Goal: Communication & Community: Answer question/provide support

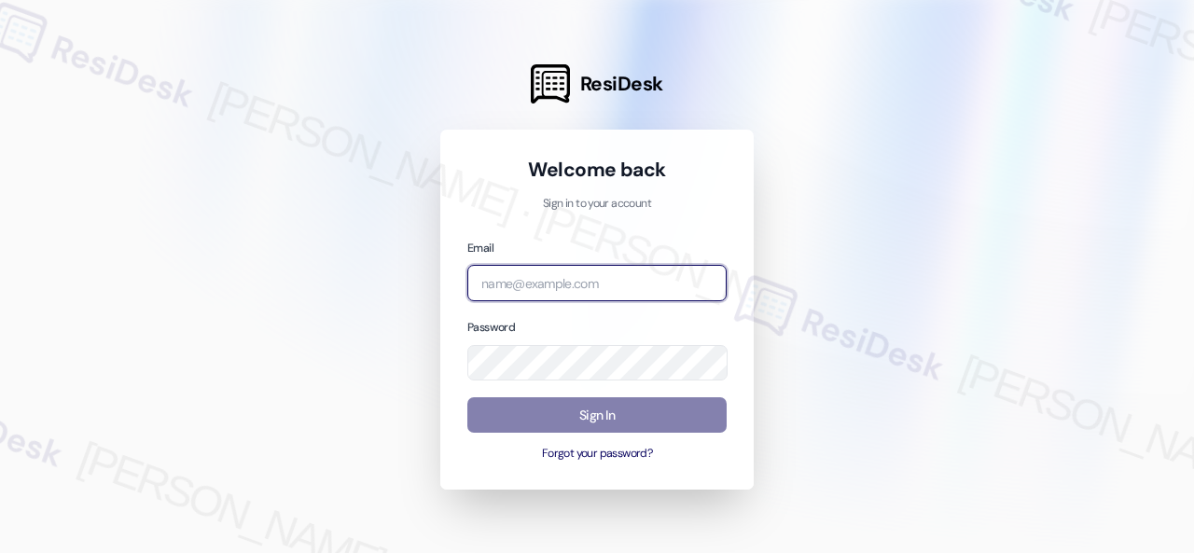
click at [577, 285] on input "email" at bounding box center [596, 283] width 259 height 36
paste input "automated-surveys-nolan-steve.flores@nolan.com"
type input "automated-surveys-nolan-steve.flores@nolan.com"
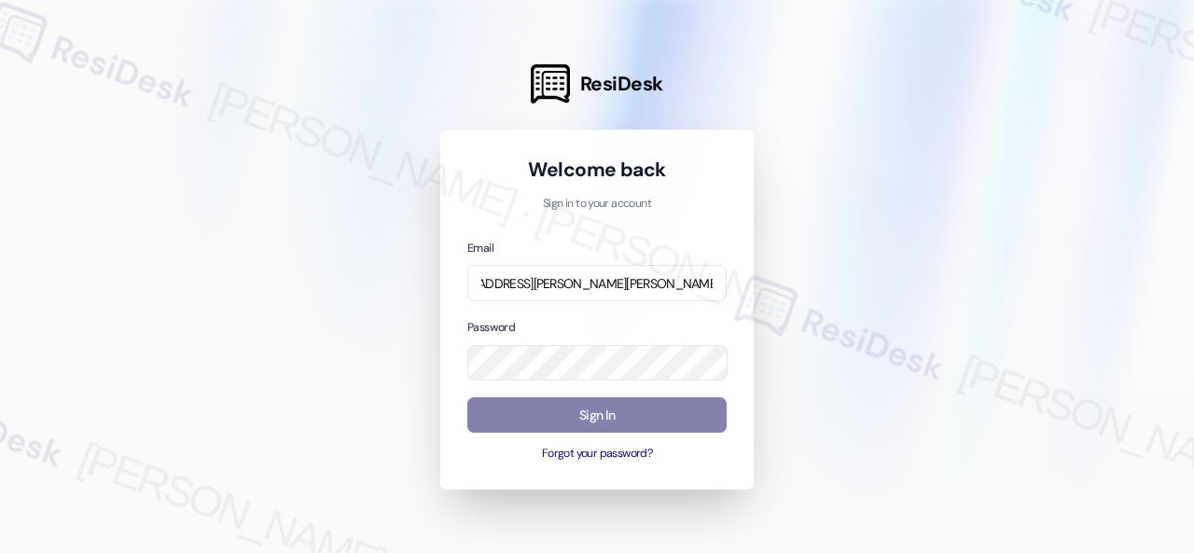
scroll to position [0, 0]
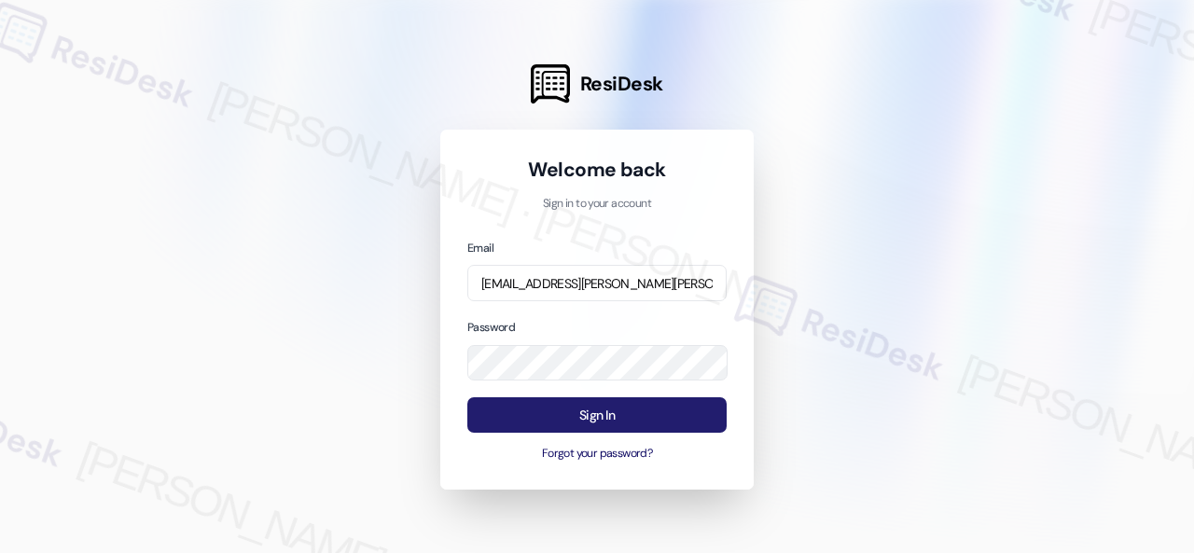
click at [547, 404] on button "Sign In" at bounding box center [596, 415] width 259 height 36
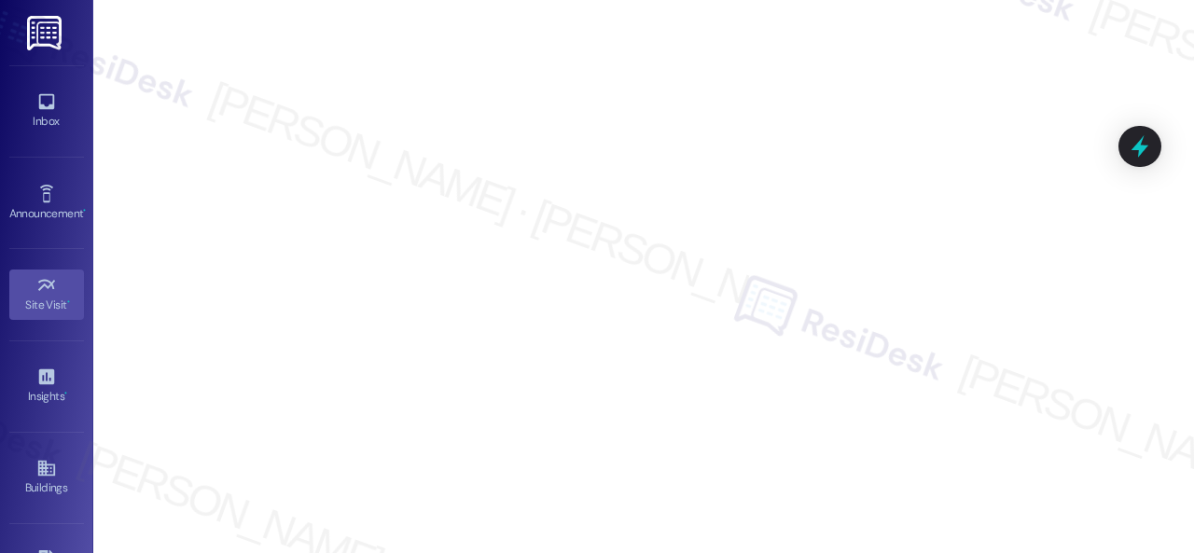
click at [45, 102] on icon at bounding box center [46, 101] width 21 height 21
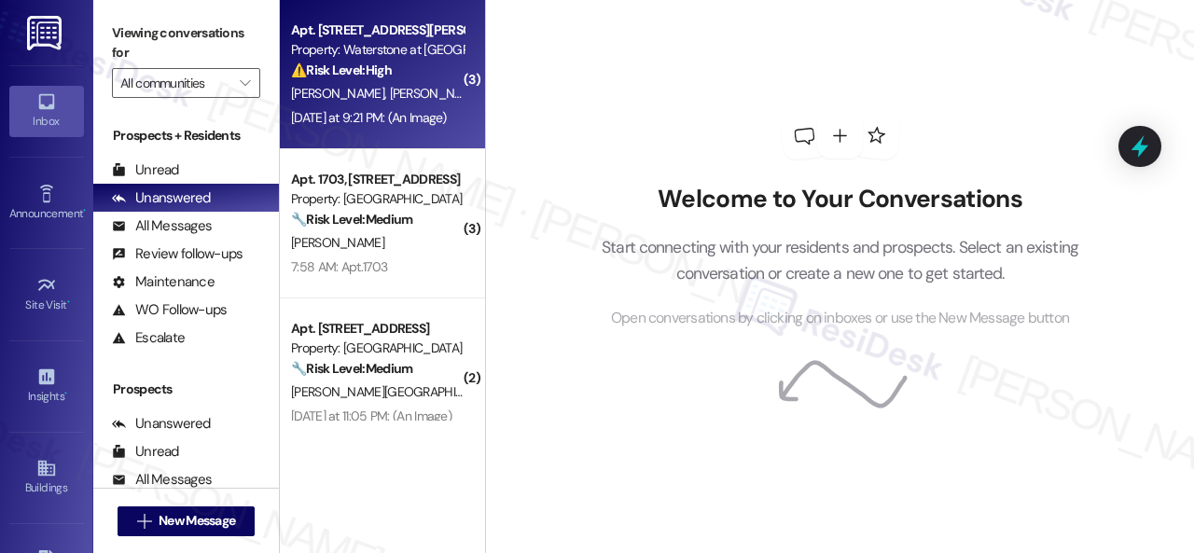
click at [418, 77] on div "⚠️ Risk Level: High The resident is reporting an issue with paying rent via WIP…" at bounding box center [377, 71] width 173 height 20
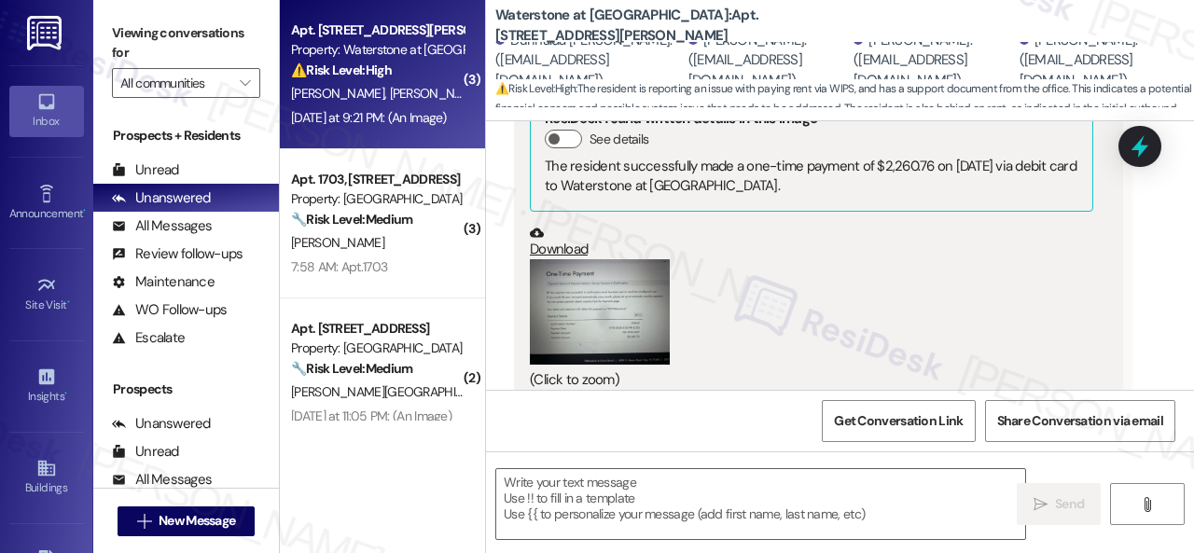
scroll to position [17957, 0]
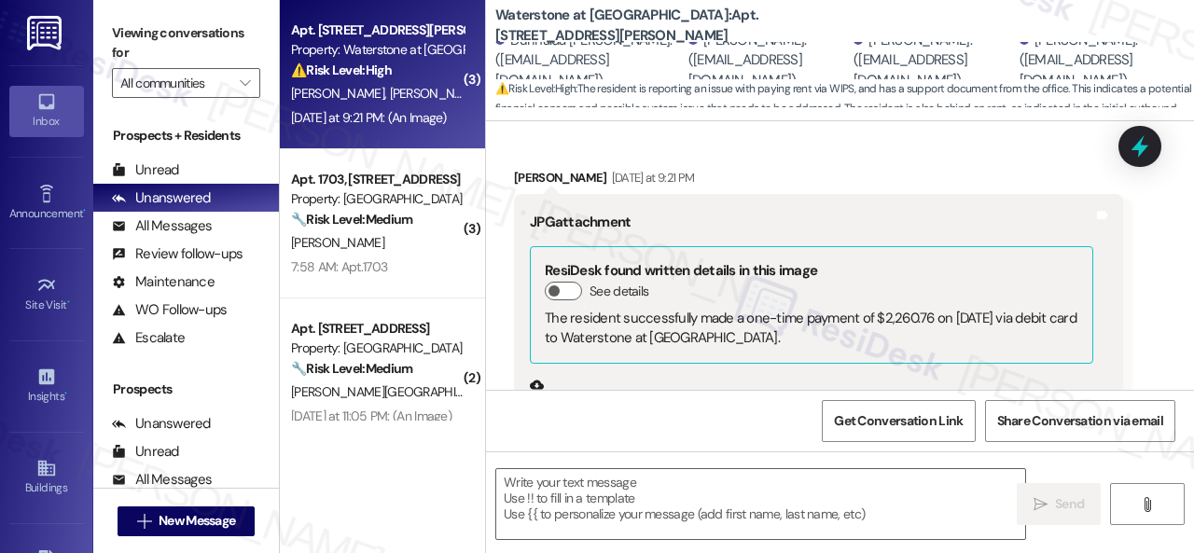
click at [556, 411] on button "Zoom image" at bounding box center [600, 463] width 140 height 105
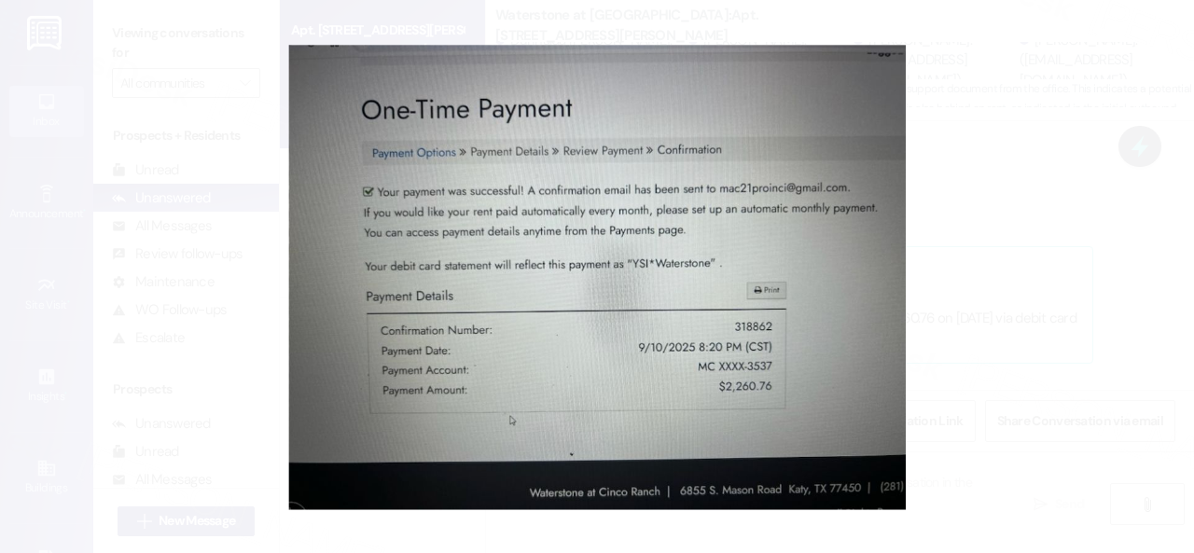
click at [635, 231] on button "Unzoom image" at bounding box center [597, 276] width 1194 height 553
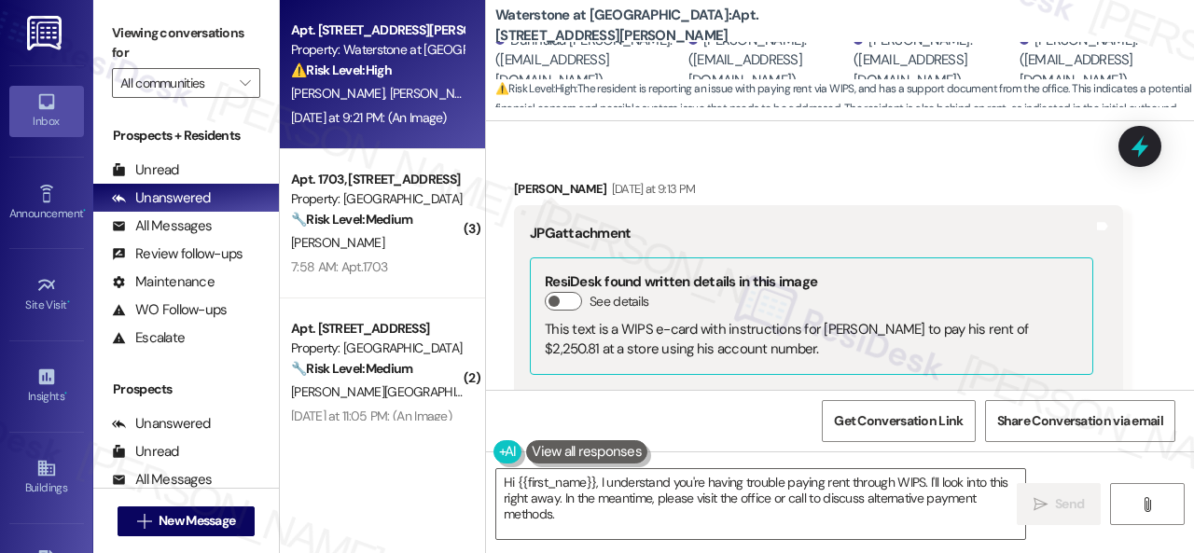
scroll to position [16931, 0]
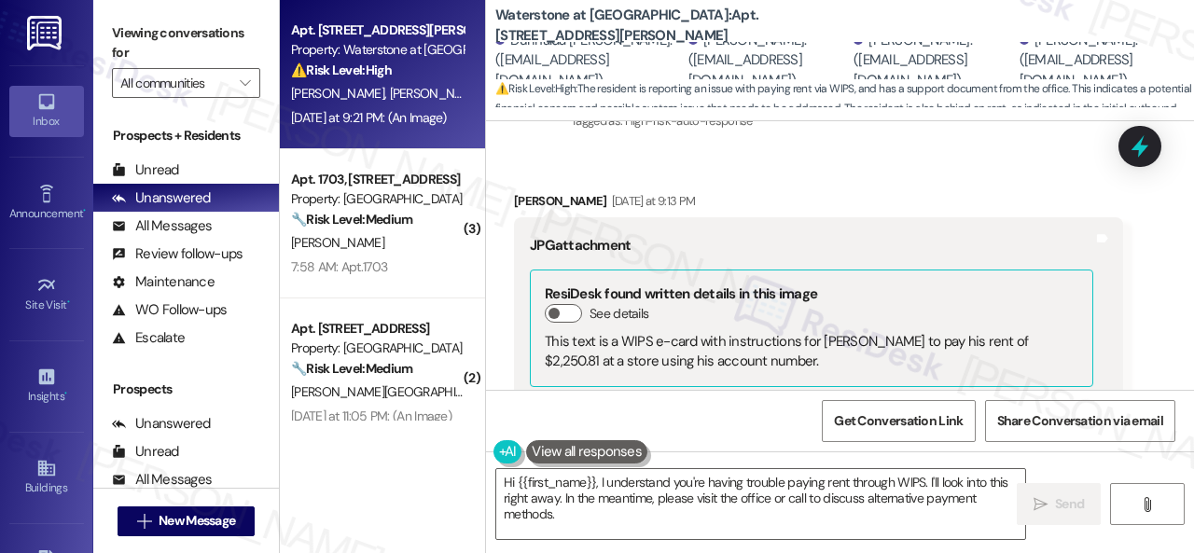
click at [608, 435] on button "Zoom image" at bounding box center [600, 519] width 140 height 168
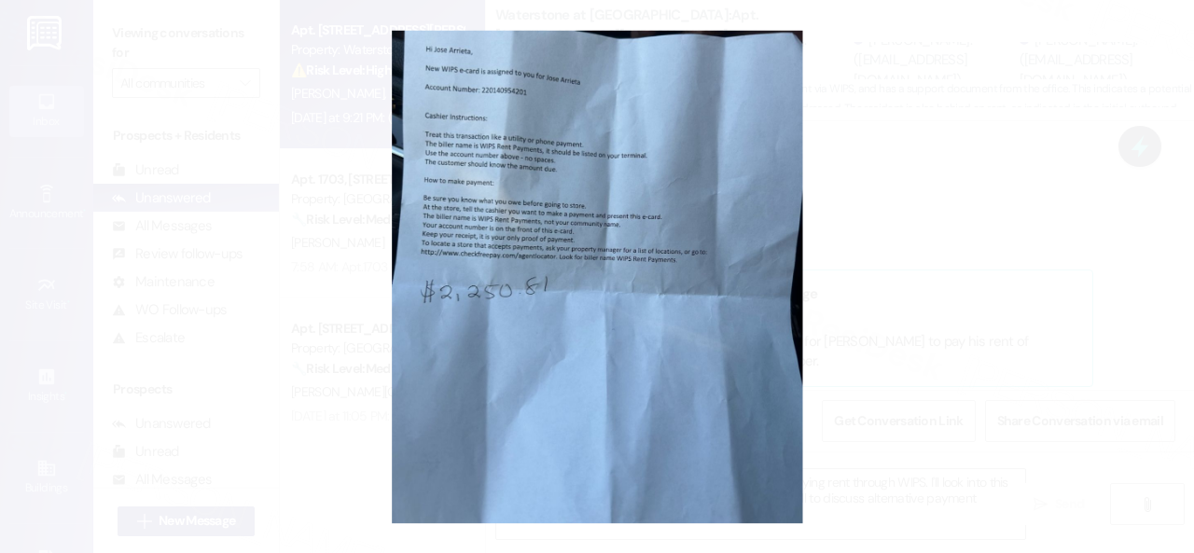
click at [618, 283] on button "Unzoom image" at bounding box center [597, 276] width 1194 height 553
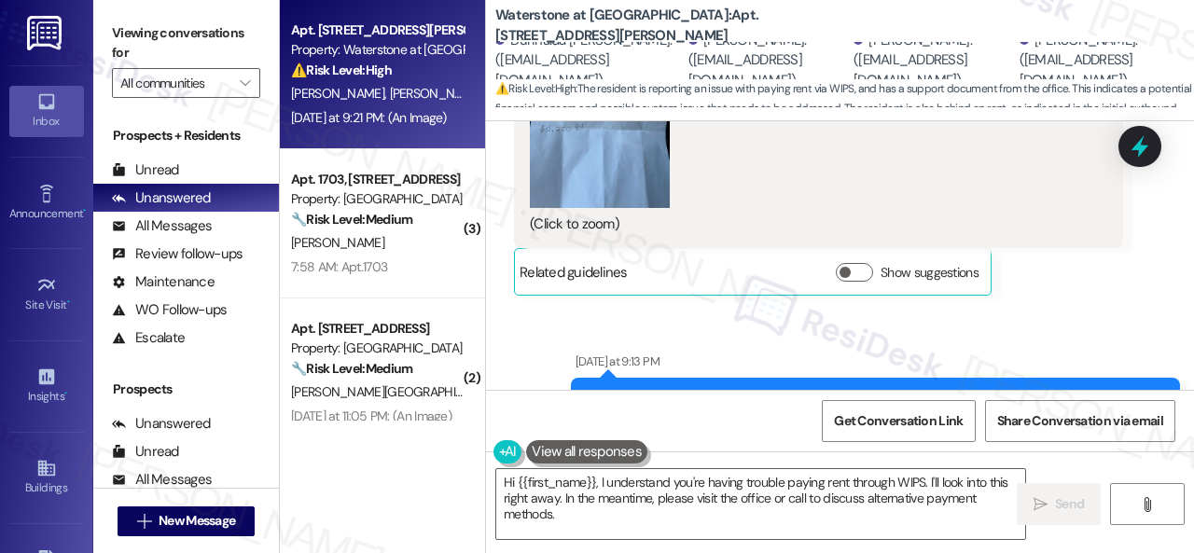
scroll to position [17117, 0]
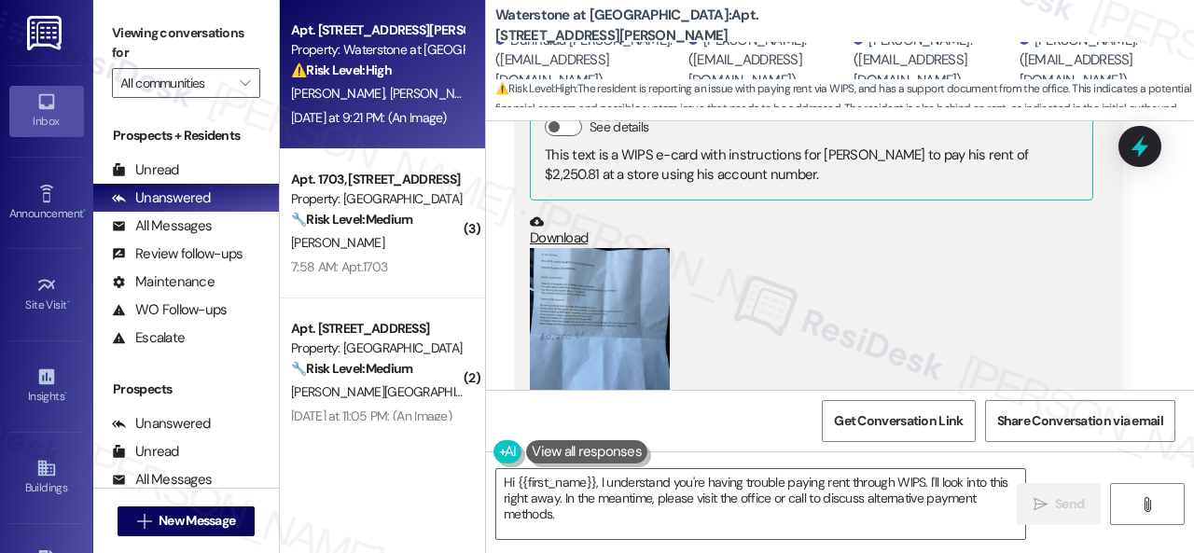
click at [644, 248] on button "Zoom image" at bounding box center [600, 332] width 140 height 168
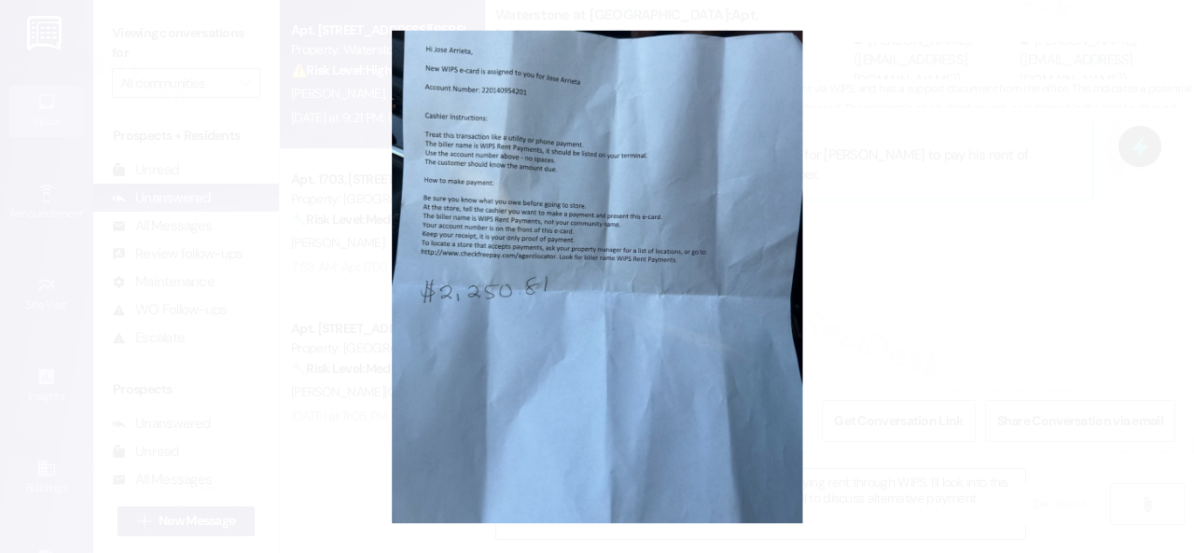
click at [644, 225] on button "Unzoom image" at bounding box center [597, 276] width 1194 height 553
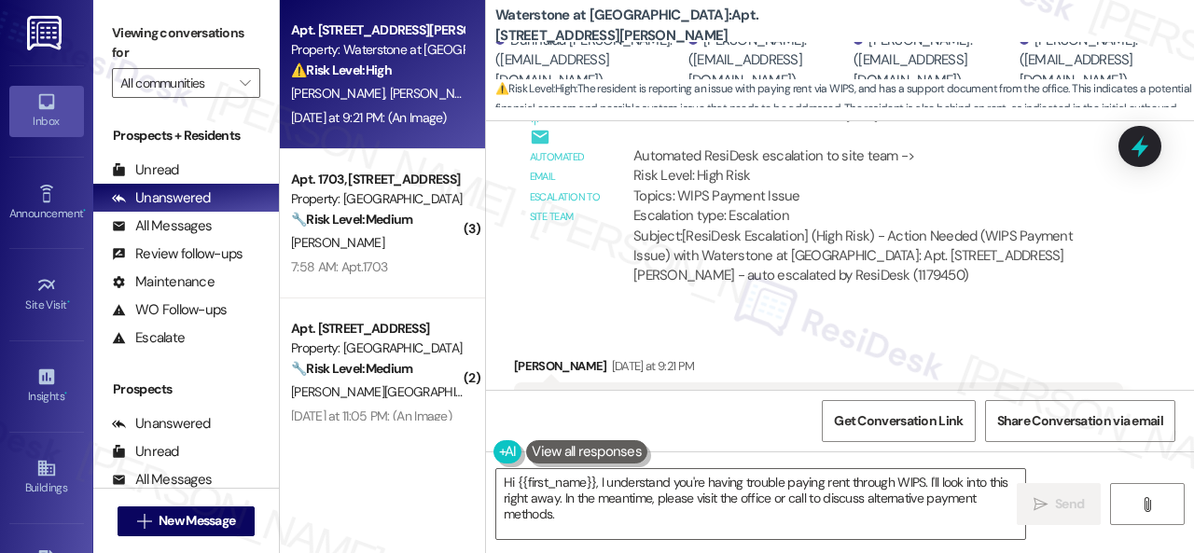
scroll to position [17957, 0]
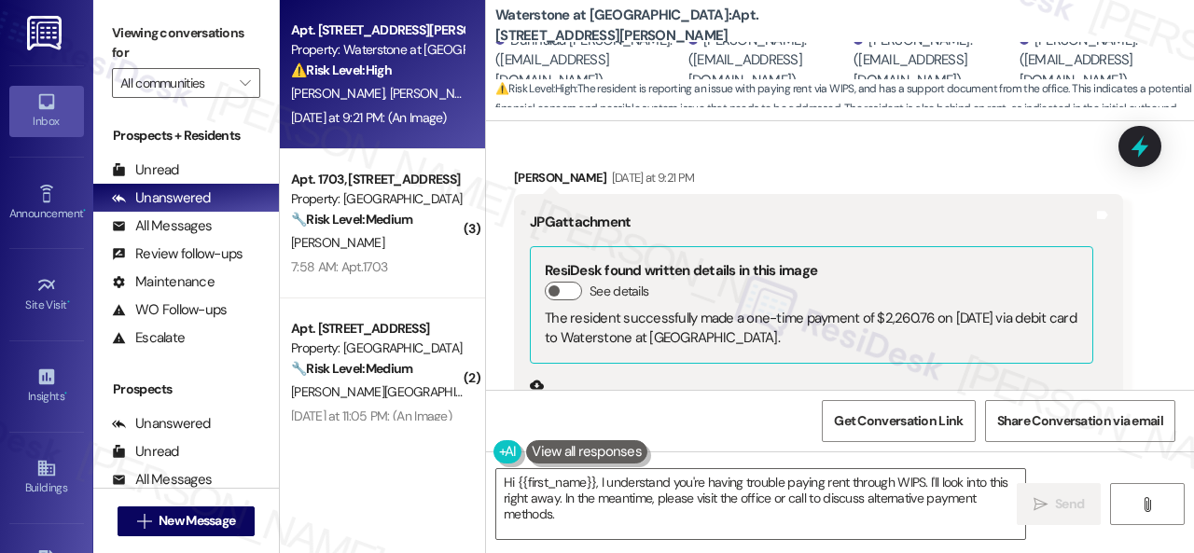
click at [623, 411] on button "Zoom image" at bounding box center [600, 463] width 140 height 105
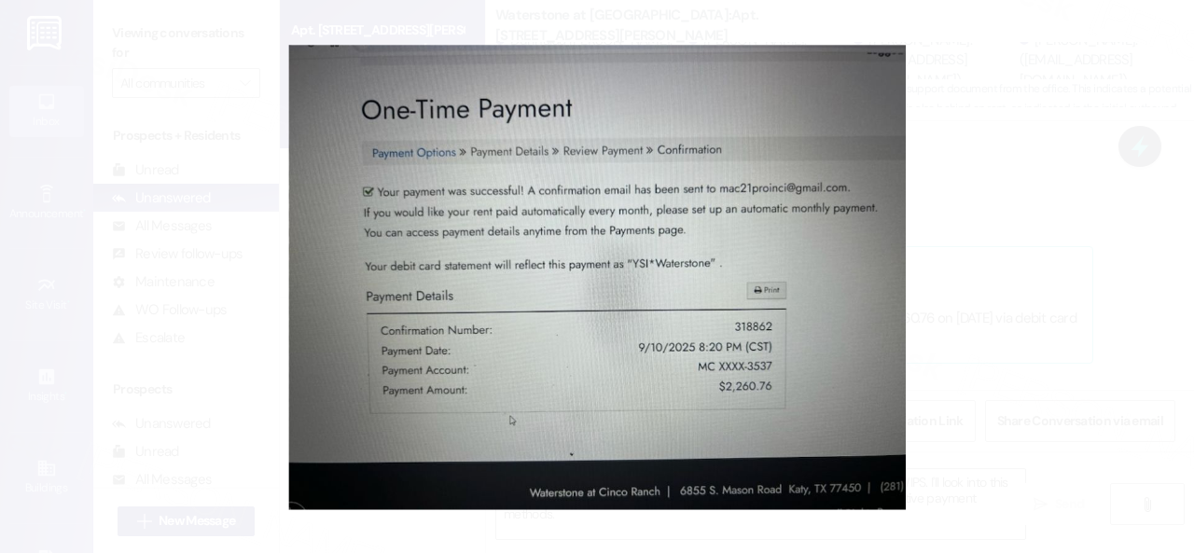
click at [785, 198] on button "Unzoom image" at bounding box center [597, 276] width 1194 height 553
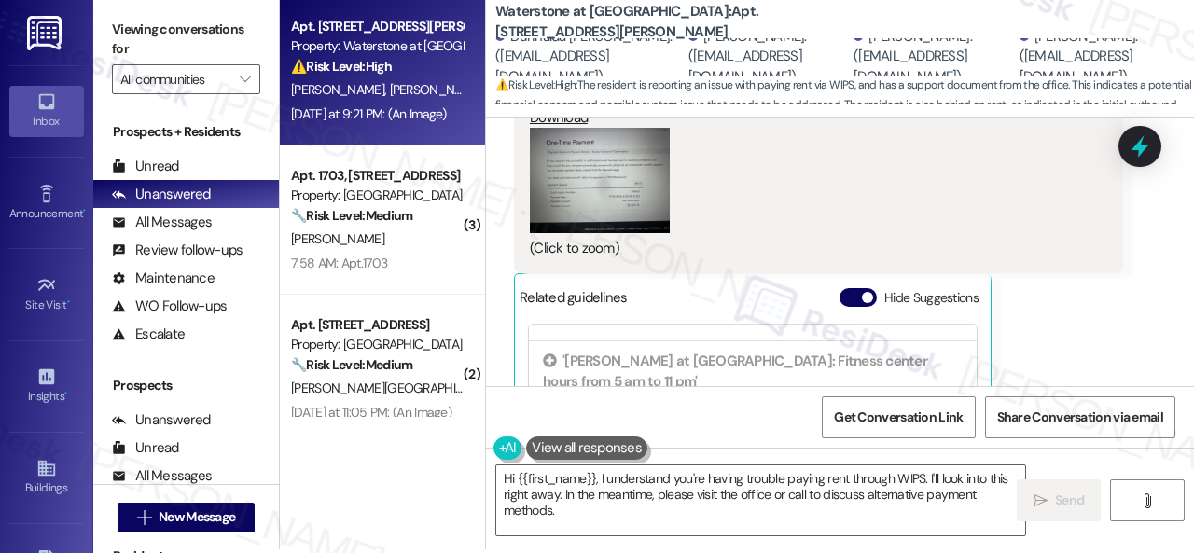
scroll to position [6, 0]
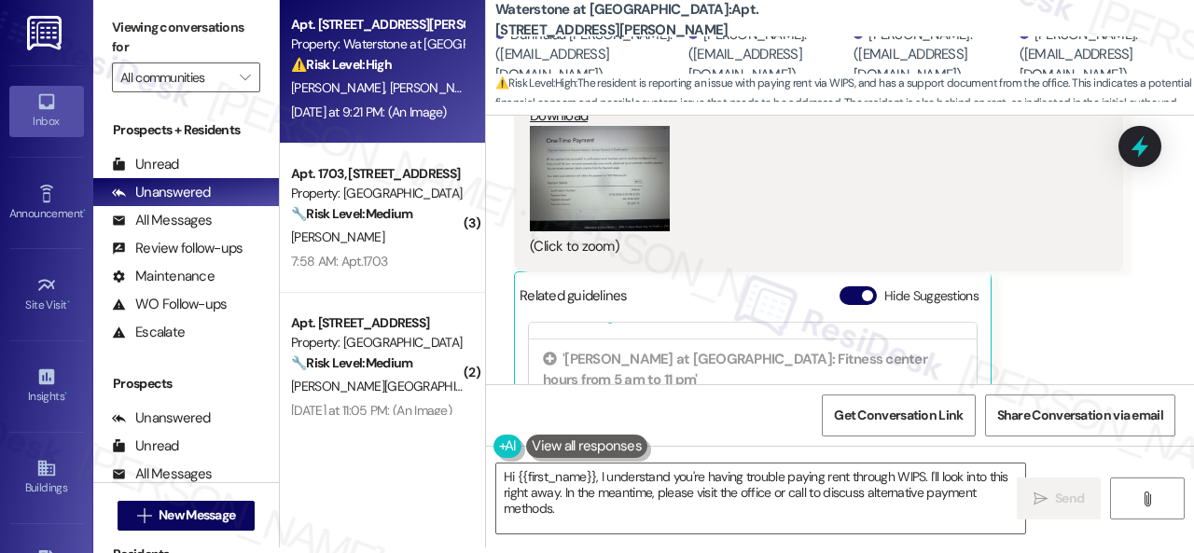
click at [554, 398] on div "Get Conversation Link Share Conversation via email" at bounding box center [840, 415] width 708 height 62
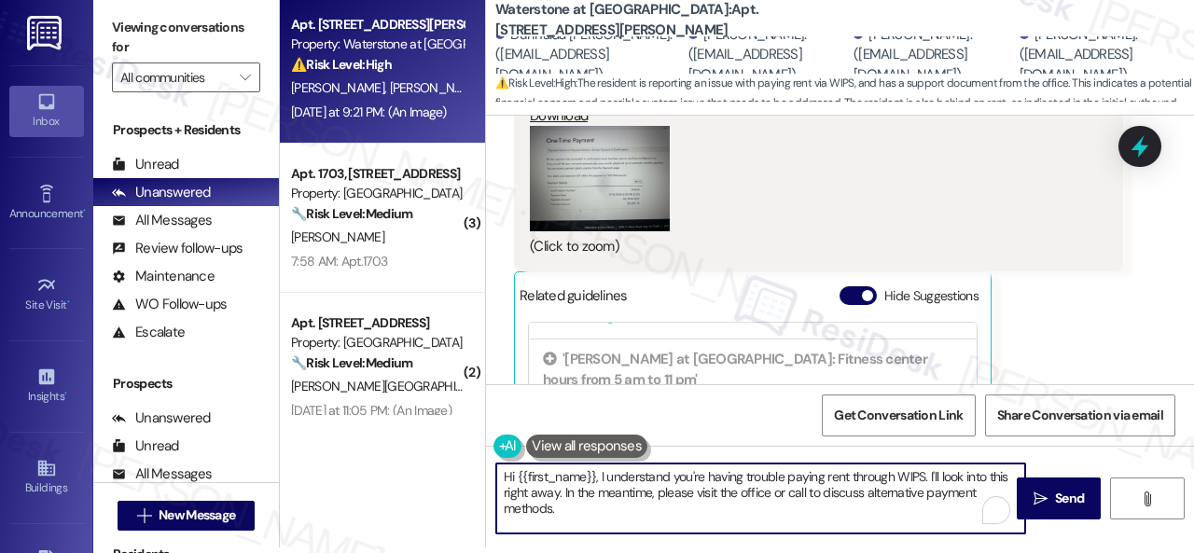
drag, startPoint x: 575, startPoint y: 521, endPoint x: 599, endPoint y: 474, distance: 53.4
click at [599, 474] on textarea "Hi {{first_name}}, I understand you're having trouble paying rent through WIPS.…" at bounding box center [760, 499] width 529 height 70
paste textarea "Thanks for the update! I'm happy to hear you've already taken care of the rent.…"
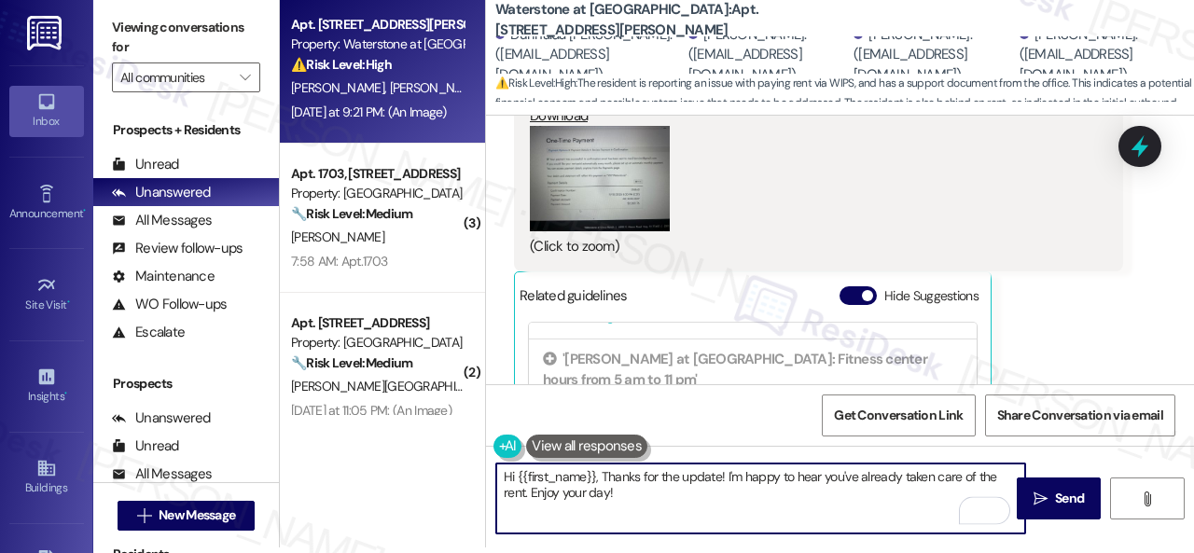
click at [601, 477] on textarea "Hi {{first_name}}, Thanks for the update! I'm happy to hear you've already take…" at bounding box center [760, 499] width 529 height 70
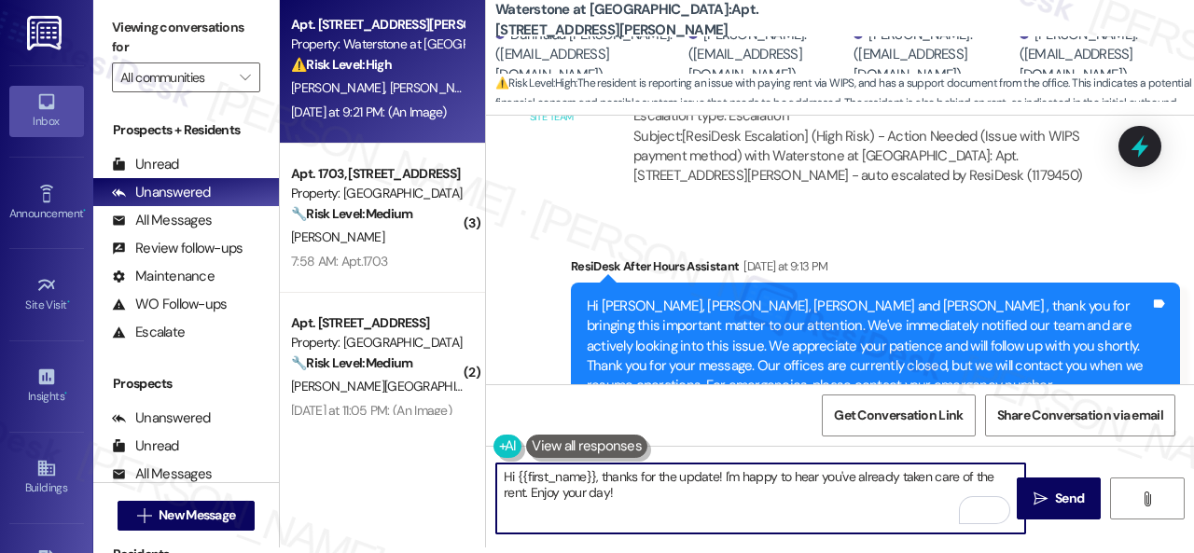
scroll to position [16558, 0]
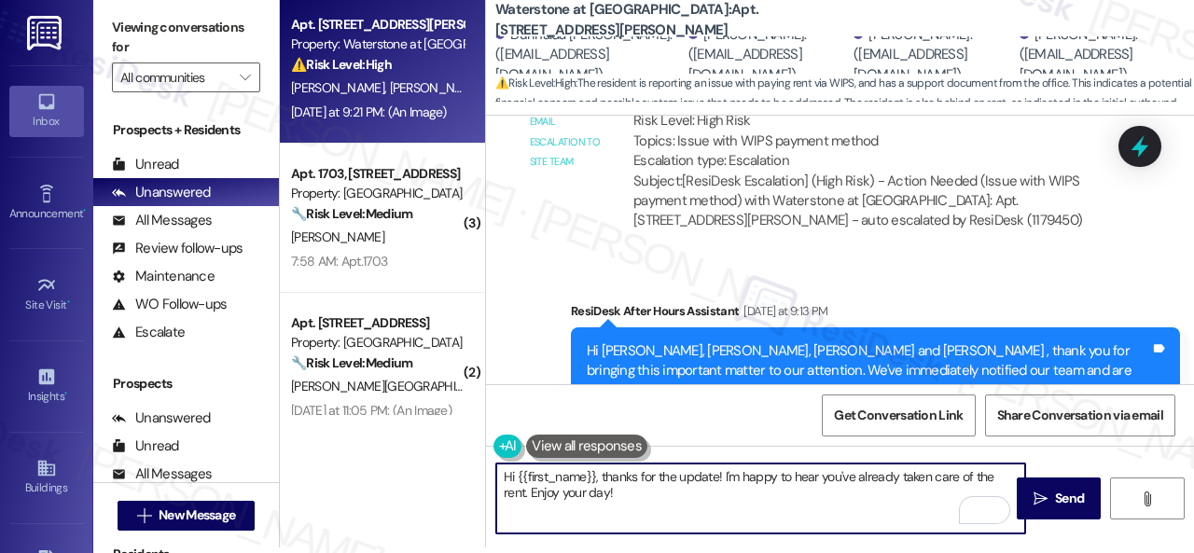
drag, startPoint x: 515, startPoint y: 474, endPoint x: 595, endPoint y: 472, distance: 80.2
click at [595, 472] on textarea "Hi {{first_name}}, thanks for the update! I'm happy to hear you've already take…" at bounding box center [760, 499] width 529 height 70
type textarea "Hi Maria, thanks for the update! I'm happy to hear you've already taken care of…"
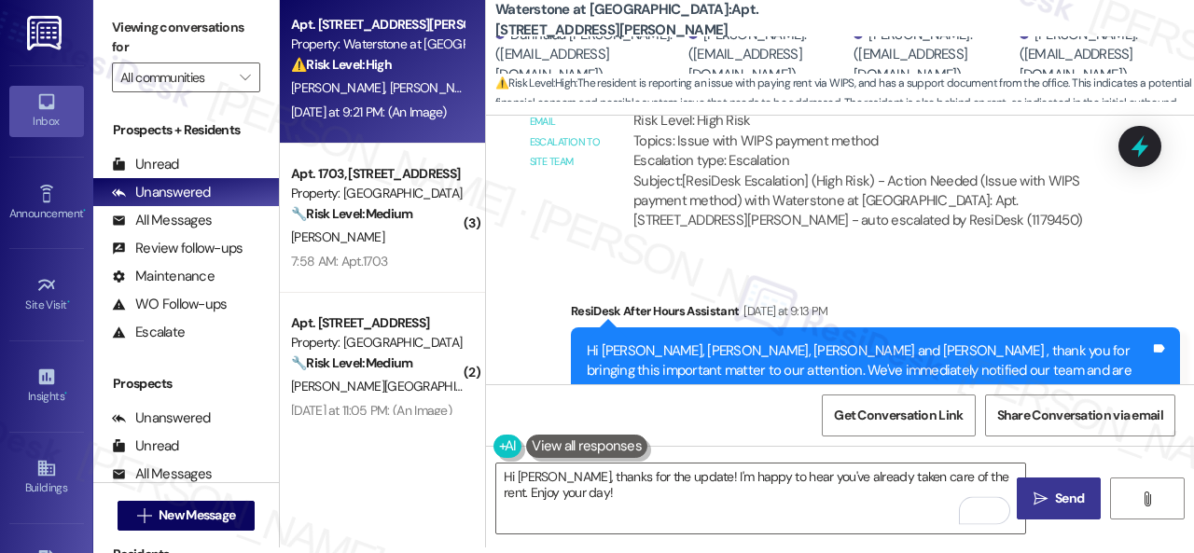
click at [1063, 497] on span "Send" at bounding box center [1069, 499] width 29 height 20
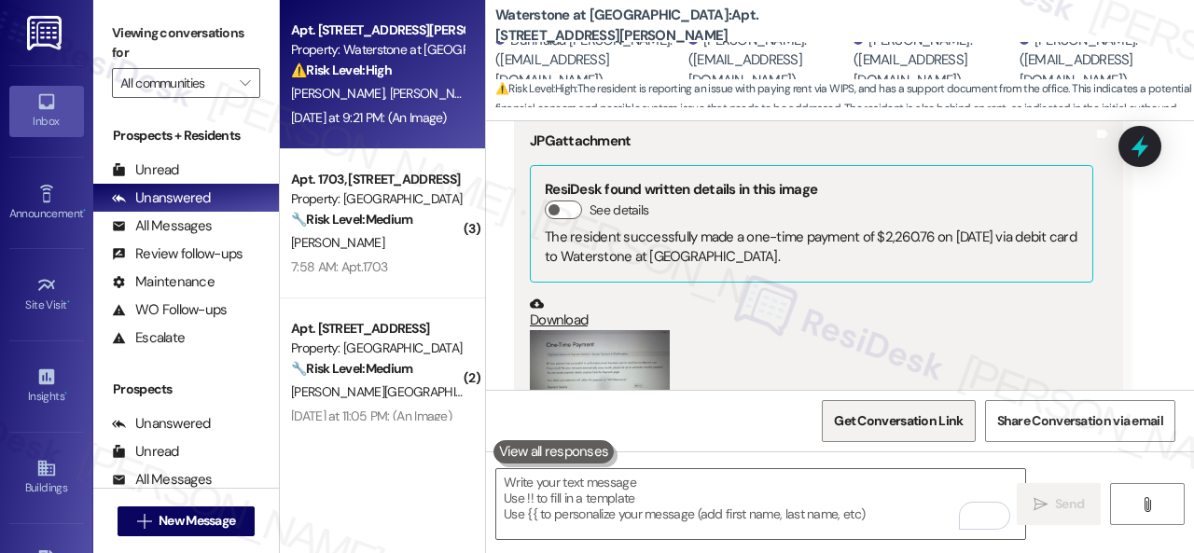
scroll to position [18236, 0]
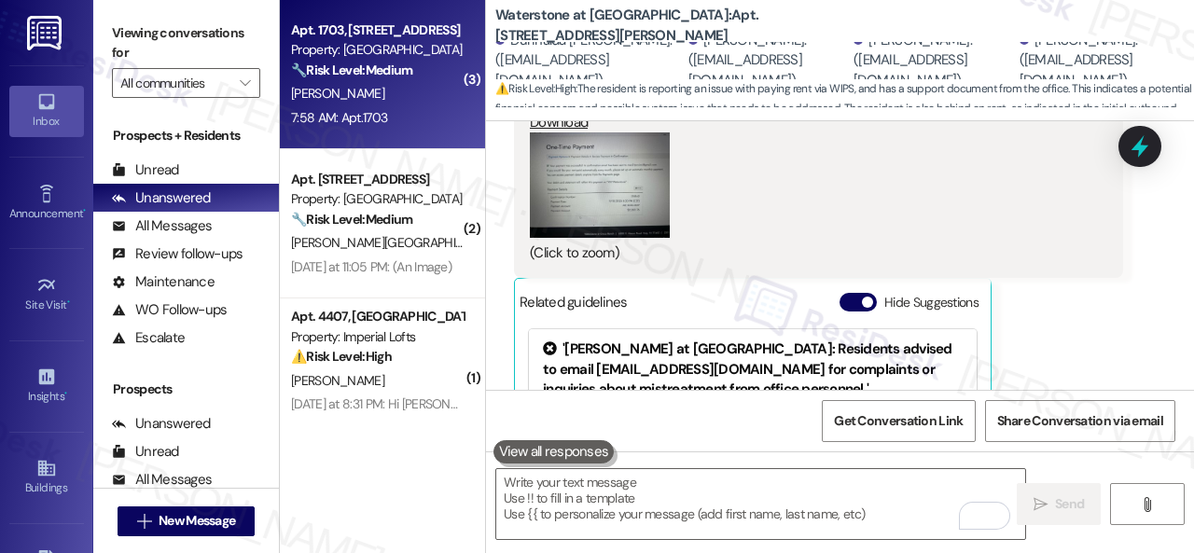
click at [392, 88] on div "B. Bell" at bounding box center [377, 93] width 176 height 23
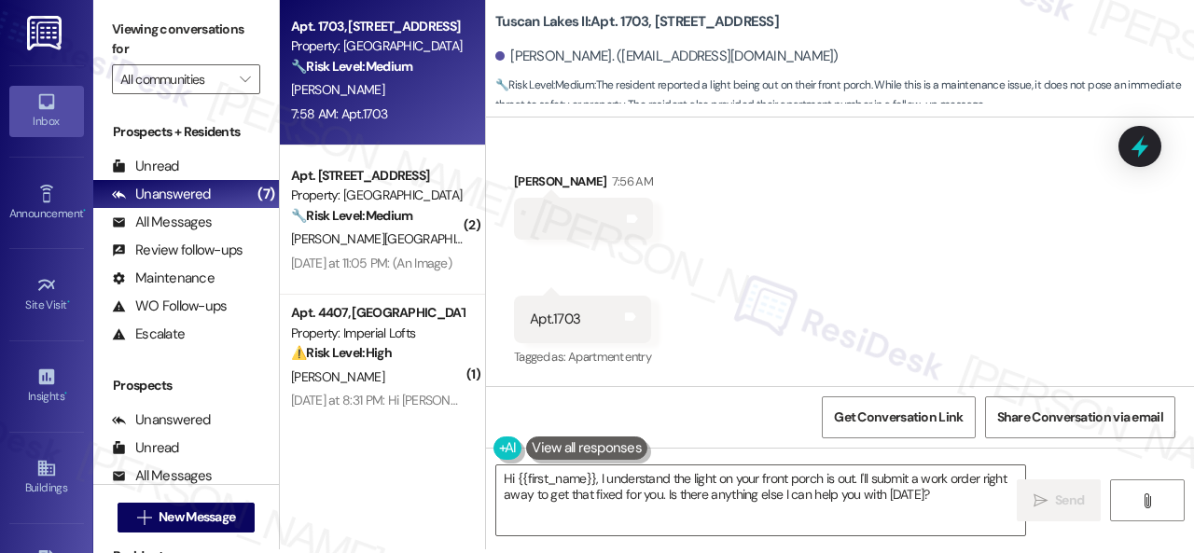
scroll to position [6, 0]
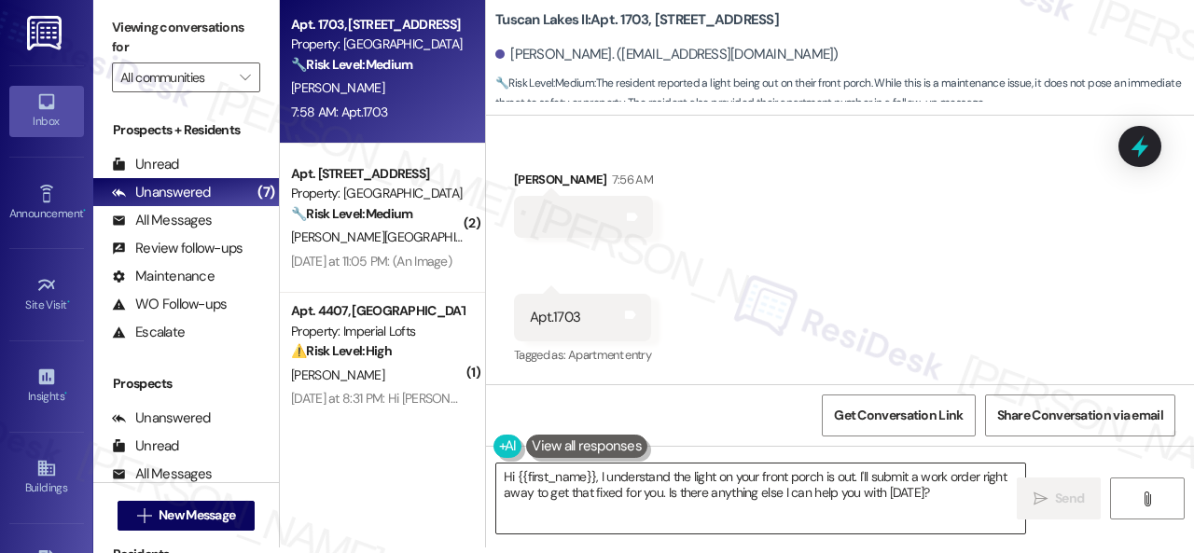
drag, startPoint x: 871, startPoint y: 495, endPoint x: 845, endPoint y: 482, distance: 29.2
click at [871, 495] on textarea "Hi {{first_name}}, I understand the light on your front porch is out. I'll subm…" at bounding box center [760, 499] width 529 height 70
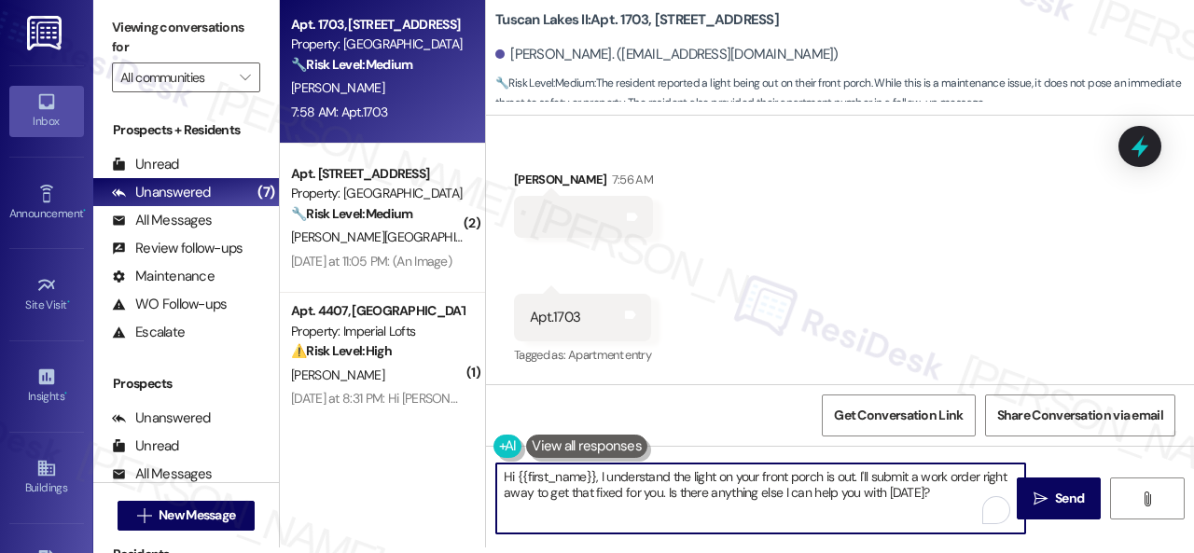
drag, startPoint x: 858, startPoint y: 480, endPoint x: 924, endPoint y: 510, distance: 72.7
click at [924, 510] on textarea "Hi {{first_name}}, I understand the light on your front porch is out. I'll subm…" at bounding box center [760, 499] width 529 height 70
paste textarea "s there already a work order for the issue? If so, may I have the work order nu…"
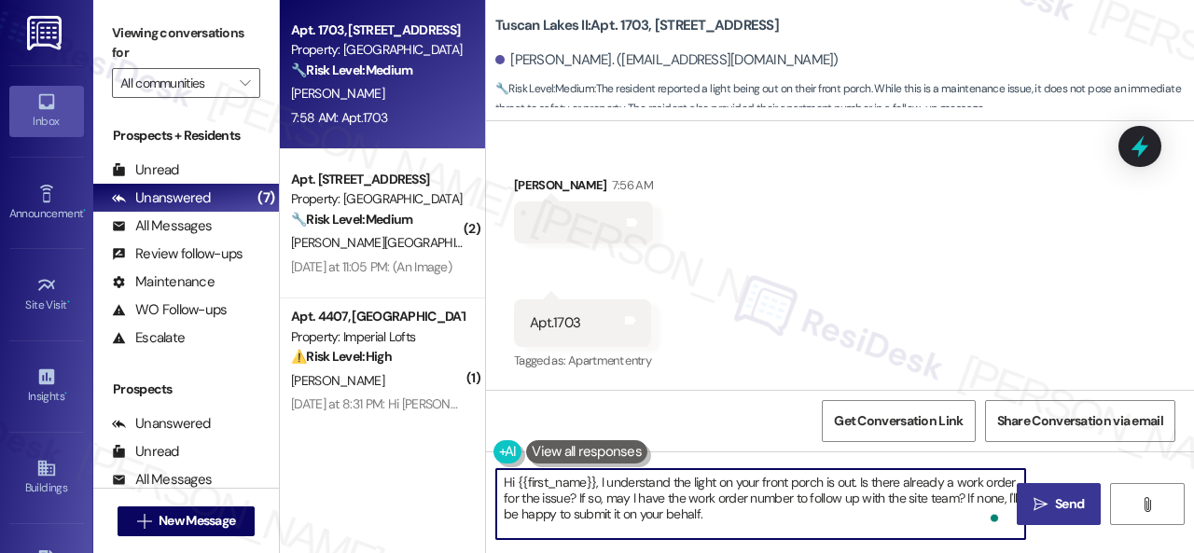
type textarea "Hi {{first_name}}, I understand the light on your front porch is out. Is there …"
click at [1062, 504] on span "Send" at bounding box center [1069, 504] width 29 height 20
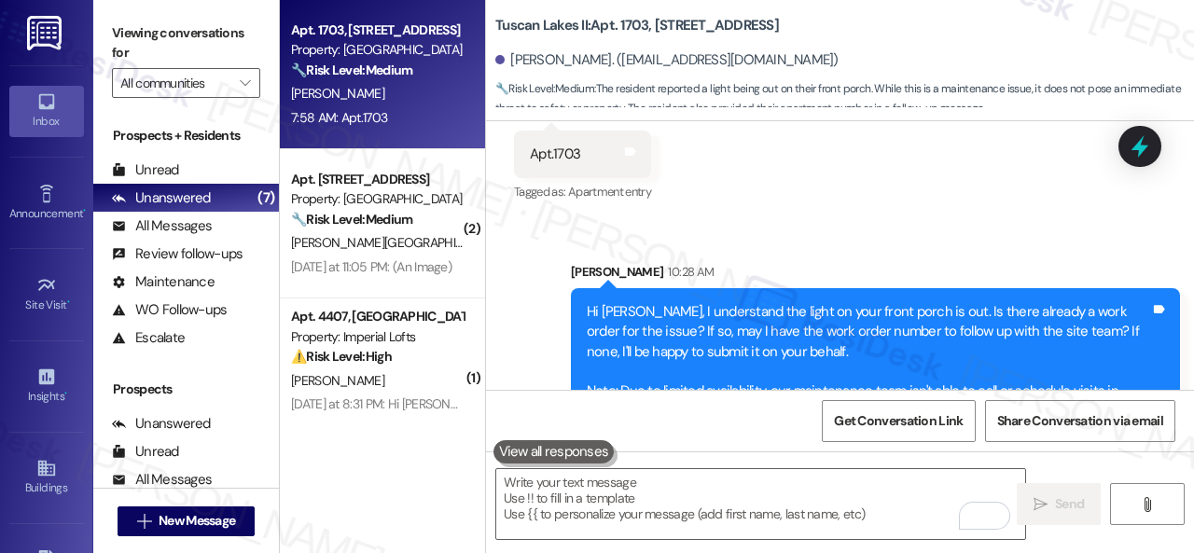
scroll to position [4756, 0]
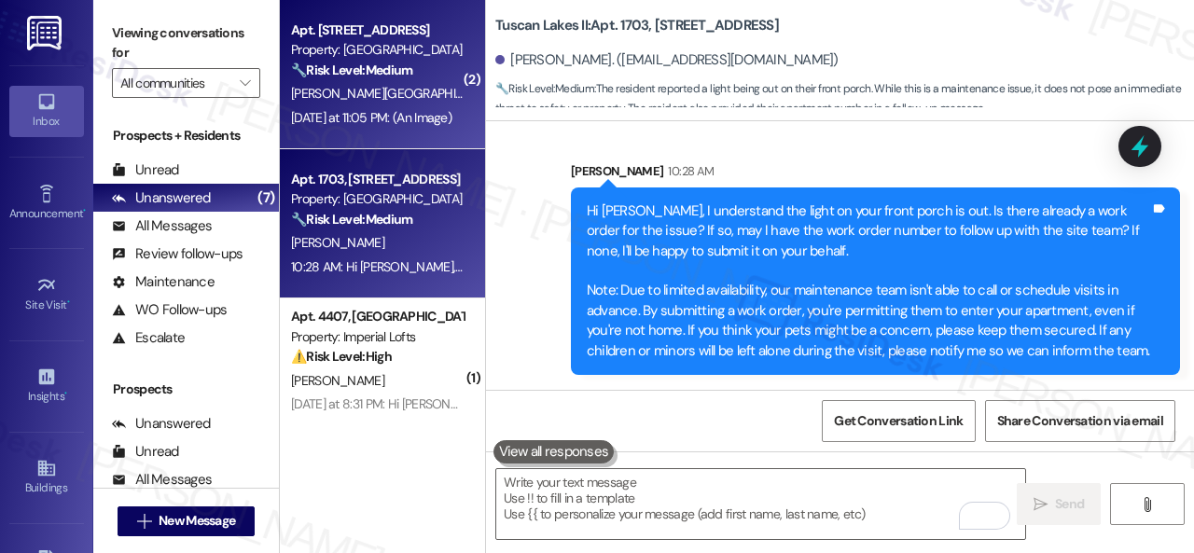
click at [397, 102] on div "Z. Bateman" at bounding box center [377, 93] width 176 height 23
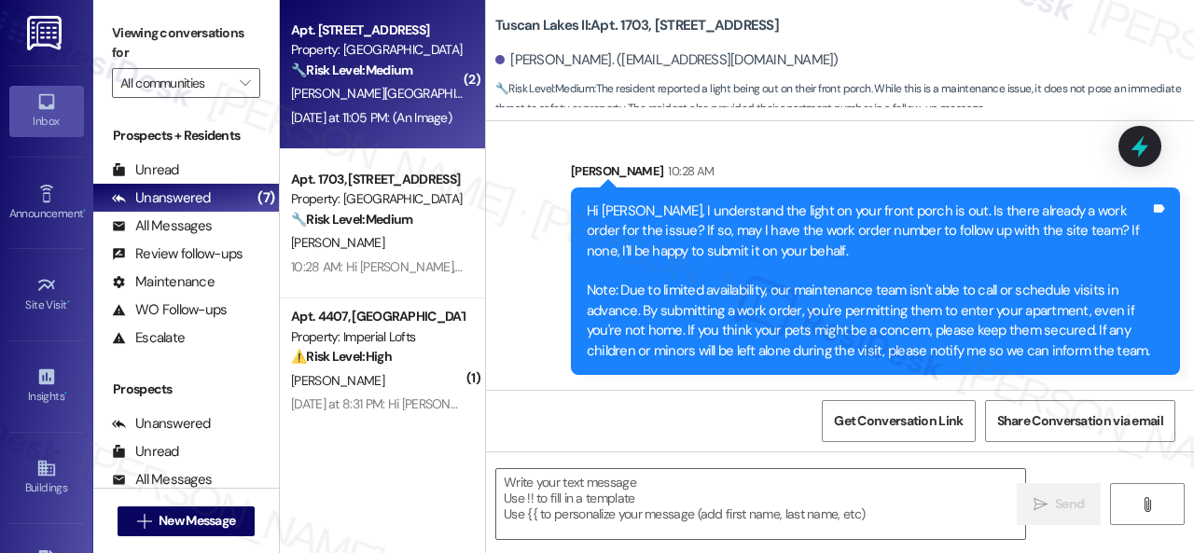
type textarea "Fetching suggested responses. Please feel free to read through the conversation…"
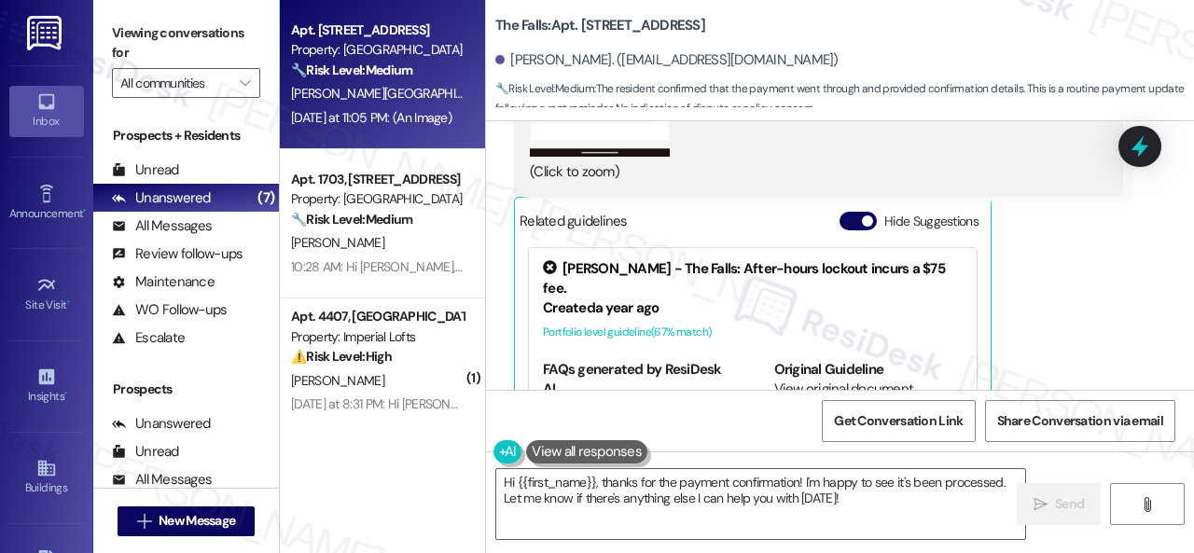
scroll to position [4179, 0]
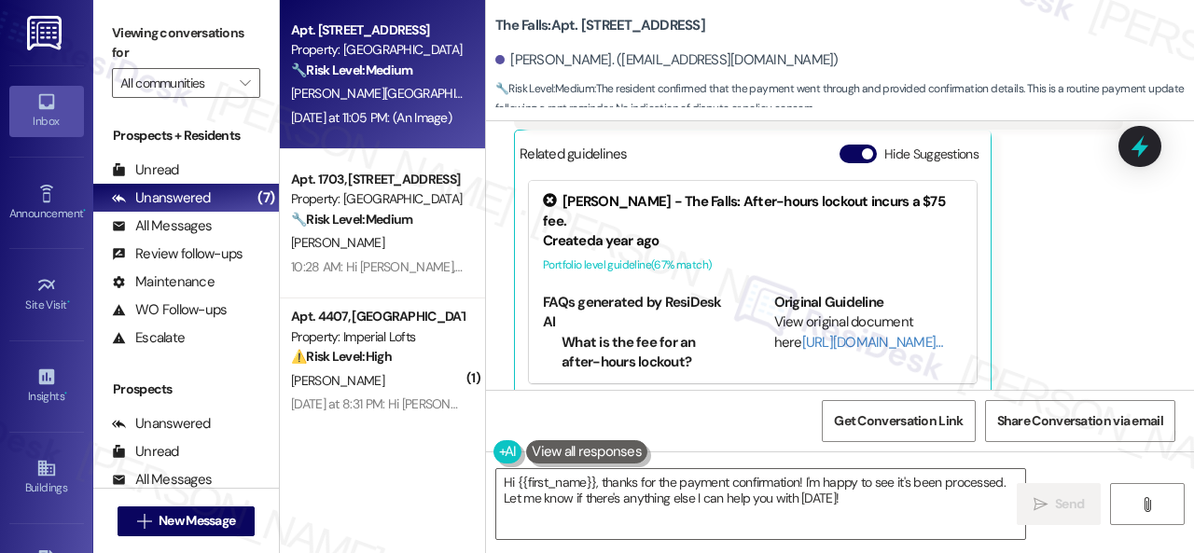
click at [556, 414] on div "Get Conversation Link Share Conversation via email" at bounding box center [840, 421] width 708 height 62
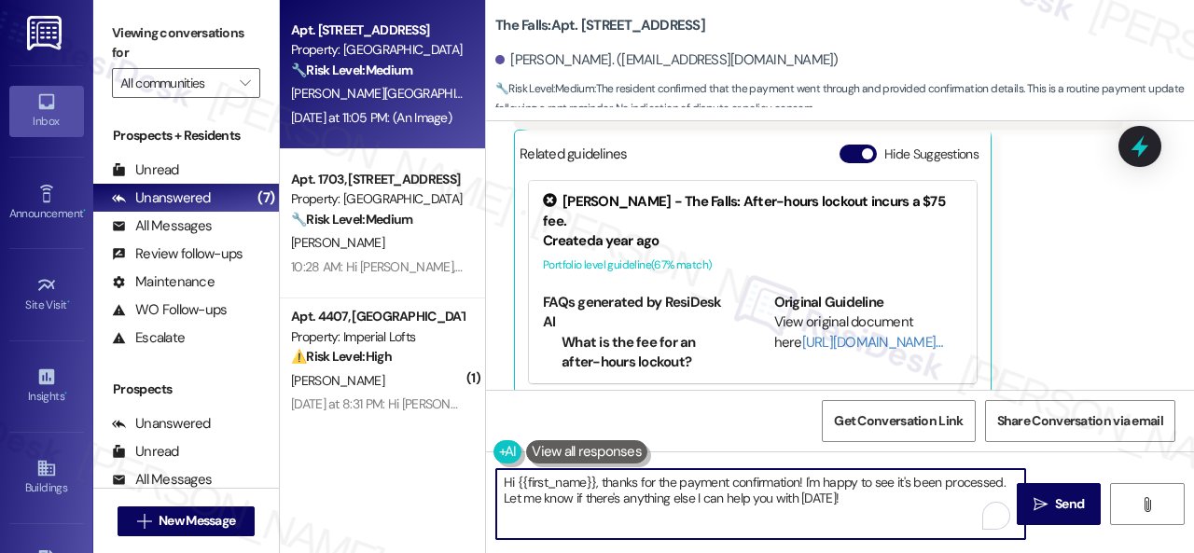
drag, startPoint x: 866, startPoint y: 503, endPoint x: 606, endPoint y: 476, distance: 260.7
click at [606, 476] on textarea "Hi {{first_name}}, thanks for the payment confirmation! I'm happy to see it's b…" at bounding box center [760, 504] width 529 height 70
paste textarea "Thanks for the update! I'm happy to hear you've already taken care of the rent.…"
click at [605, 480] on textarea "Hi {{first_name}}, tThanks for the update! I'm happy to hear you've already tak…" at bounding box center [760, 504] width 529 height 70
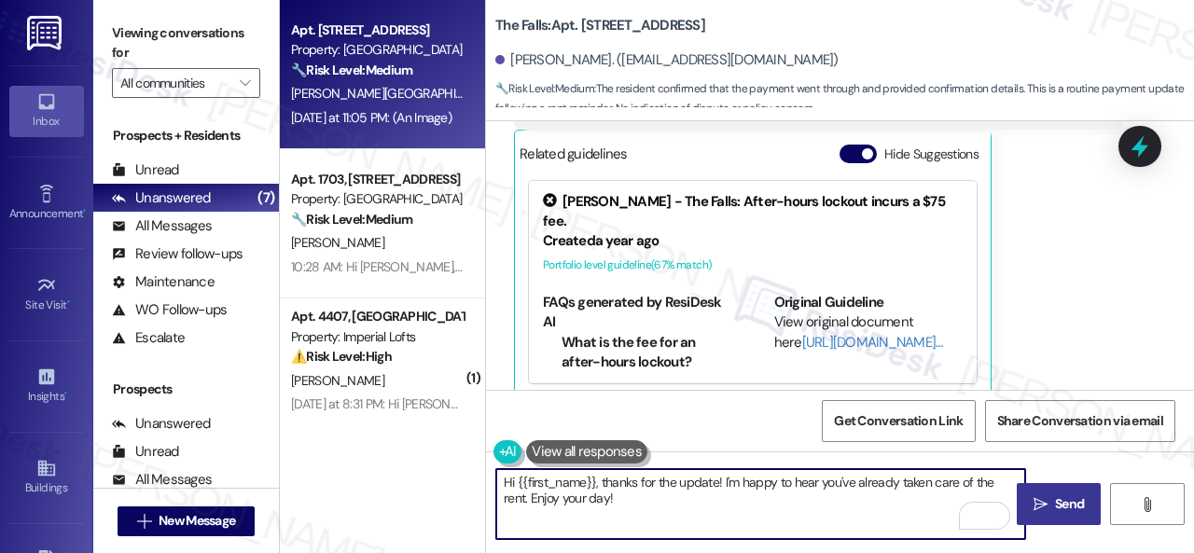
type textarea "Hi {{first_name}}, thanks for the update! I'm happy to hear you've already take…"
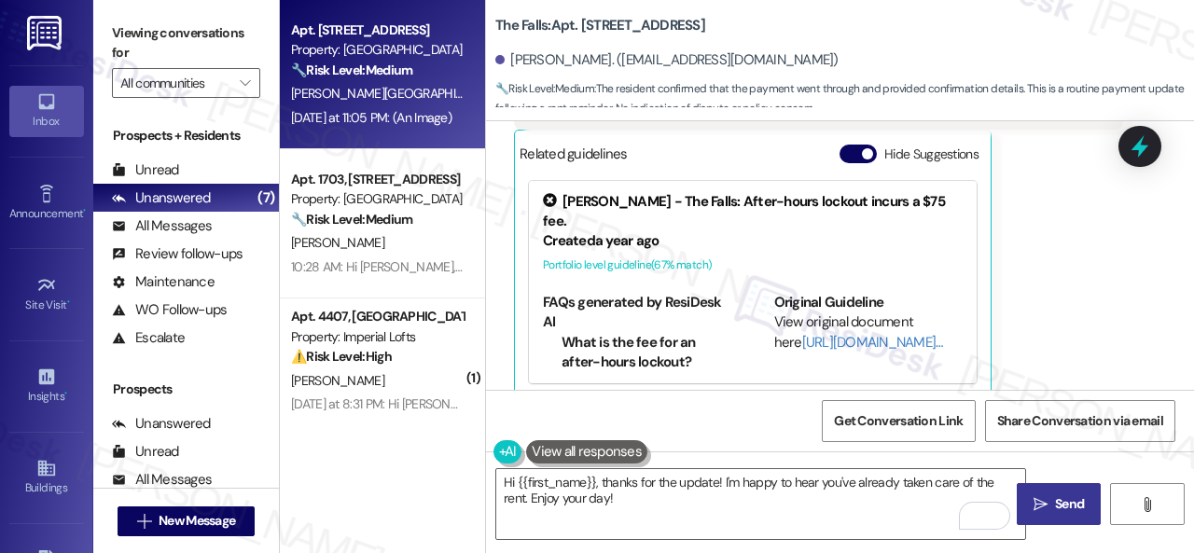
click at [1055, 501] on span "Send" at bounding box center [1069, 504] width 29 height 20
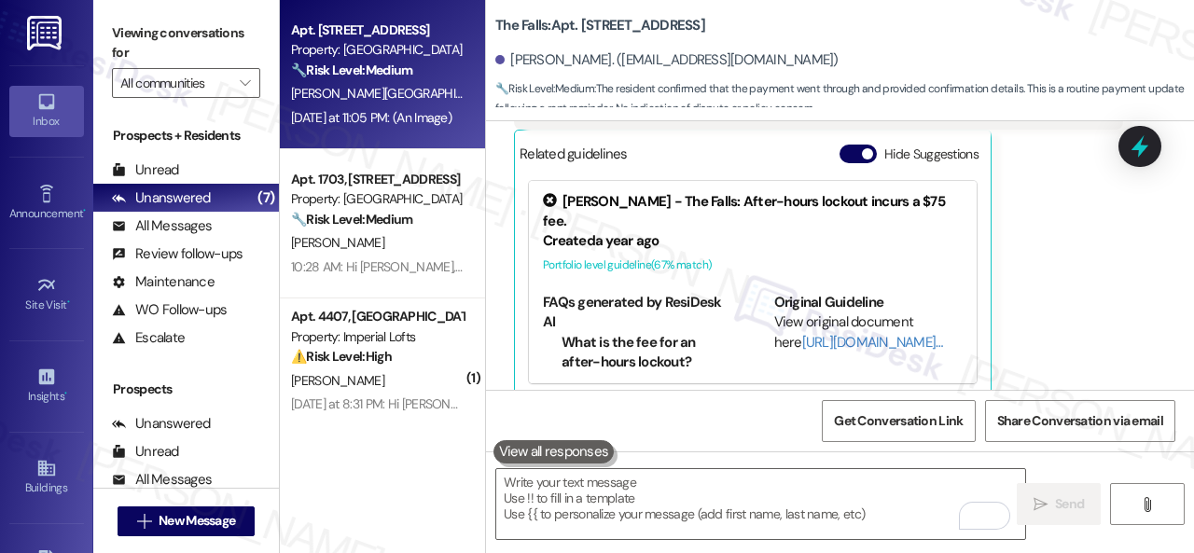
scroll to position [4177, 0]
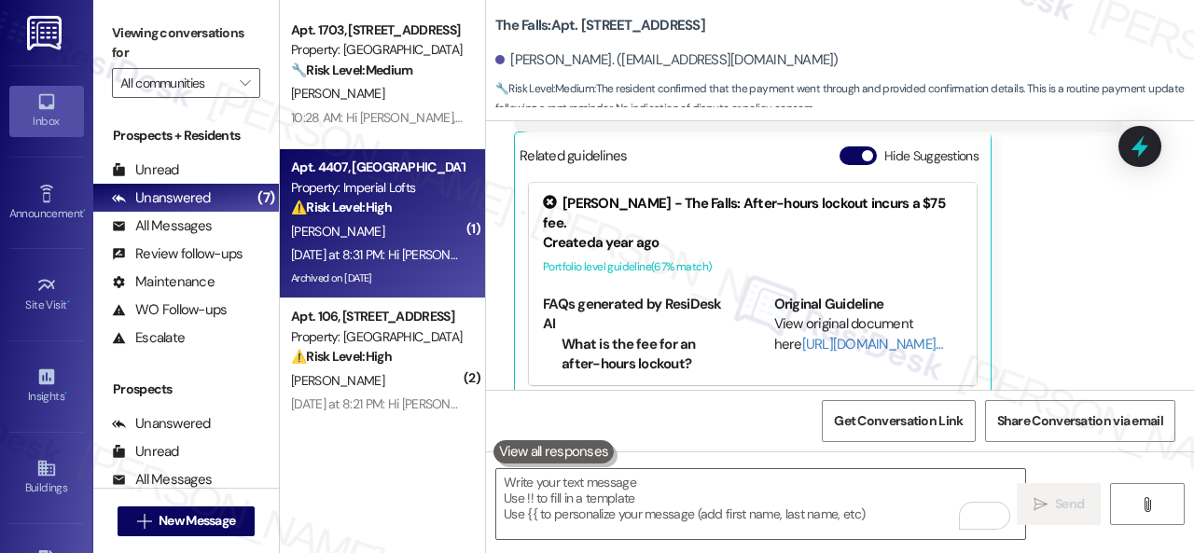
click at [409, 223] on div "S. Stone" at bounding box center [377, 231] width 176 height 23
type textarea "Fetching suggested responses. Please feel free to read through the conversation…"
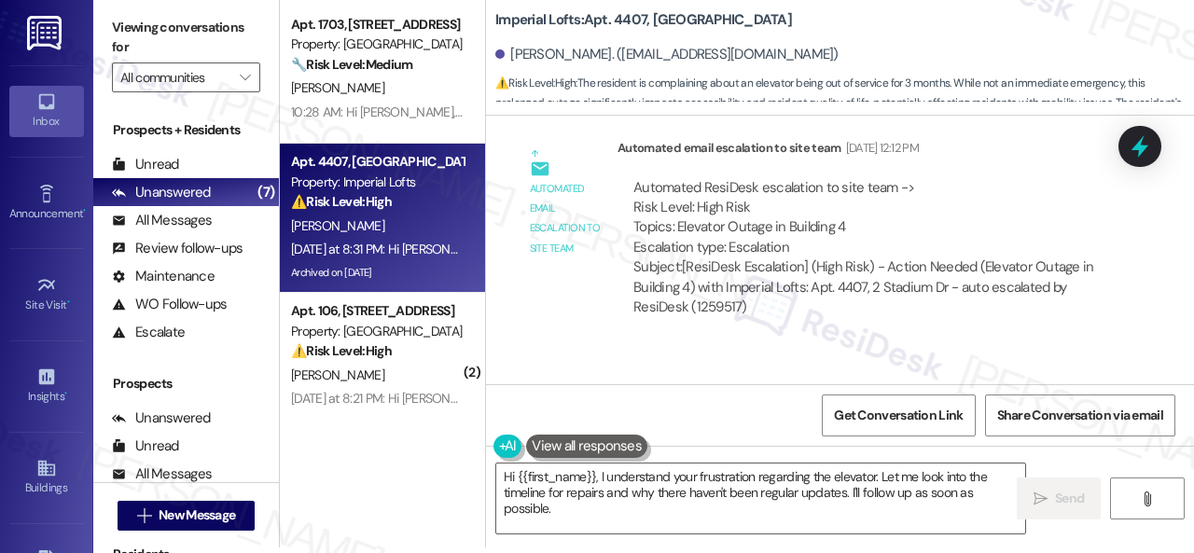
scroll to position [30406, 0]
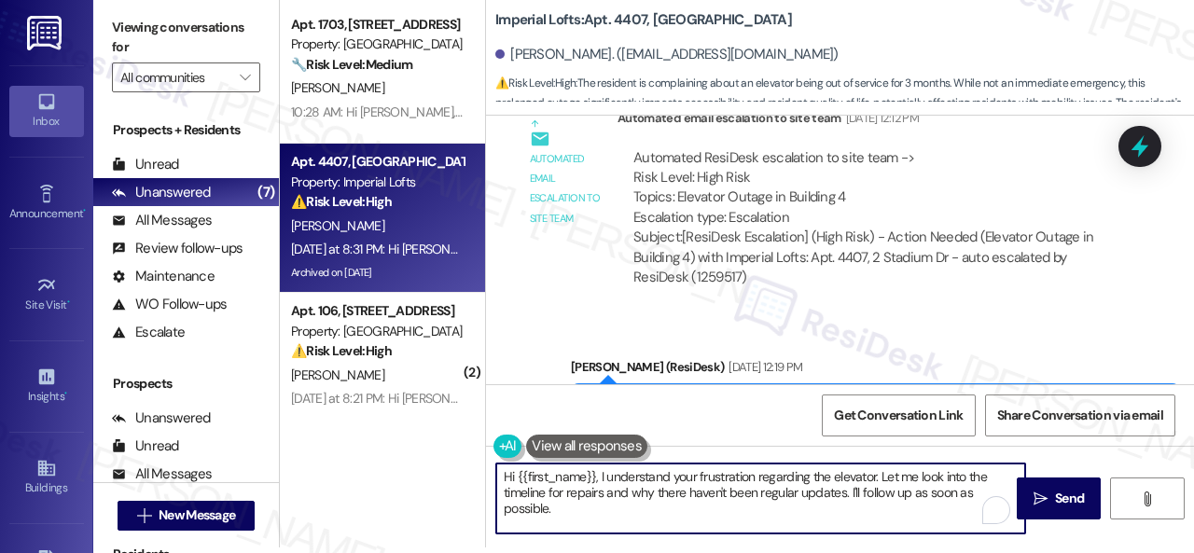
drag, startPoint x: 605, startPoint y: 473, endPoint x: 626, endPoint y: 525, distance: 56.5
click at [622, 526] on textarea "Hi {{first_name}}, I understand your frustration regarding the elevator. Let me…" at bounding box center [760, 499] width 529 height 70
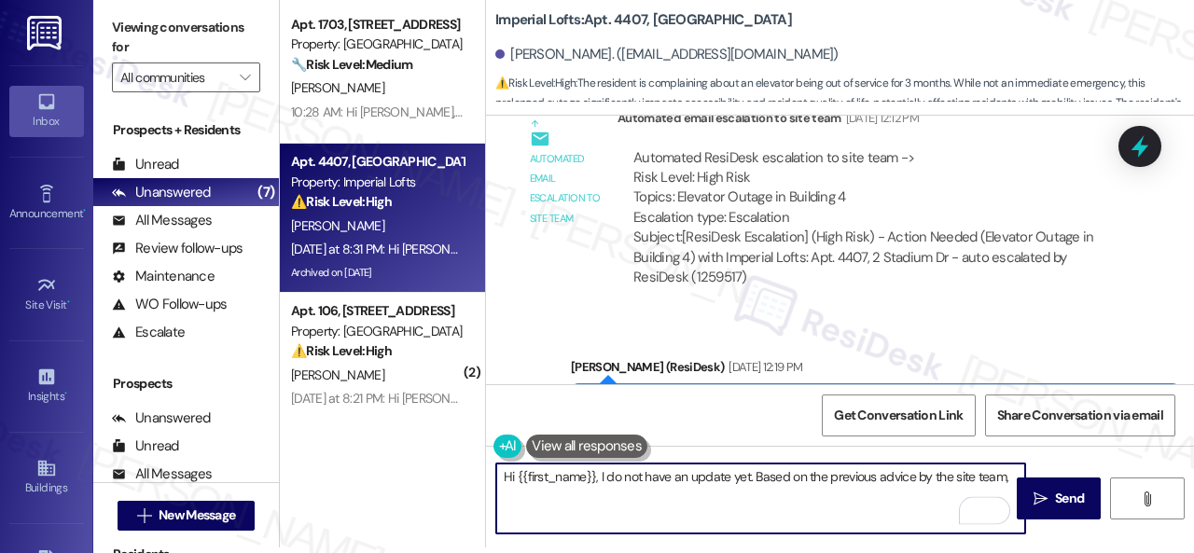
scroll to position [30313, 0]
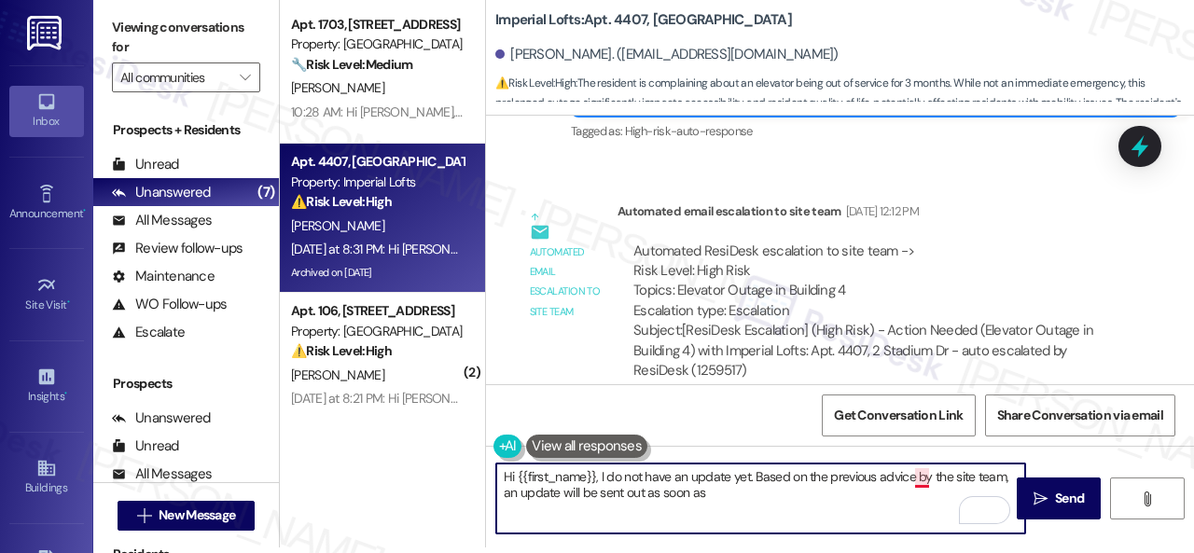
click at [923, 479] on textarea "Hi {{first_name}}, I do not have an update yet. Based on the previous advice by…" at bounding box center [760, 499] width 529 height 70
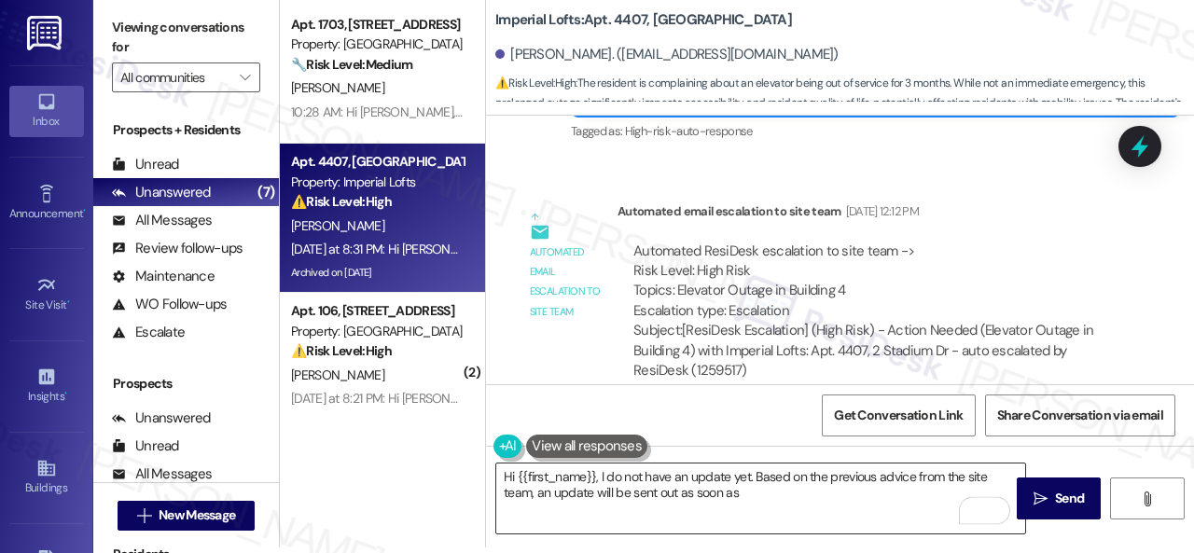
click at [748, 493] on textarea "Hi {{first_name}}, I do not have an update yet. Based on the previous advice fr…" at bounding box center [760, 499] width 529 height 70
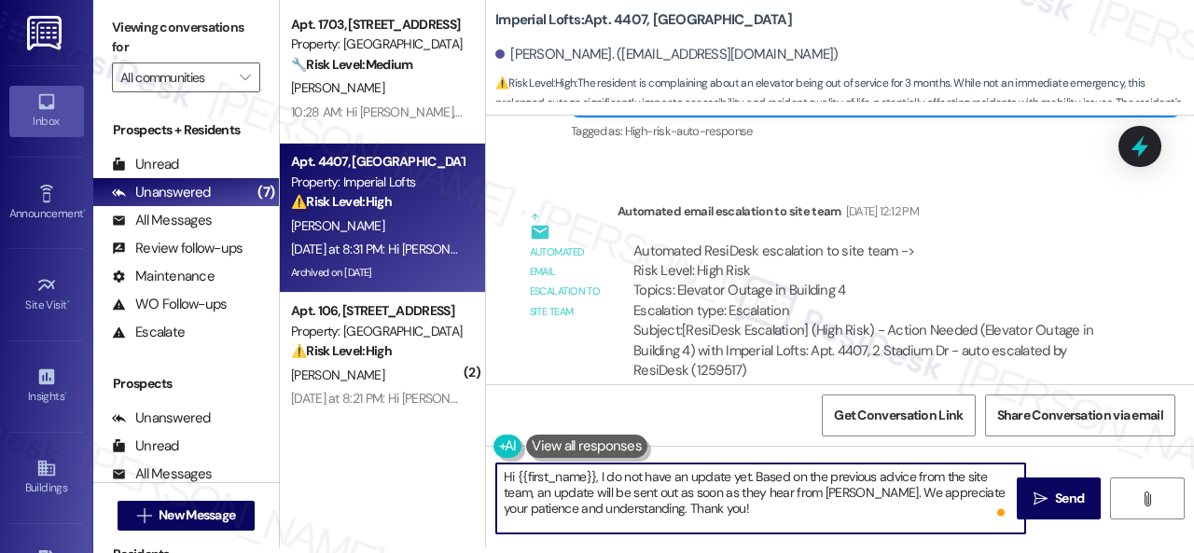
click at [603, 478] on textarea "Hi {{first_name}}, I do not have an update yet. Based on the previous advice fr…" at bounding box center [760, 499] width 529 height 70
click at [771, 507] on textarea "Hi {{first_name}}, I apologize if I do not have an update yet. Based on the pre…" at bounding box center [760, 499] width 529 height 70
drag, startPoint x: 601, startPoint y: 479, endPoint x: 720, endPoint y: 478, distance: 119.4
click at [720, 478] on textarea "Hi {{first_name}}, I apologize if I do not have an update yet. Based on the pre…" at bounding box center [760, 499] width 529 height 70
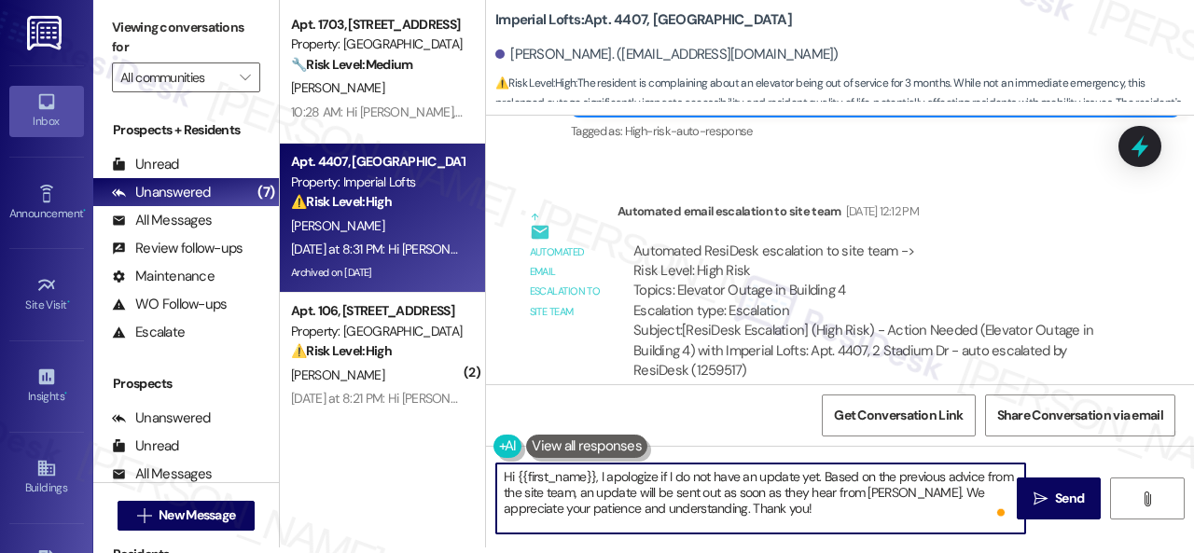
click at [770, 510] on textarea "Hi {{first_name}}, I apologize if I do not have an update yet. Based on the pre…" at bounding box center [760, 499] width 529 height 70
type textarea "Hi {{first_name}}, I apologize if I do not have an update yet. Based on the pre…"
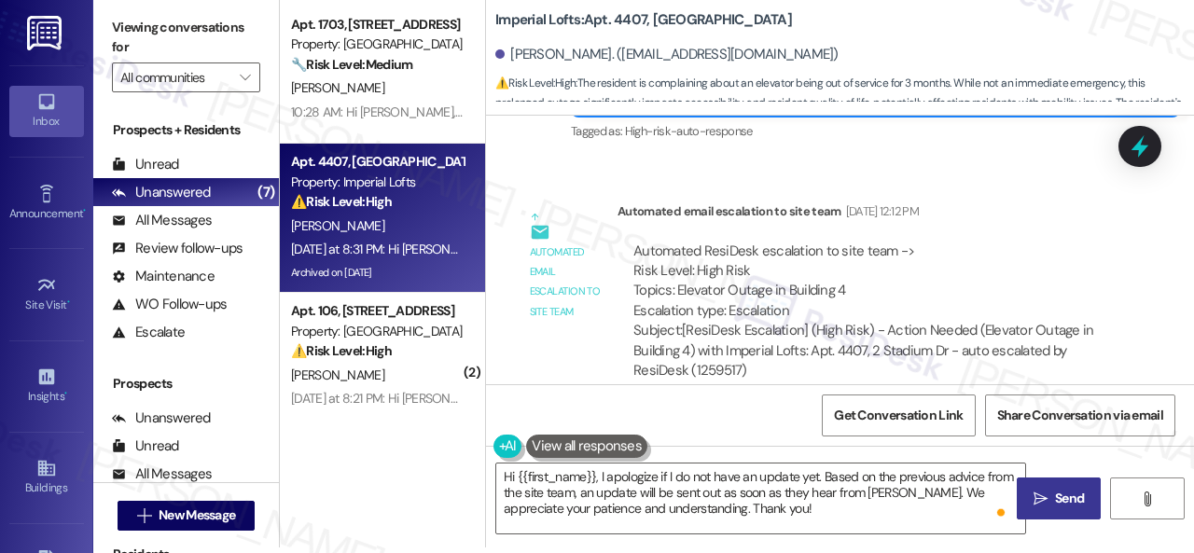
click at [1060, 497] on span "Send" at bounding box center [1069, 499] width 29 height 20
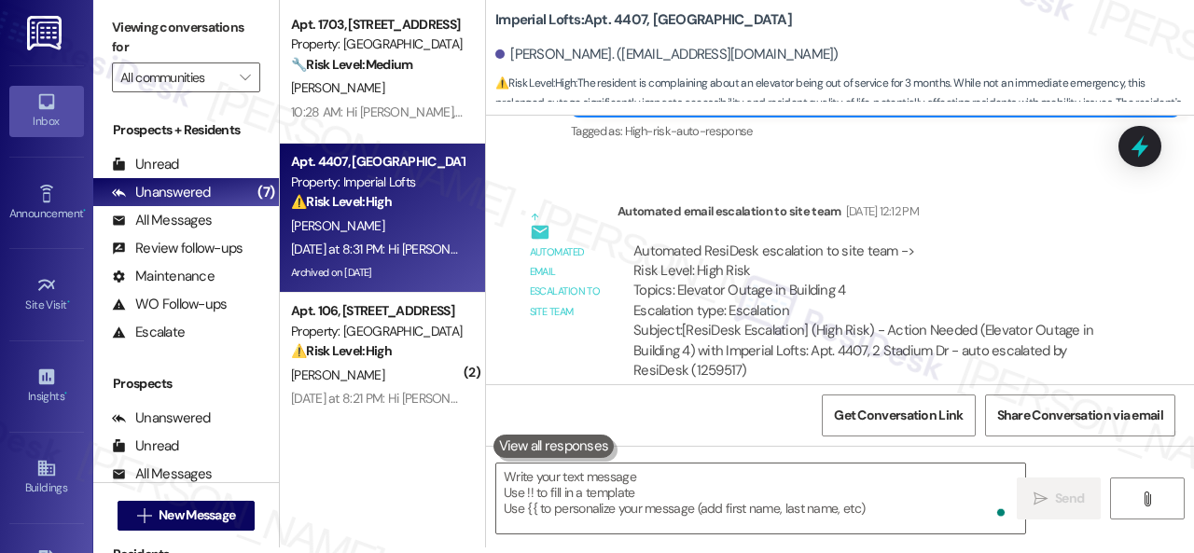
scroll to position [30384, 0]
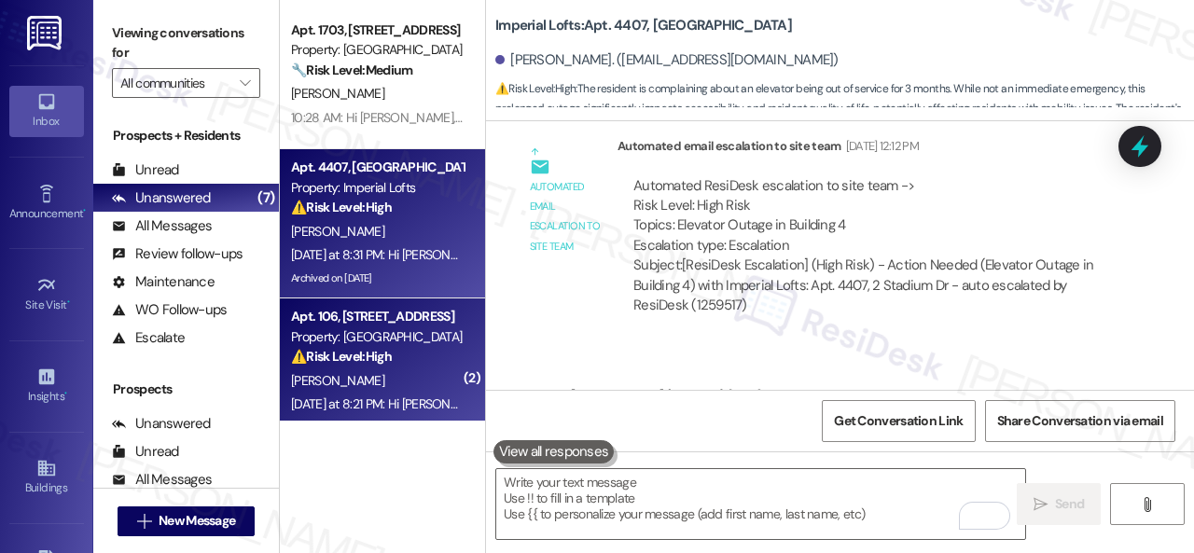
click at [403, 368] on div "Apt. 106, 1805 S Egret Bay Blvd Property: Tuscan Lakes II ⚠️ Risk Level: High T…" at bounding box center [377, 336] width 176 height 63
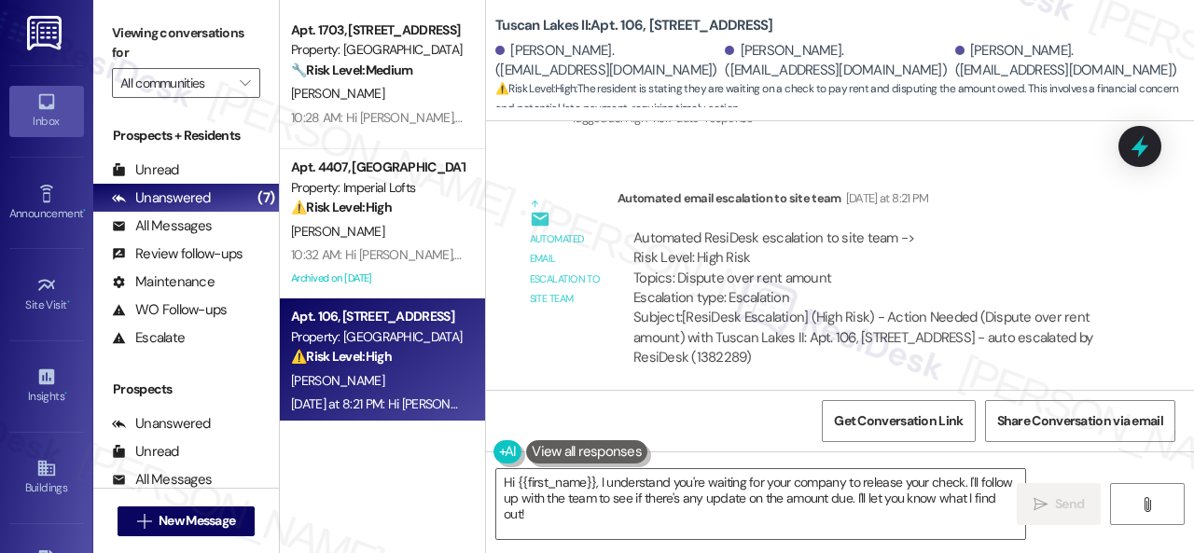
scroll to position [6521, 0]
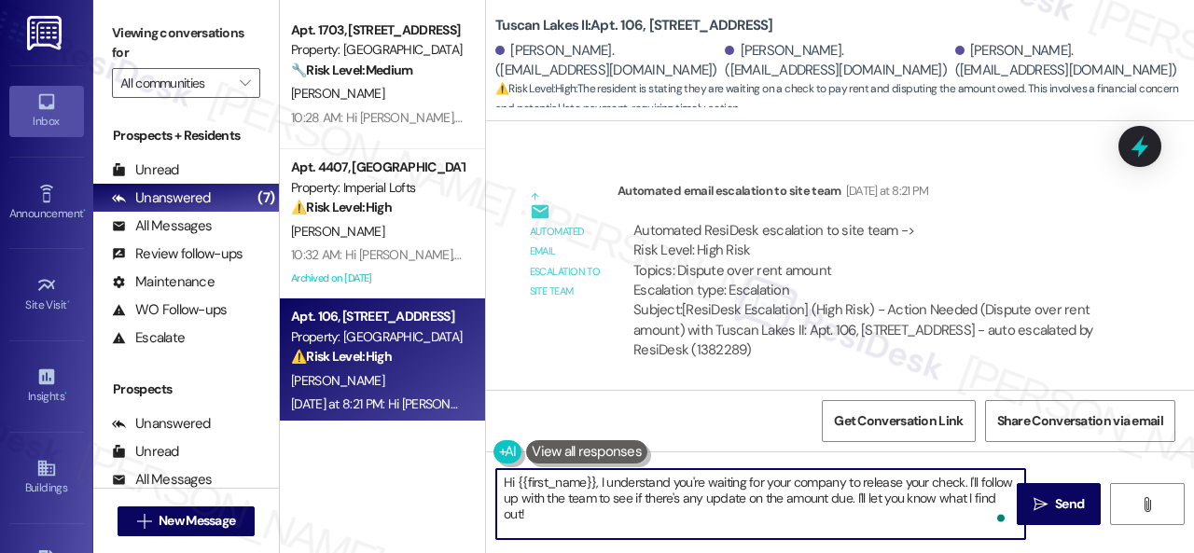
drag, startPoint x: 967, startPoint y: 484, endPoint x: 985, endPoint y: 519, distance: 38.8
click at [985, 519] on textarea "Hi {{first_name}}, I understand you're waiting for your company to release your…" at bounding box center [760, 504] width 529 height 70
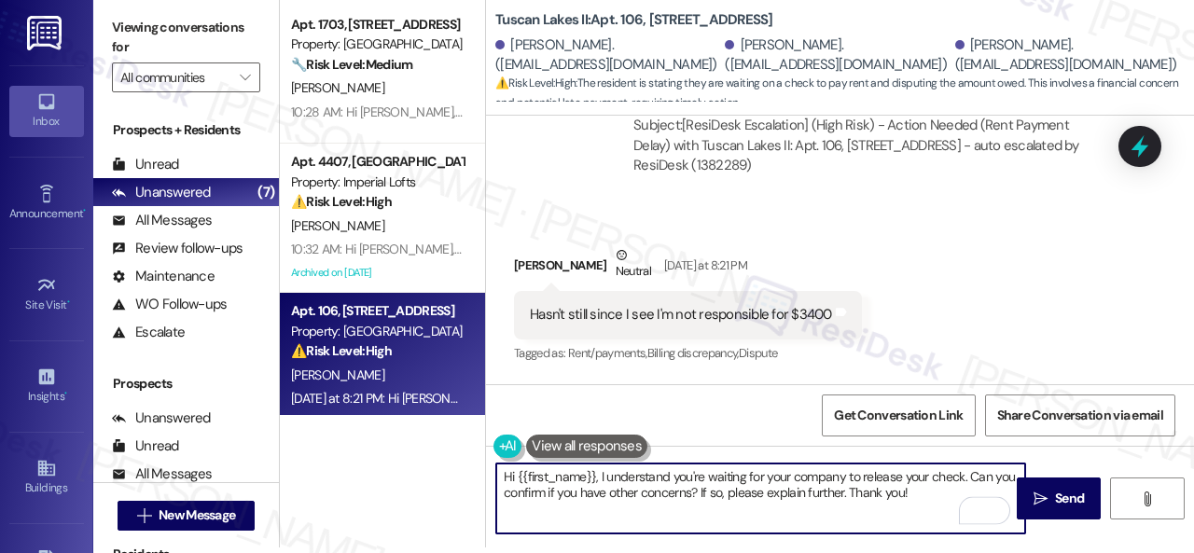
scroll to position [6054, 0]
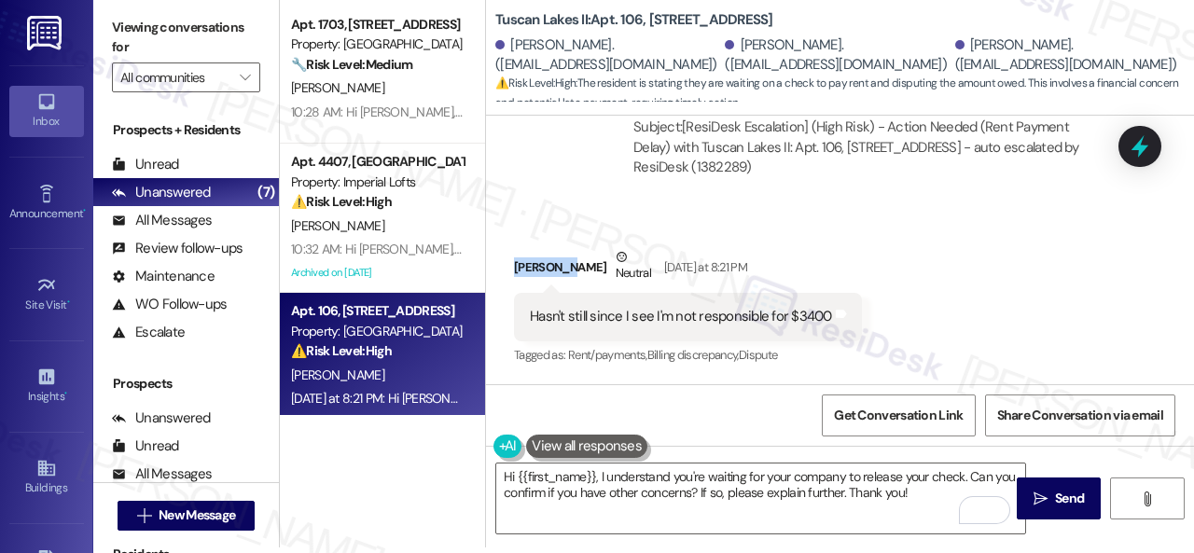
drag, startPoint x: 513, startPoint y: 286, endPoint x: 564, endPoint y: 295, distance: 52.0
click at [564, 293] on div "Thazerein Smalley Neutral Yesterday at 8:21 PM" at bounding box center [688, 270] width 348 height 46
copy div "Thazerein"
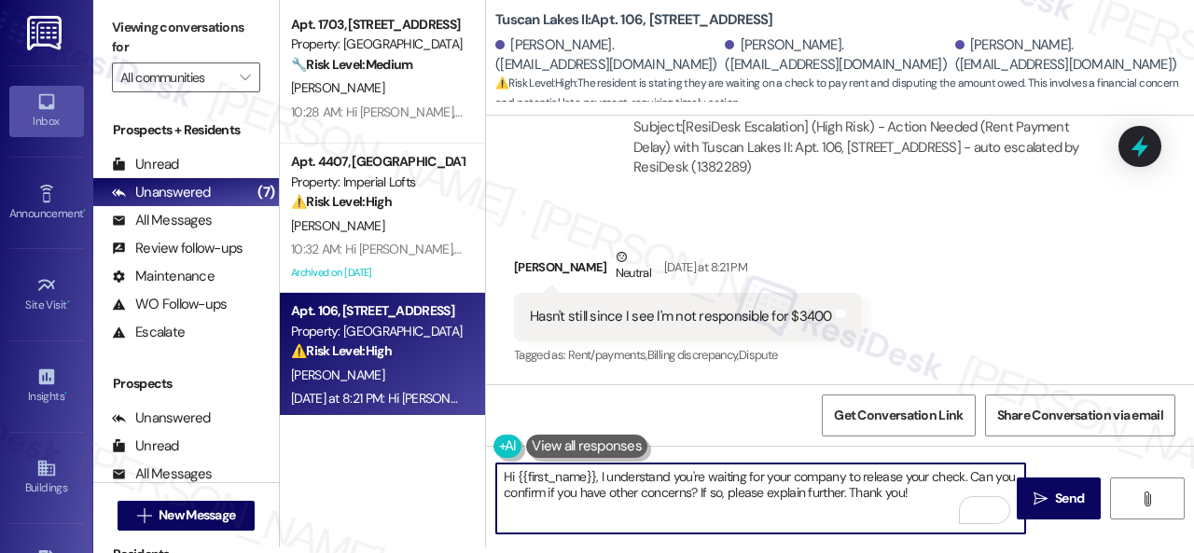
drag, startPoint x: 516, startPoint y: 479, endPoint x: 594, endPoint y: 479, distance: 78.4
click at [594, 479] on textarea "Hi {{first_name}}, I understand you're waiting for your company to release your…" at bounding box center [760, 499] width 529 height 70
paste textarea "Thazerein"
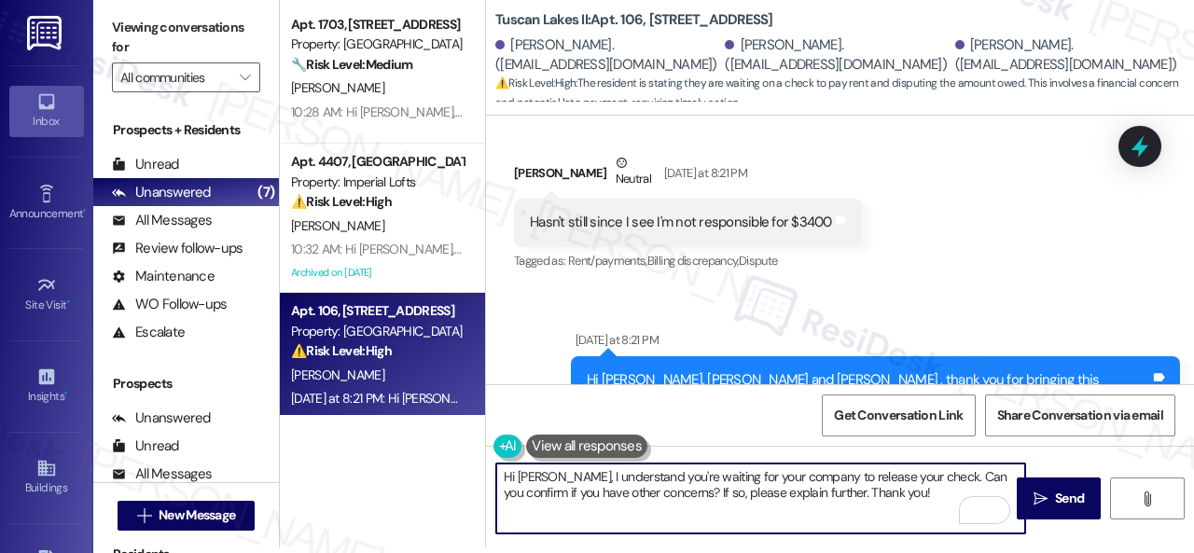
scroll to position [6241, 0]
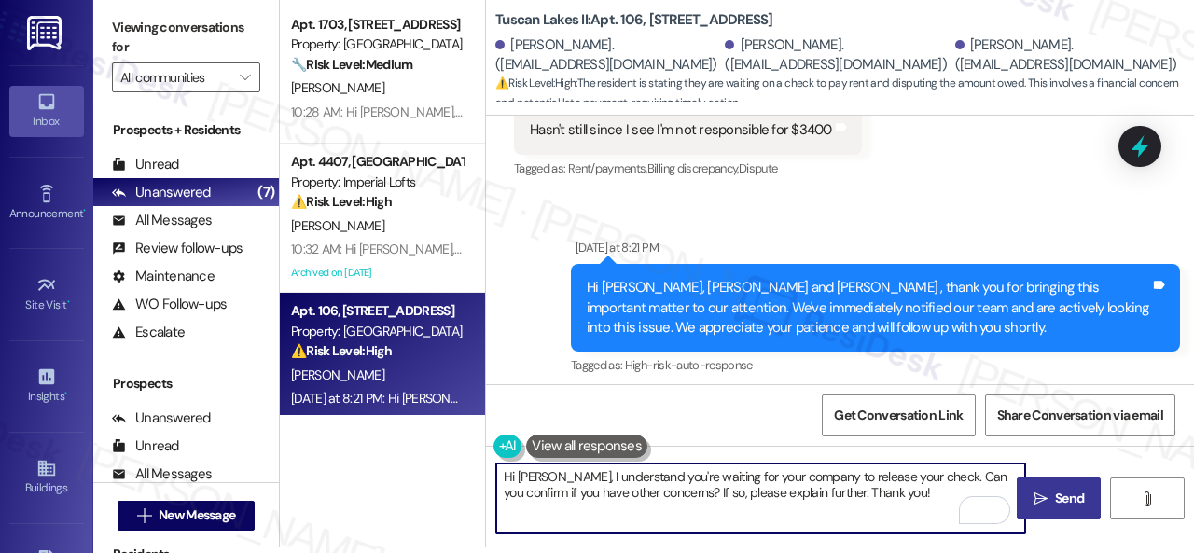
type textarea "Hi Thazerein, I understand you're waiting for your company to release your chec…"
click at [1051, 489] on span "Send" at bounding box center [1069, 499] width 36 height 20
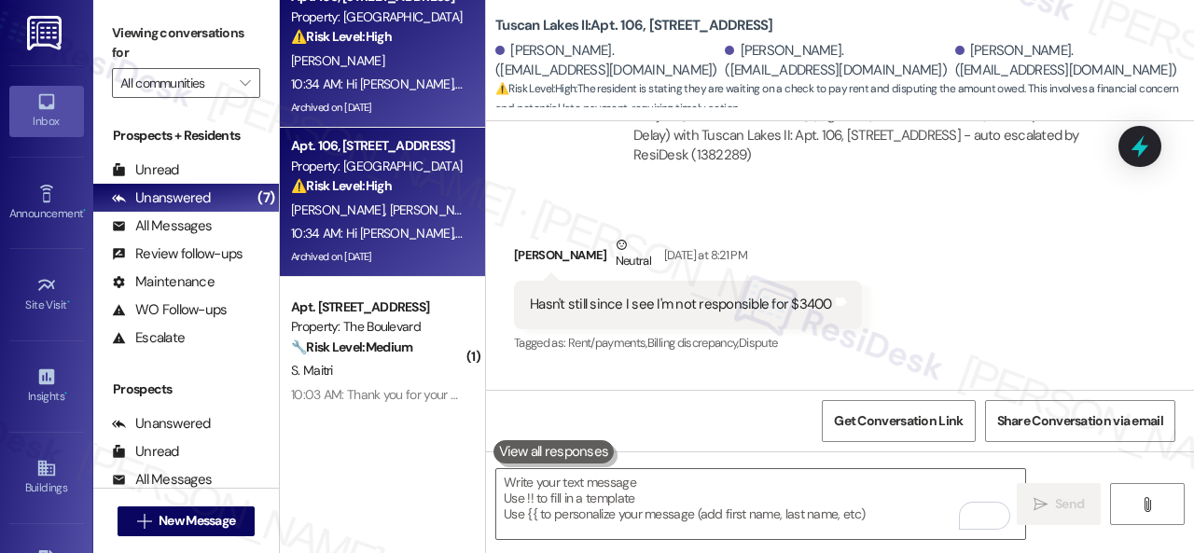
scroll to position [187, 0]
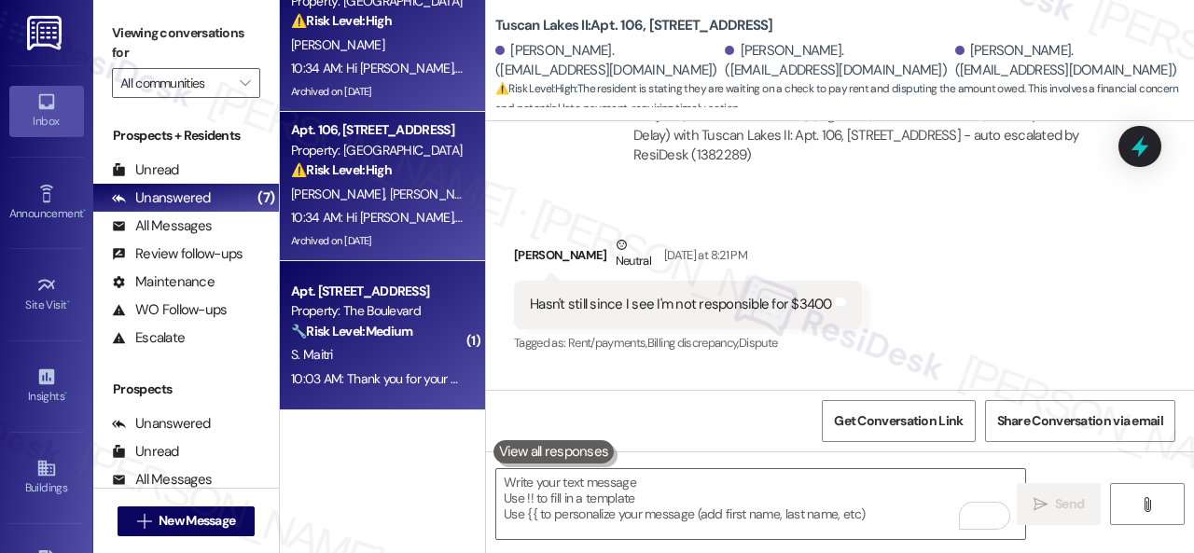
click at [382, 349] on div "S. Maitri" at bounding box center [377, 354] width 176 height 23
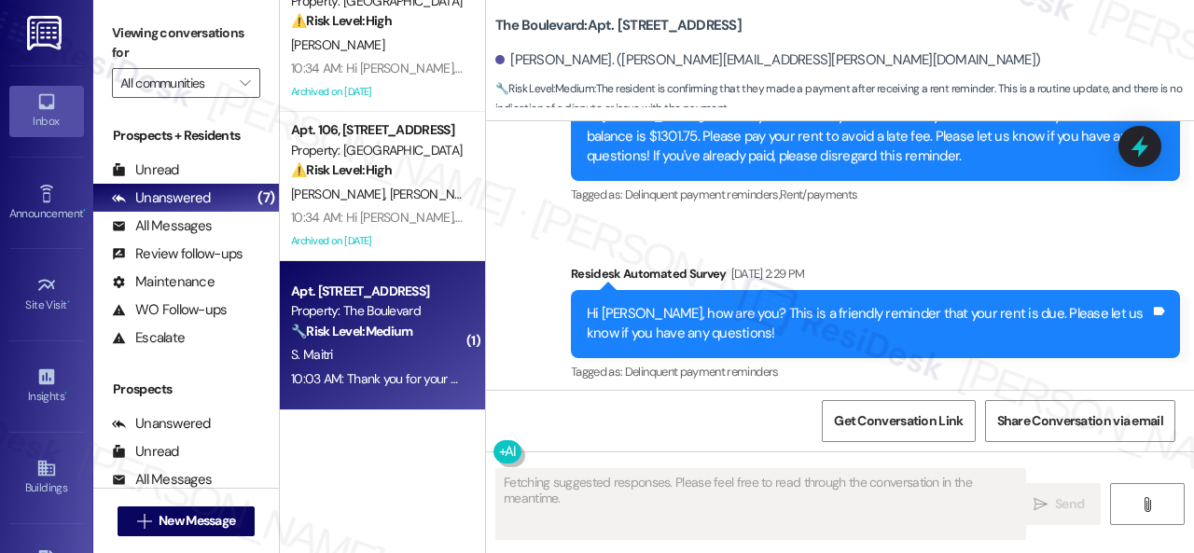
scroll to position [9847, 0]
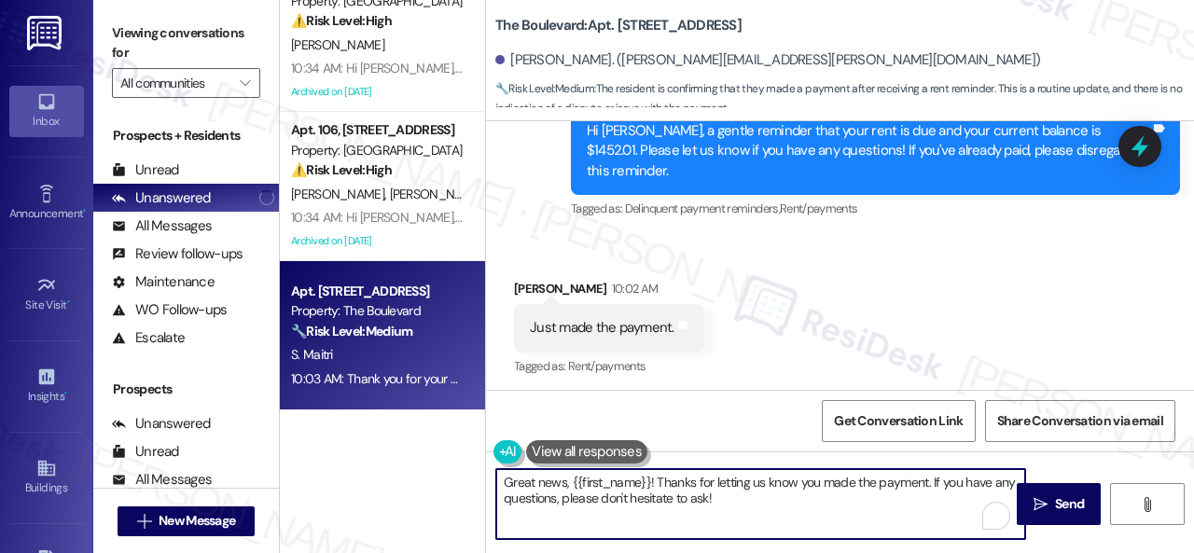
drag, startPoint x: 730, startPoint y: 497, endPoint x: 551, endPoint y: 502, distance: 179.2
click at [407, 481] on div "Apt. 4407, 2 Stadium Dr Property: Imperial Lofts ⚠️ Risk Level: High The reside…" at bounding box center [737, 276] width 914 height 553
paste textarea "Thanks for the update! I'm happy to hear you've already taken care of the rent.…"
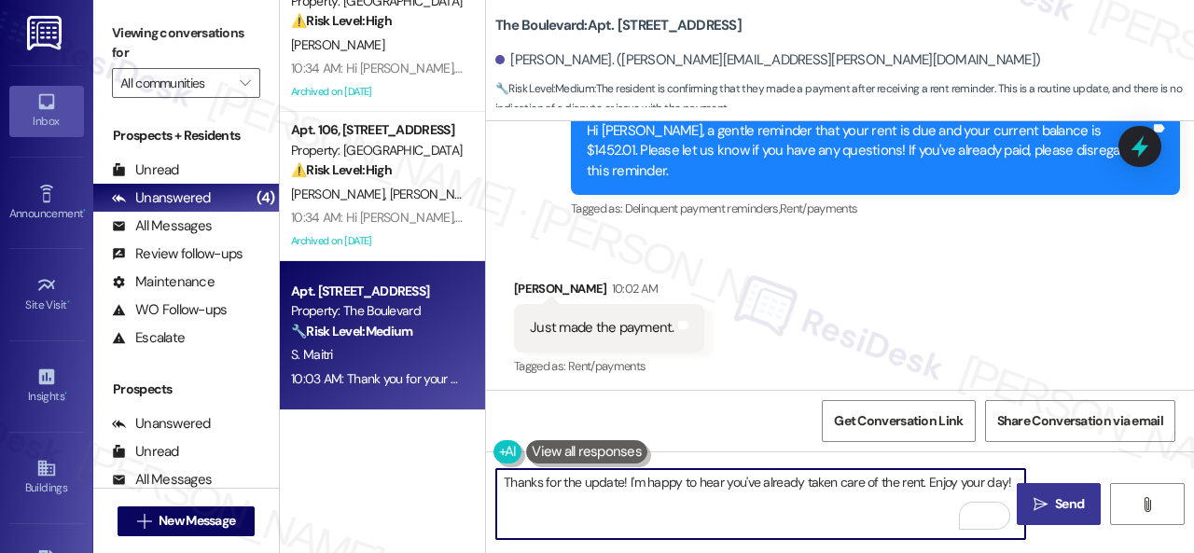
type textarea "Thanks for the update! I'm happy to hear you've already taken care of the rent.…"
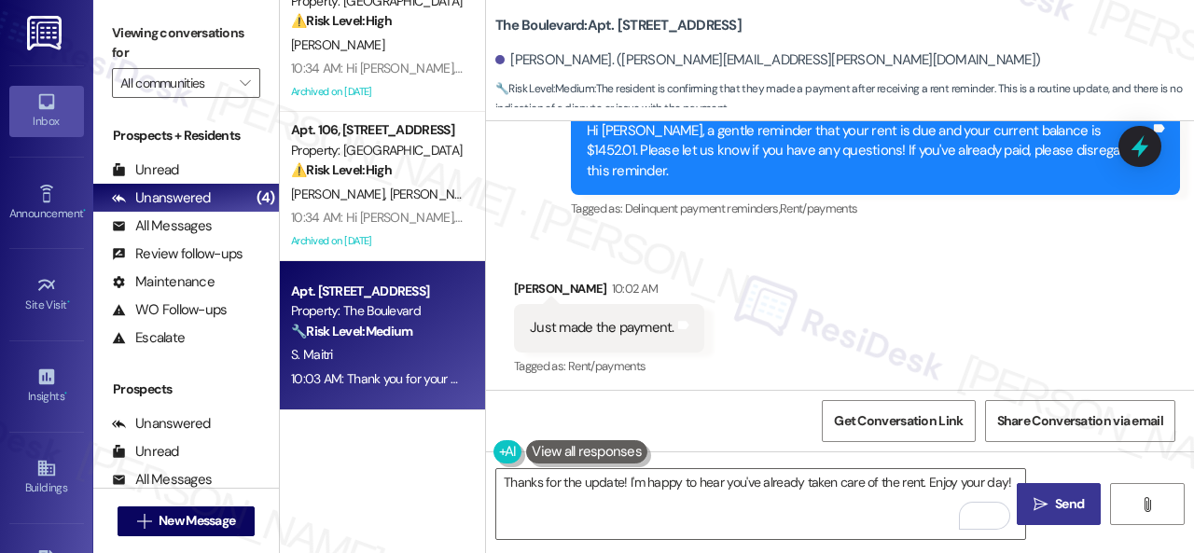
click at [1051, 495] on span "Send" at bounding box center [1069, 504] width 36 height 20
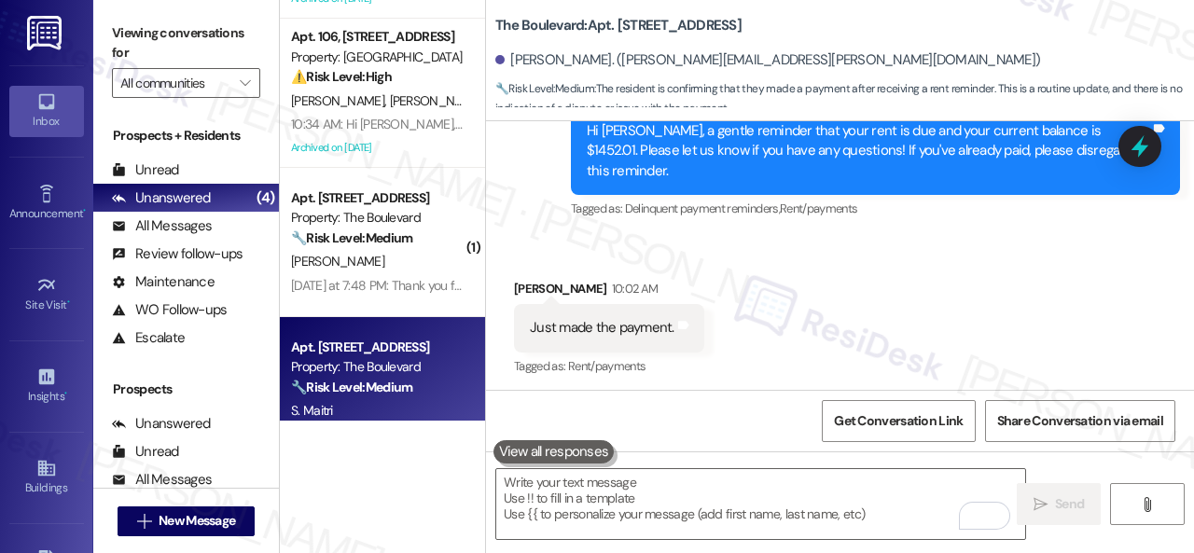
scroll to position [325, 0]
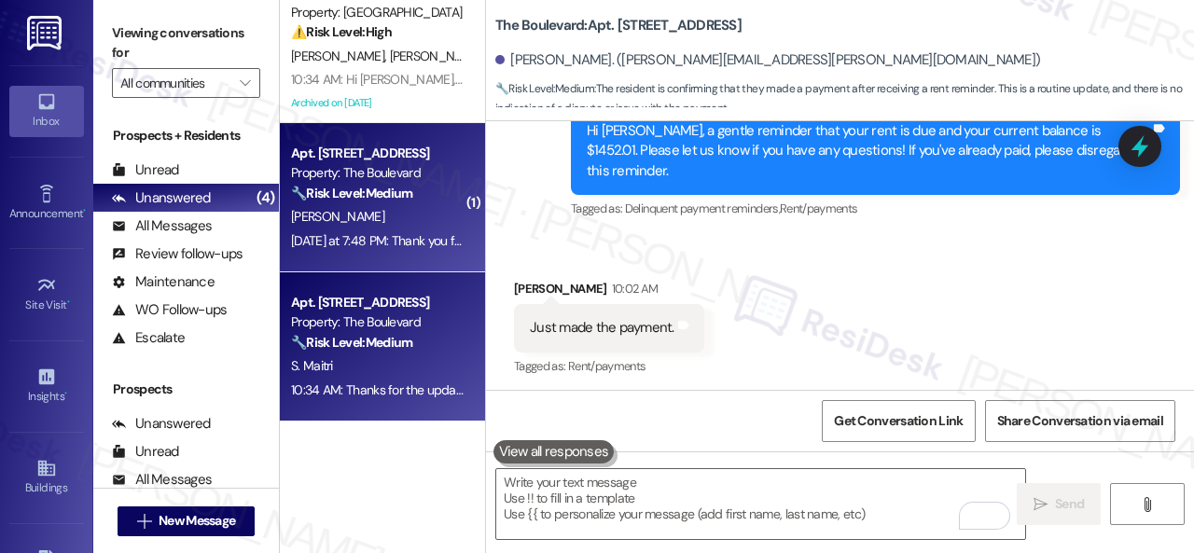
click at [424, 227] on div "D. Frank-Branham" at bounding box center [377, 216] width 176 height 23
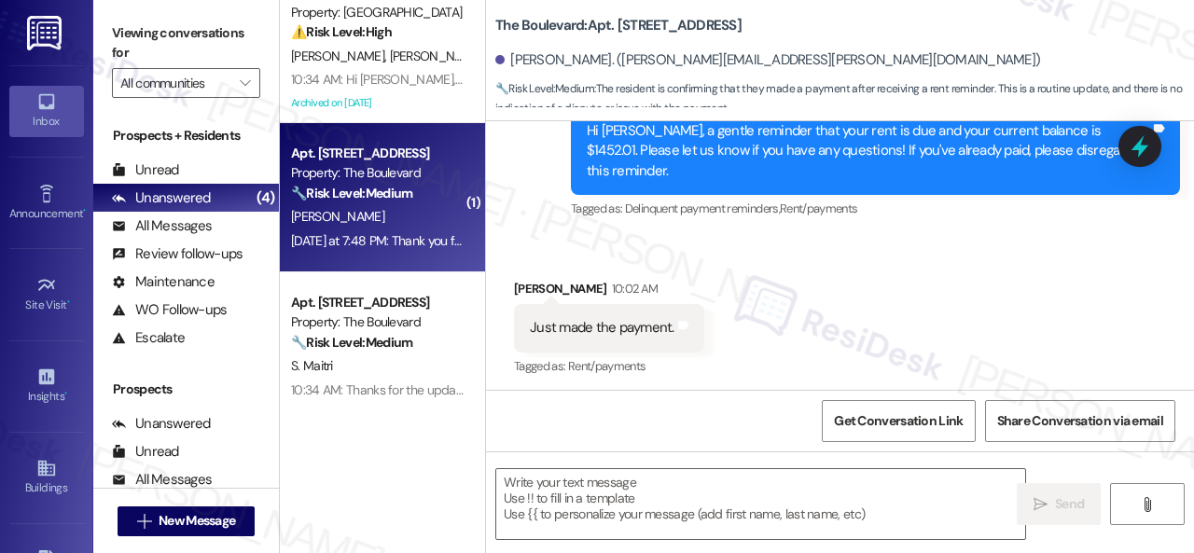
type textarea "Fetching suggested responses. Please feel free to read through the conversation…"
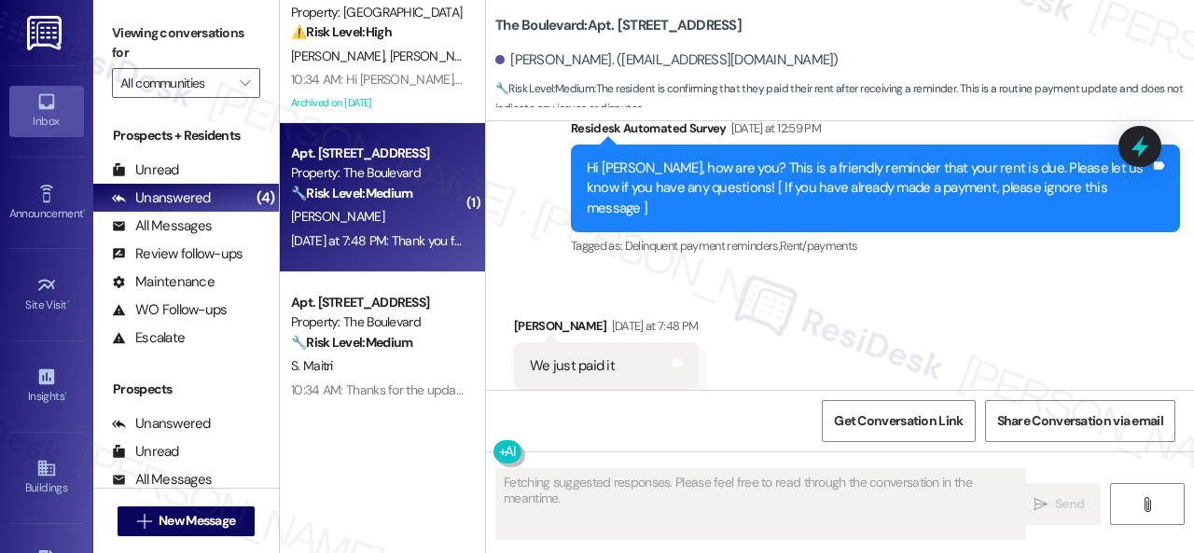
scroll to position [1110, 0]
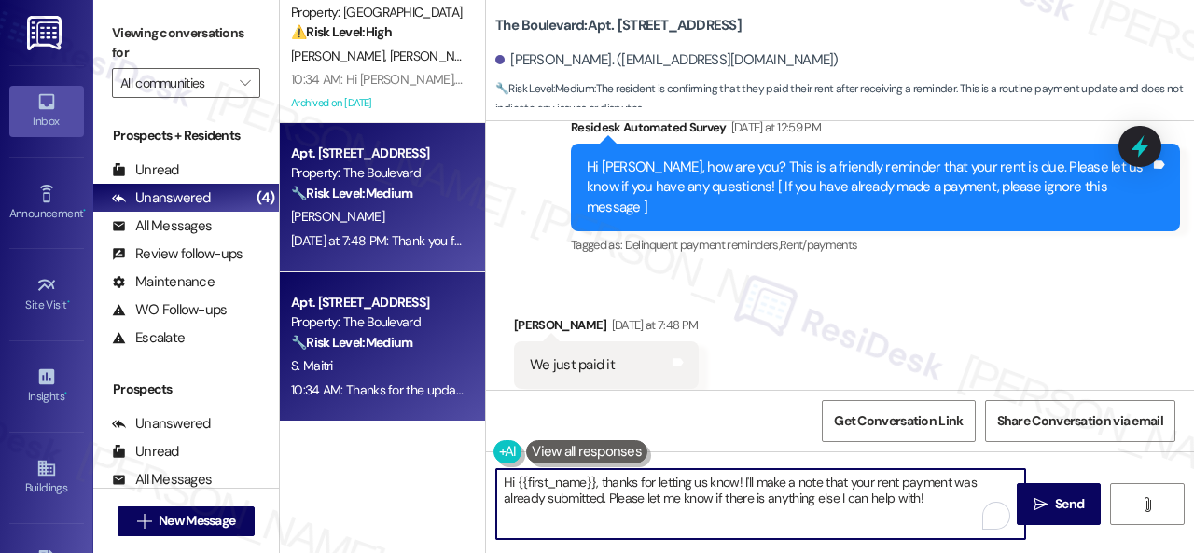
drag, startPoint x: 702, startPoint y: 488, endPoint x: 285, endPoint y: 414, distance: 422.5
click at [285, 414] on div "Apt. 4407, 2 Stadium Dr Property: Imperial Lofts ⚠️ Risk Level: High The reside…" at bounding box center [737, 276] width 914 height 553
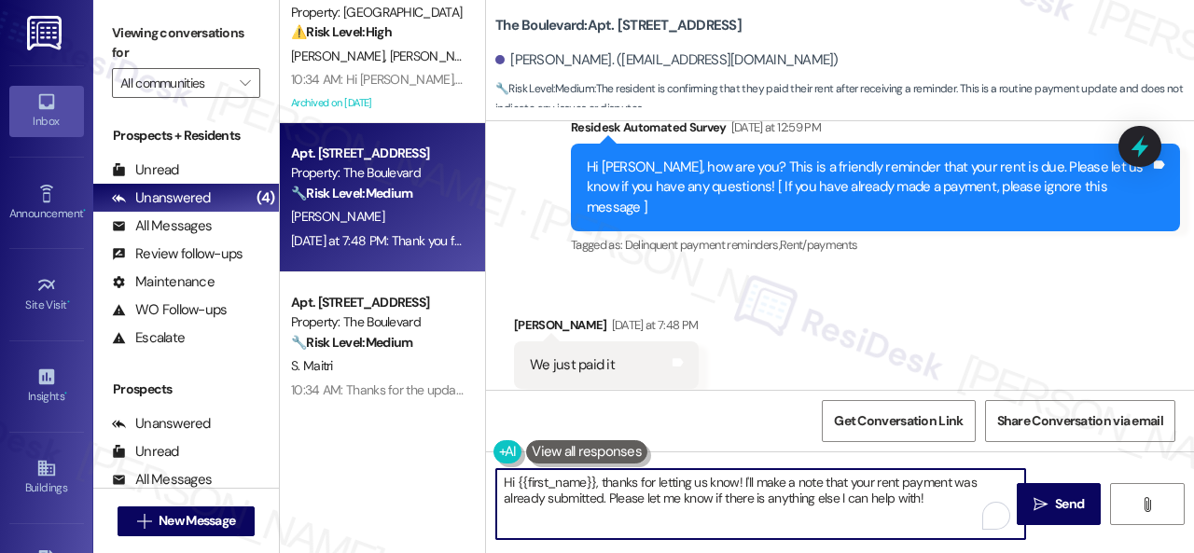
paste textarea "Thanks for the update! I'm happy to hear you've already taken care of the rent.…"
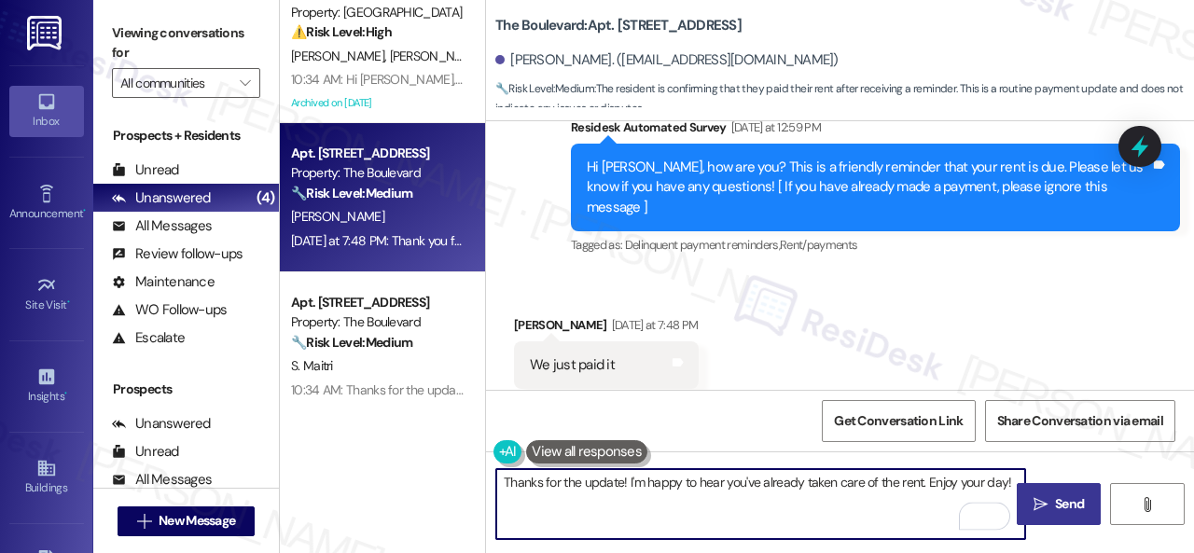
type textarea "Thanks for the update! I'm happy to hear you've already taken care of the rent.…"
click at [1051, 495] on span "Send" at bounding box center [1069, 504] width 36 height 20
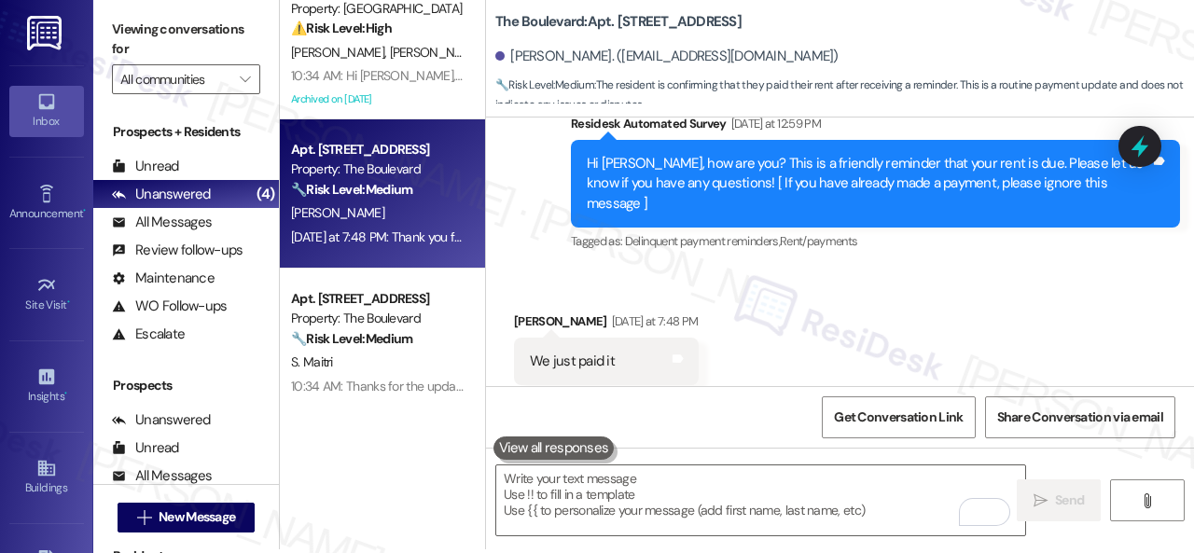
scroll to position [6, 0]
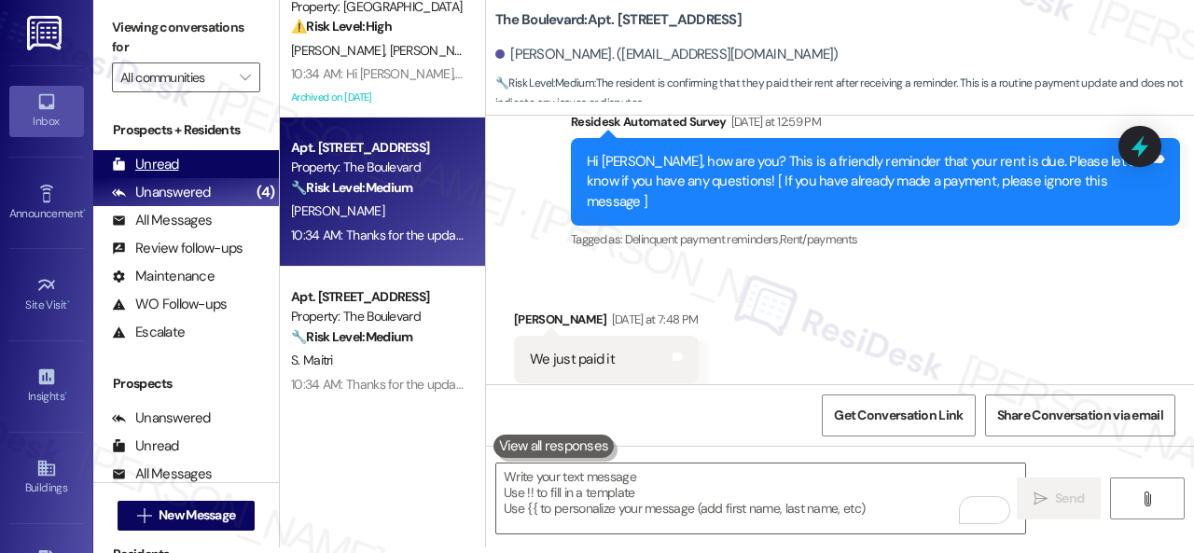
click at [155, 162] on div "Unread" at bounding box center [145, 165] width 67 height 20
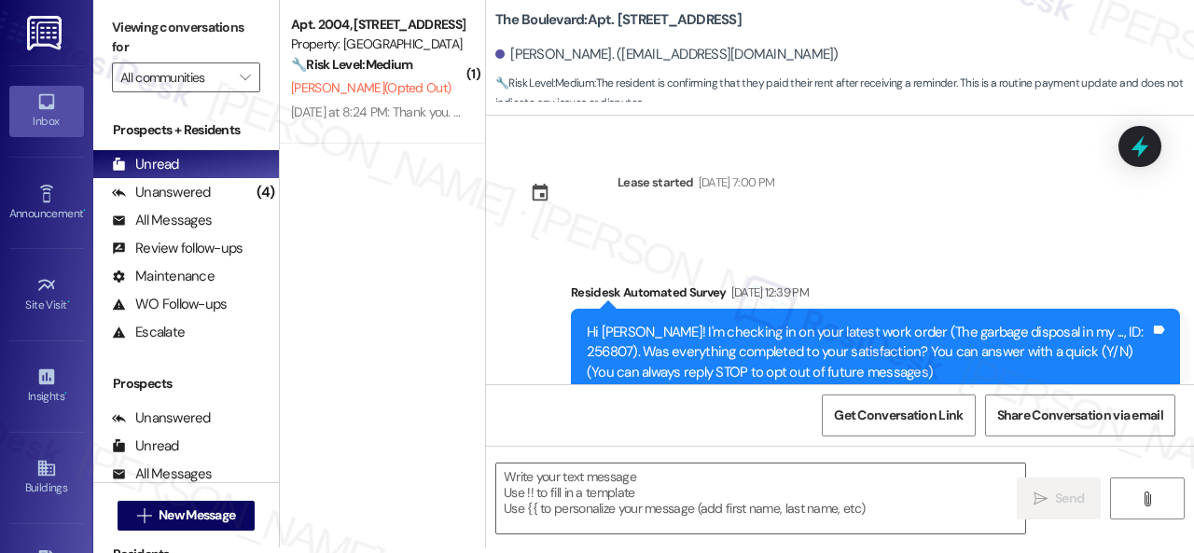
scroll to position [0, 0]
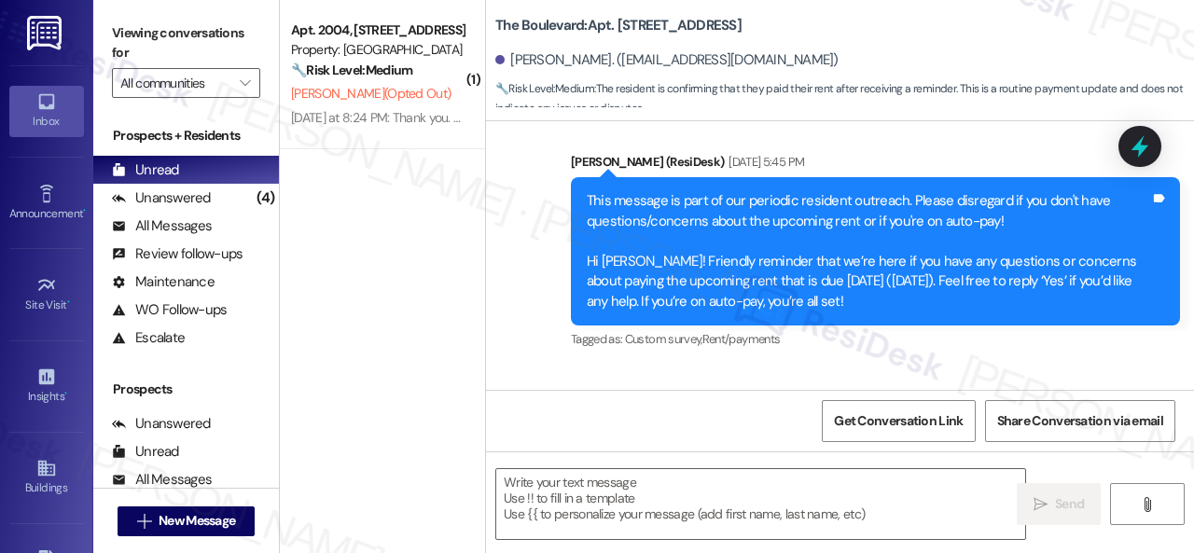
type textarea "Fetching suggested responses. Please feel free to read through the conversation…"
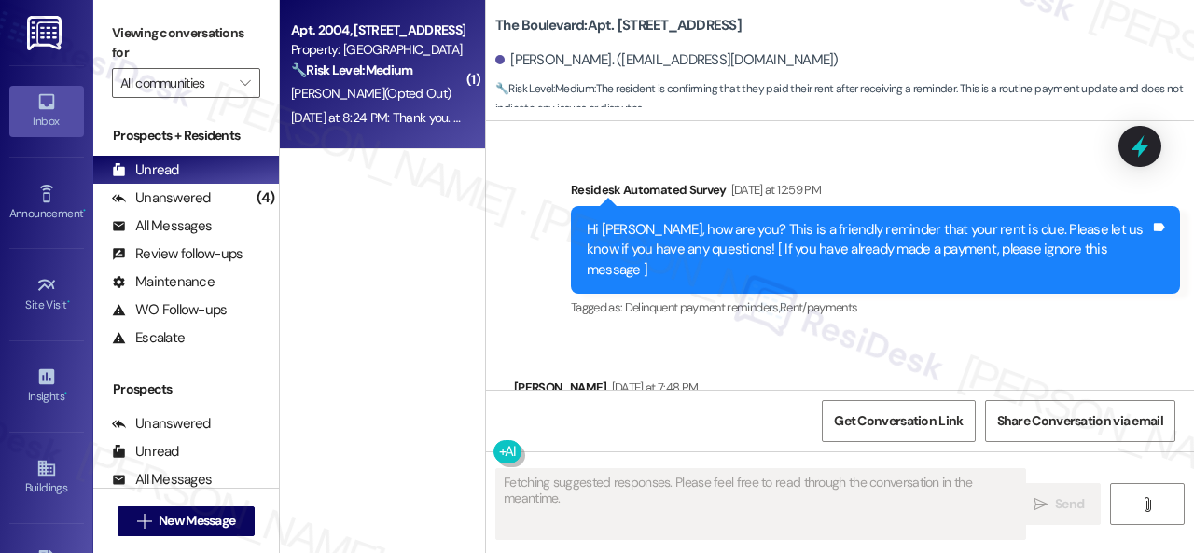
scroll to position [1110, 0]
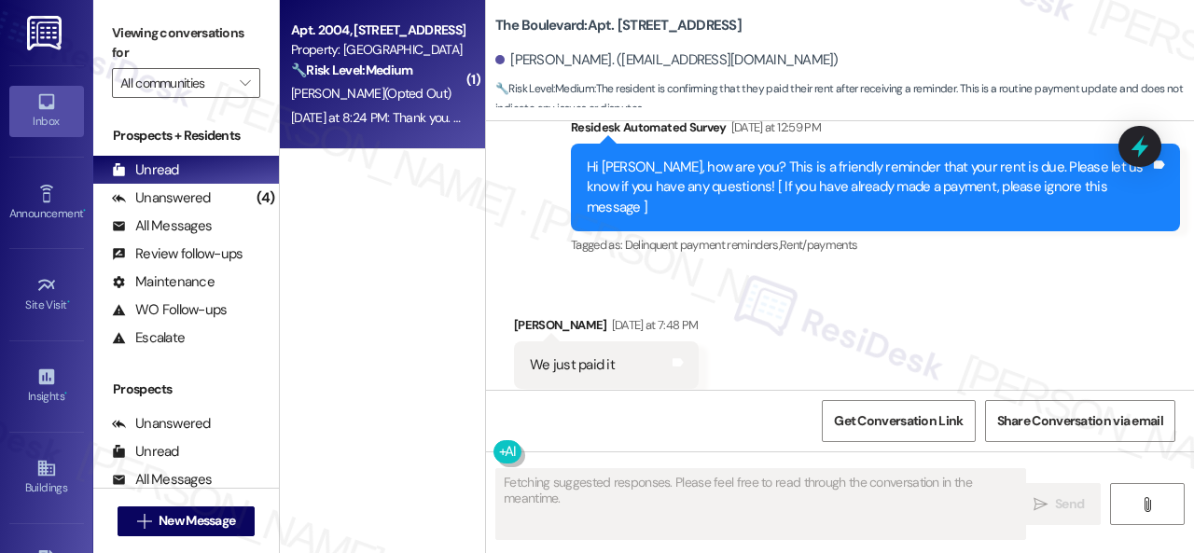
click at [431, 86] on div "T. Danner (Opted Out)" at bounding box center [377, 93] width 176 height 23
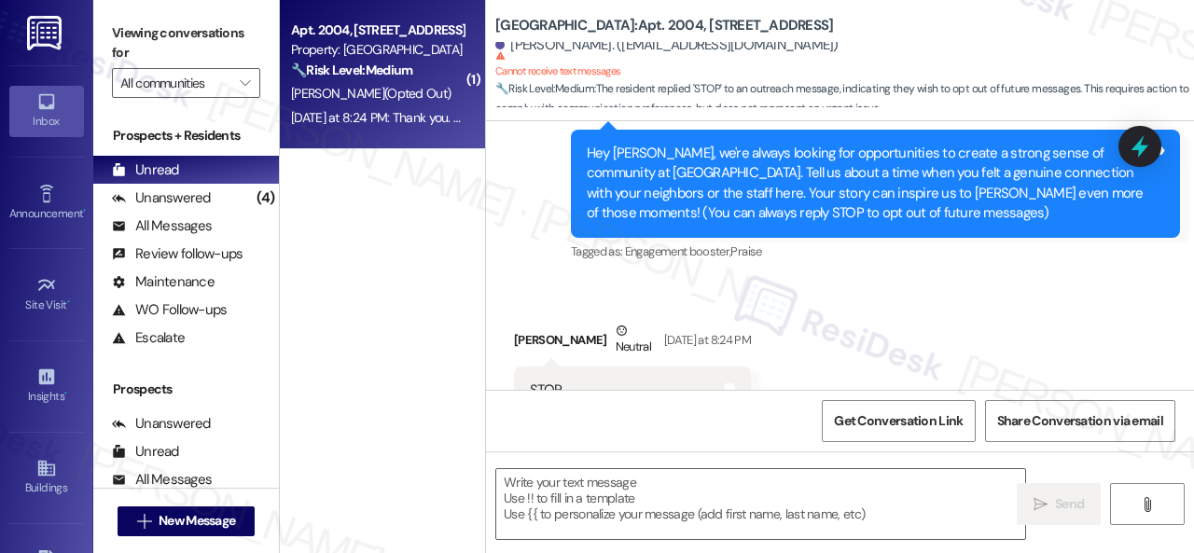
type textarea "Fetching suggested responses. Please feel free to read through the conversation…"
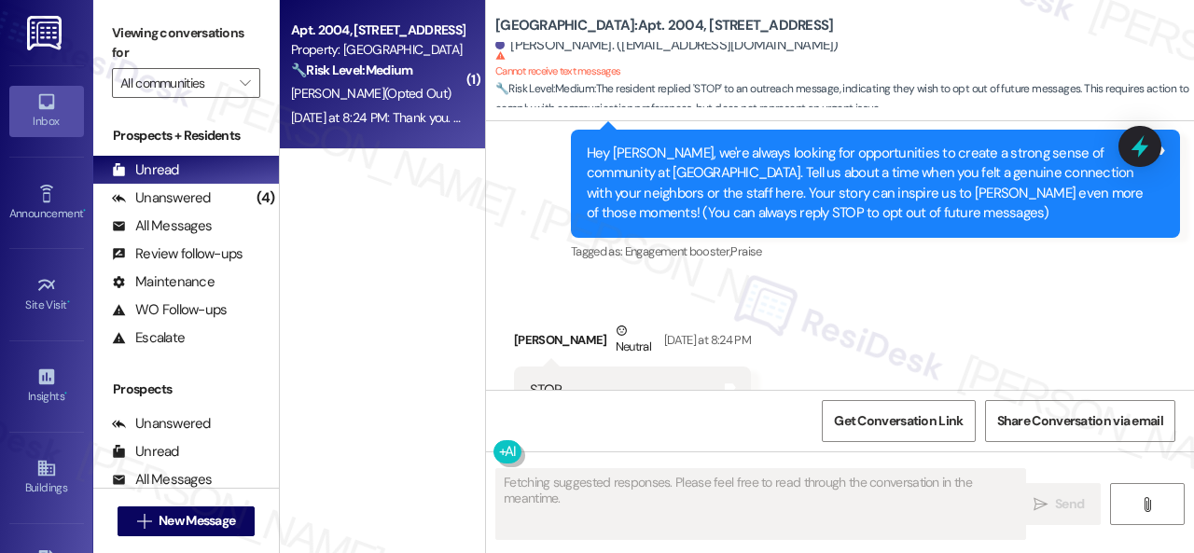
scroll to position [250, 0]
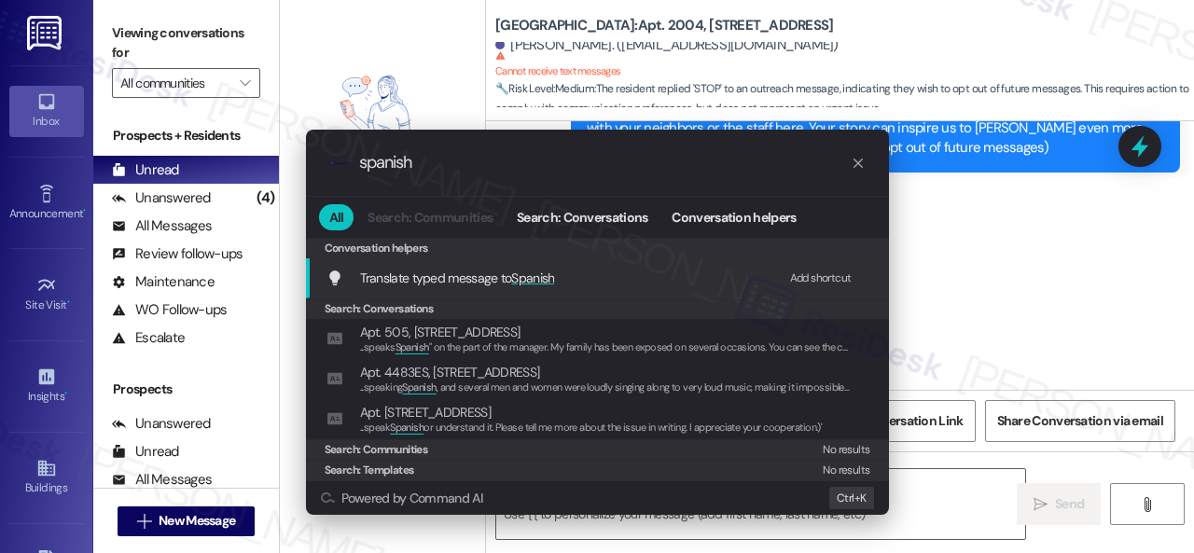
click at [825, 279] on div "Add shortcut" at bounding box center [821, 279] width 62 height 20
drag, startPoint x: 479, startPoint y: 159, endPoint x: 140, endPoint y: 155, distance: 339.6
click at [144, 157] on div ".cls-1{fill:#0a055f;}.cls-2{fill:#0cc4c4;} resideskLogoBlueOrange spanish All S…" at bounding box center [597, 276] width 1194 height 553
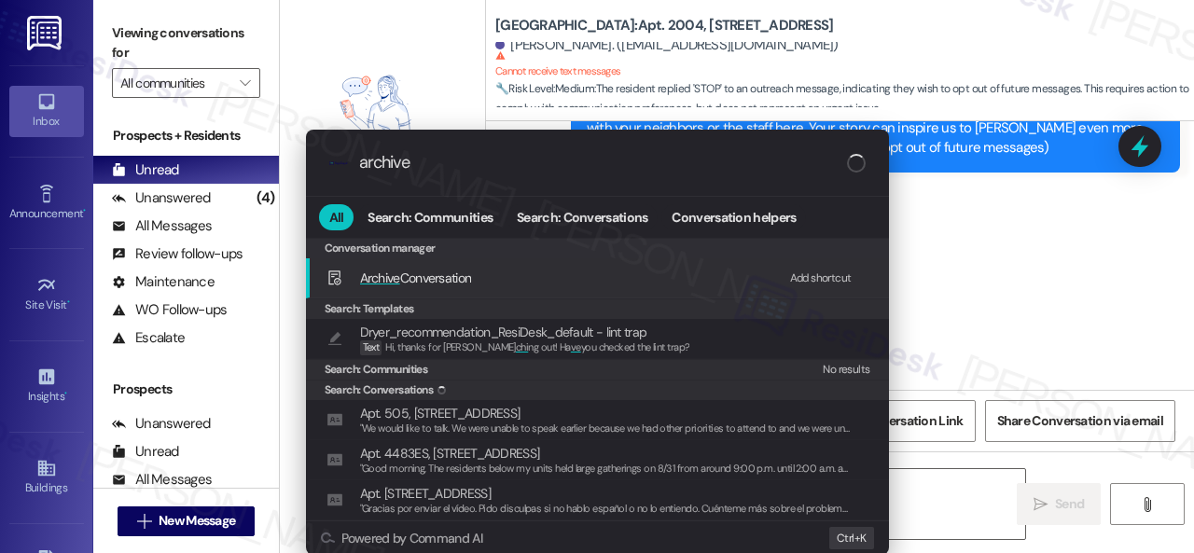
click at [810, 274] on div "Add shortcut" at bounding box center [821, 279] width 62 height 20
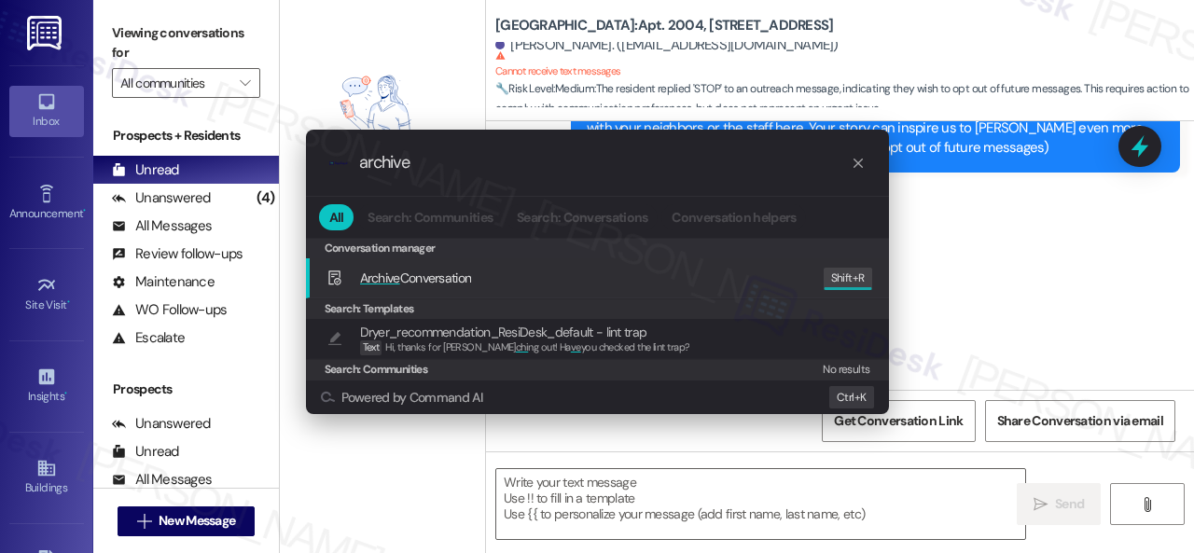
drag, startPoint x: 428, startPoint y: 160, endPoint x: 123, endPoint y: 145, distance: 305.5
click at [157, 150] on div ".cls-1{fill:#0a055f;}.cls-2{fill:#0cc4c4;} resideskLogoBlueOrange archive All S…" at bounding box center [597, 276] width 1194 height 553
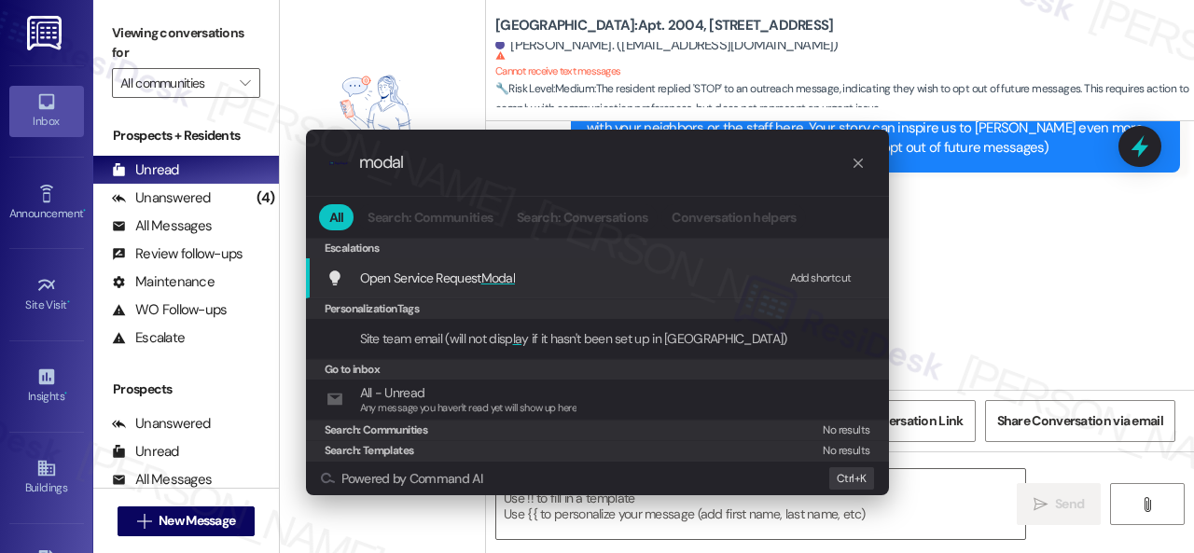
click at [821, 272] on div "Add shortcut" at bounding box center [821, 279] width 62 height 20
drag, startPoint x: 450, startPoint y: 157, endPoint x: 254, endPoint y: 133, distance: 197.3
click at [254, 133] on div ".cls-1{fill:#0a055f;}.cls-2{fill:#0cc4c4;} resideskLogoBlueOrange modal All Sea…" at bounding box center [597, 276] width 1194 height 553
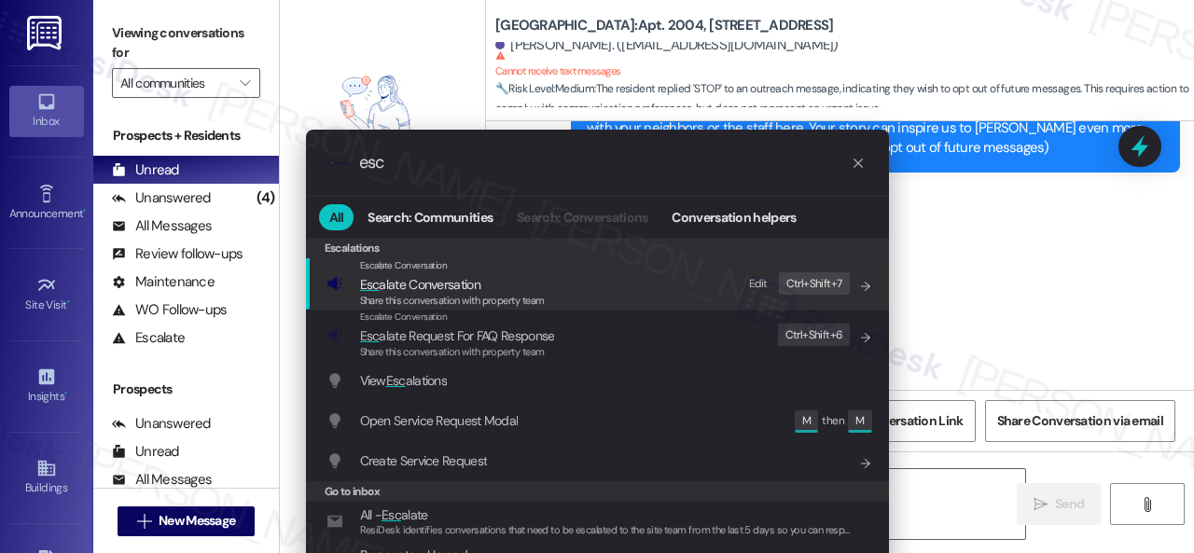
click at [760, 279] on div "Edit" at bounding box center [758, 284] width 19 height 20
drag, startPoint x: 410, startPoint y: 161, endPoint x: 261, endPoint y: 131, distance: 152.4
click at [261, 131] on div ".cls-1{fill:#0a055f;}.cls-2{fill:#0cc4c4;} resideskLogoBlueOrange esc All Searc…" at bounding box center [597, 276] width 1194 height 553
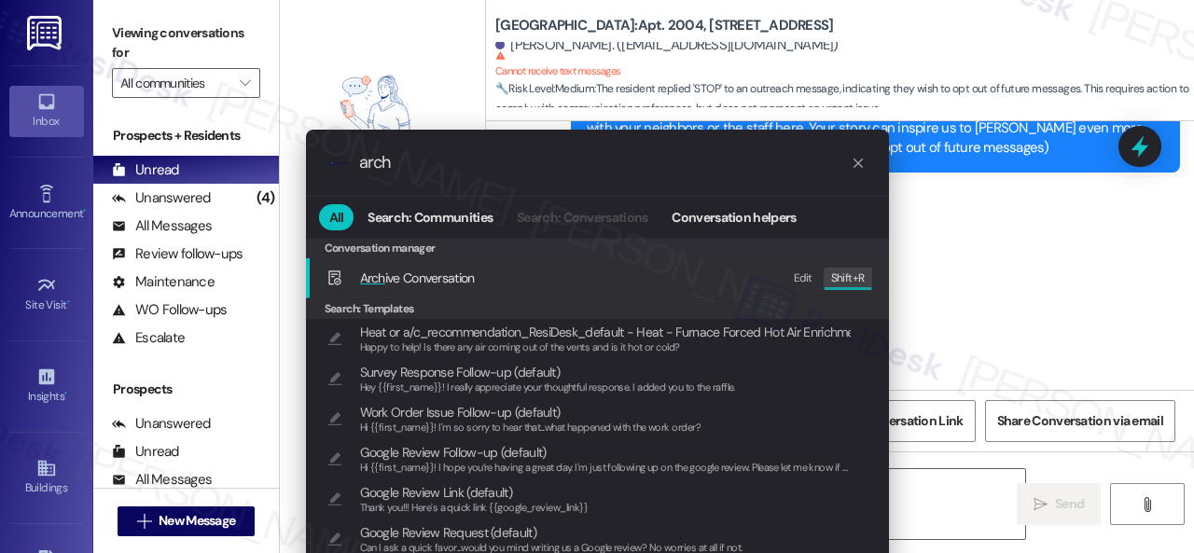
type input "arch"
click at [429, 270] on span "Arch ive Conversation" at bounding box center [417, 278] width 115 height 17
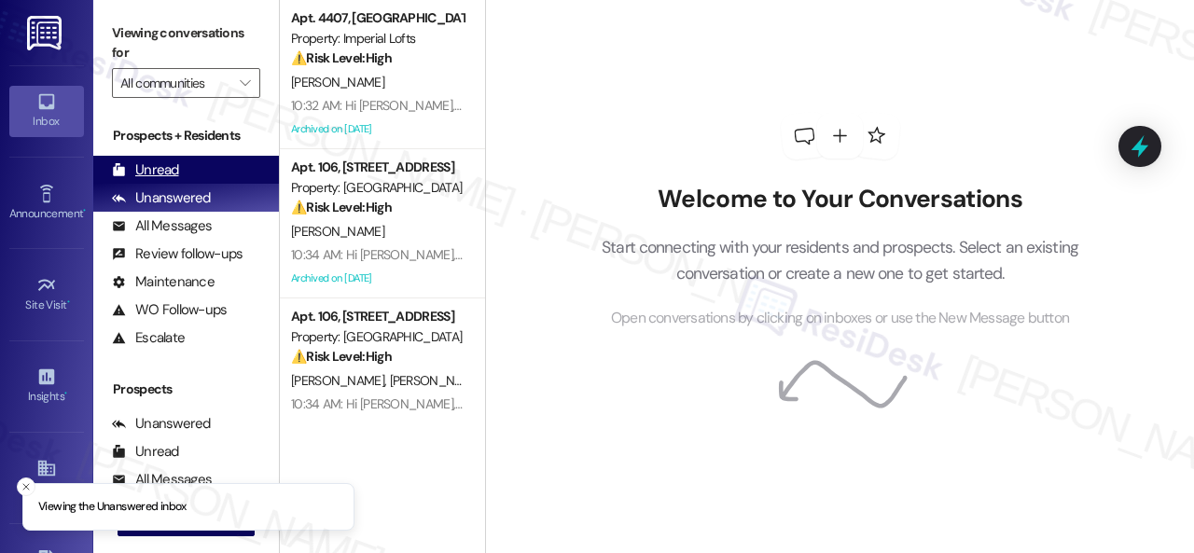
click at [143, 171] on div "Unread" at bounding box center [145, 170] width 67 height 20
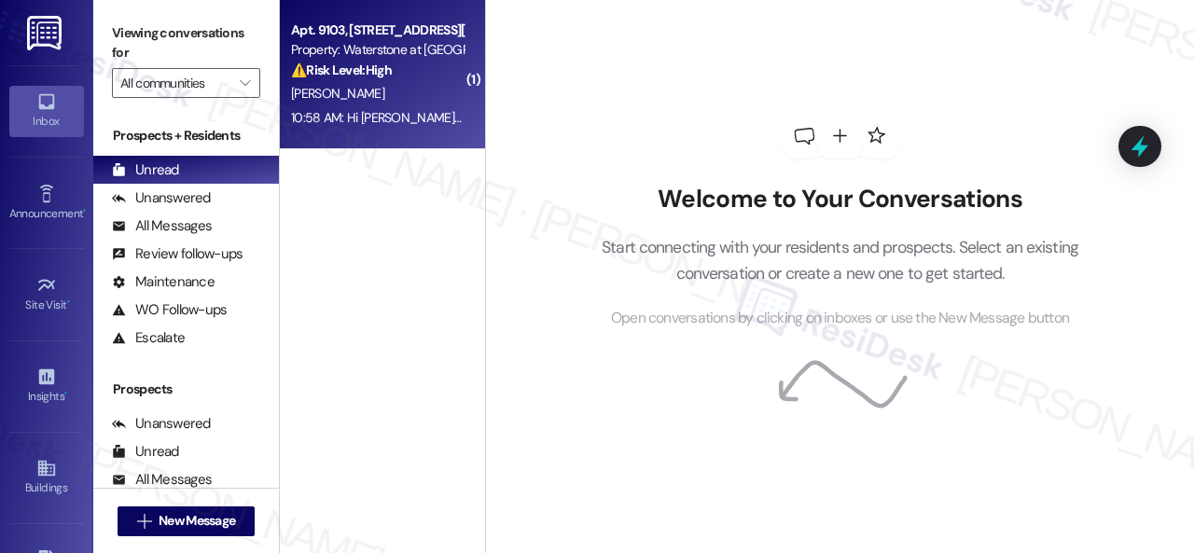
click at [406, 95] on div "[PERSON_NAME]" at bounding box center [377, 93] width 176 height 23
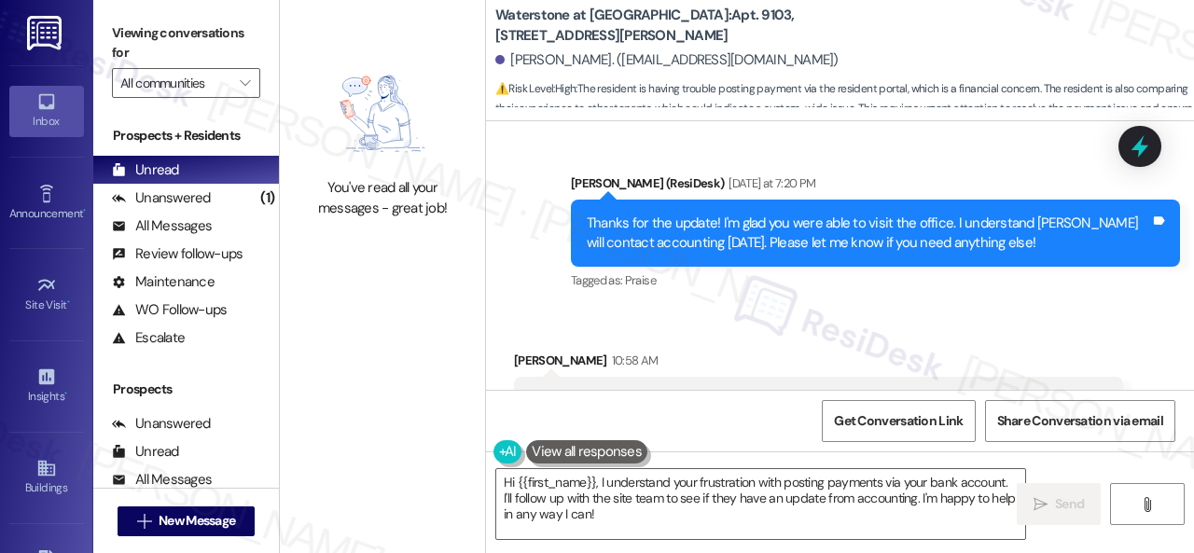
scroll to position [18094, 0]
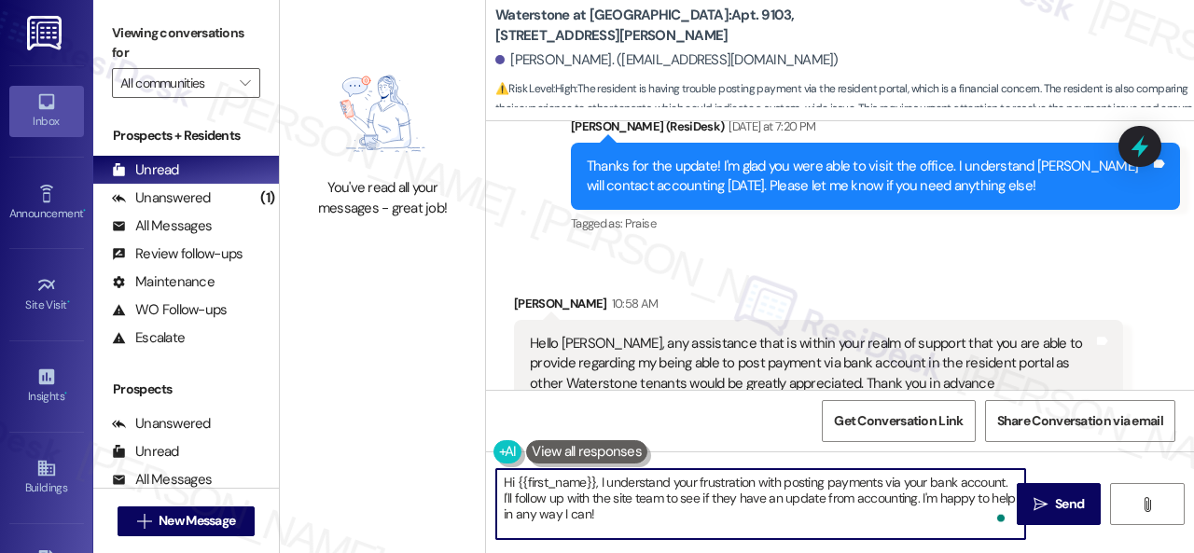
drag, startPoint x: 605, startPoint y: 486, endPoint x: 617, endPoint y: 521, distance: 37.2
click at [617, 521] on textarea "Hi {{first_name}}, I understand your frustration with posting payments via your…" at bounding box center [760, 504] width 529 height 70
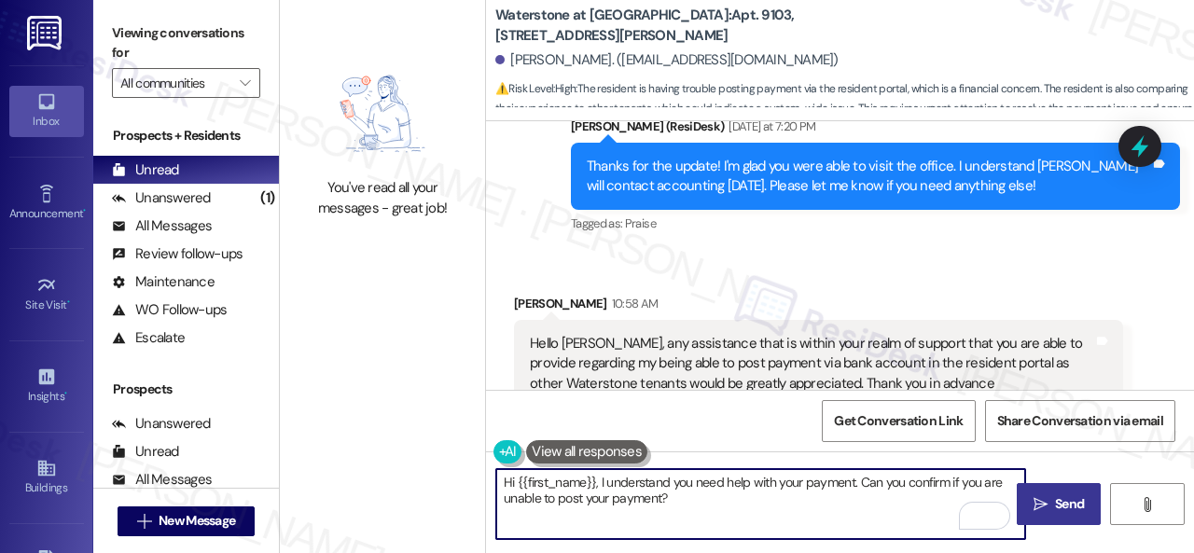
type textarea "Hi {{first_name}}, I understand you need help with your payment. Can you confir…"
click at [1063, 507] on span "Send" at bounding box center [1069, 504] width 29 height 20
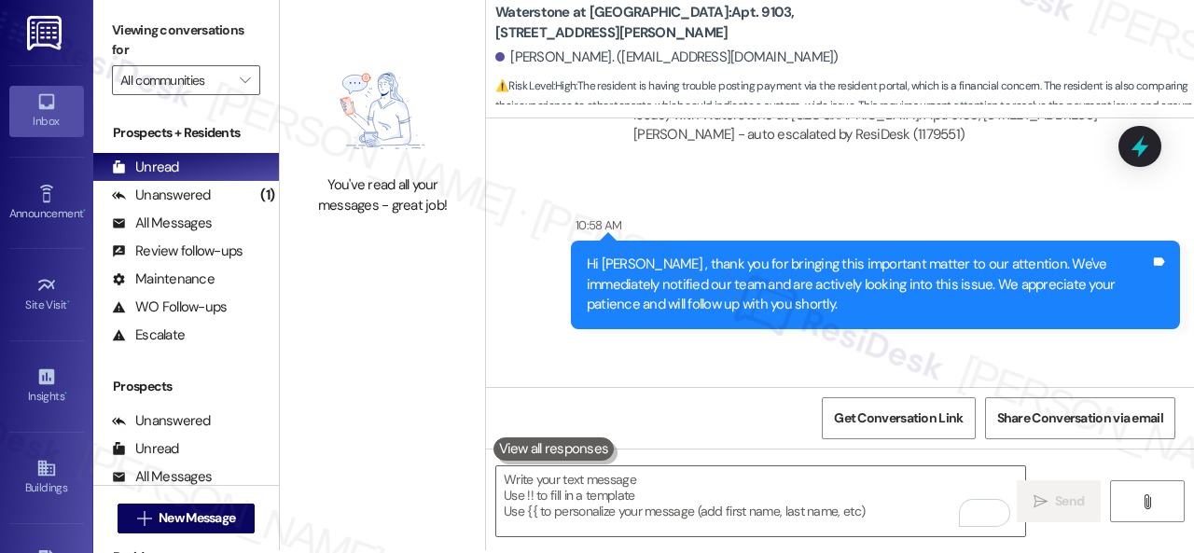
scroll to position [6, 0]
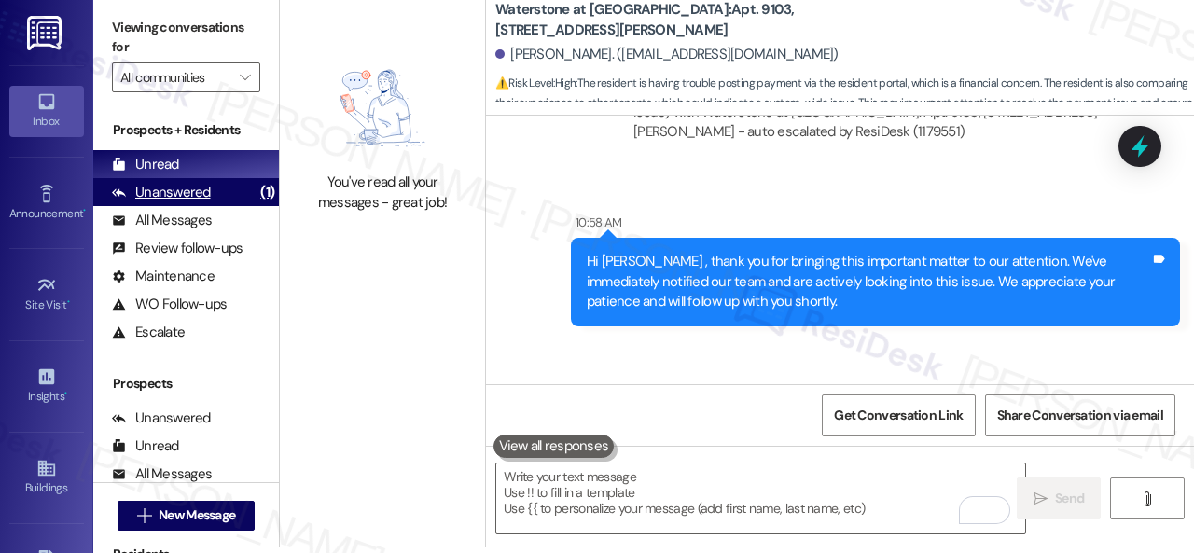
click at [227, 199] on div "Unanswered (1)" at bounding box center [186, 192] width 186 height 28
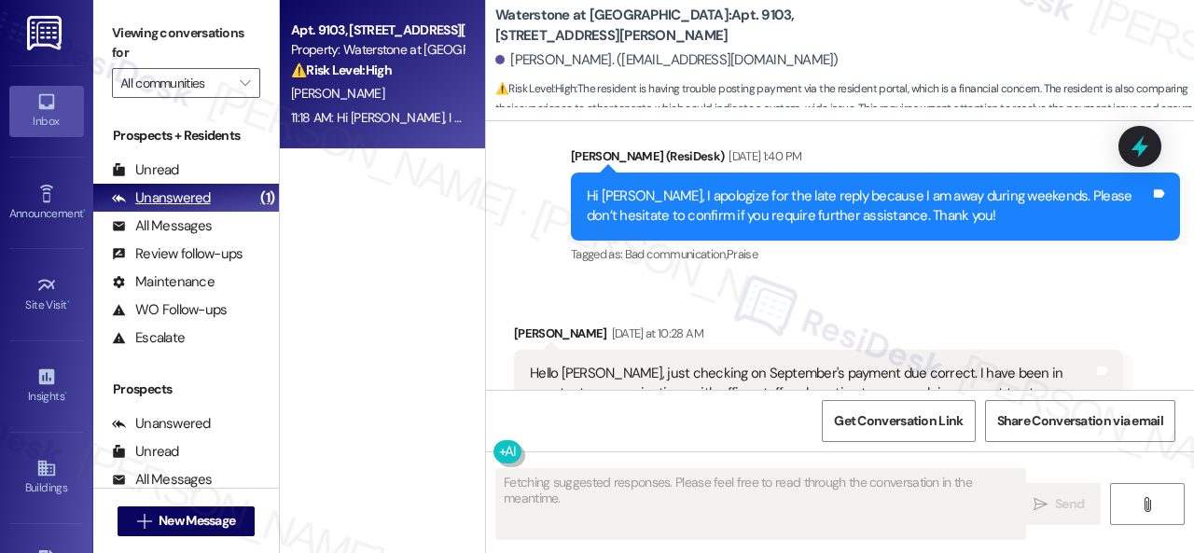
scroll to position [18315, 0]
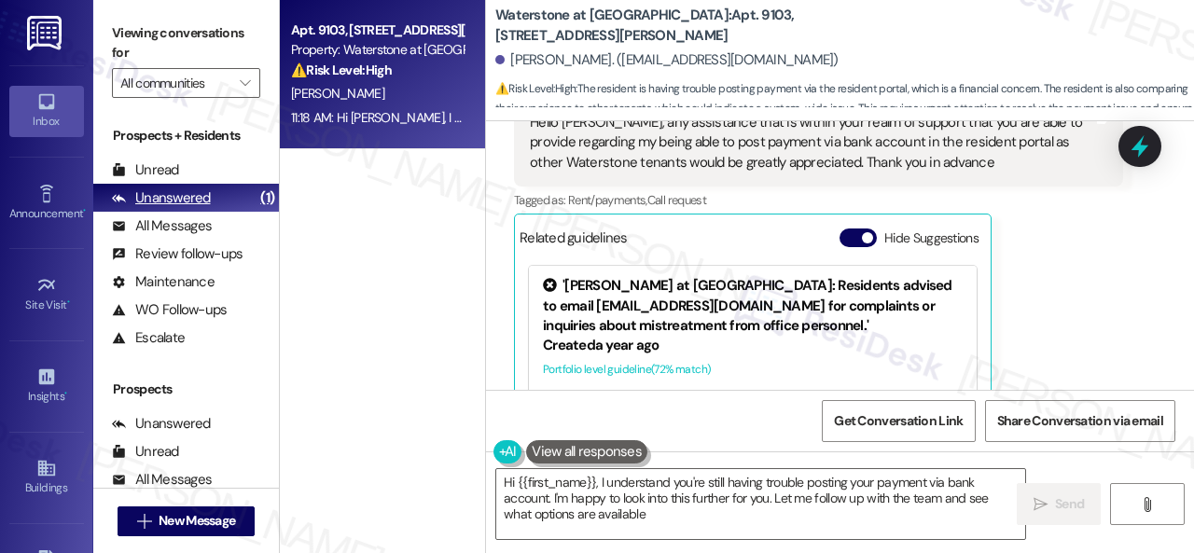
type textarea "Hi {{first_name}}, I understand you're still having trouble posting your paymen…"
click at [136, 174] on div "Unread" at bounding box center [145, 170] width 67 height 20
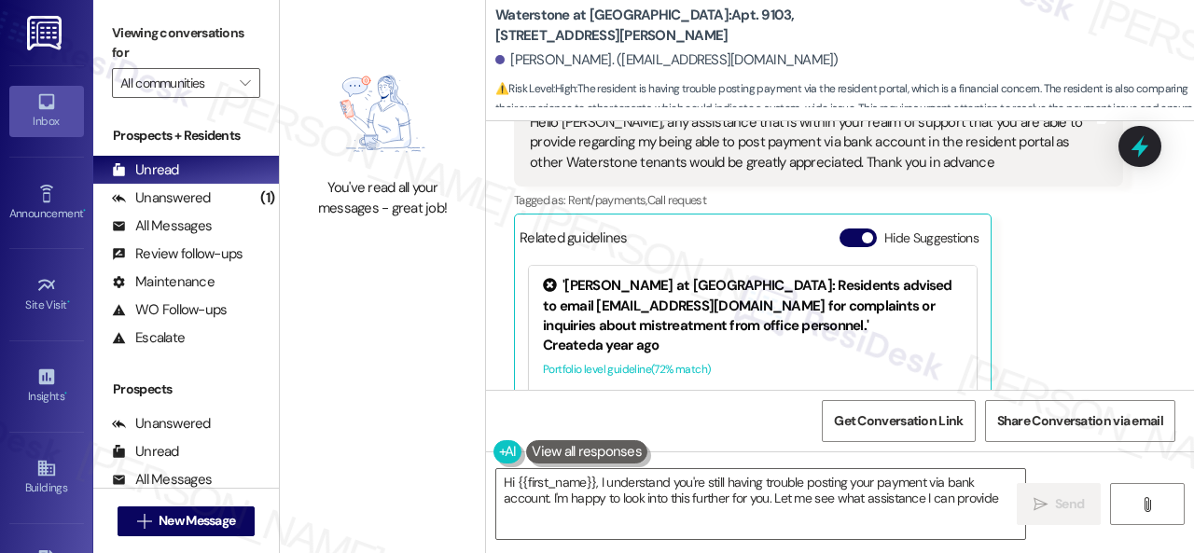
type textarea "Hi {{first_name}}, I understand you're still having trouble posting your paymen…"
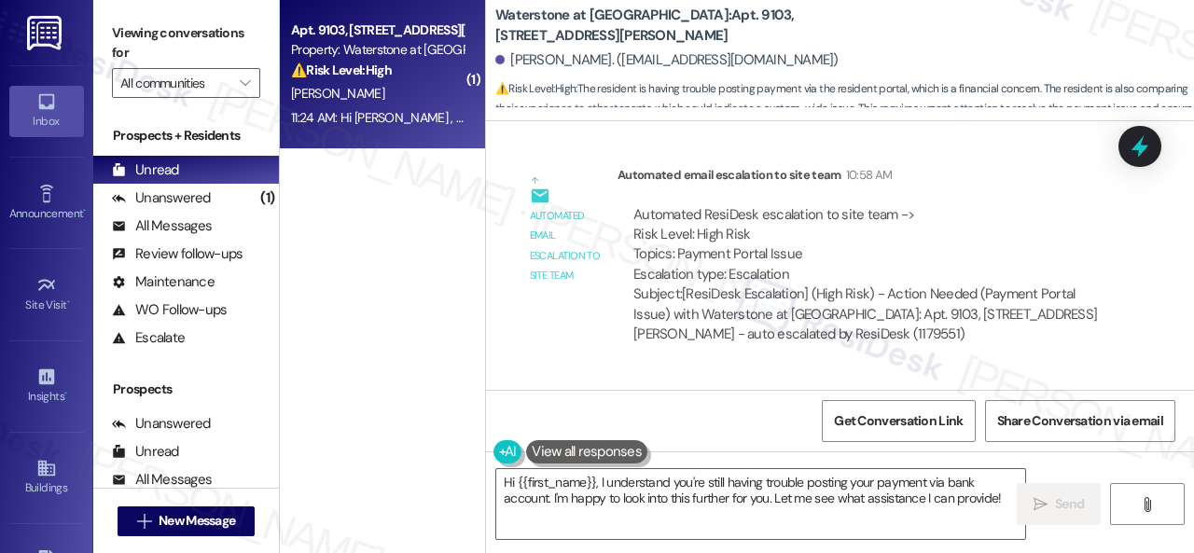
scroll to position [19070, 0]
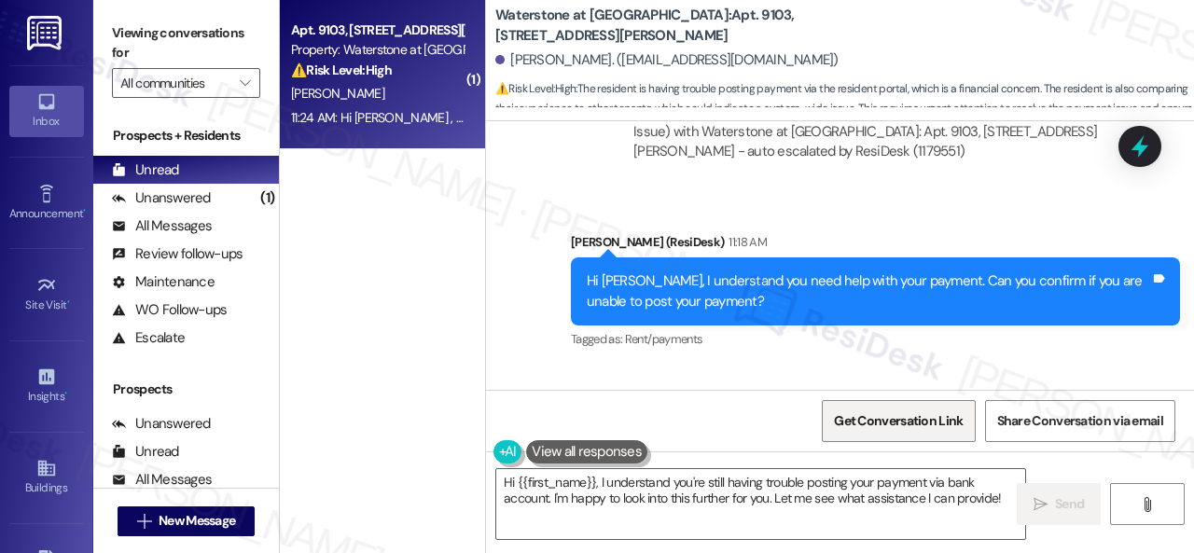
click at [905, 424] on span "Get Conversation Link" at bounding box center [898, 421] width 129 height 20
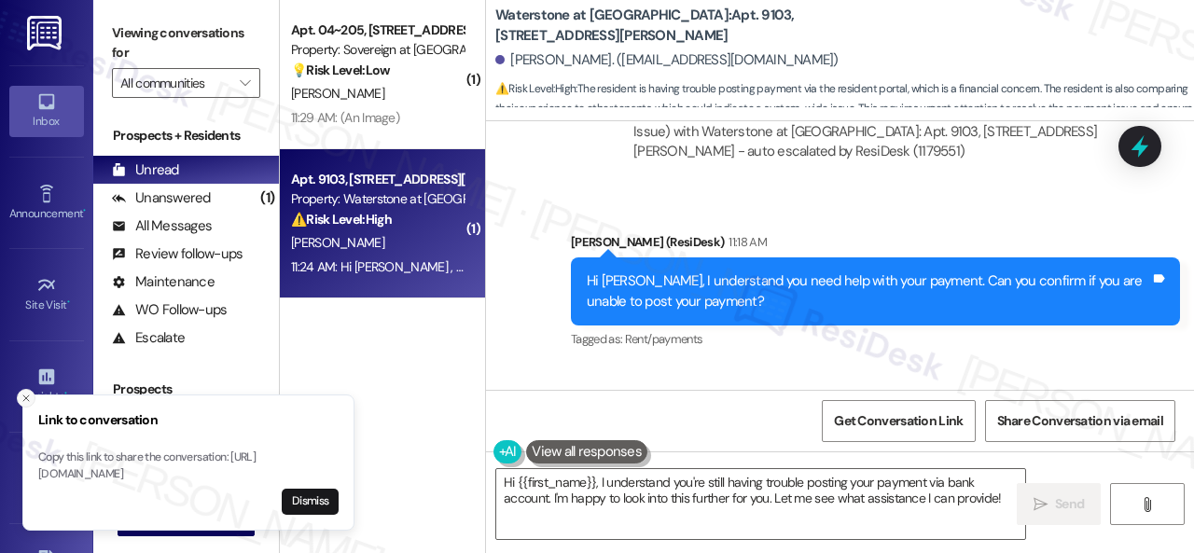
click at [28, 393] on icon "Close toast" at bounding box center [26, 398] width 11 height 11
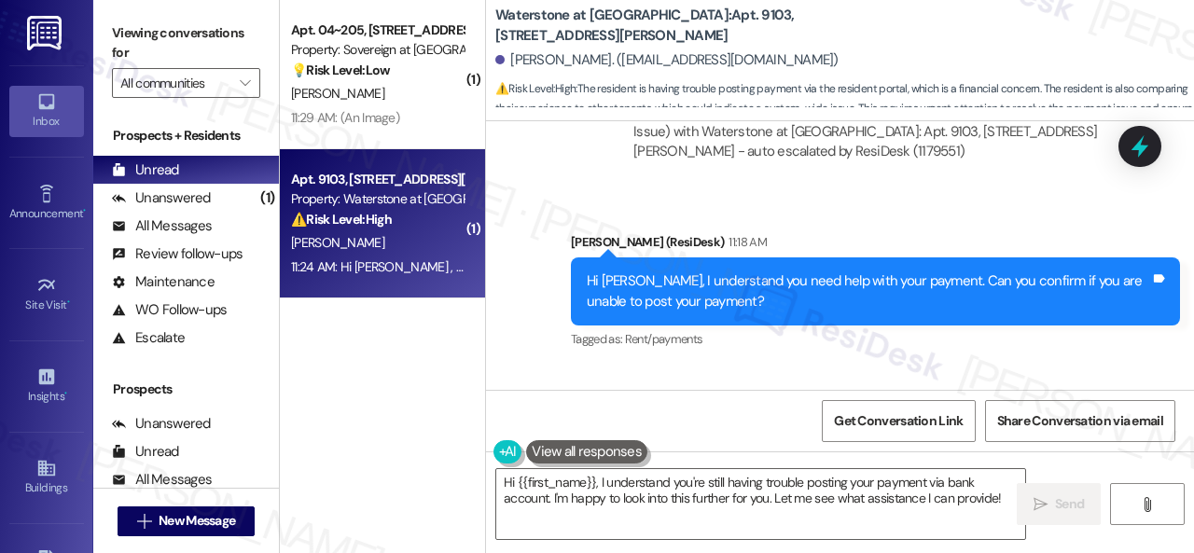
click at [770, 368] on div "Received via SMS Helen Edwards 11:24 AM No, I am not Tags and notes" at bounding box center [840, 433] width 708 height 130
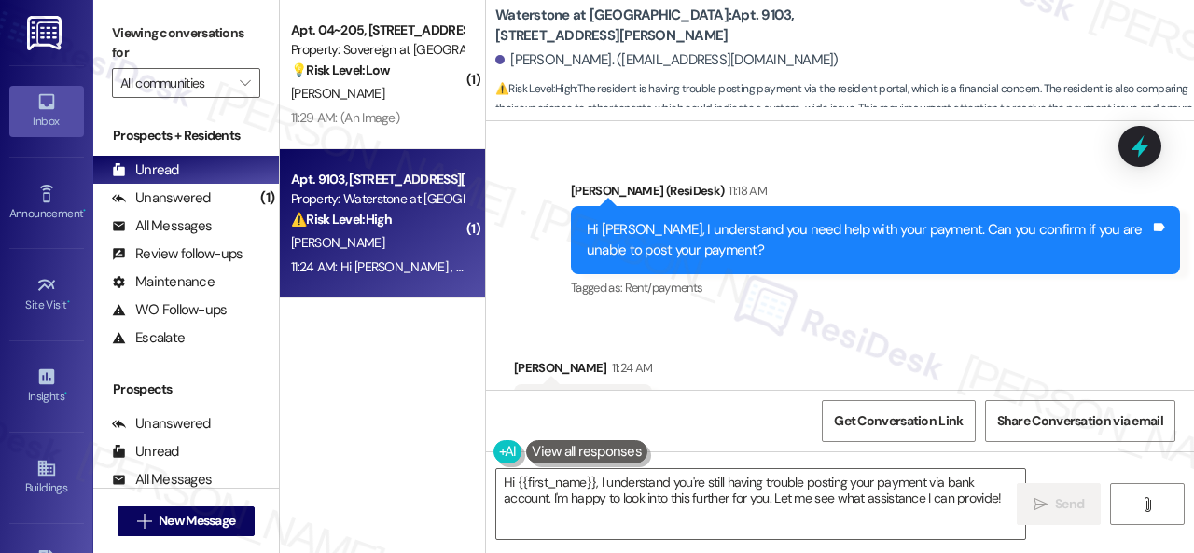
scroll to position [19163, 0]
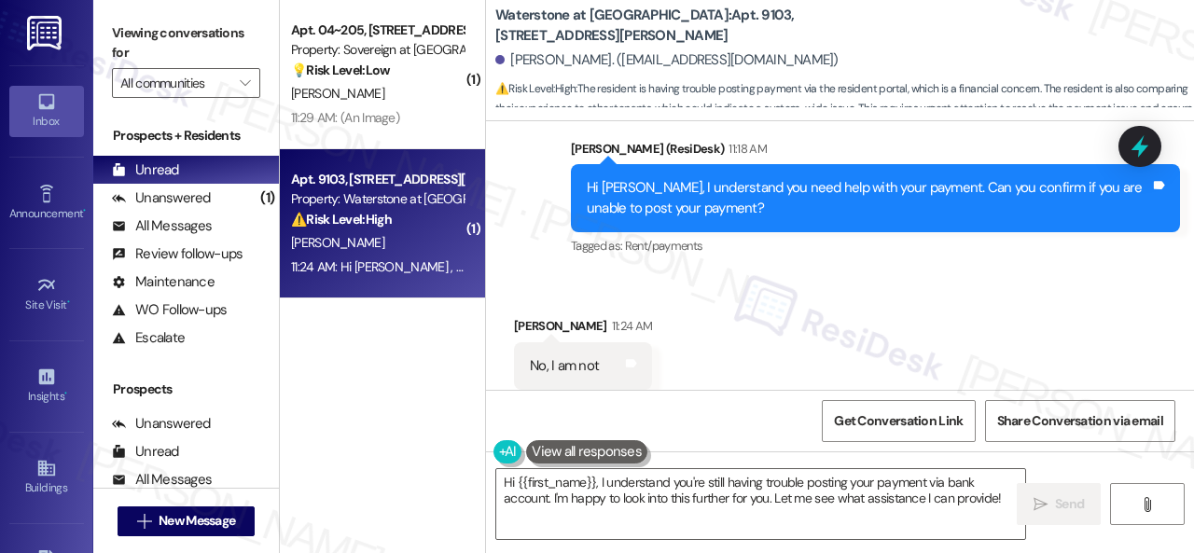
click at [990, 274] on div "Received via SMS Helen Edwards 11:24 AM No, I am not Tags and notes" at bounding box center [840, 339] width 708 height 130
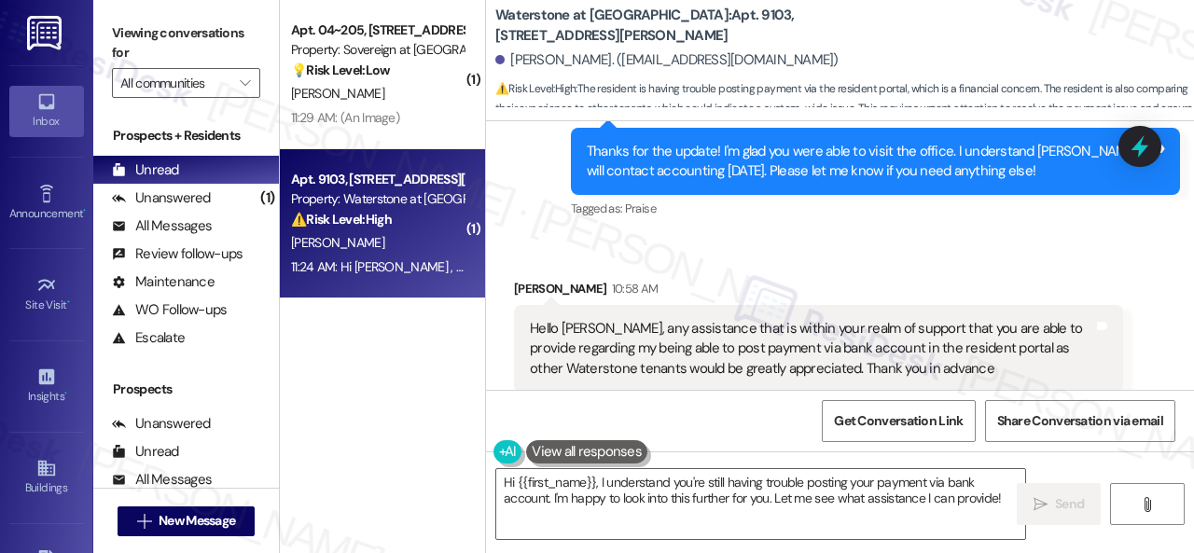
scroll to position [18044, 0]
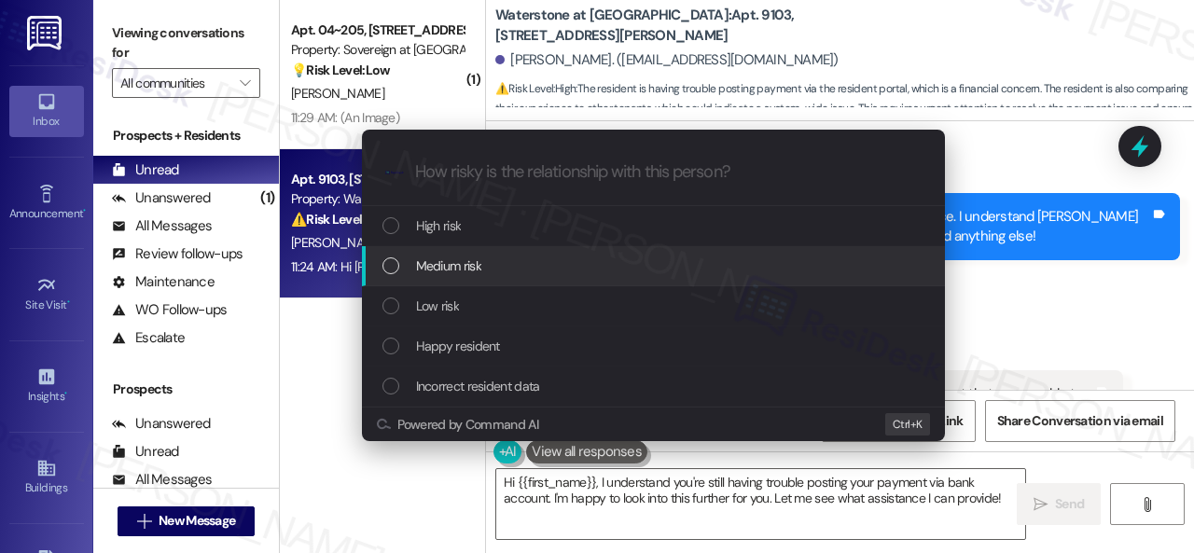
click at [429, 262] on span "Medium risk" at bounding box center [448, 266] width 65 height 21
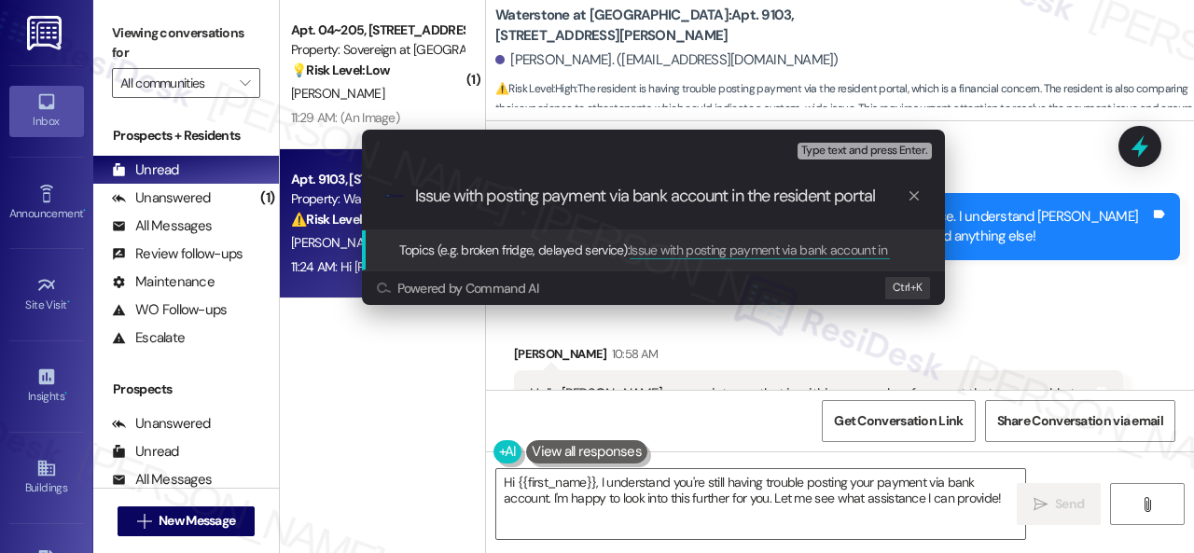
type input "Issue with posting payment via bank account in the resident portal."
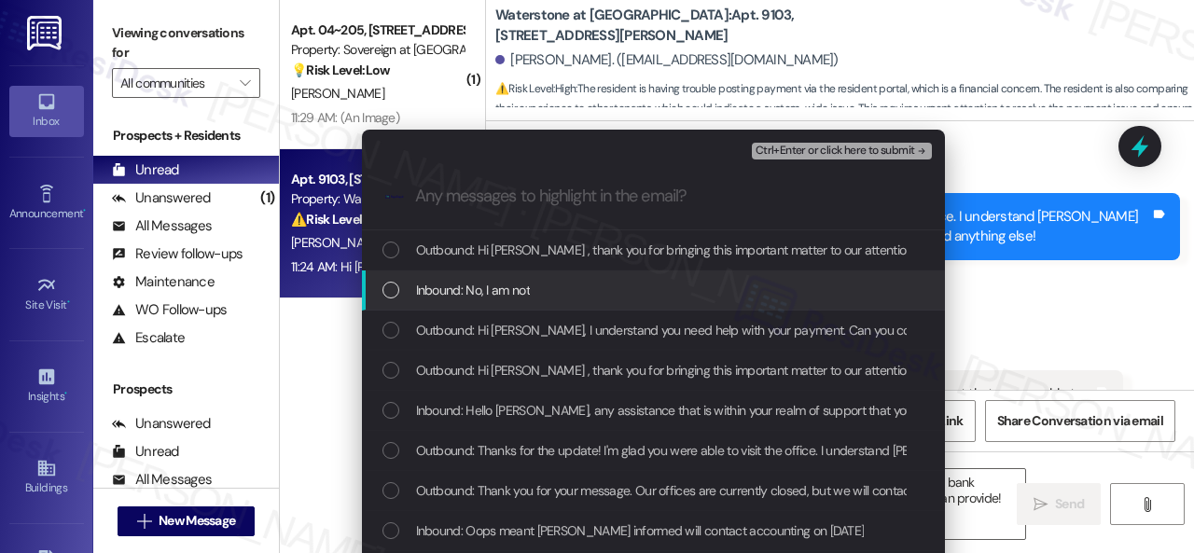
click at [472, 290] on span "Inbound: No, I am not" at bounding box center [473, 290] width 114 height 21
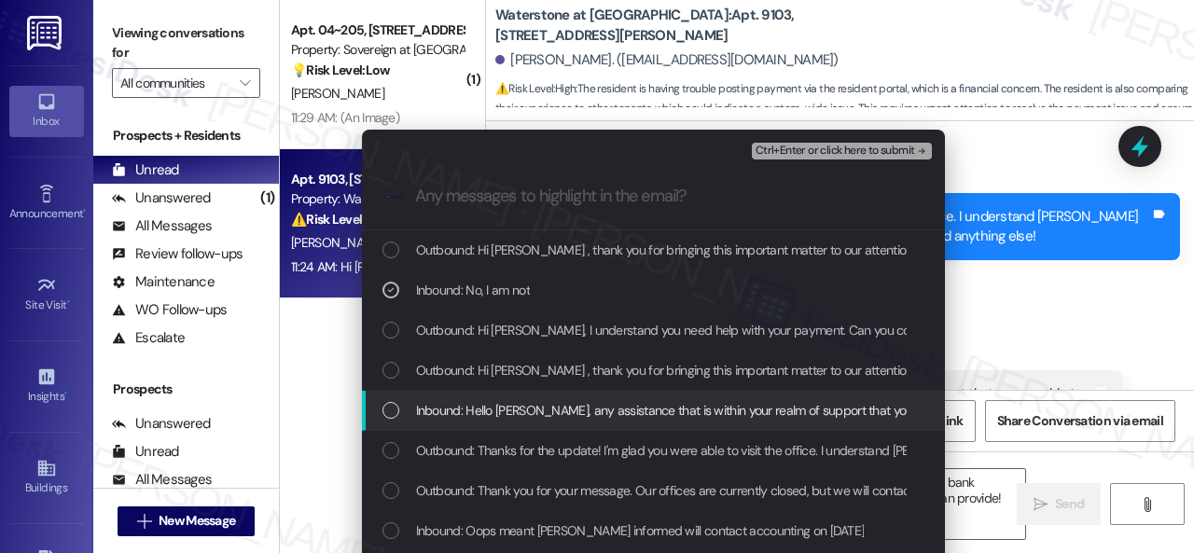
click at [496, 411] on span "Inbound: Hello Sarah, any assistance that is within your realm of support that …" at bounding box center [1161, 410] width 1490 height 21
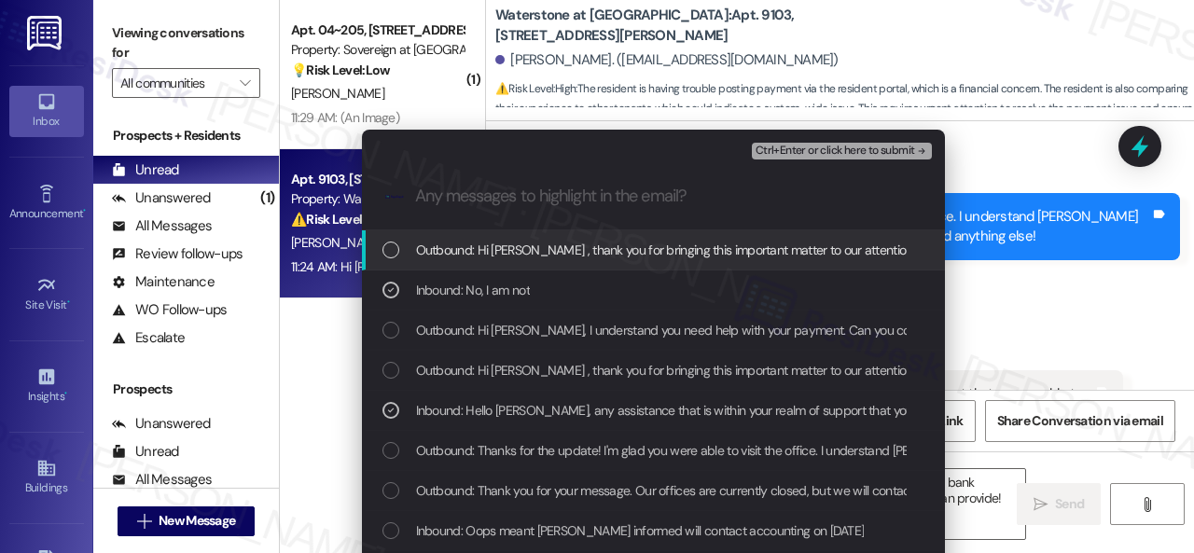
click at [800, 150] on span "Ctrl+Enter or click here to submit" at bounding box center [836, 151] width 160 height 13
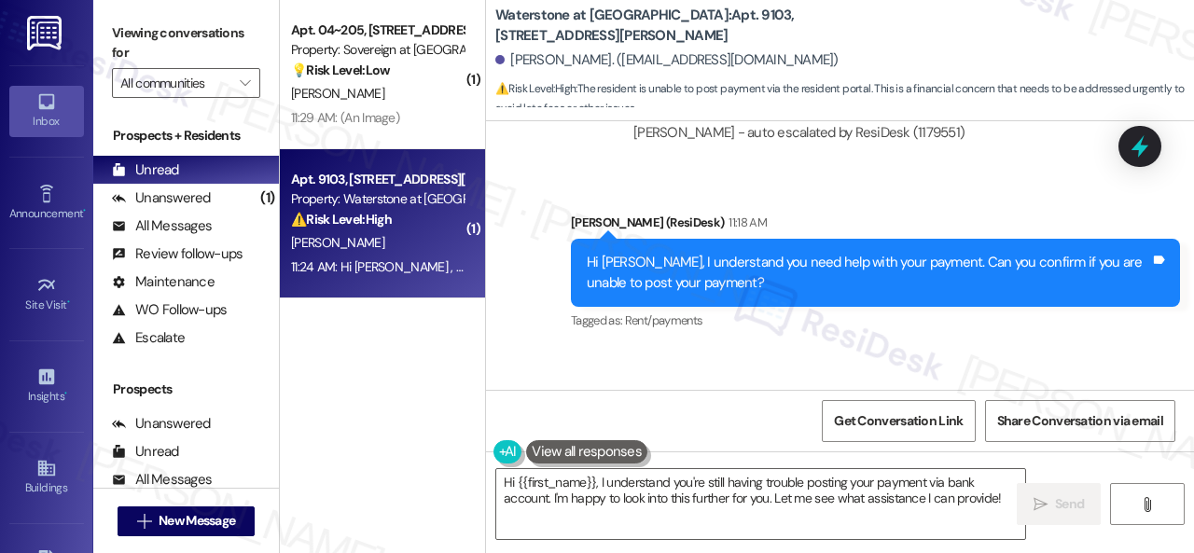
scroll to position [18876, 0]
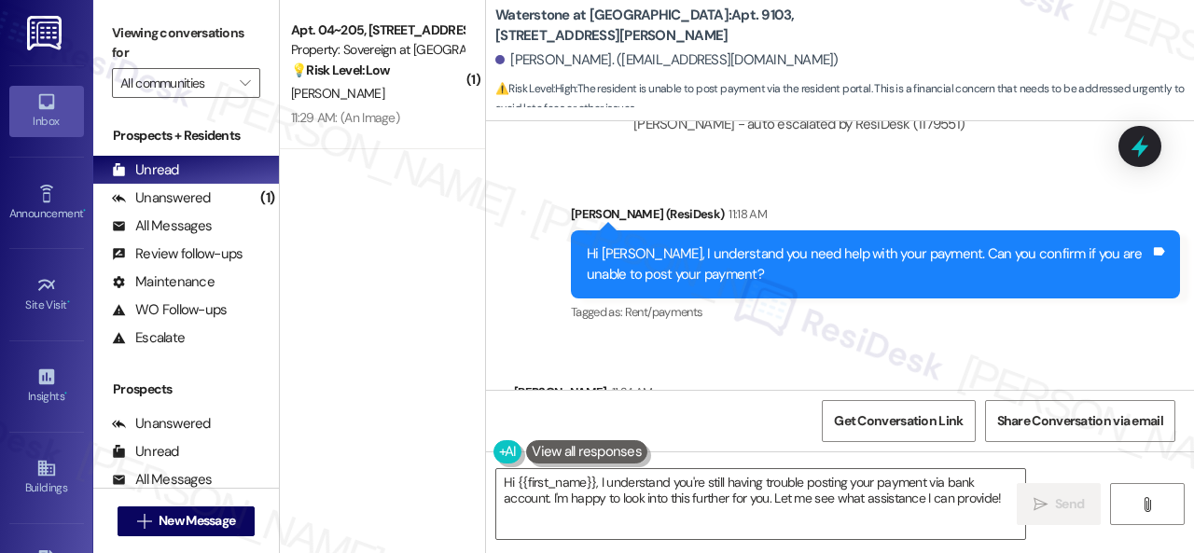
click at [909, 341] on div "Received via SMS Helen Edwards 11:24 AM No, I am not Tags and notes Tagged as: …" at bounding box center [840, 420] width 708 height 158
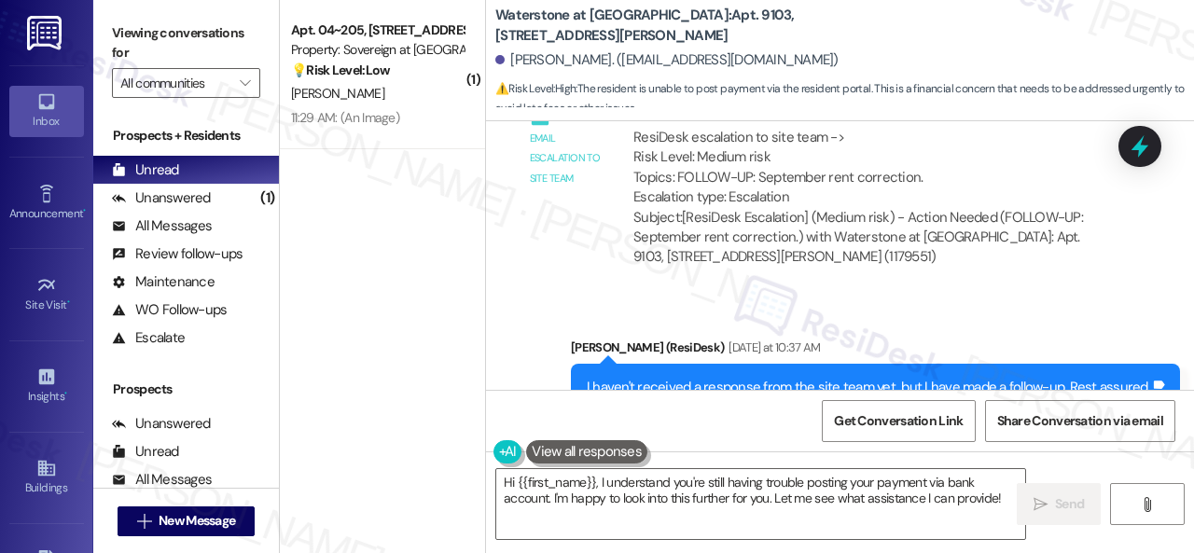
scroll to position [13745, 0]
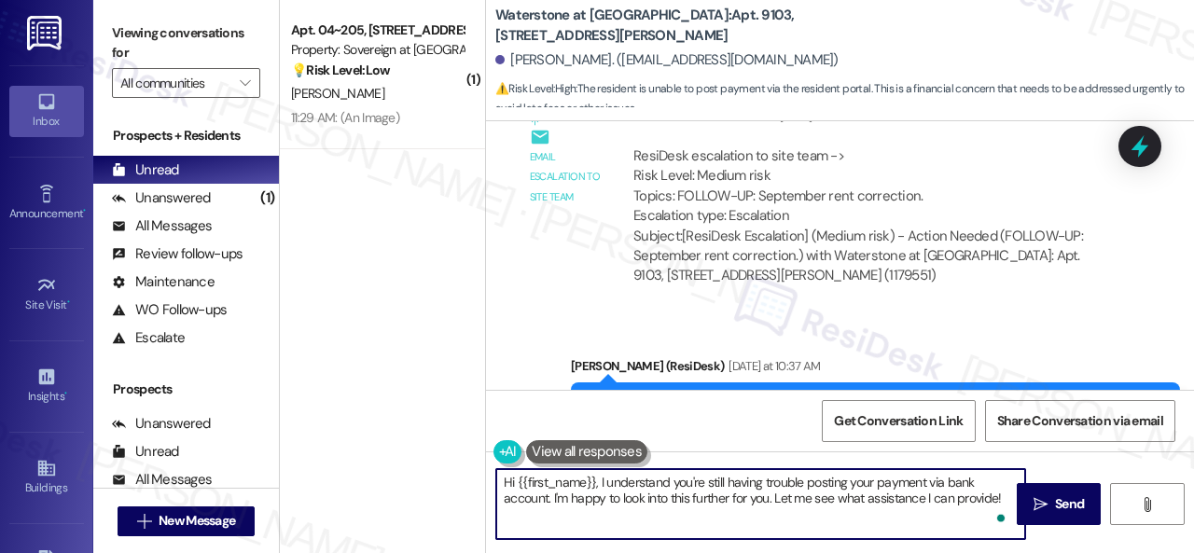
drag, startPoint x: 1005, startPoint y: 497, endPoint x: 405, endPoint y: 427, distance: 603.9
click at [405, 427] on div "( 1 ) Apt. 04~205, 13310 Melrose Lane Property: Sovereign at Overland Park 💡 Ri…" at bounding box center [737, 276] width 914 height 553
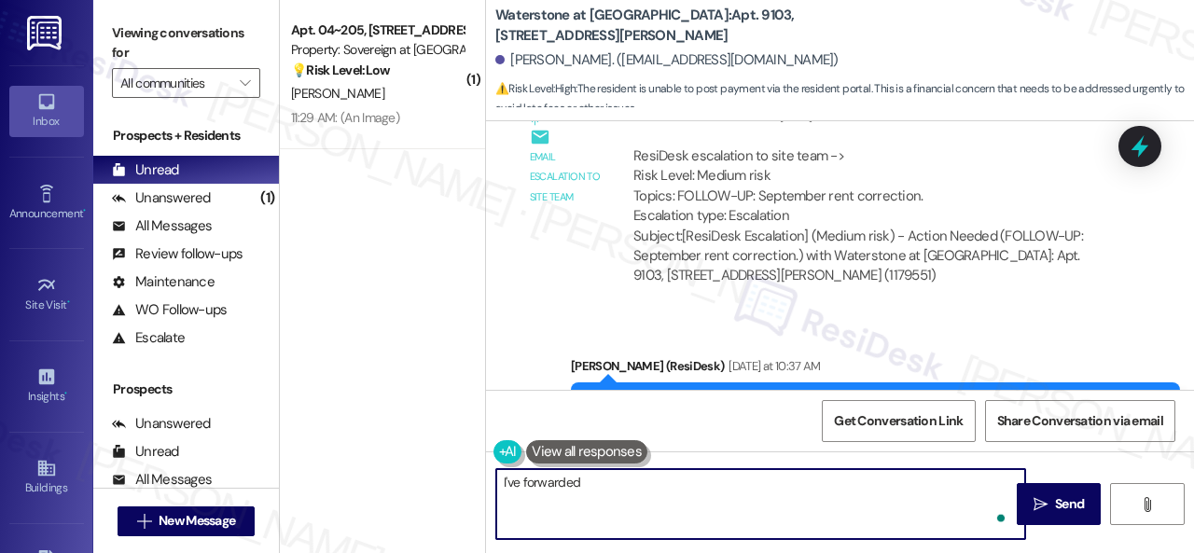
paste textarea "concern to the site team and get back to you as soon as I receive a response. I…"
drag, startPoint x: 716, startPoint y: 483, endPoint x: 743, endPoint y: 479, distance: 26.5
click at [743, 479] on textarea "I've forwarded concern to the site team and get back to you as soon as I receiv…" at bounding box center [760, 504] width 529 height 70
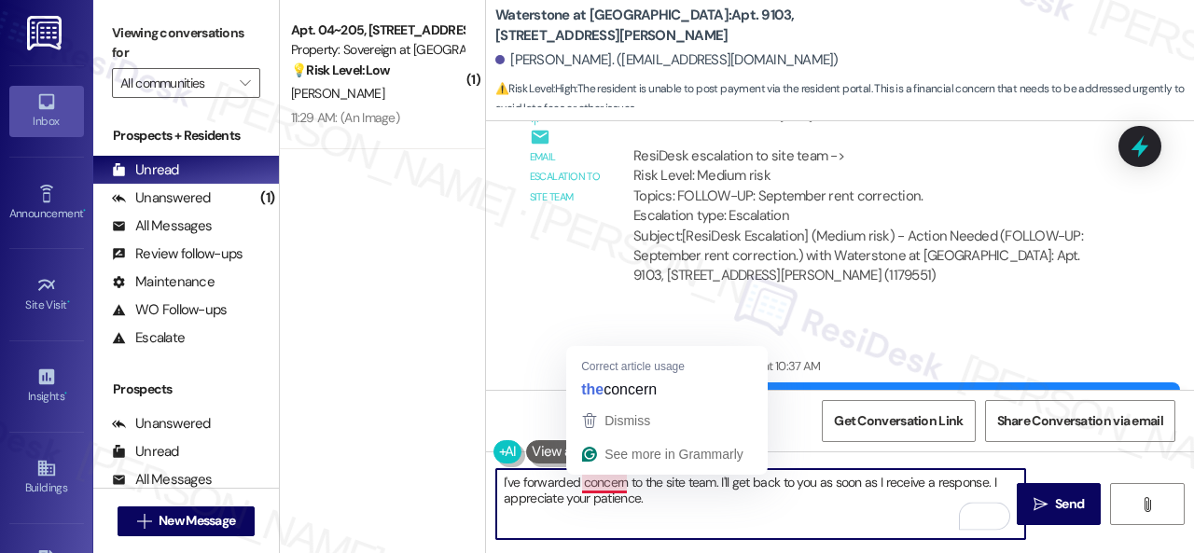
click at [577, 487] on textarea "I've forwarded concern to the site team. I'll get back to you as soon as I rece…" at bounding box center [760, 504] width 529 height 70
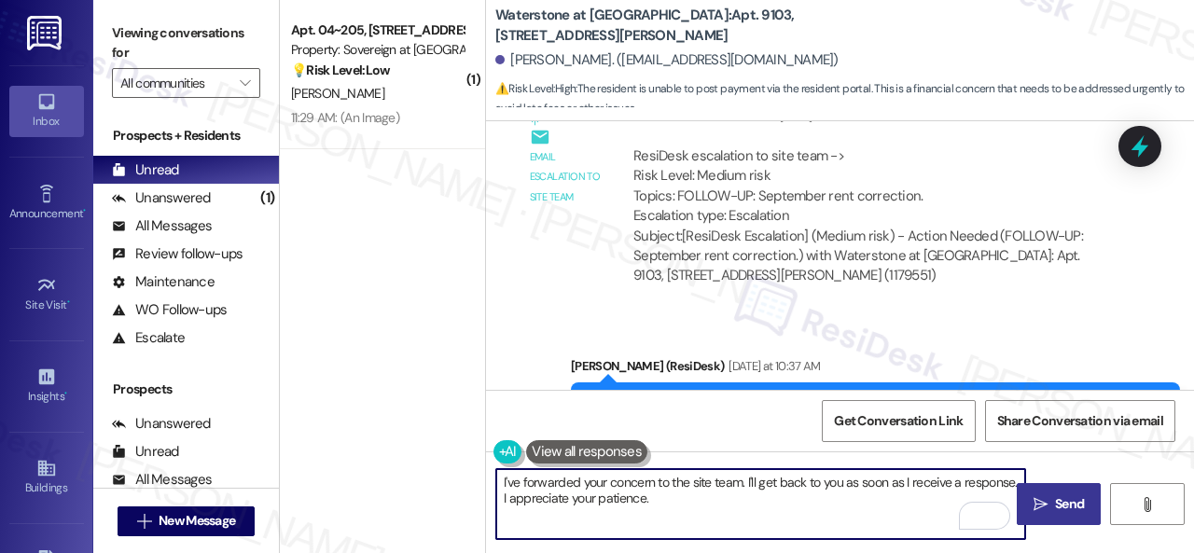
type textarea "I've forwarded your concern to the site team. I'll get back to you as soon as I…"
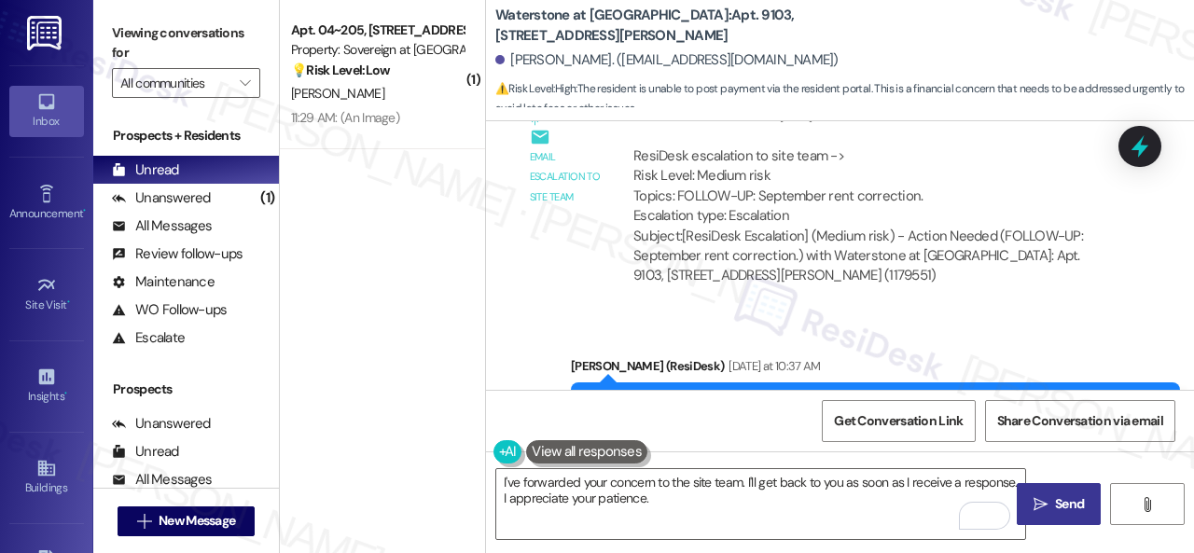
click at [1063, 503] on span "Send" at bounding box center [1069, 504] width 29 height 20
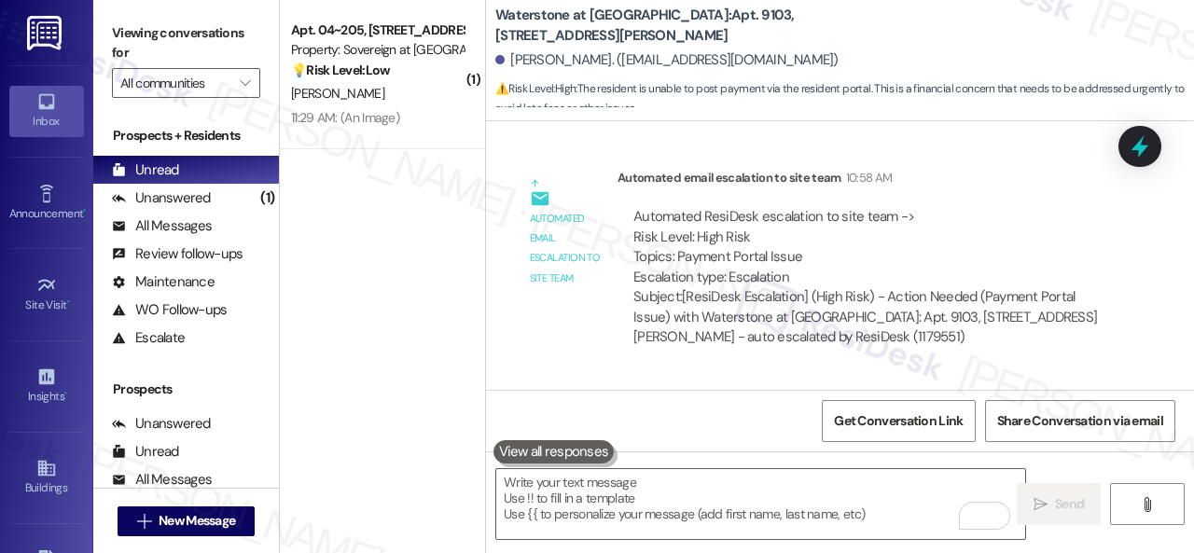
scroll to position [18876, 0]
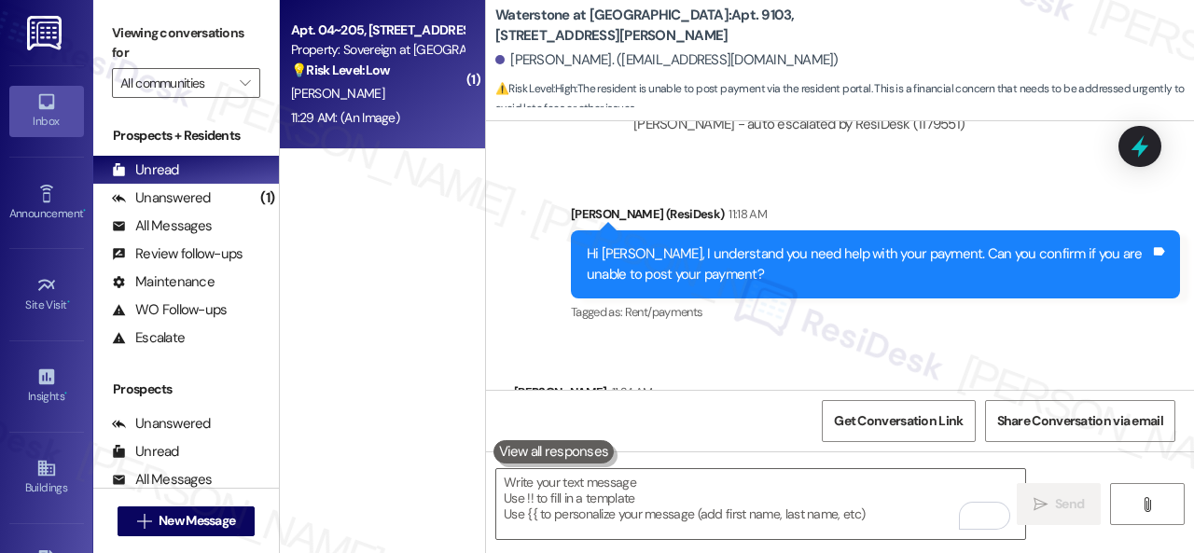
click at [366, 72] on strong "💡 Risk Level: Low" at bounding box center [340, 70] width 99 height 17
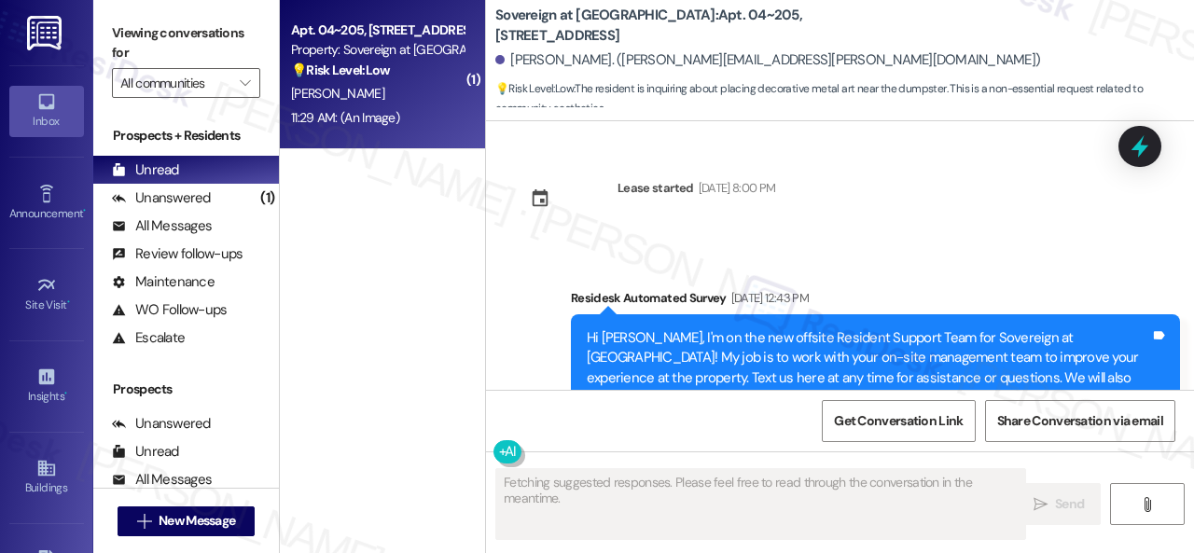
scroll to position [43832, 0]
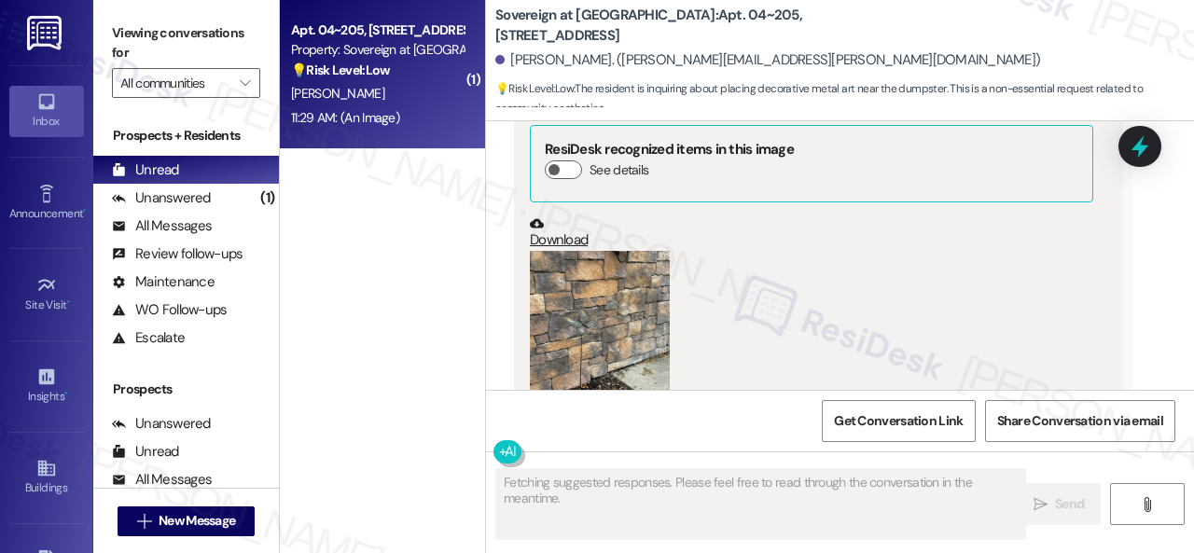
click at [595, 258] on button "Zoom image" at bounding box center [600, 344] width 140 height 187
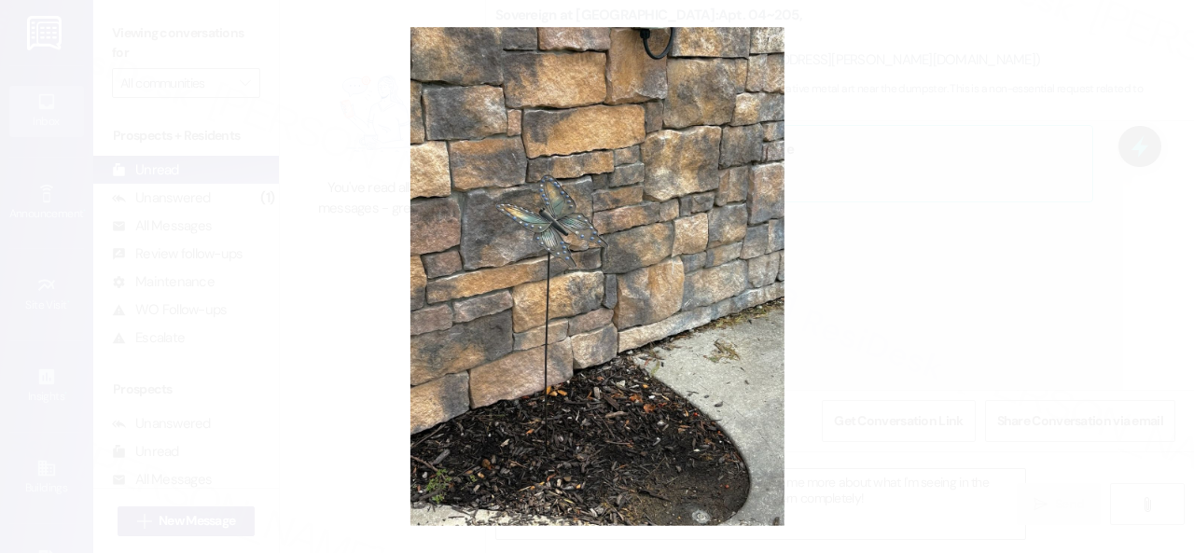
drag, startPoint x: 653, startPoint y: 271, endPoint x: 646, endPoint y: 278, distance: 9.9
click at [653, 271] on button "Unzoom image" at bounding box center [597, 276] width 1194 height 553
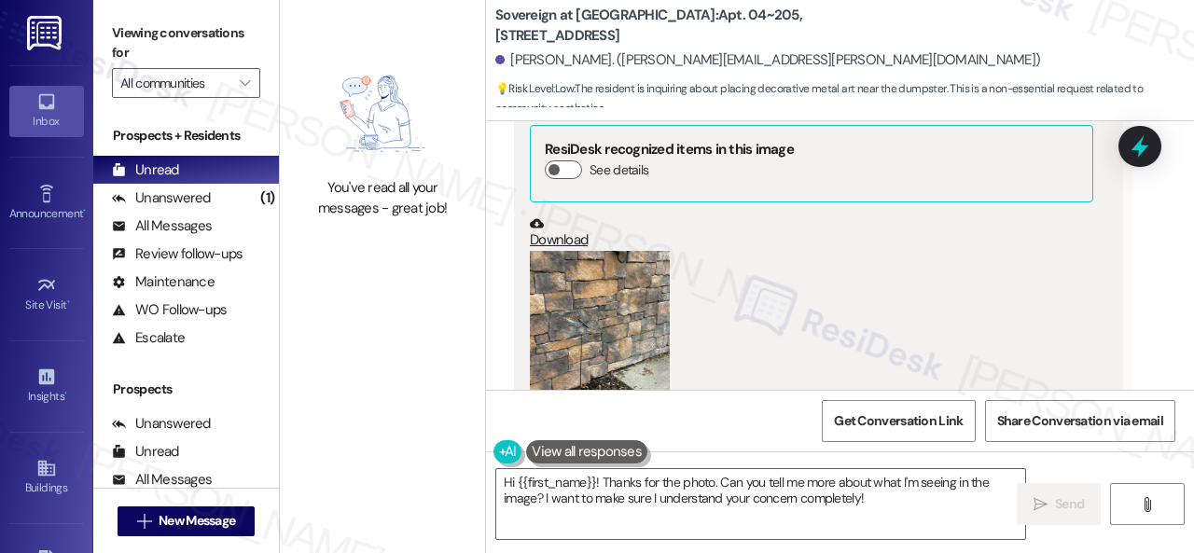
click at [679, 251] on div "(Click to zoom)" at bounding box center [811, 357] width 563 height 213
click at [638, 251] on button "Zoom image" at bounding box center [600, 344] width 140 height 187
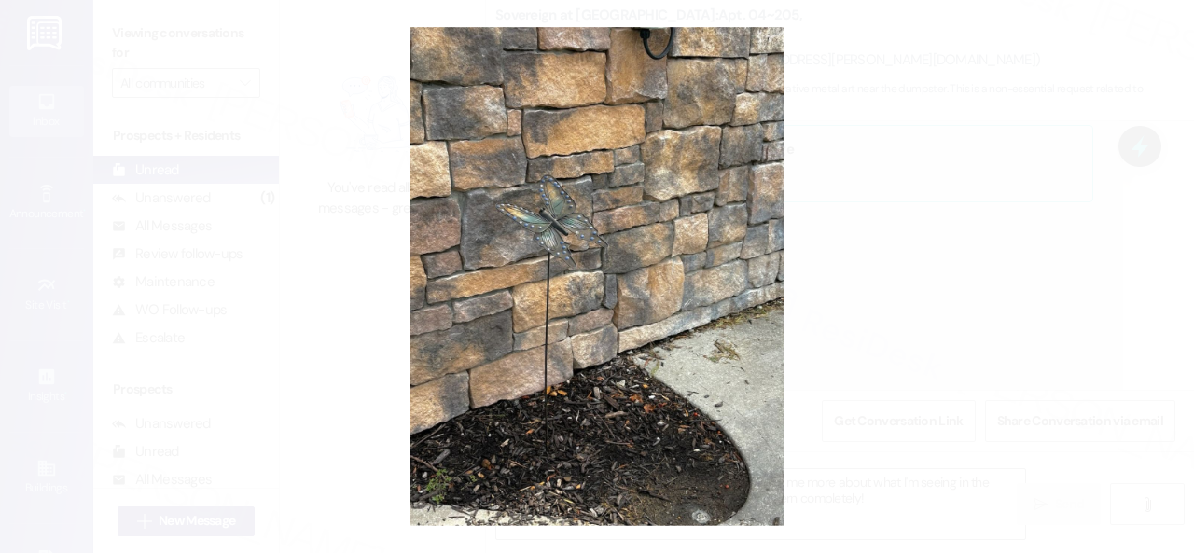
click at [640, 280] on button "Unzoom image" at bounding box center [597, 276] width 1194 height 553
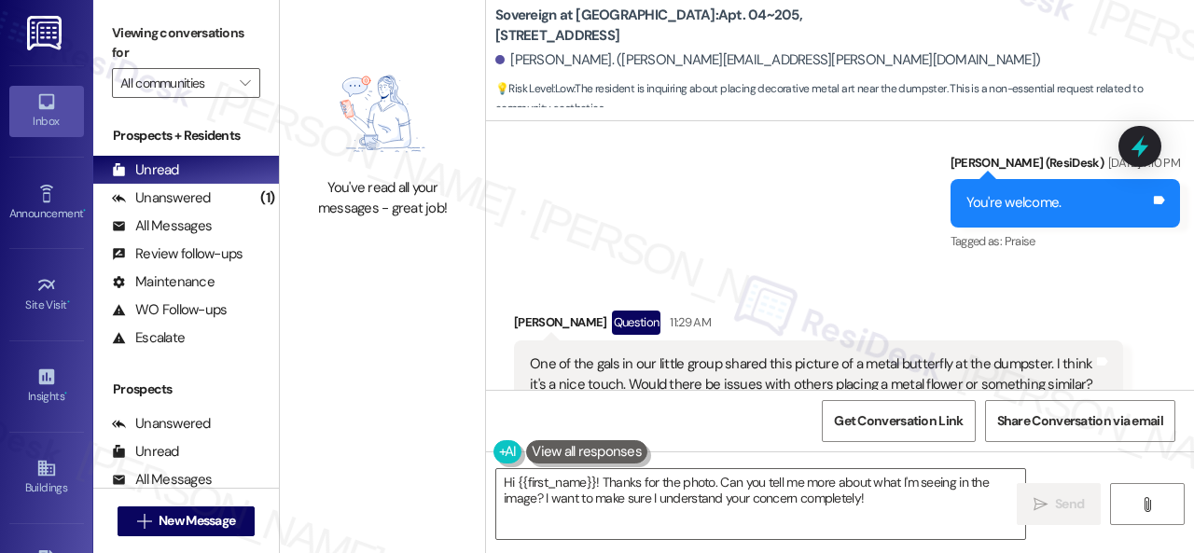
scroll to position [43552, 0]
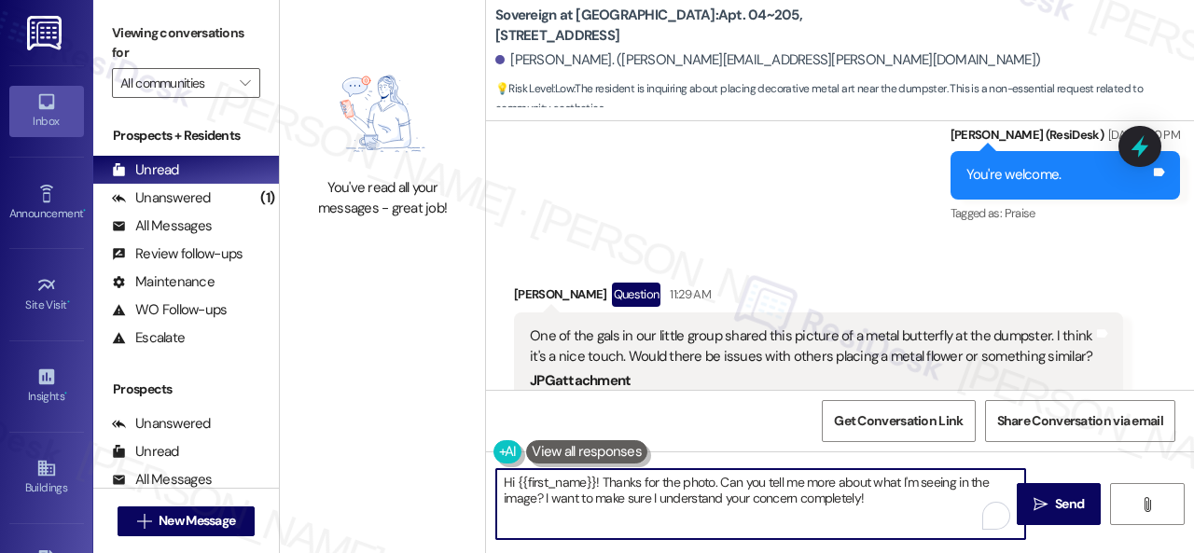
drag, startPoint x: 603, startPoint y: 478, endPoint x: 899, endPoint y: 507, distance: 298.2
click at [900, 507] on textarea "Hi {{first_name}}! Thanks for the photo. Can you tell me more about what I'm se…" at bounding box center [760, 504] width 529 height 70
click at [892, 483] on textarea "Hi {{first_name}}! I understand you want to know if placing decorations at the …" at bounding box center [760, 504] width 529 height 70
click at [631, 503] on textarea "Hi {{first_name}}! I understand you want to know if placing decorations in the …" at bounding box center [760, 504] width 529 height 70
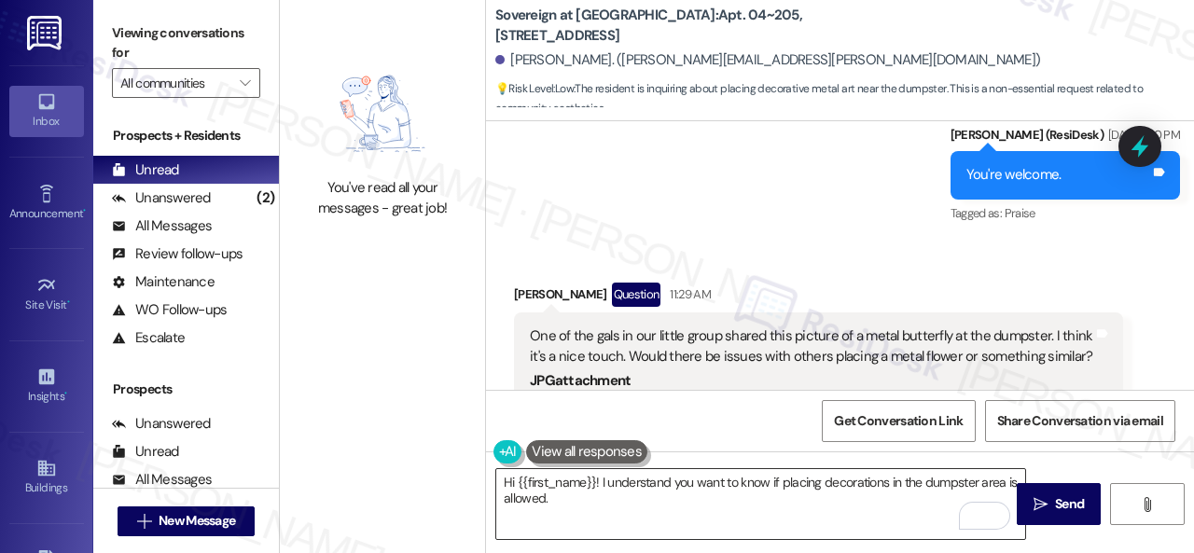
click at [894, 507] on textarea "Hi {{first_name}}! I understand you want to know if placing decorations in the …" at bounding box center [760, 504] width 529 height 70
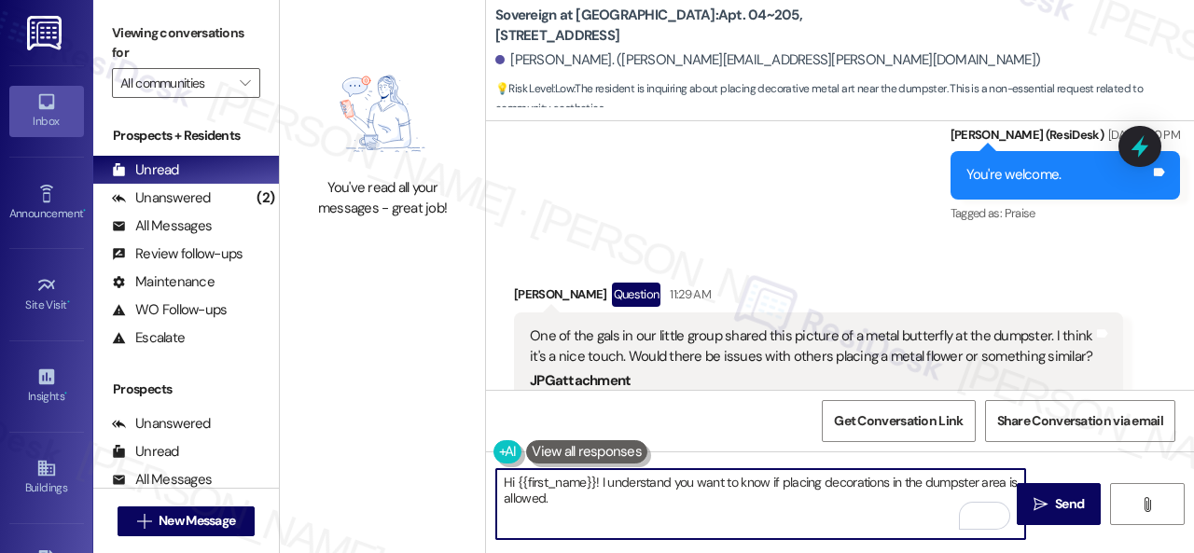
paste textarea "I will forward your inquiry to the site team and get back to you as soon as I r…"
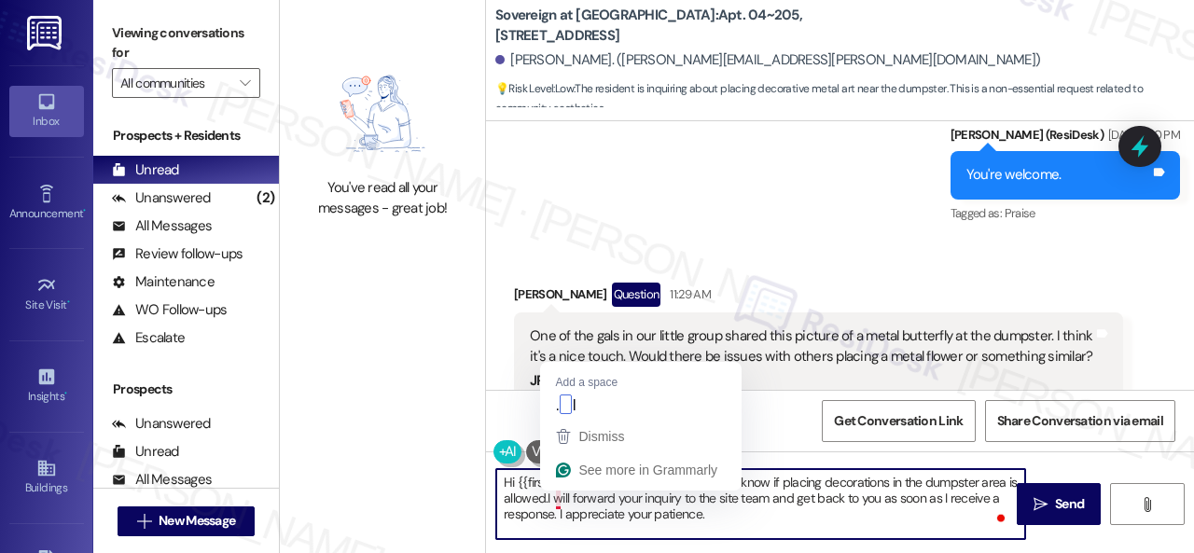
click at [557, 493] on textarea "Hi {{first_name}}! I understand you want to know if placing decorations in the …" at bounding box center [760, 504] width 529 height 70
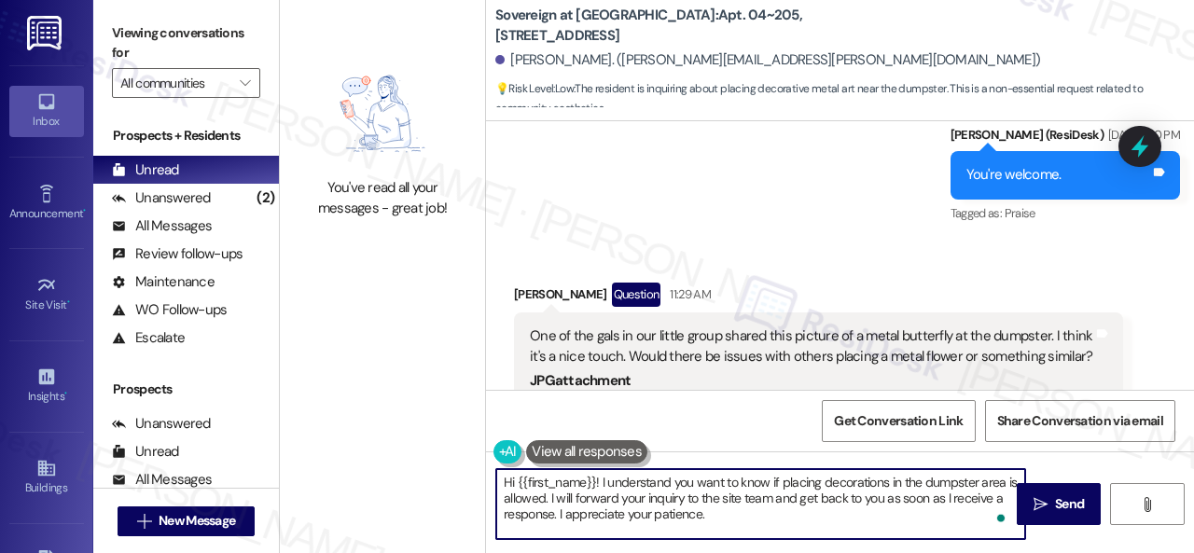
click at [741, 519] on textarea "Hi {{first_name}}! I understand you want to know if placing decorations in the …" at bounding box center [760, 504] width 529 height 70
drag, startPoint x: 780, startPoint y: 480, endPoint x: 1003, endPoint y: 481, distance: 223.0
click at [1003, 481] on textarea "Hi {{first_name}}! I understand you want to know if placing decorations in the …" at bounding box center [760, 504] width 529 height 70
type textarea "Hi {{first_name}}! I understand you want to know if placing decorations in the …"
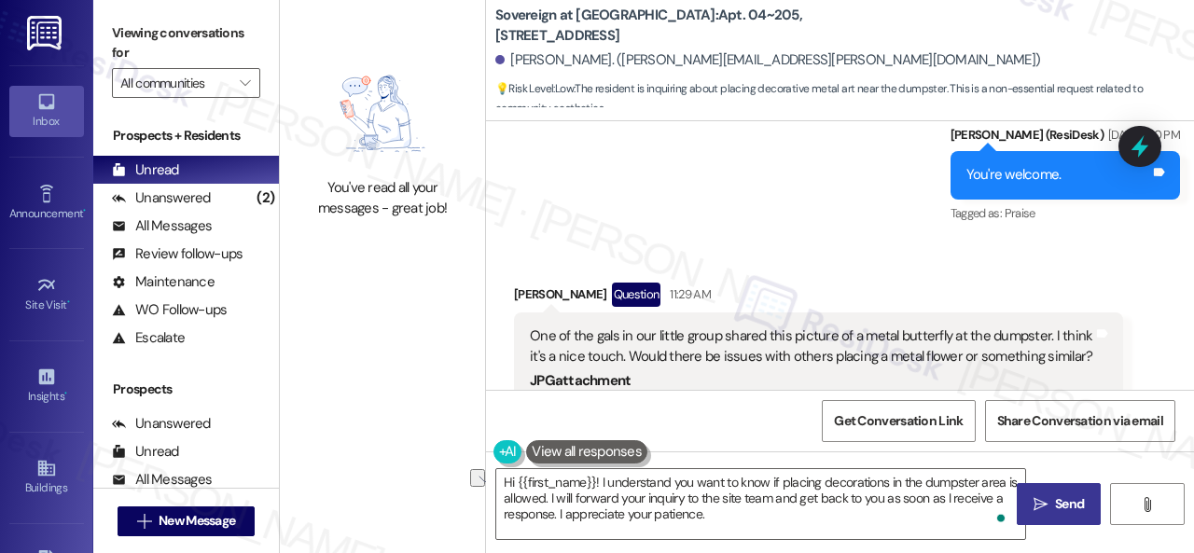
click at [1035, 505] on icon "" at bounding box center [1041, 504] width 14 height 15
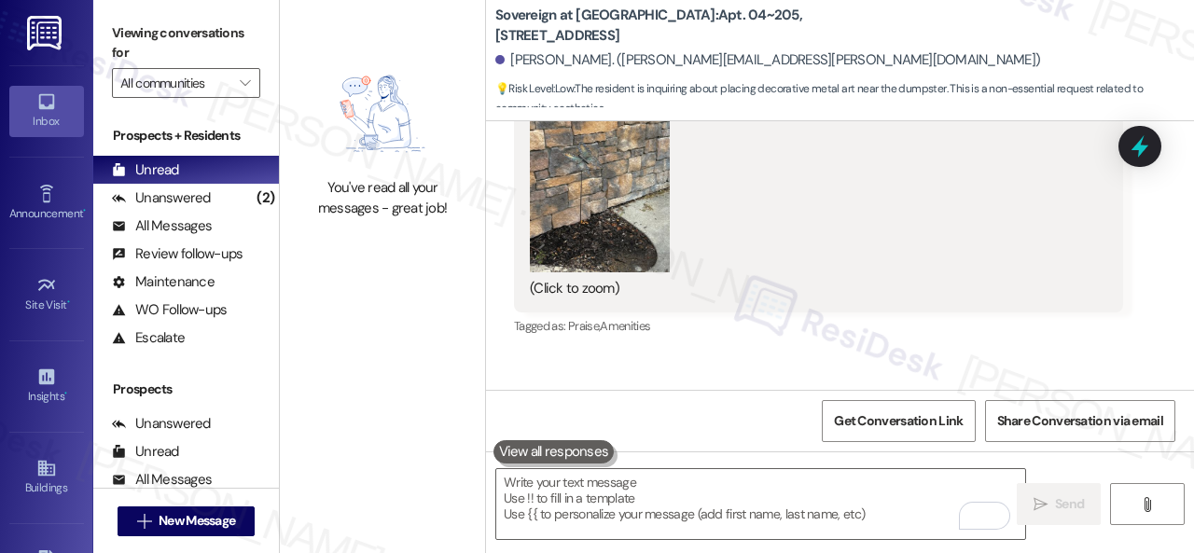
scroll to position [44002, 0]
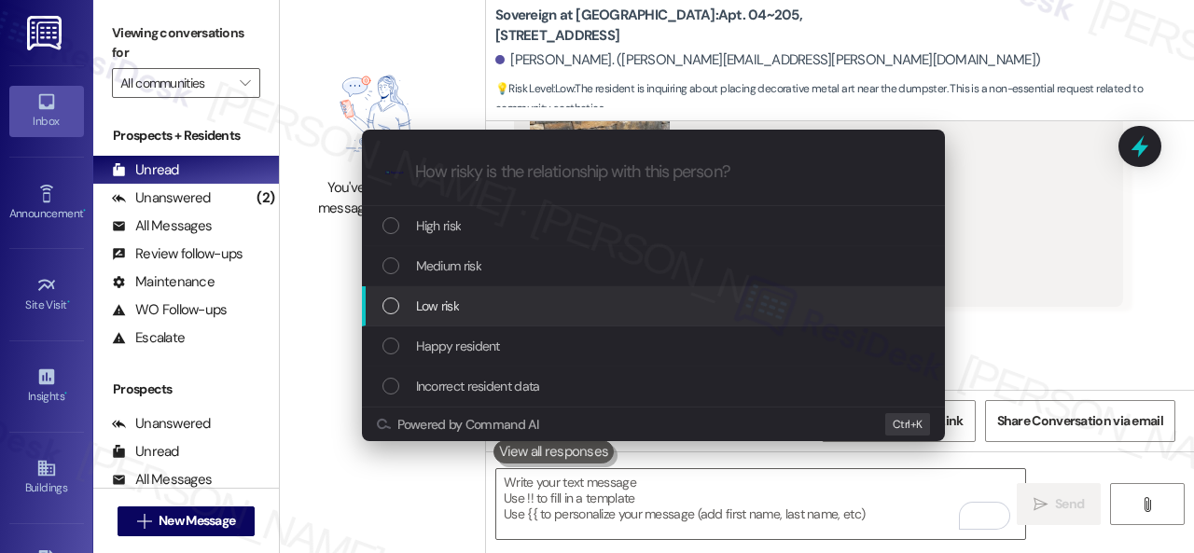
click at [420, 312] on span "Low risk" at bounding box center [437, 306] width 43 height 21
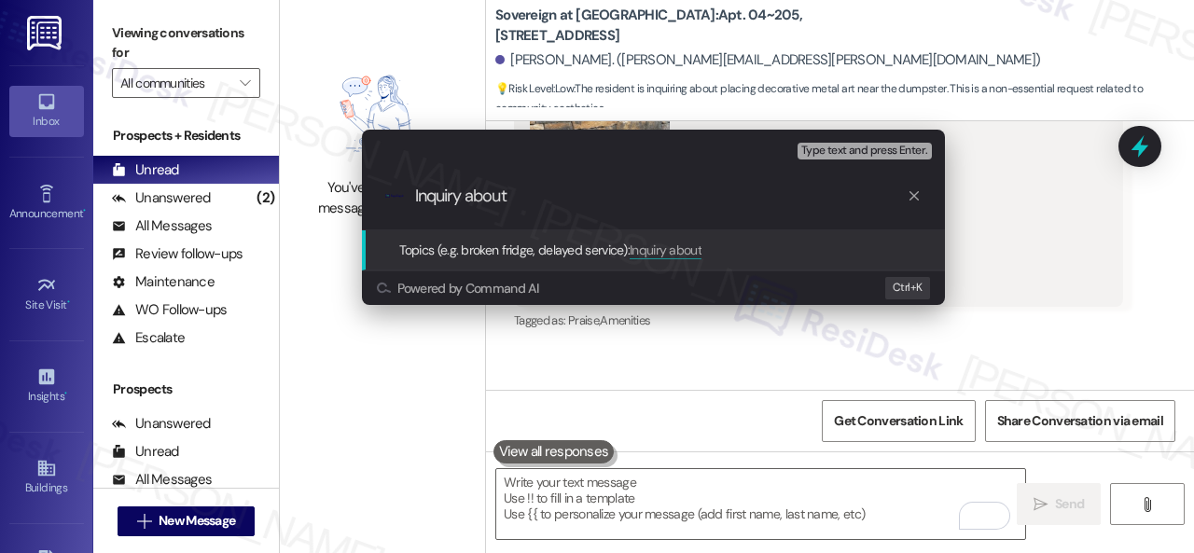
paste input "placing decorations in the dumpster area"
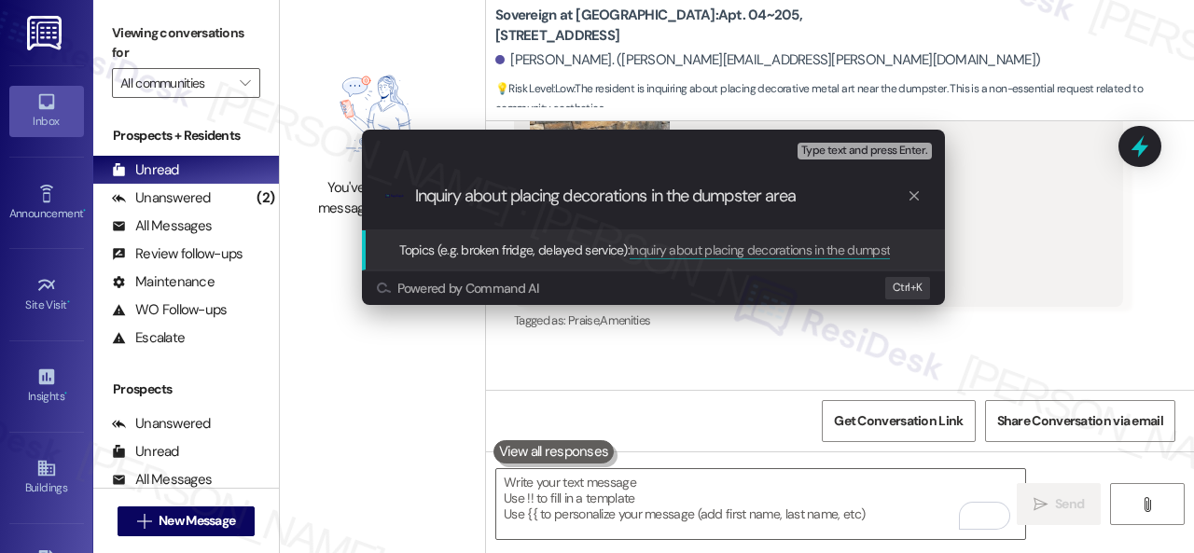
type input "Inquiry about placing decorations in the dumpster area."
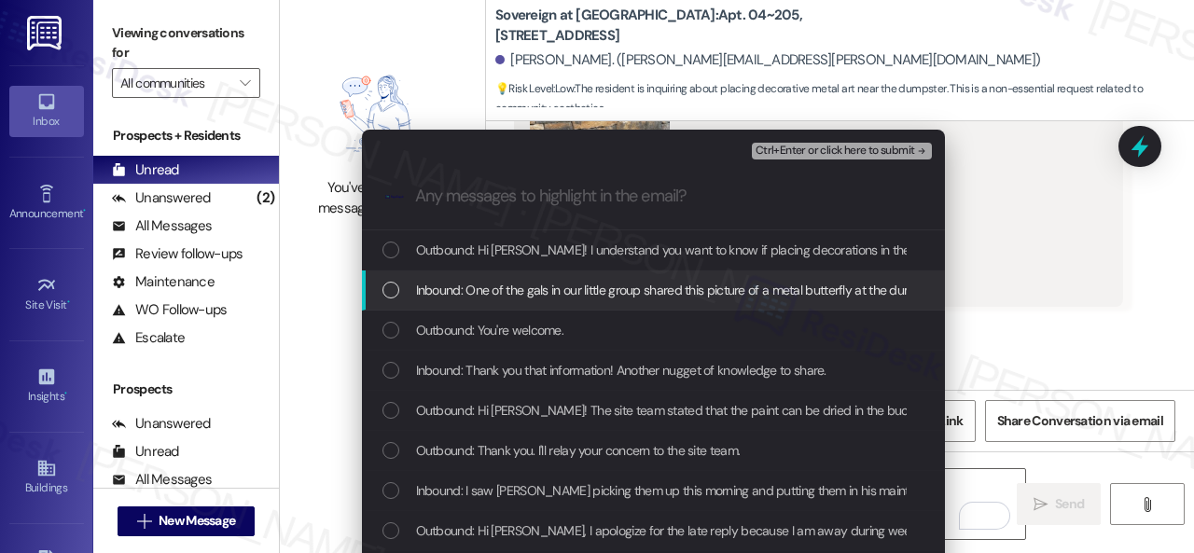
click at [459, 296] on span "Inbound: One of the gals in our little group shared this picture of a metal but…" at bounding box center [954, 290] width 1076 height 21
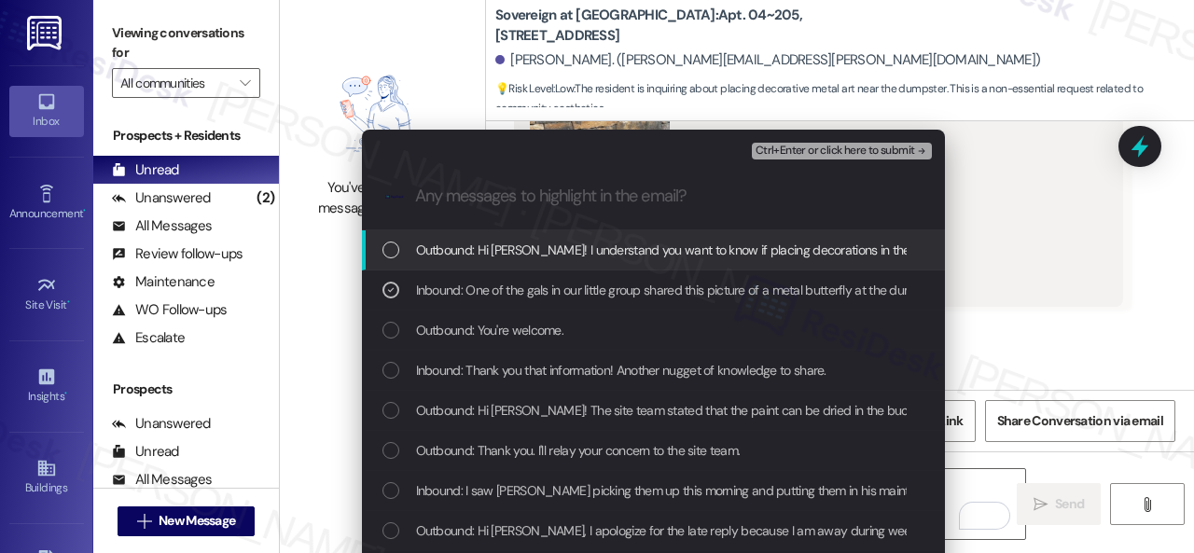
click at [806, 150] on span "Ctrl+Enter or click here to submit" at bounding box center [836, 151] width 160 height 13
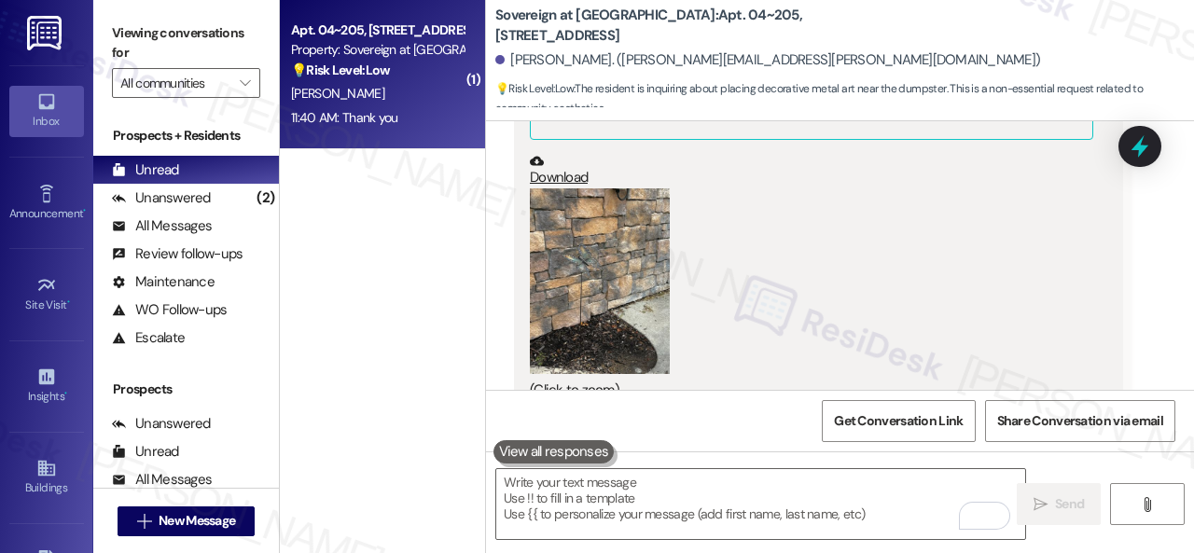
scroll to position [44159, 0]
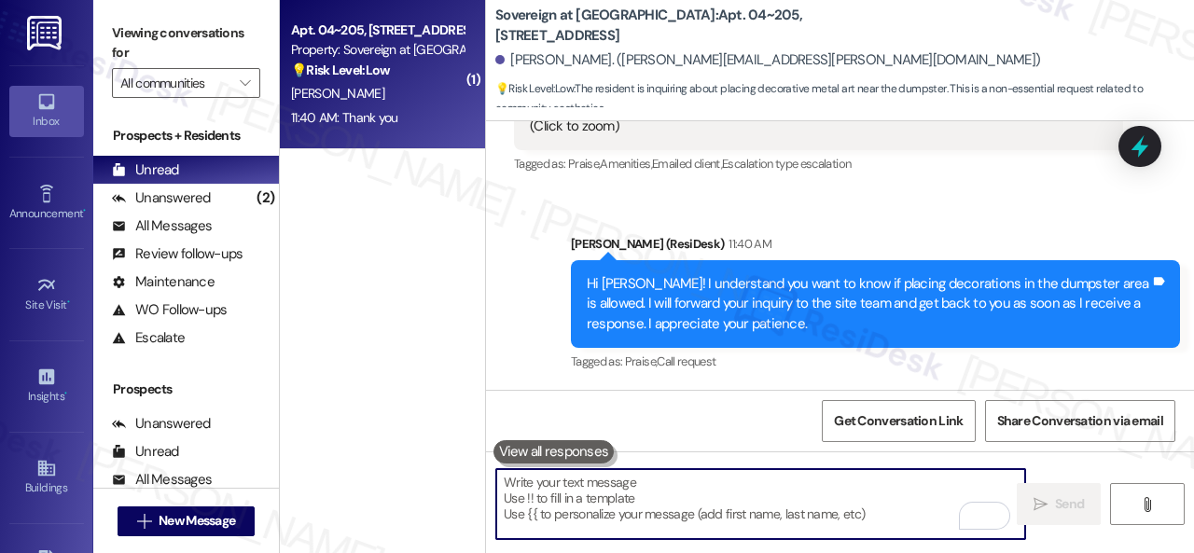
click at [632, 514] on textarea "To enrich screen reader interactions, please activate Accessibility in Grammarl…" at bounding box center [760, 504] width 529 height 70
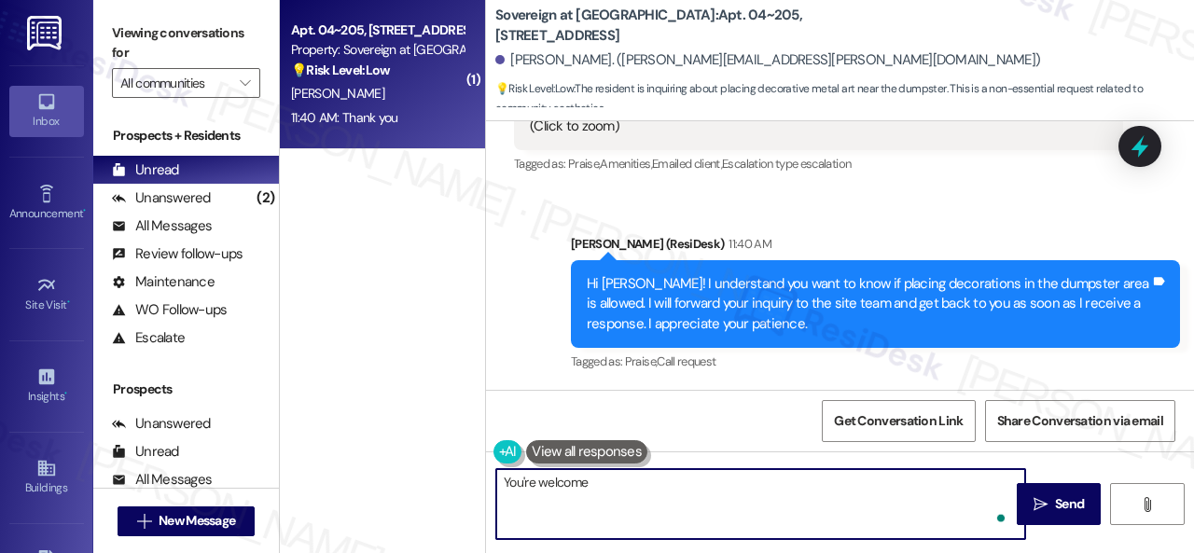
type textarea "You're welcome."
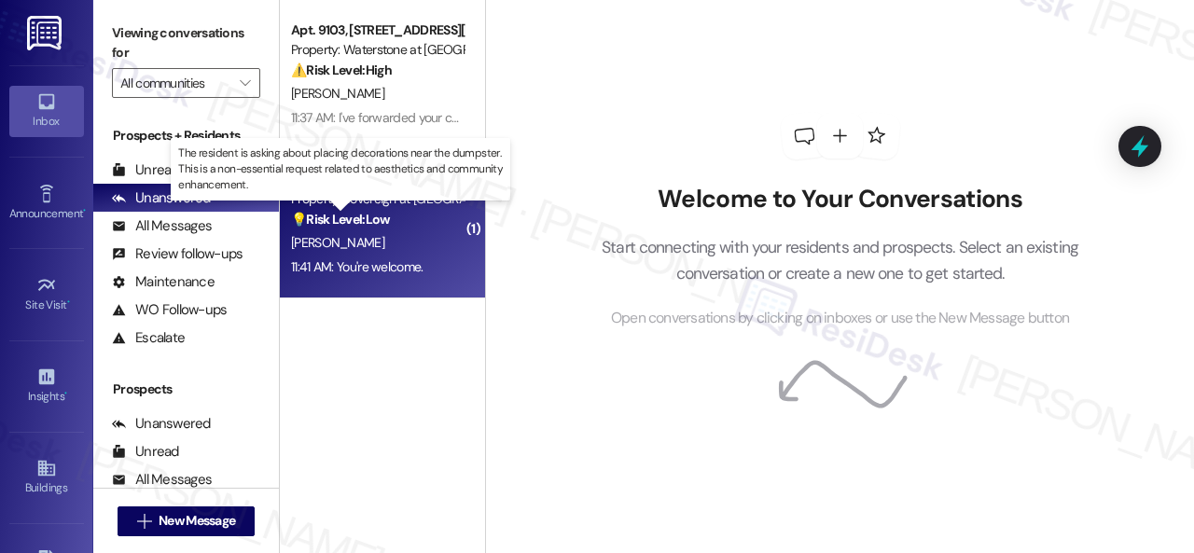
click at [382, 221] on strong "💡 Risk Level: Low" at bounding box center [340, 219] width 99 height 17
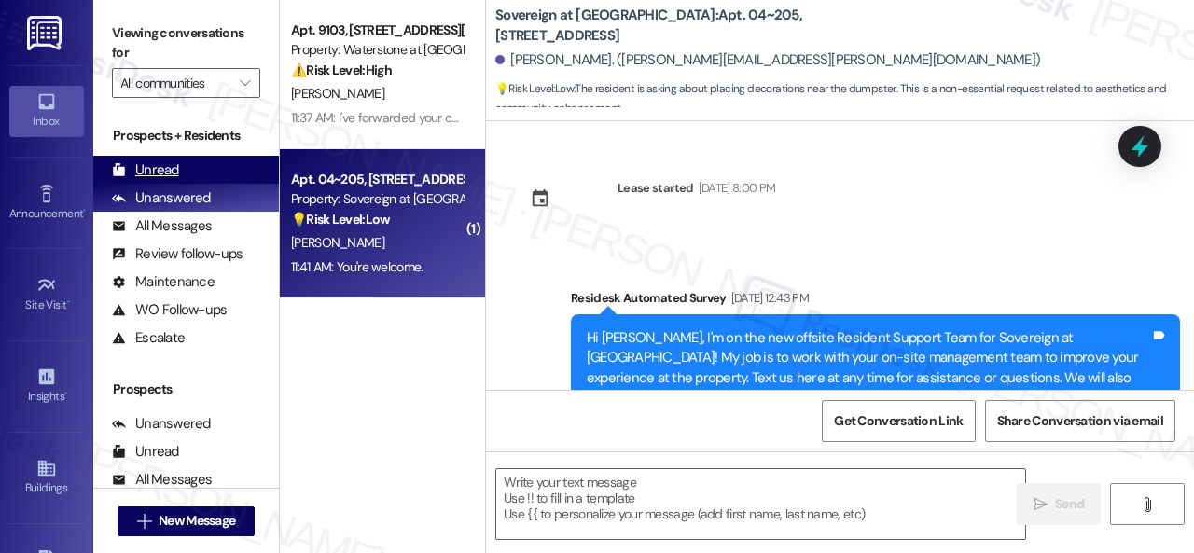
type textarea "Fetching suggested responses. Please feel free to read through the conversation…"
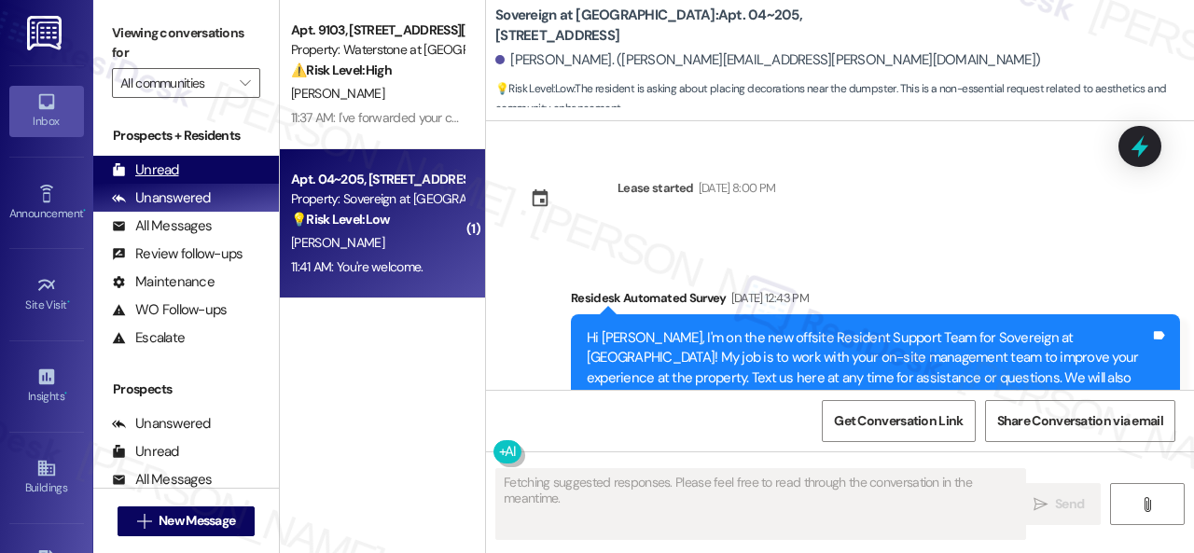
scroll to position [44595, 0]
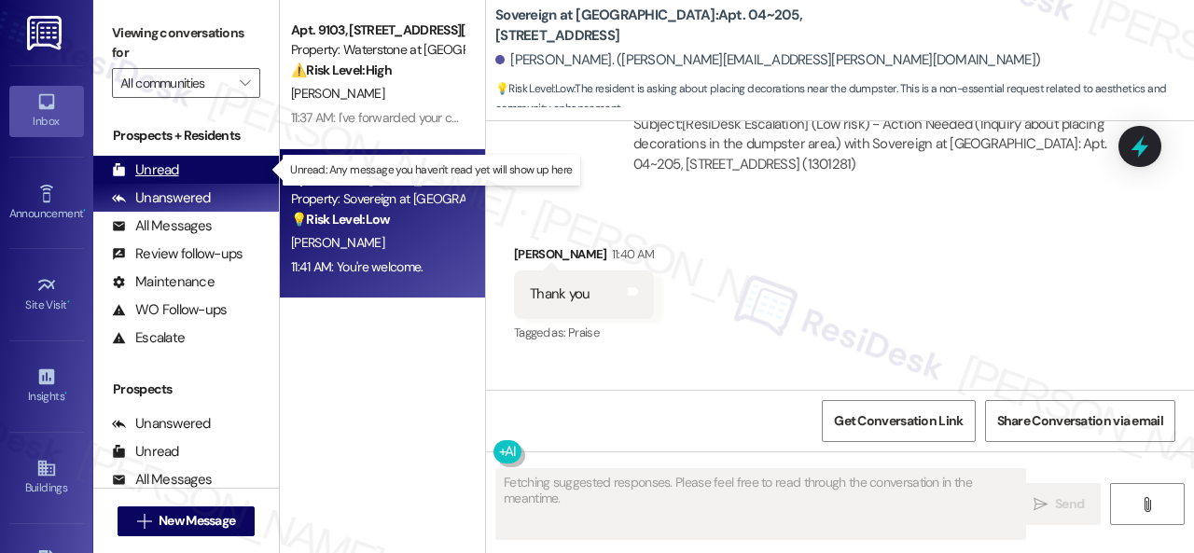
click at [162, 176] on div "Unread" at bounding box center [145, 170] width 67 height 20
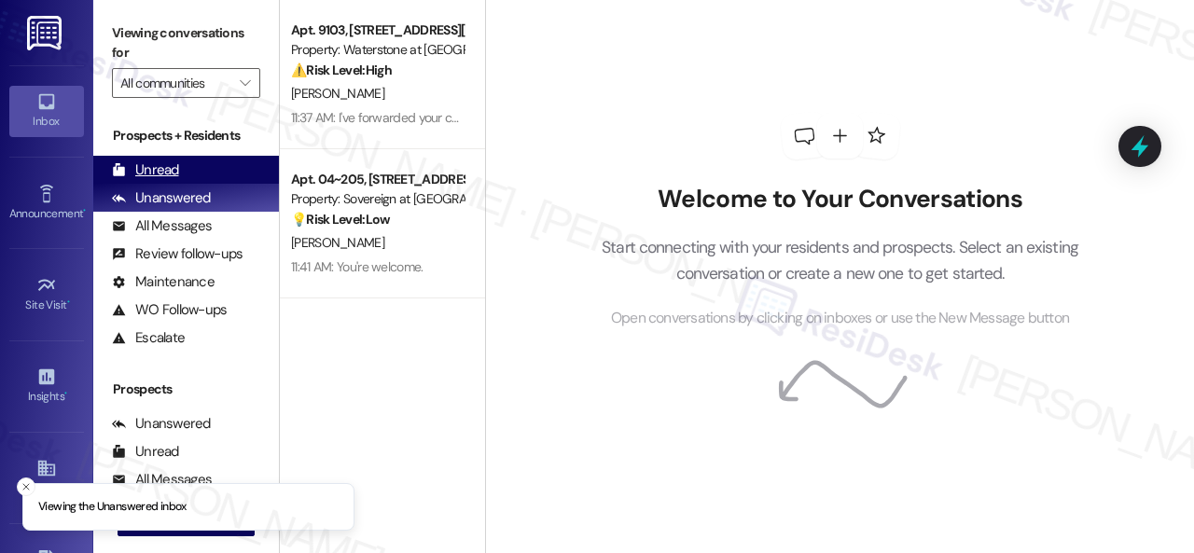
click at [161, 171] on div "Unread" at bounding box center [145, 170] width 67 height 20
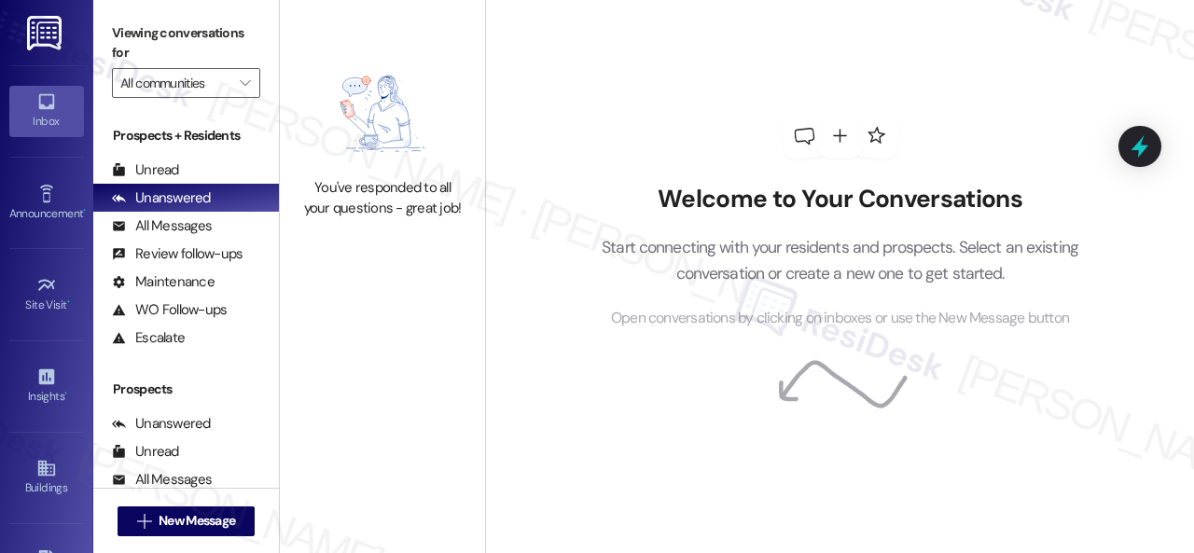
click at [515, 253] on div "Welcome to Your Conversations Start connecting with your residents and prospect…" at bounding box center [839, 276] width 709 height 553
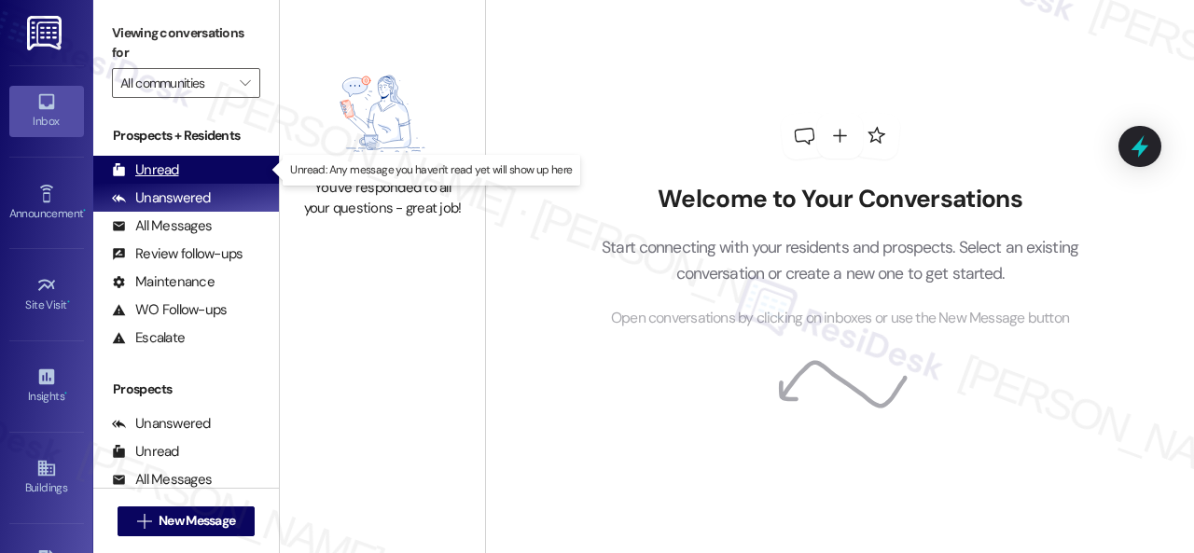
click at [168, 167] on div "Unread" at bounding box center [145, 170] width 67 height 20
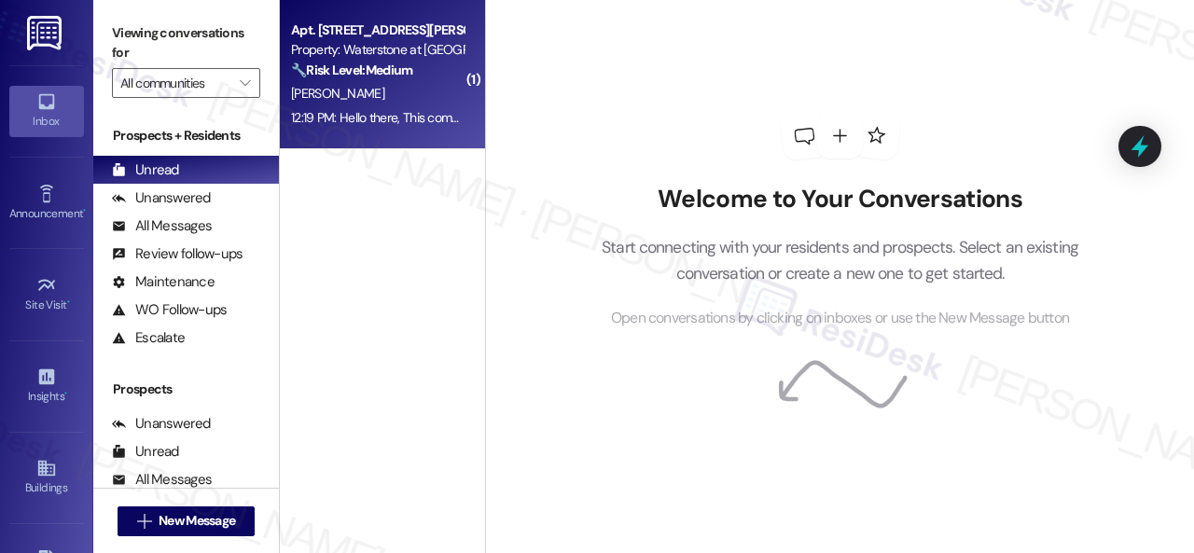
click at [407, 87] on div "[PERSON_NAME]" at bounding box center [377, 93] width 176 height 23
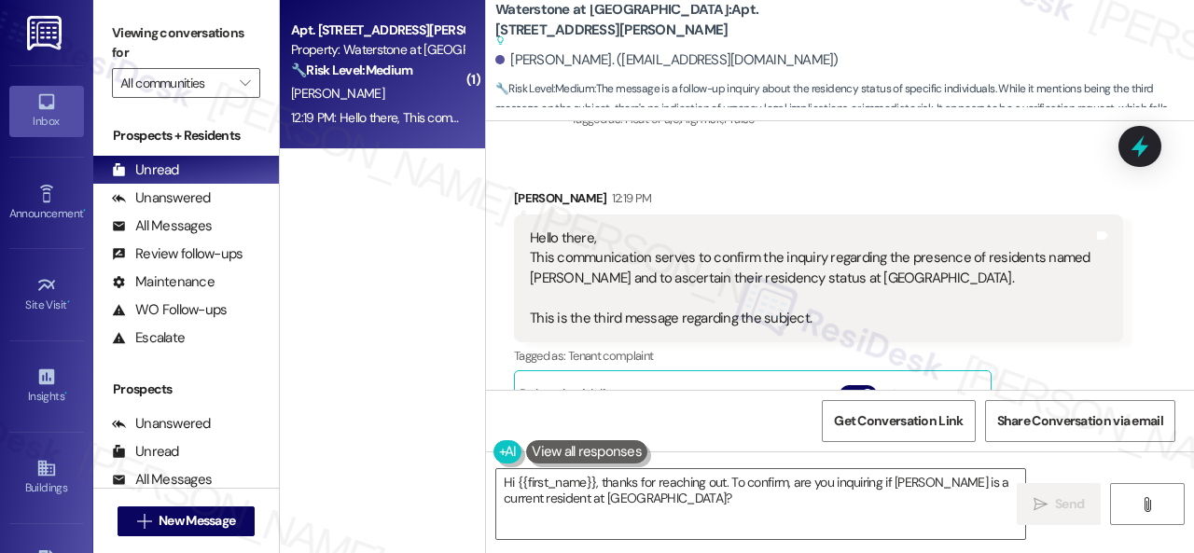
scroll to position [9076, 0]
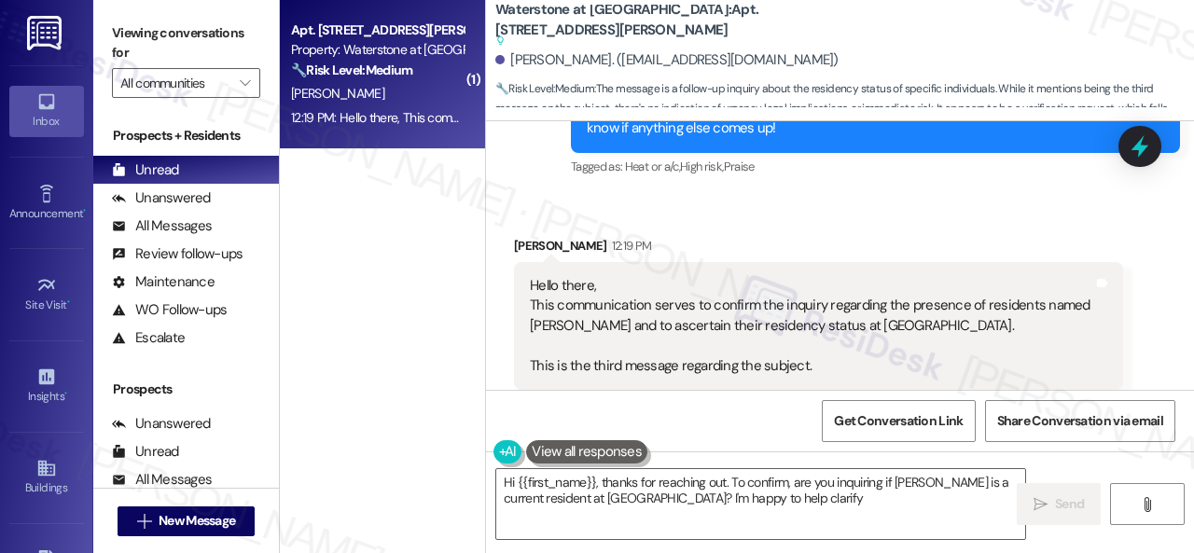
type textarea "Hi {{first_name}}, thanks for reaching out. To confirm, are you inquiring if Ma…"
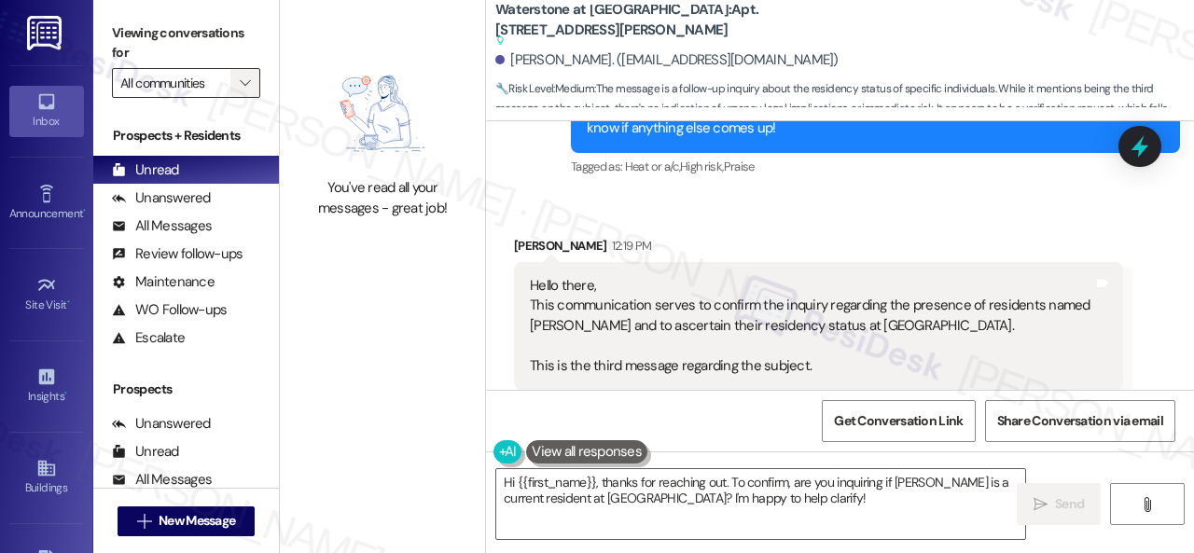
click at [235, 77] on button "" at bounding box center [245, 83] width 30 height 30
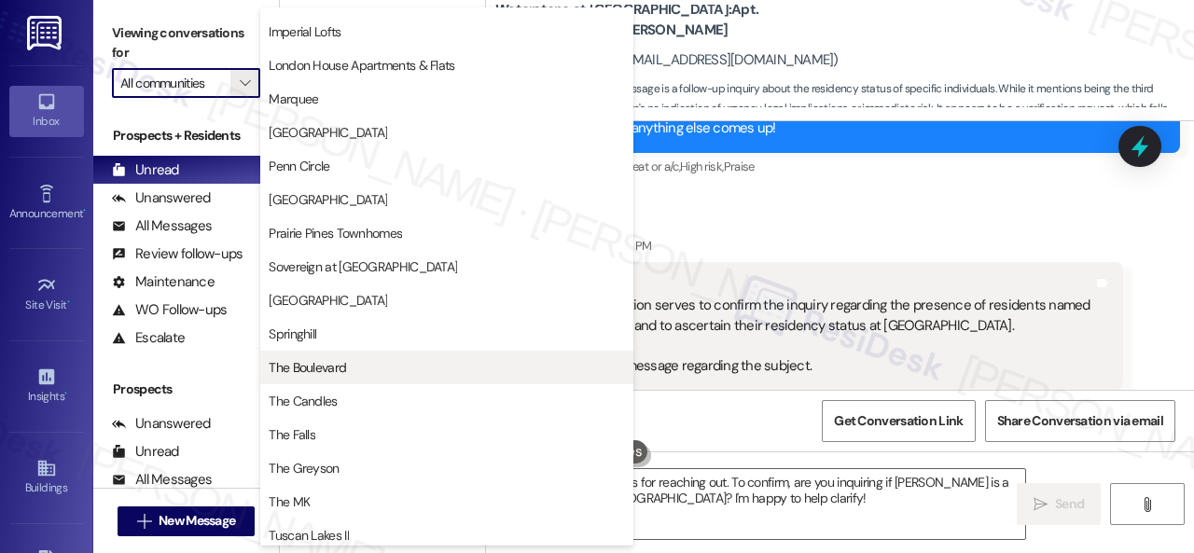
scroll to position [369, 0]
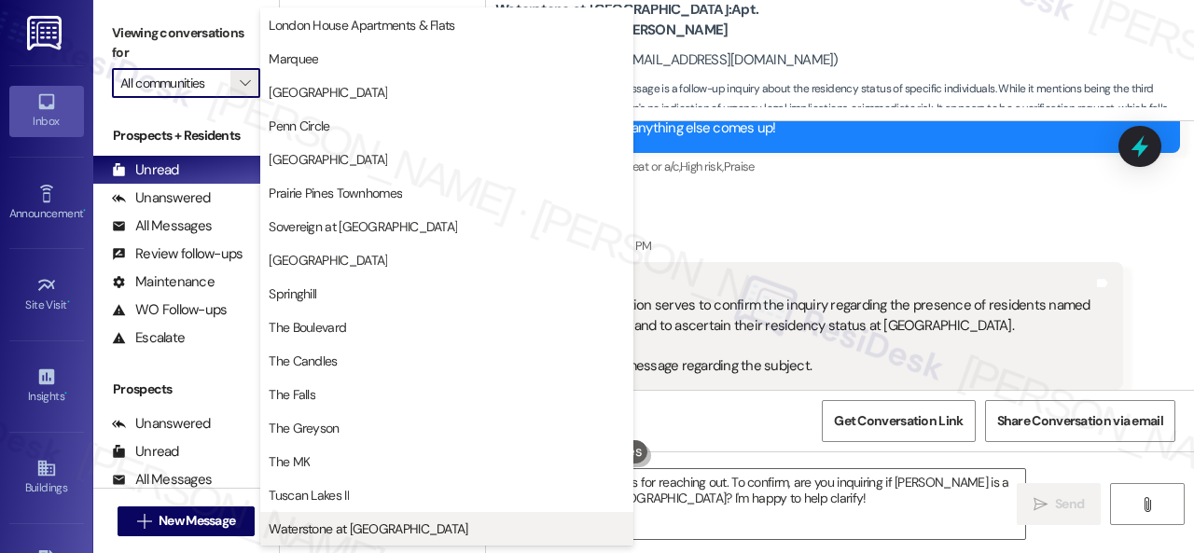
click at [300, 528] on span "Waterstone at Cinco Ranch" at bounding box center [368, 529] width 199 height 19
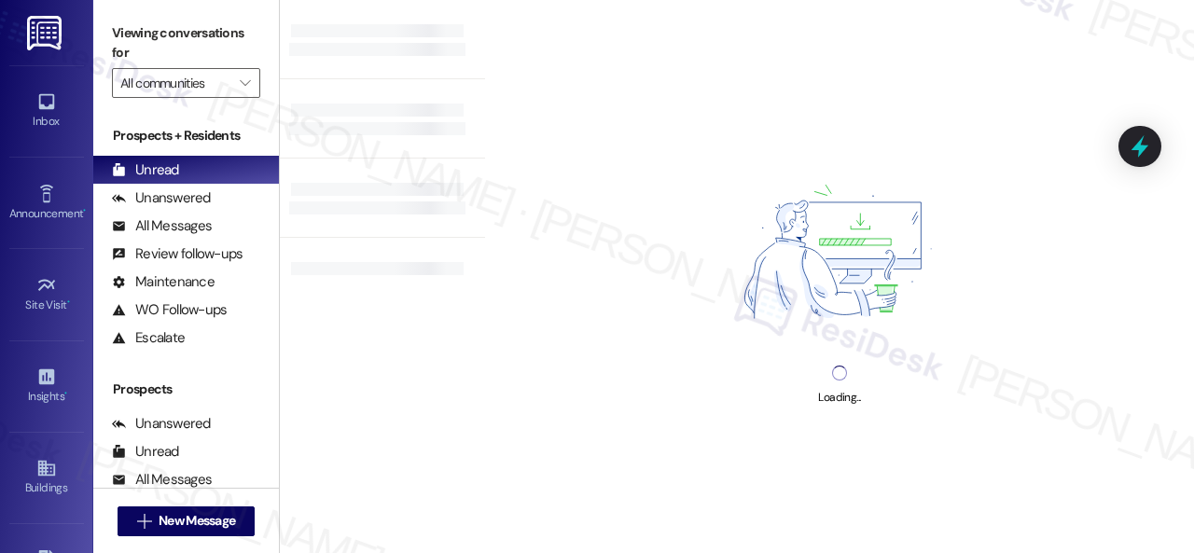
type input "Waterstone at Cinco Ranch"
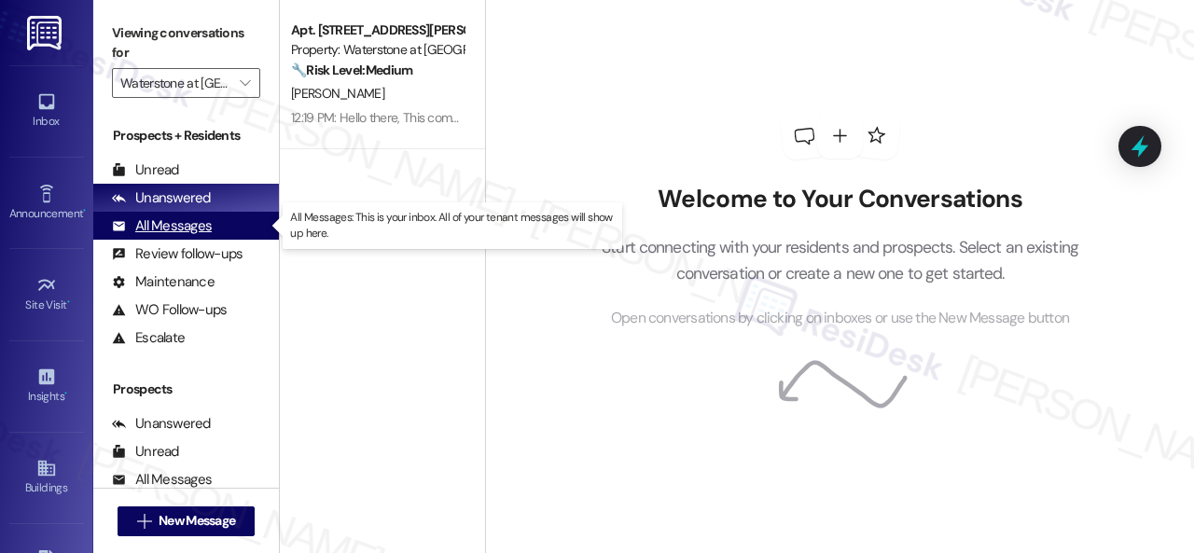
click at [151, 223] on div "All Messages" at bounding box center [162, 226] width 100 height 20
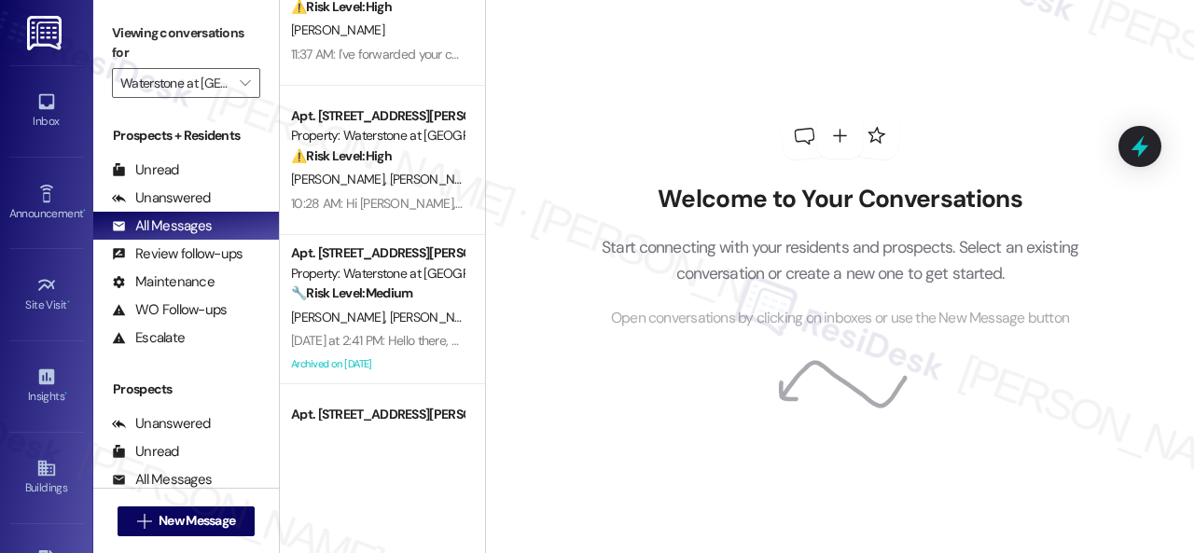
scroll to position [280, 0]
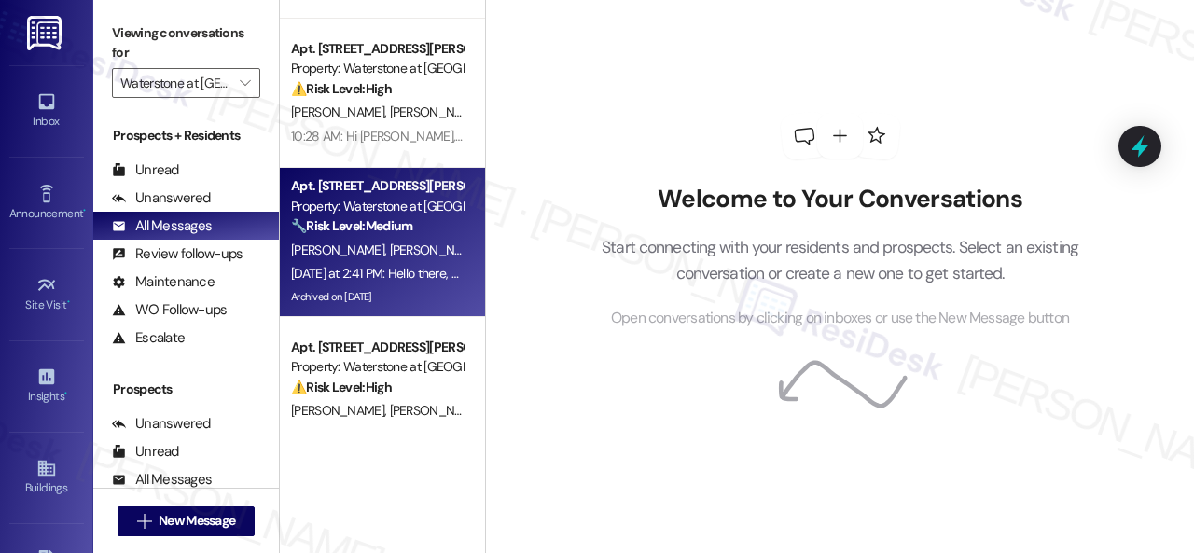
click at [488, 247] on span "M. Crespo" at bounding box center [534, 250] width 93 height 17
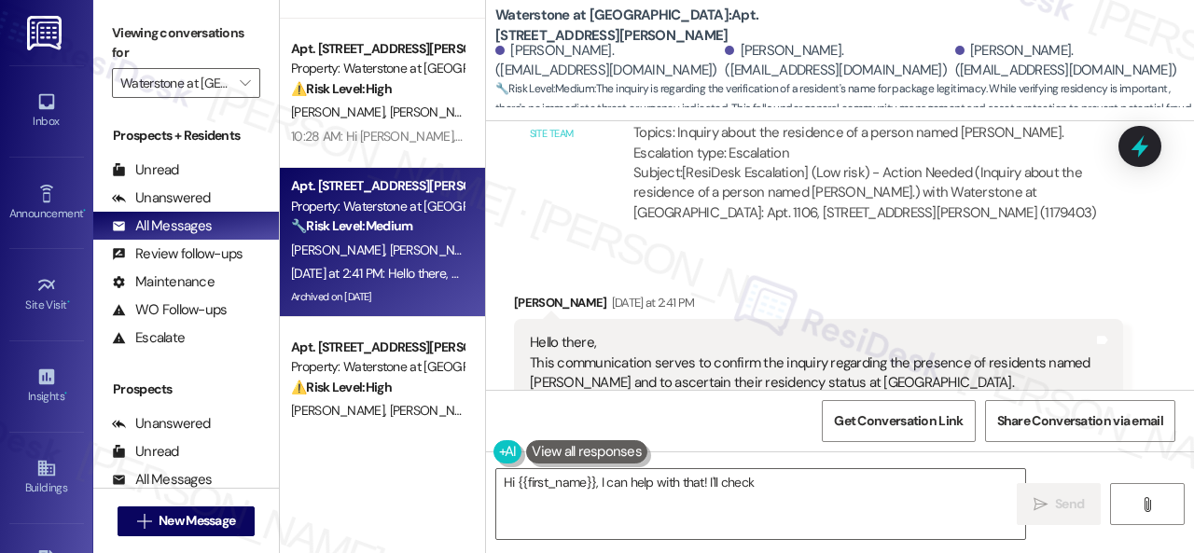
scroll to position [26572, 0]
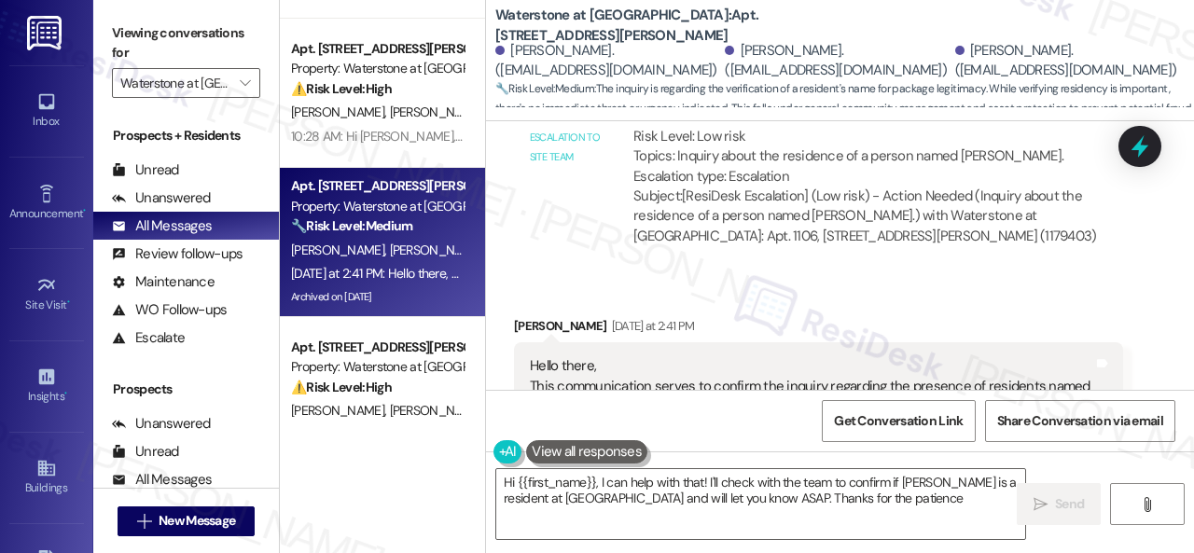
type textarea "Hi {{first_name}}, I can help with that! I'll check with the team to confirm if…"
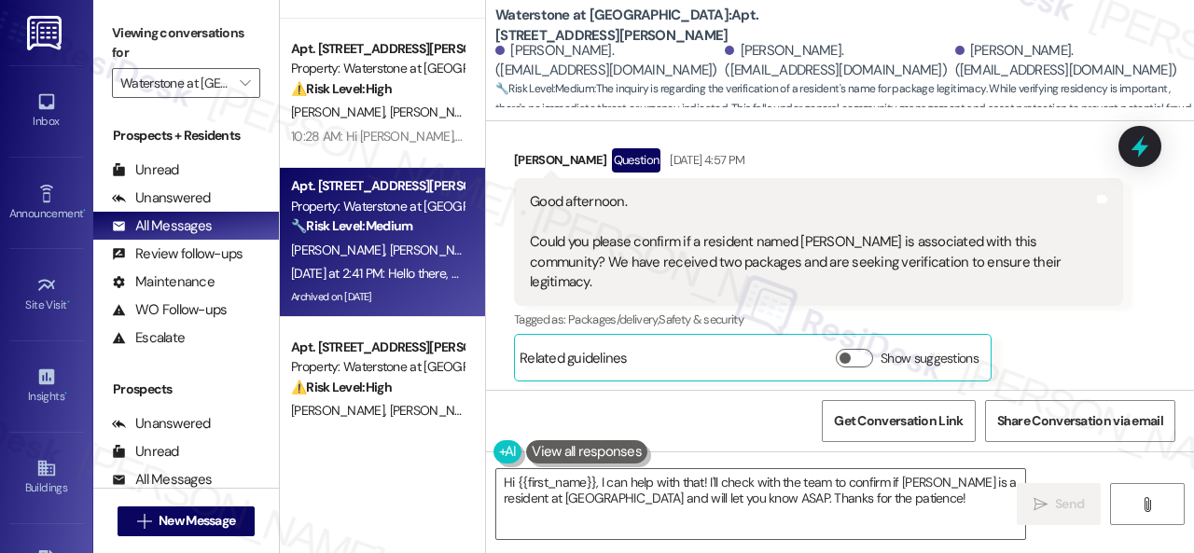
scroll to position [25546, 0]
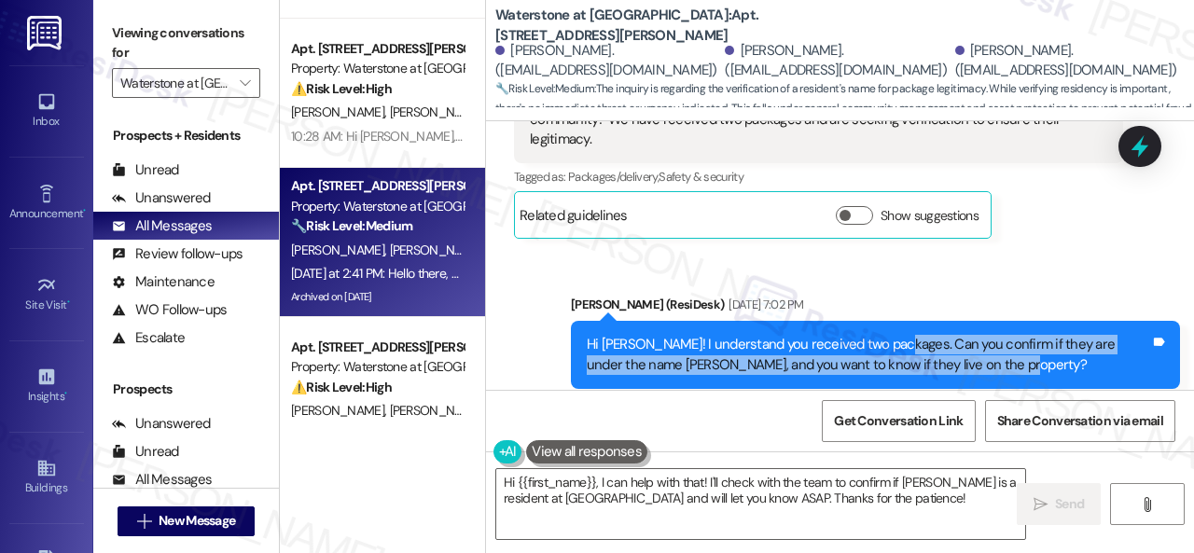
drag, startPoint x: 883, startPoint y: 227, endPoint x: 977, endPoint y: 244, distance: 95.9
click at [977, 335] on div "Hi Carlos! I understand you received two packages. Can you confirm if they are …" at bounding box center [868, 355] width 563 height 40
copy div "Can you confirm if they are under the name Mahnoor Rehan, and you want to know …"
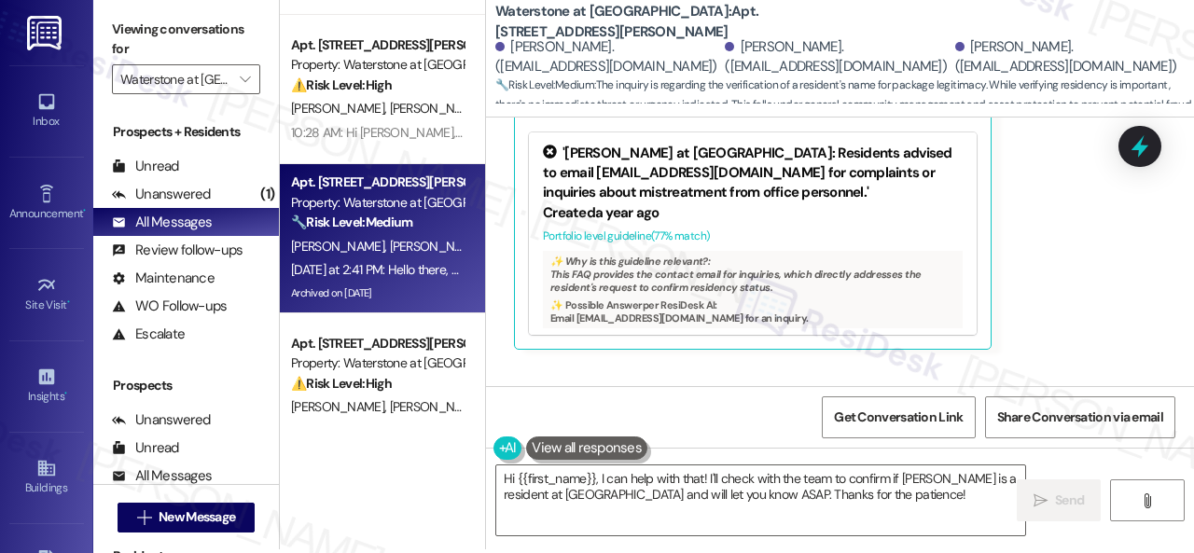
scroll to position [6, 0]
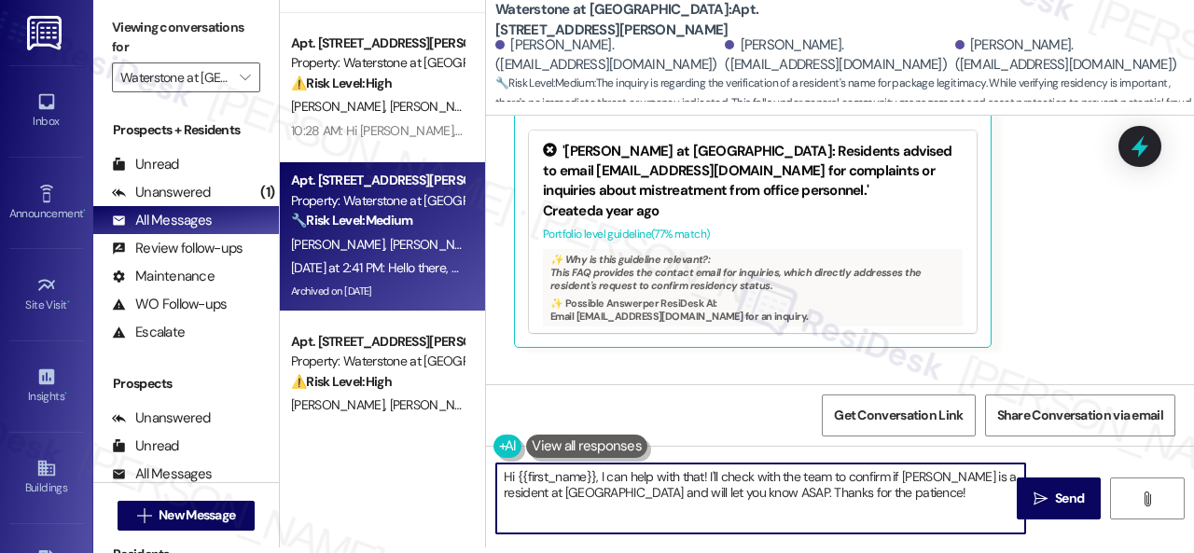
click at [938, 500] on textarea "Hi {{first_name}}, I can help with that! I'll check with the team to confirm if…" at bounding box center [760, 499] width 529 height 70
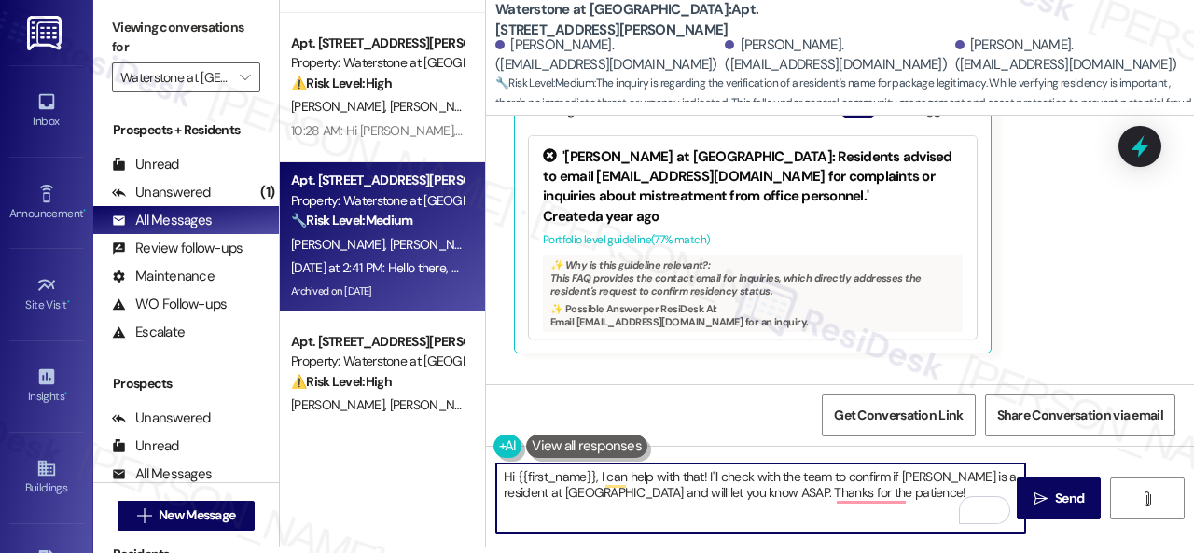
scroll to position [26945, 0]
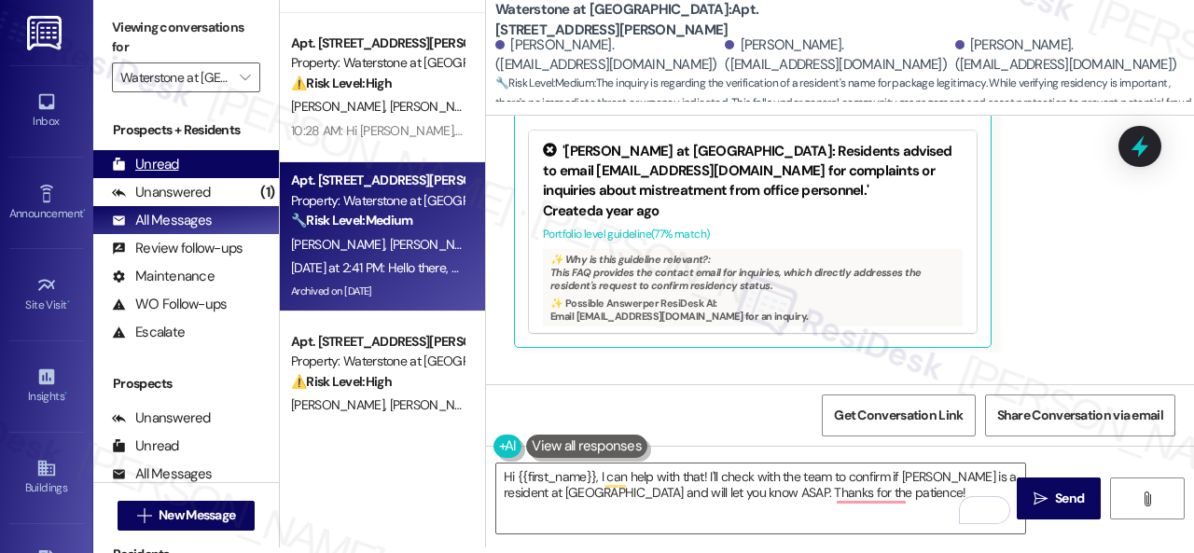
click at [172, 162] on div "Unread" at bounding box center [145, 165] width 67 height 20
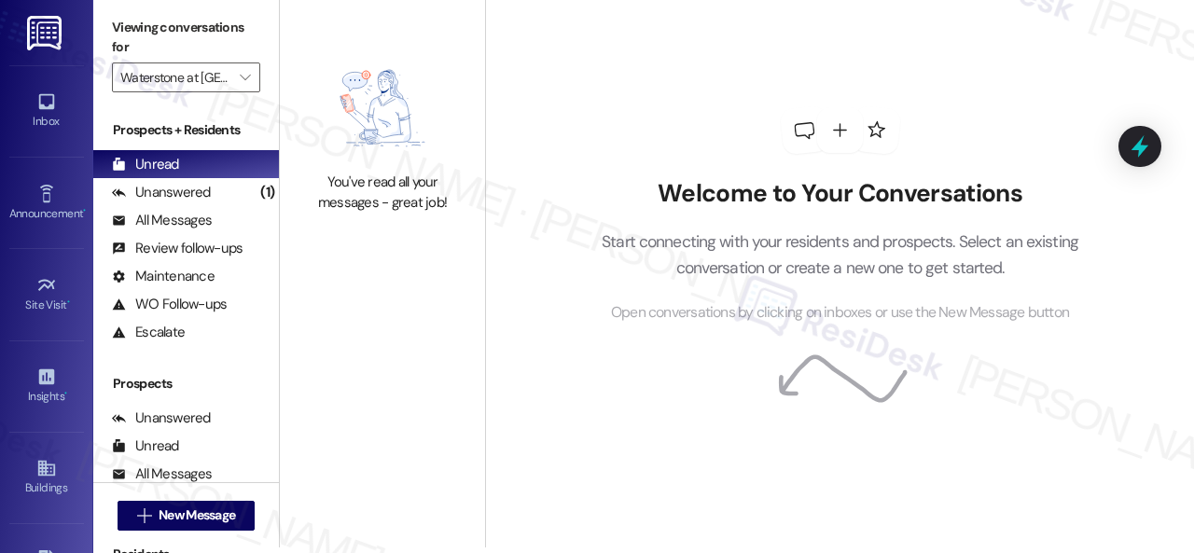
click at [163, 196] on div "Unanswered" at bounding box center [161, 193] width 99 height 20
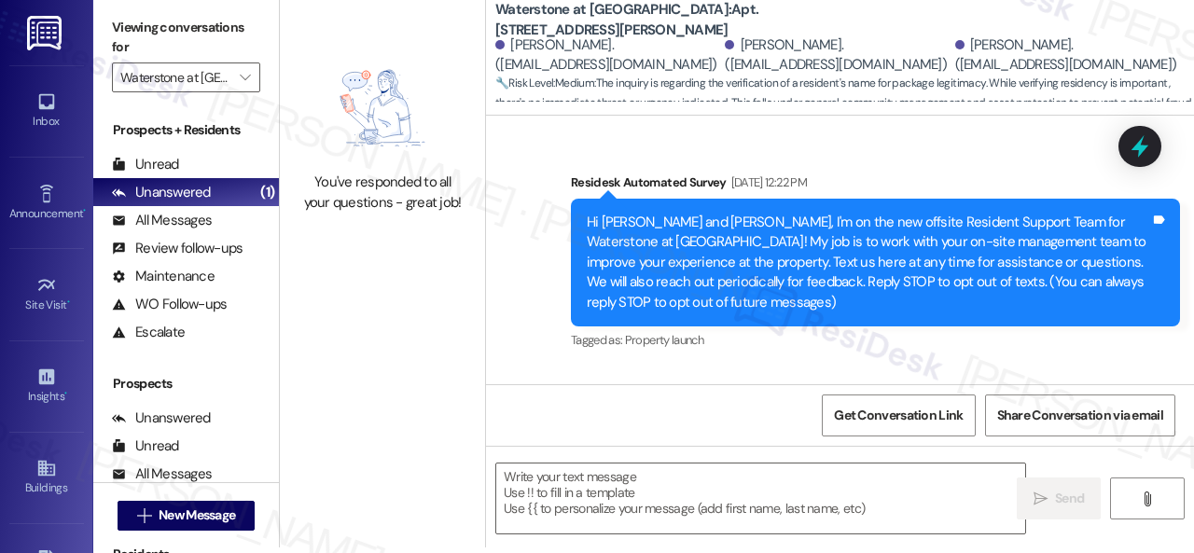
type textarea "Fetching suggested responses. Please feel free to read through the conversation…"
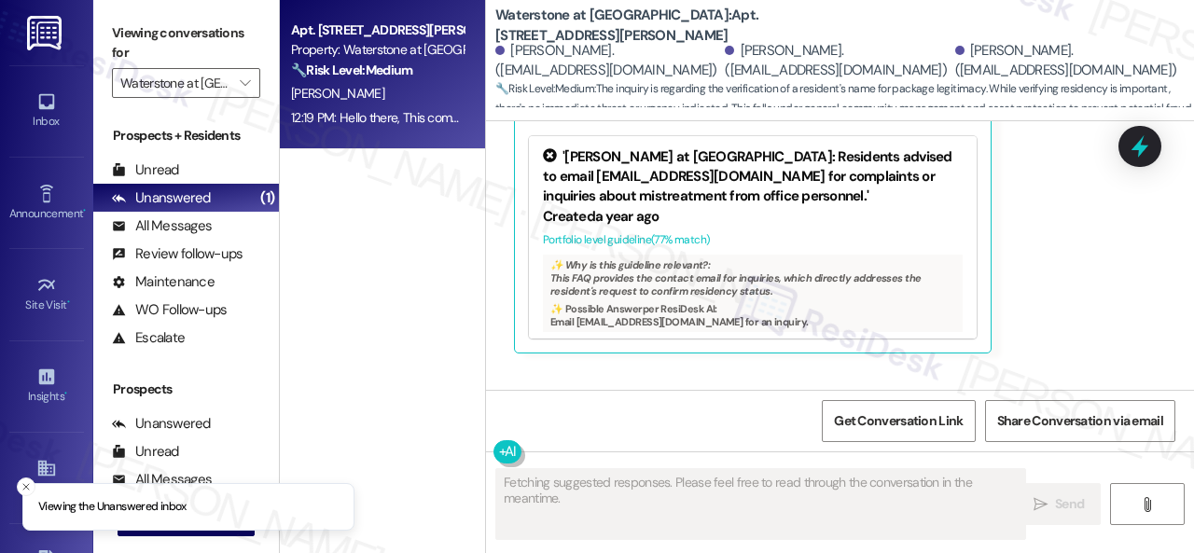
click at [419, 106] on div "12:19 PM: Hello there, This communication serves to confirm the inquiry regardi…" at bounding box center [377, 117] width 176 height 23
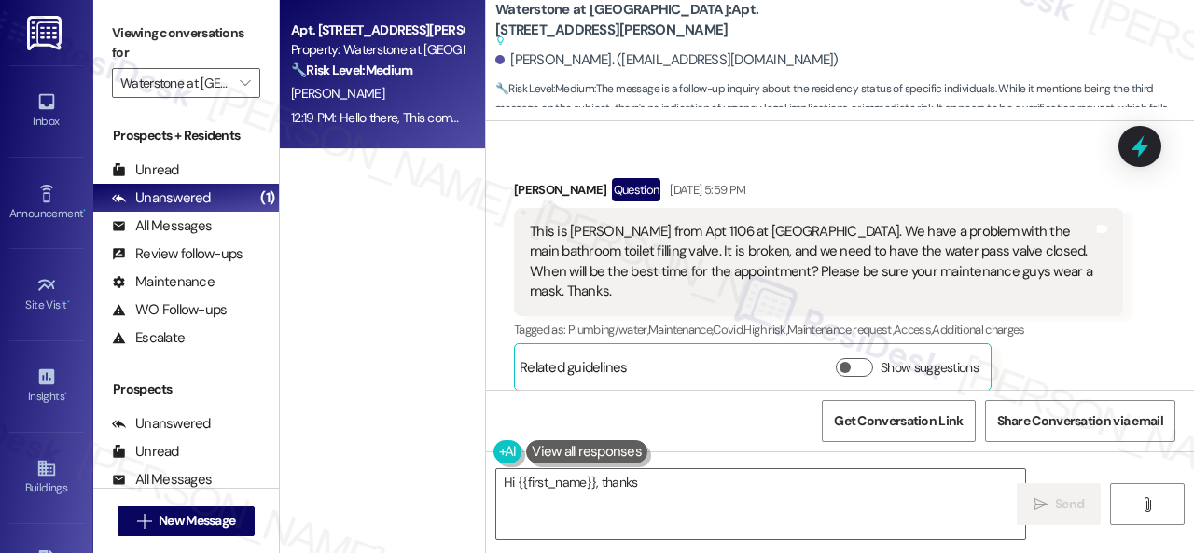
scroll to position [9356, 0]
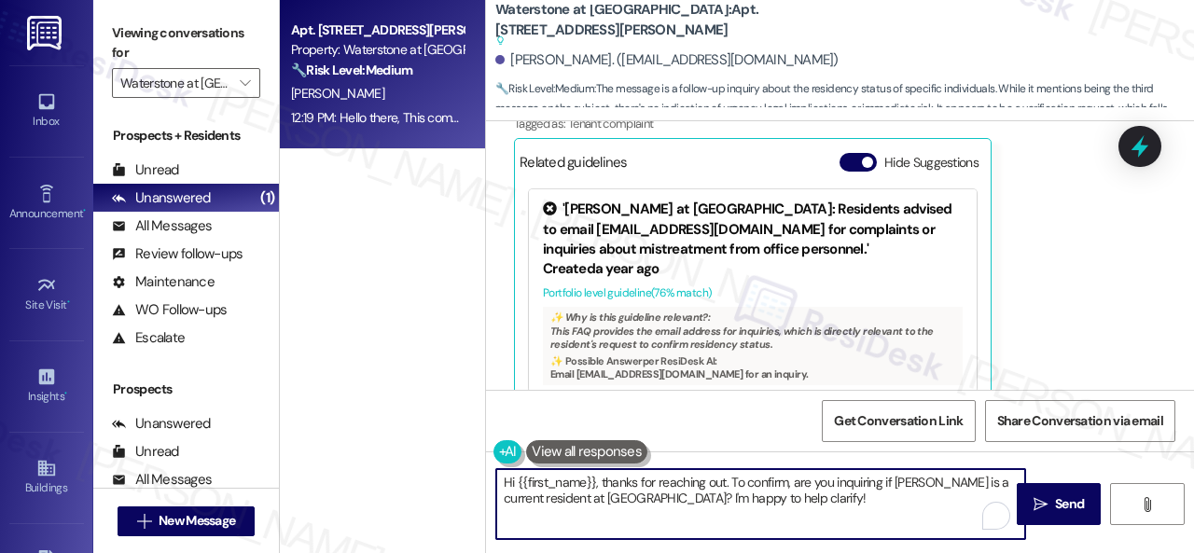
drag, startPoint x: 600, startPoint y: 480, endPoint x: 869, endPoint y: 504, distance: 270.6
click at [854, 510] on textarea "Hi {{first_name}}, thanks for reaching out. To confirm, are you inquiring if Ma…" at bounding box center [760, 504] width 529 height 70
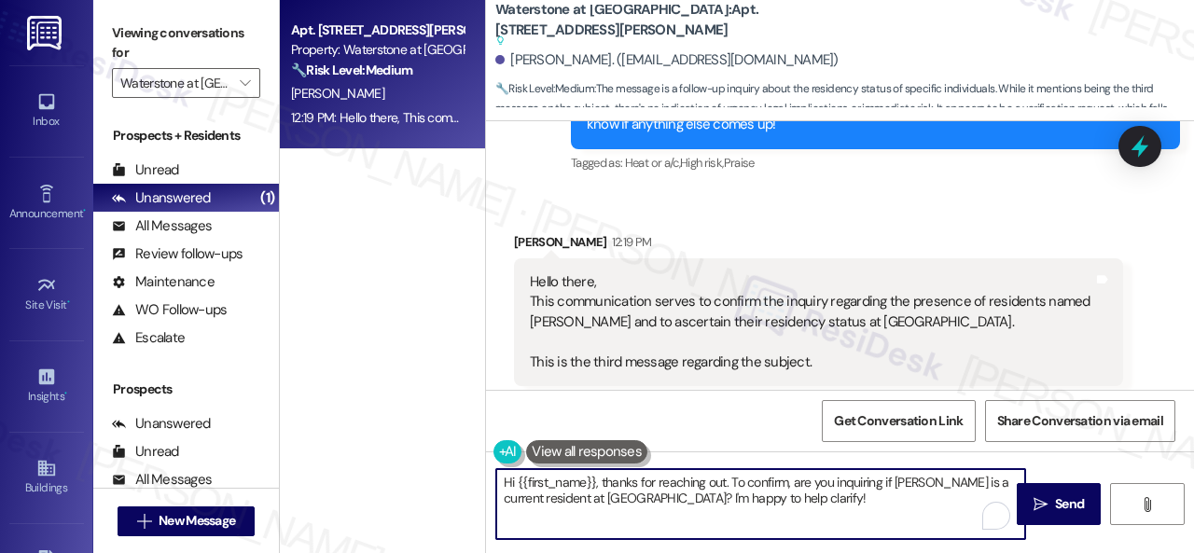
scroll to position [9076, 0]
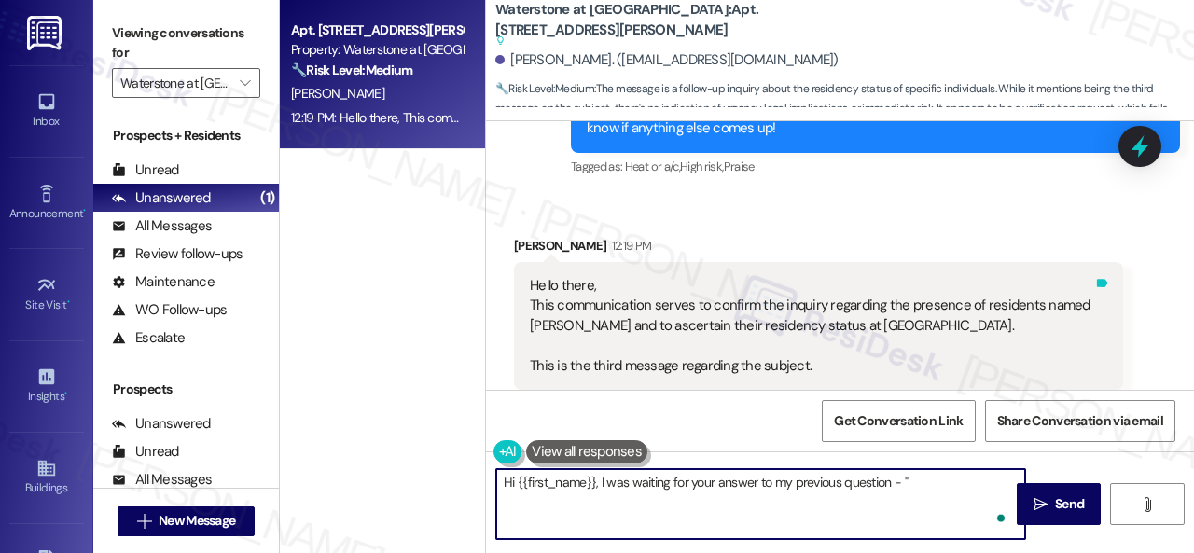
paste textarea "Can you confirm if they are under the name Mahnoor Rehan, and you want to know …"
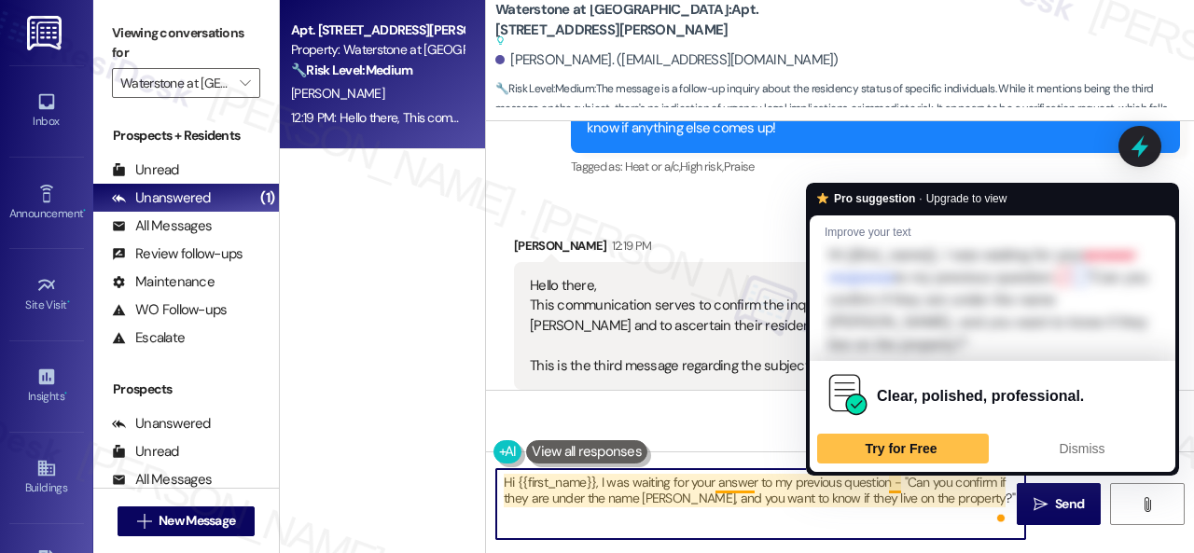
click at [892, 485] on textarea "Hi {{first_name}}, I was waiting for your answer to my previous question - "Can…" at bounding box center [760, 504] width 529 height 70
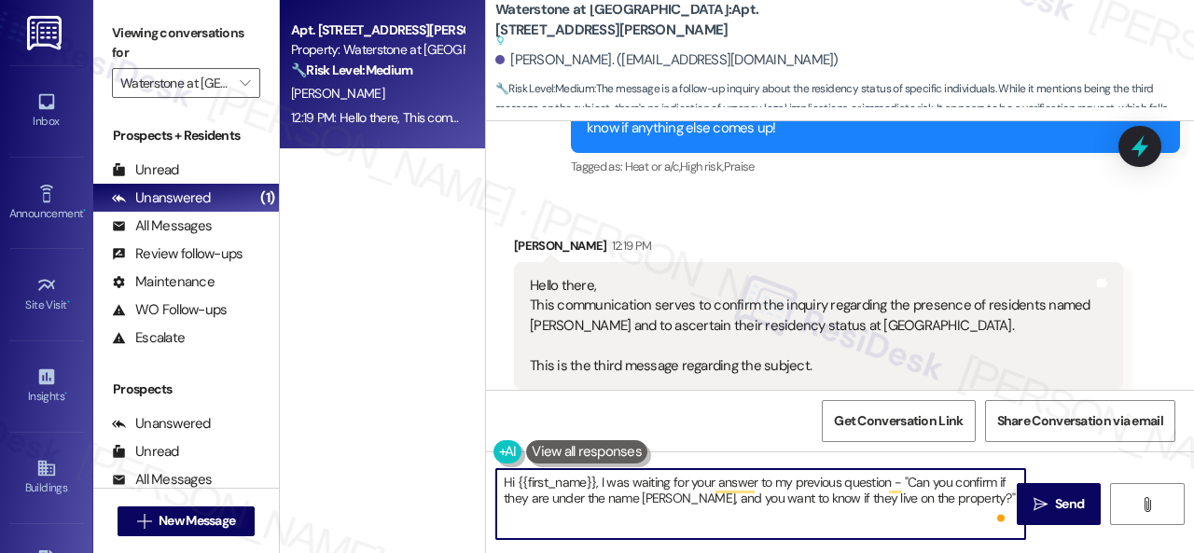
click at [902, 496] on textarea "Hi {{first_name}}, I was waiting for your answer to my previous question - "Can…" at bounding box center [760, 504] width 529 height 70
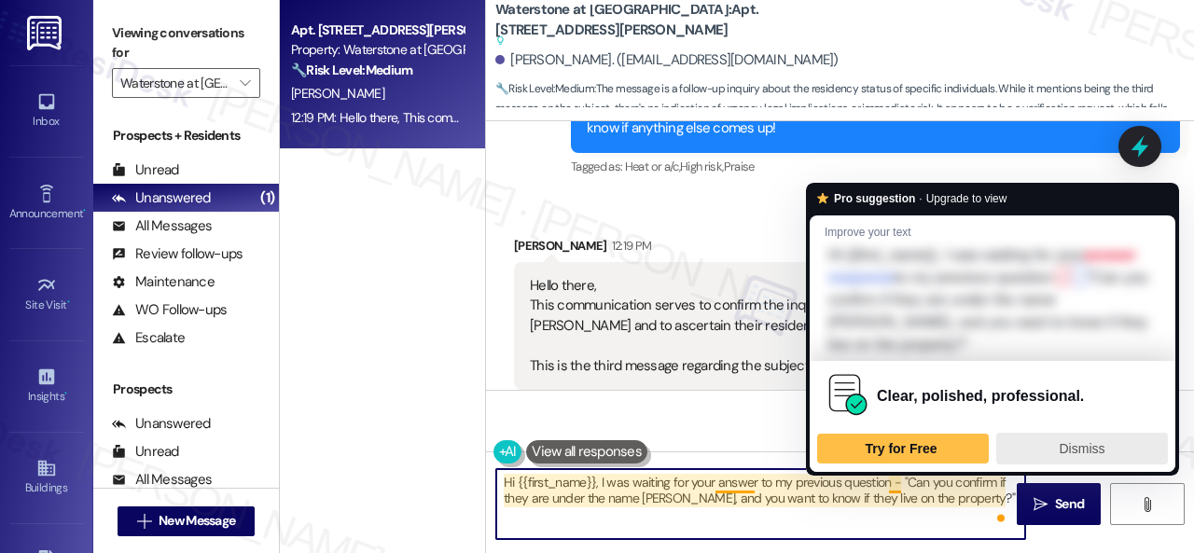
click at [1091, 455] on div "Dismiss" at bounding box center [1082, 449] width 155 height 30
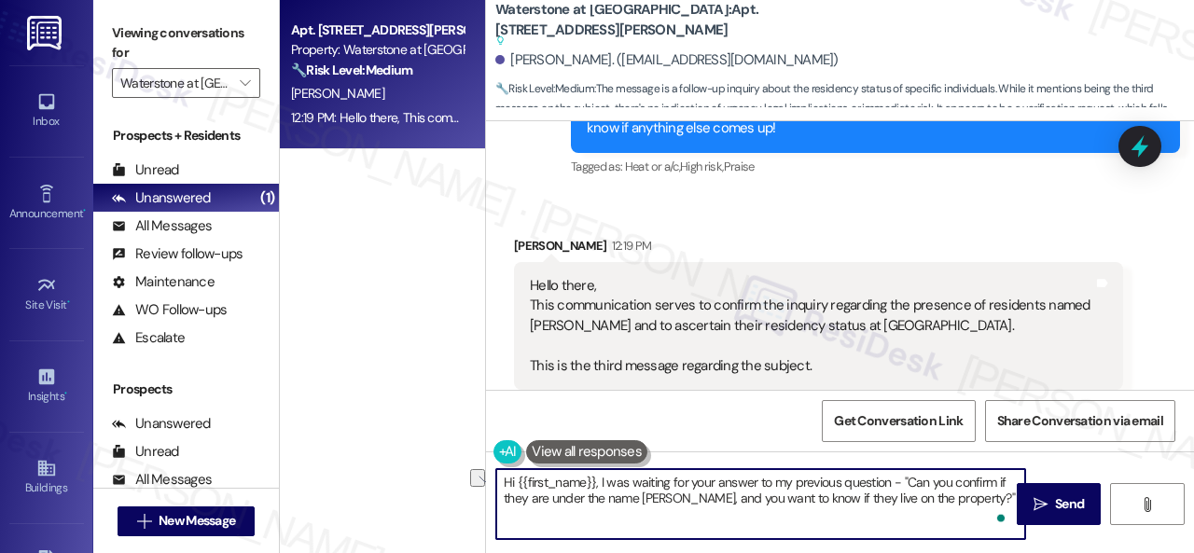
drag, startPoint x: 889, startPoint y: 486, endPoint x: 902, endPoint y: 481, distance: 13.9
click at [902, 481] on textarea "Hi {{first_name}}, I was waiting for your answer to my previous question - "Can…" at bounding box center [760, 504] width 529 height 70
click at [886, 499] on textarea "Hi {{first_name}}, I was waiting for your answer to my previous question - "Can…" at bounding box center [760, 504] width 529 height 70
drag, startPoint x: 888, startPoint y: 480, endPoint x: 910, endPoint y: 480, distance: 21.5
click at [902, 480] on textarea "Hi {{first_name}}, I was waiting for your answer to my previous question - "Can…" at bounding box center [760, 504] width 529 height 70
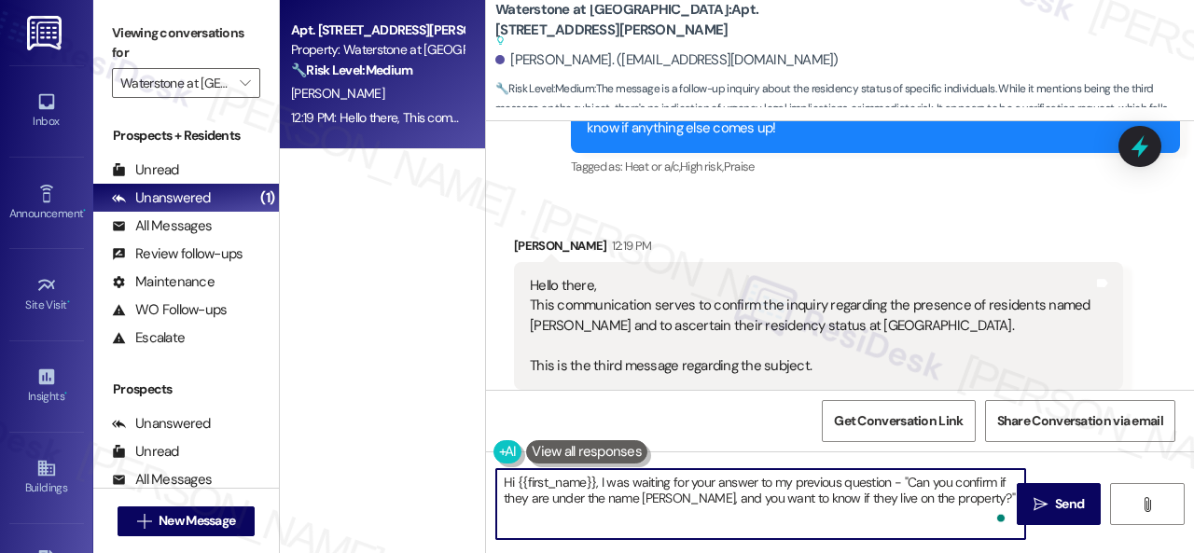
click at [917, 482] on textarea "Hi {{first_name}}, I was waiting for your answer to my previous question - "Can…" at bounding box center [760, 504] width 529 height 70
drag, startPoint x: 887, startPoint y: 481, endPoint x: 907, endPoint y: 481, distance: 19.6
click at [907, 481] on textarea "Hi {{first_name}}, I was waiting for your answer to my previous question - "Can…" at bounding box center [760, 504] width 529 height 70
click at [605, 495] on textarea "Hi {{first_name}}, I was waiting for your answer to my previous question wherei…" at bounding box center [760, 504] width 529 height 70
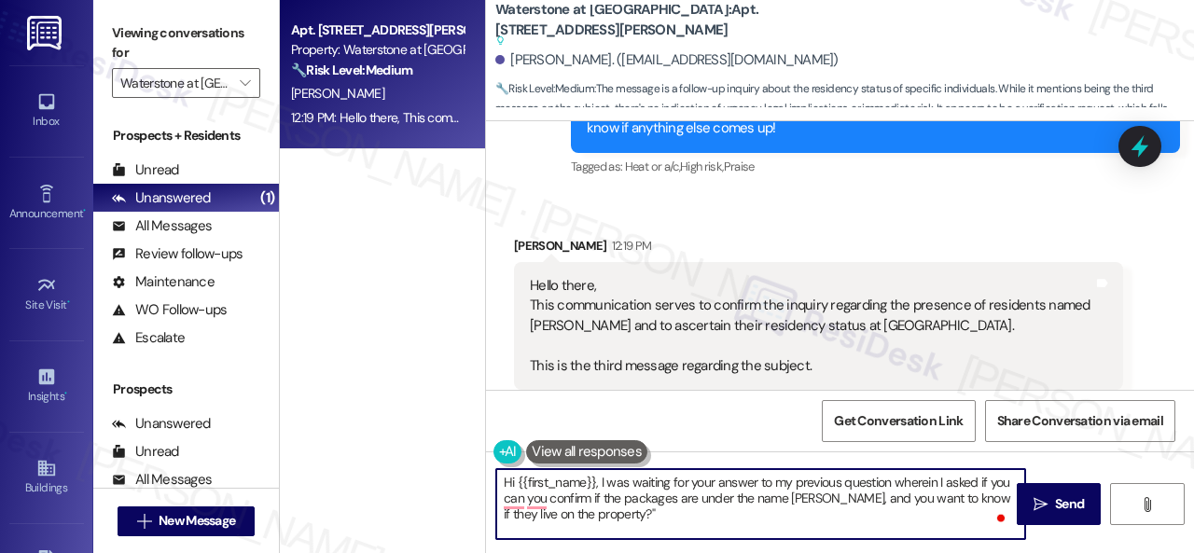
click at [902, 498] on textarea "Hi {{first_name}}, I was waiting for your answer to my previous question wherei…" at bounding box center [760, 504] width 529 height 70
click at [641, 511] on textarea "Hi {{first_name}}, I was waiting for your answer to my previous question wherei…" at bounding box center [760, 504] width 529 height 70
drag, startPoint x: 646, startPoint y: 511, endPoint x: 660, endPoint y: 511, distance: 14.0
click at [660, 511] on textarea "Hi {{first_name}}, I was waiting for your answer to my previous question wherei…" at bounding box center [760, 504] width 529 height 70
click at [498, 494] on textarea "Hi {{first_name}}, I was waiting for your answer to my previous question wherei…" at bounding box center [760, 504] width 529 height 70
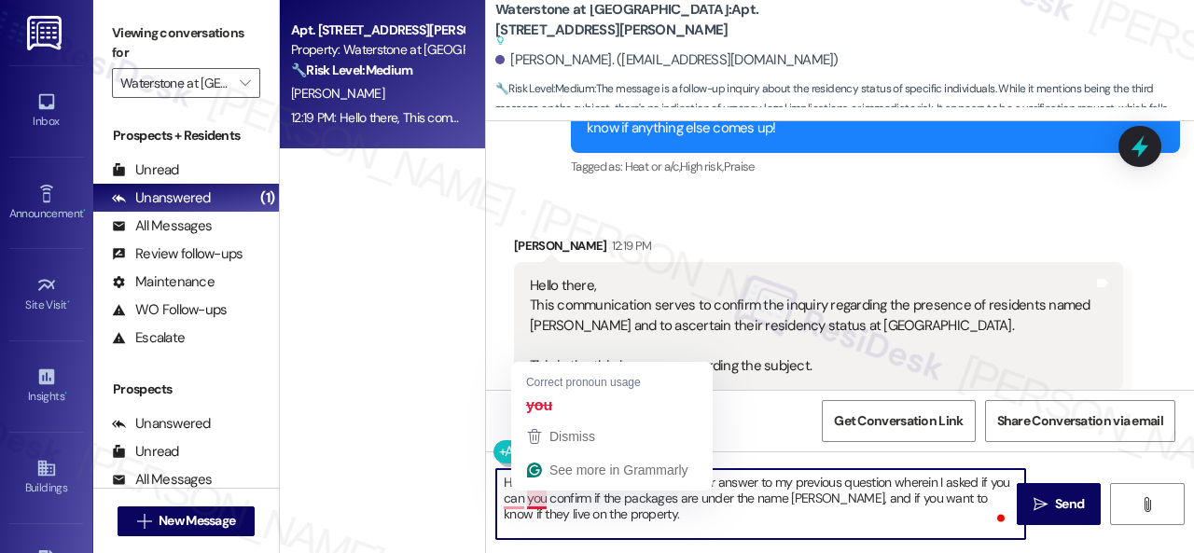
click at [529, 498] on textarea "Hi {{first_name}}, I was waiting for your answer to my previous question wherei…" at bounding box center [760, 504] width 529 height 70
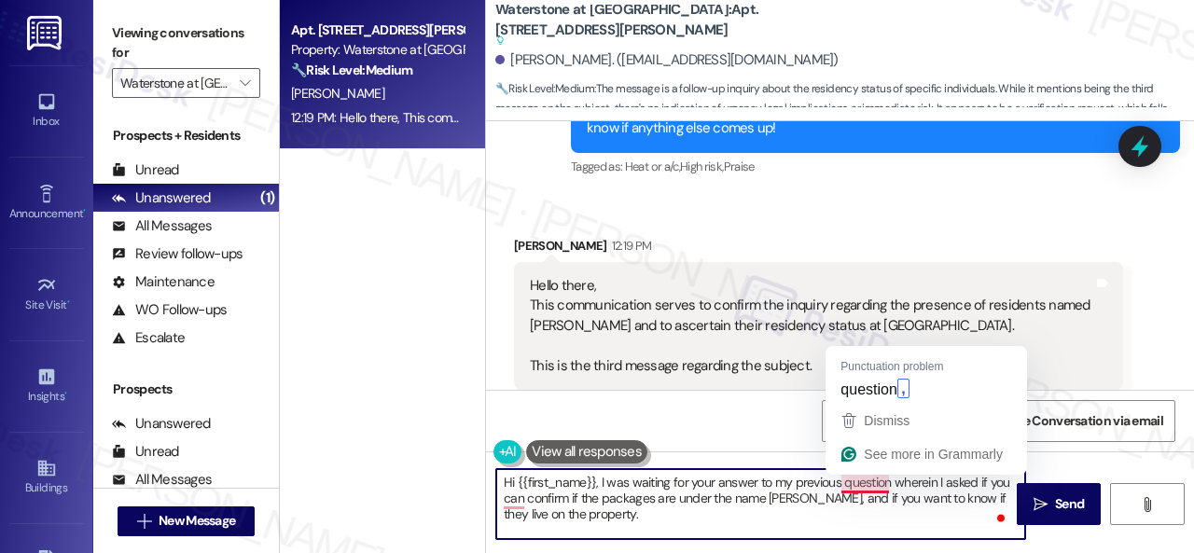
click at [859, 479] on textarea "Hi {{first_name}}, I was waiting for your answer to my previous question wherei…" at bounding box center [760, 504] width 529 height 70
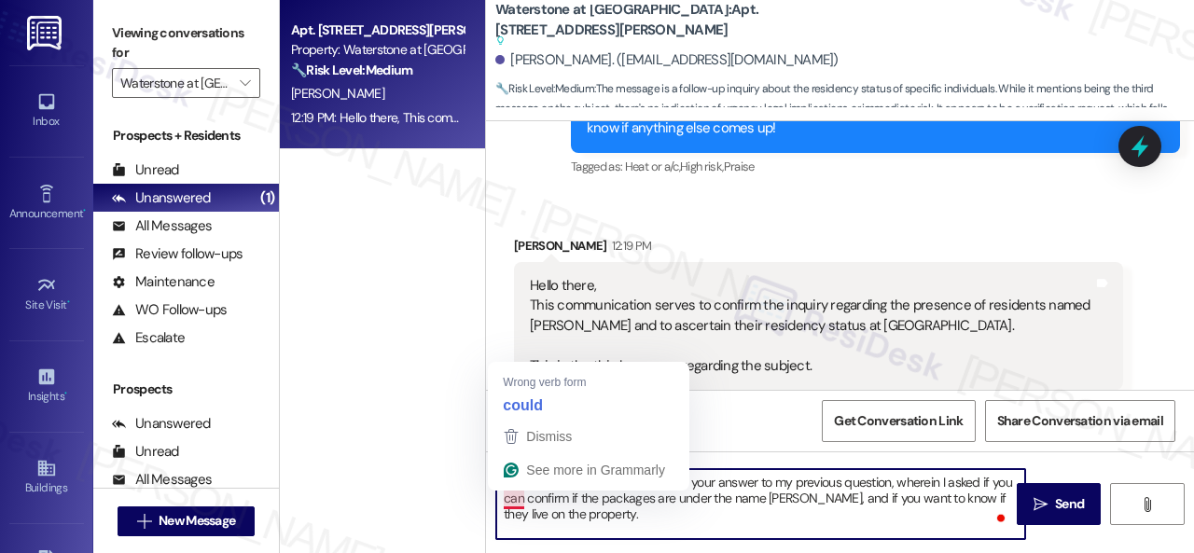
click at [509, 500] on textarea "Hi {{first_name}}, I was waiting for your answer to my previous question, where…" at bounding box center [760, 504] width 529 height 70
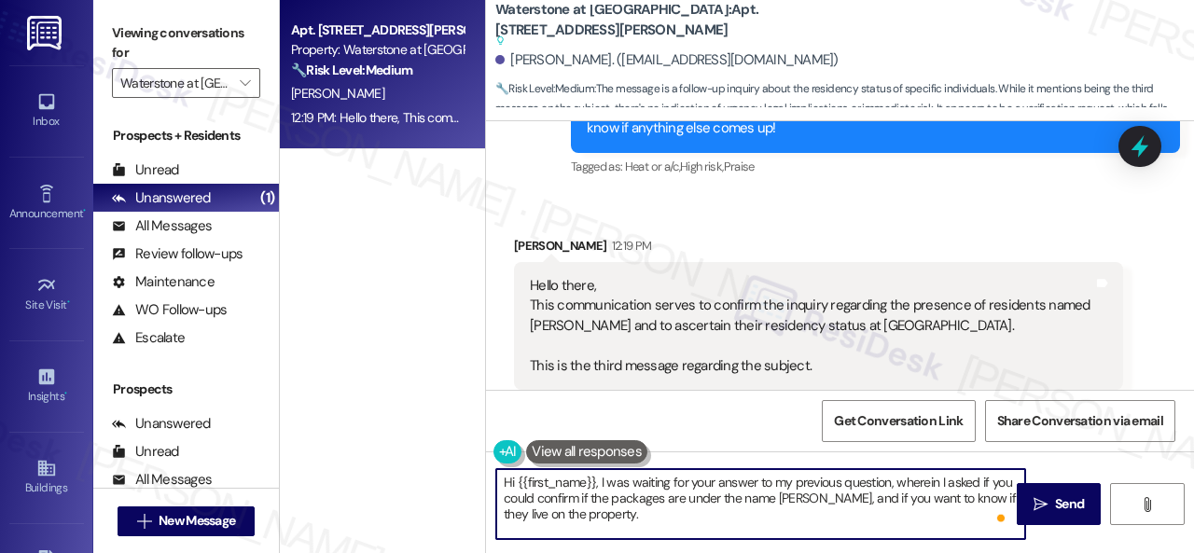
click at [680, 515] on textarea "Hi {{first_name}}, I was waiting for your answer to my previous question, where…" at bounding box center [760, 504] width 529 height 70
click at [771, 516] on textarea "Hi {{first_name}}, I was waiting for your answer to my previous question, where…" at bounding box center [760, 504] width 529 height 70
type textarea "Hi {{first_name}}, I was waiting for your answer to my previous question, where…"
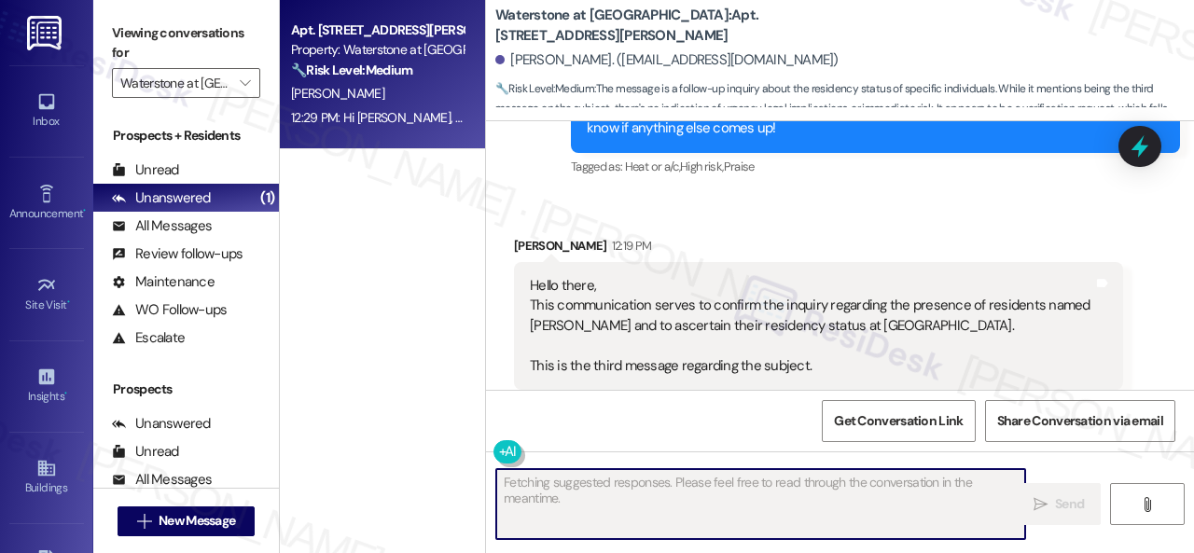
scroll to position [9526, 0]
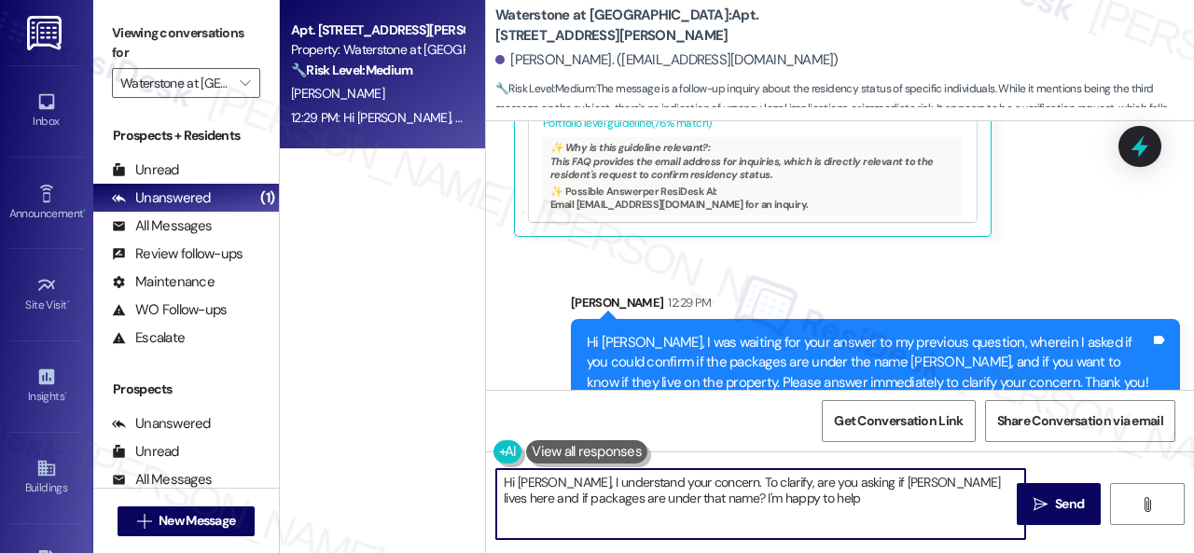
type textarea "Hi Carlos, I understand your concern. To clarify, are you asking if Mahnoor Reh…"
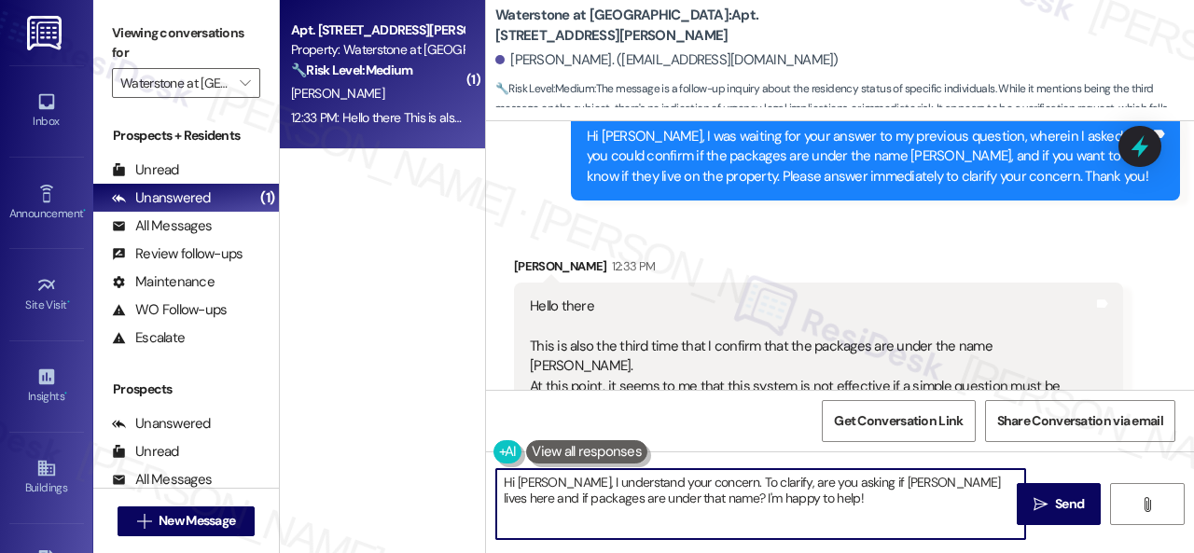
scroll to position [9735, 0]
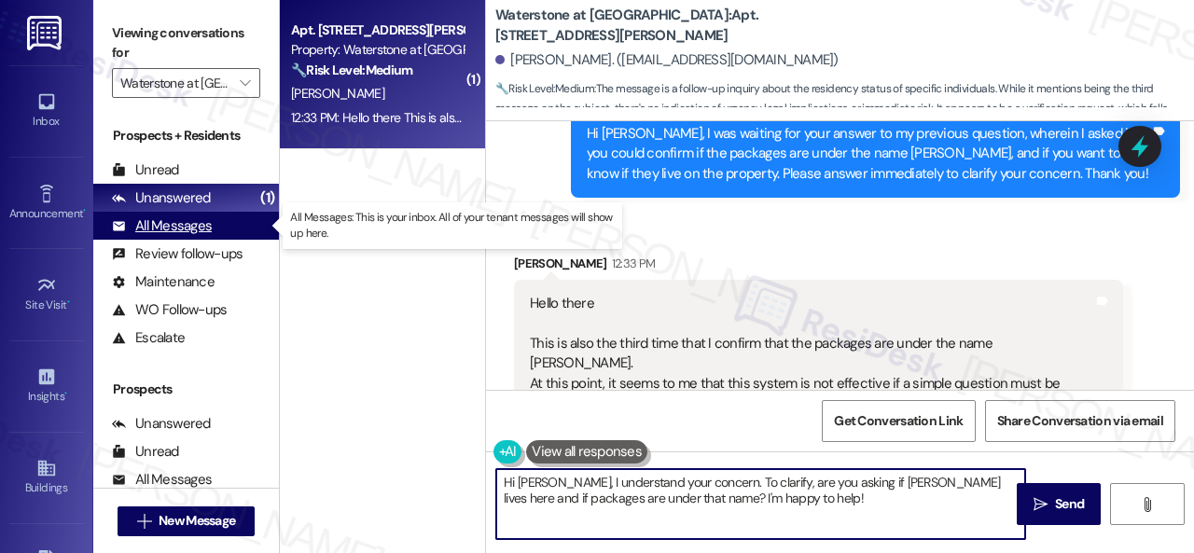
click at [189, 230] on div "All Messages" at bounding box center [162, 226] width 100 height 20
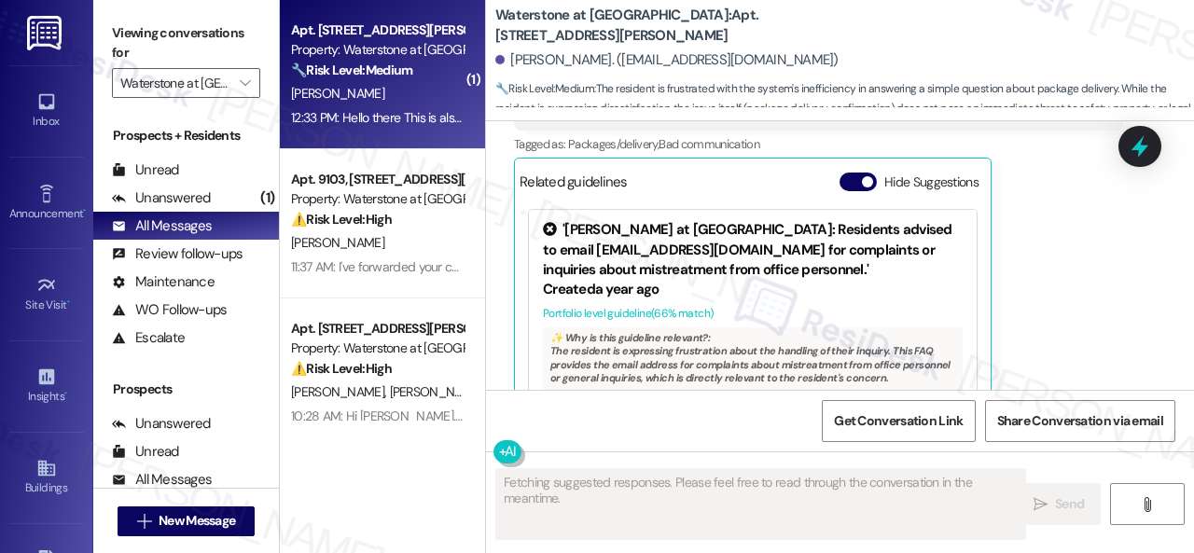
scroll to position [9858, 0]
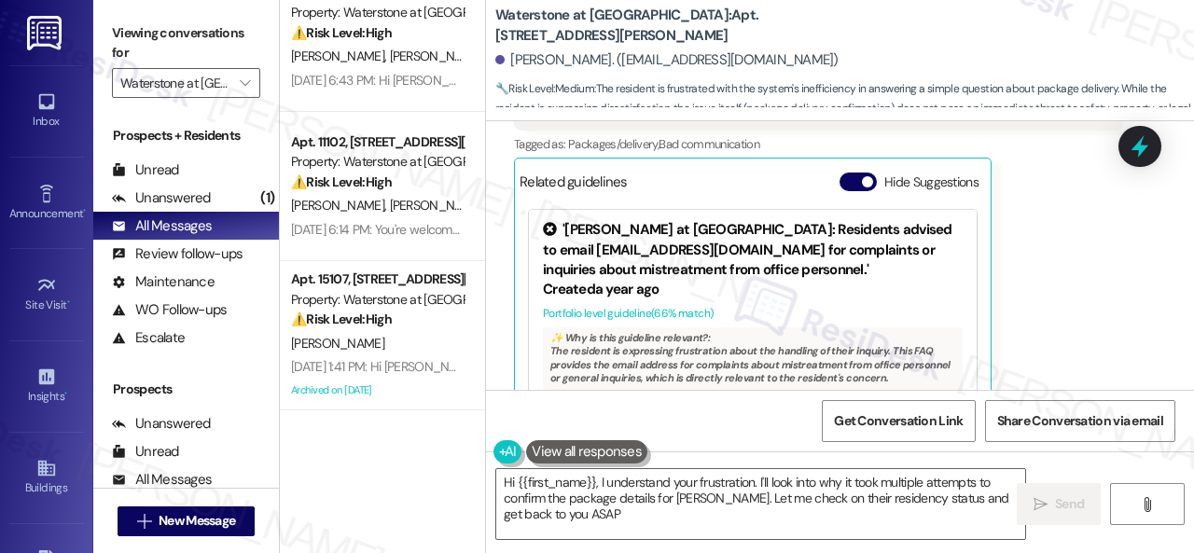
type textarea "Hi {{first_name}}, I understand your frustration. I'll look into why it took mu…"
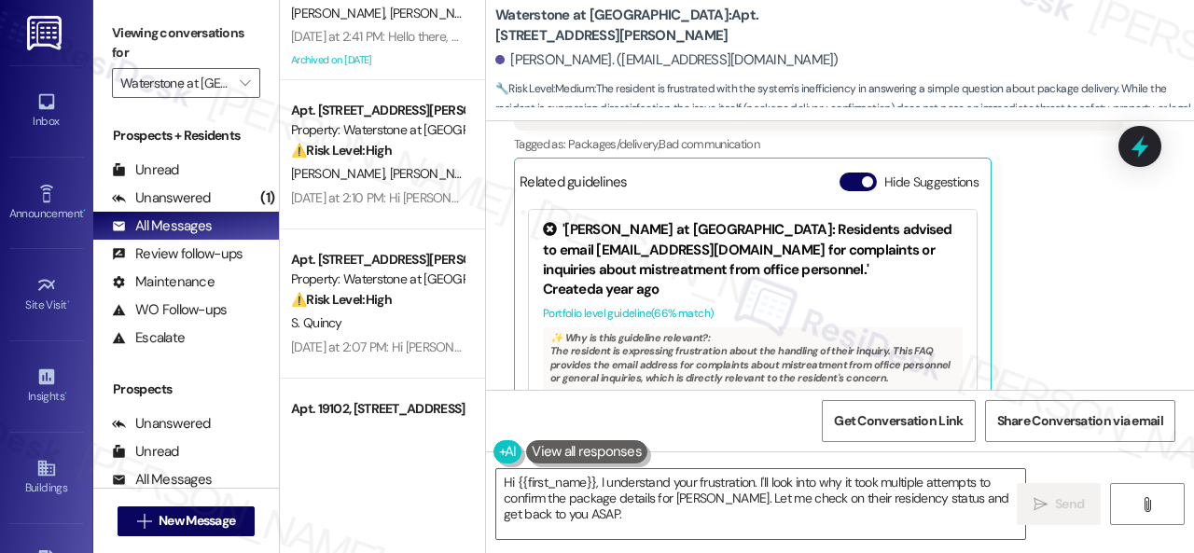
scroll to position [466, 0]
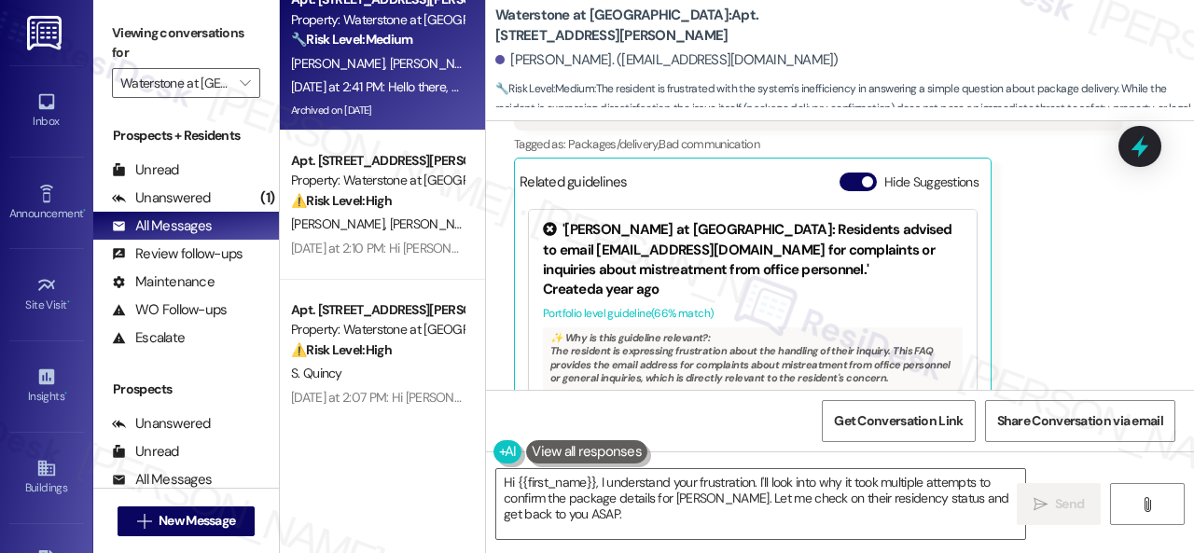
drag, startPoint x: 364, startPoint y: 40, endPoint x: 370, endPoint y: 33, distance: 9.9
click at [370, 33] on strong "🔧 Risk Level: Medium" at bounding box center [351, 39] width 121 height 17
type textarea "Fetching suggested responses. Please feel free to read through the conversation…"
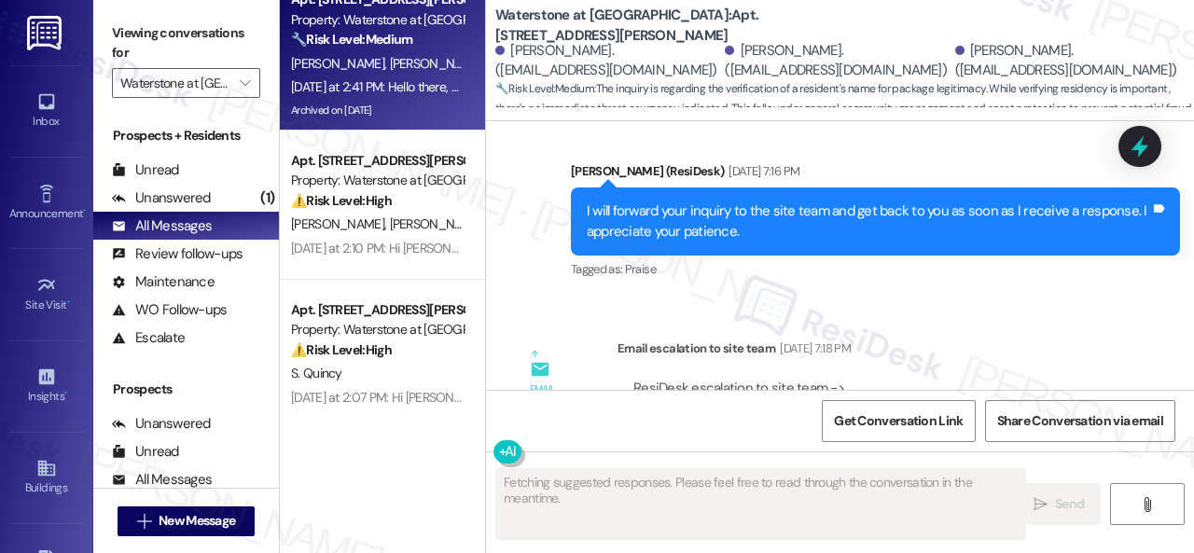
scroll to position [26292, 0]
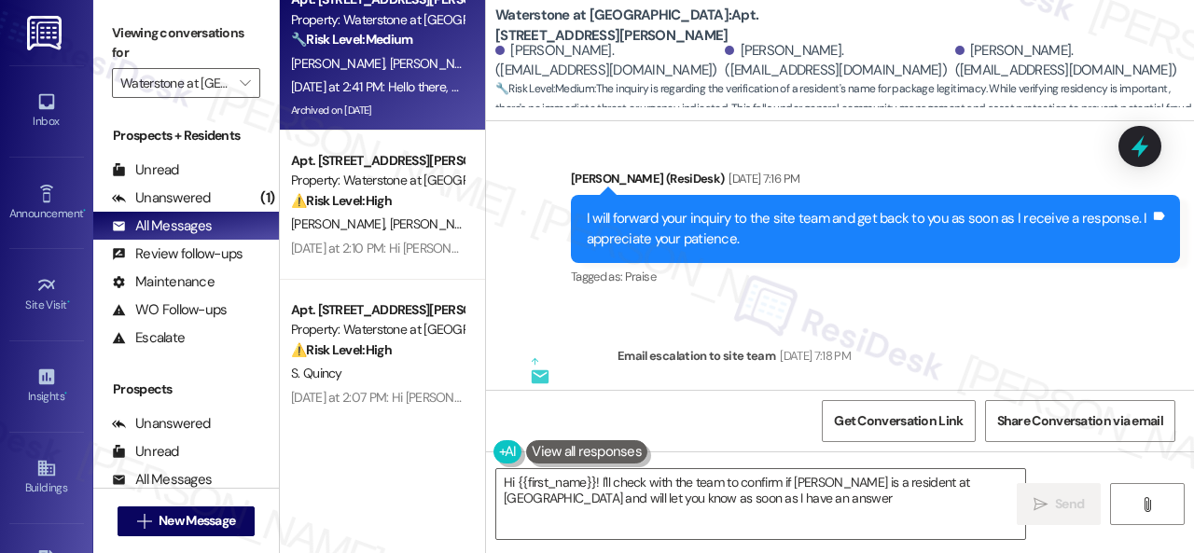
type textarea "Hi {{first_name}}! I'll check with the team to confirm if Mahnoor Rehan is a re…"
drag, startPoint x: 675, startPoint y: 320, endPoint x: 1049, endPoint y: 318, distance: 374.1
click at [1049, 386] on div "ResiDesk escalation to site team -> Risk Level: Low risk Topics: Inquiry about …" at bounding box center [870, 426] width 474 height 80
copy div "Inquiry about the residence of a person named Mahnoor Rehan."
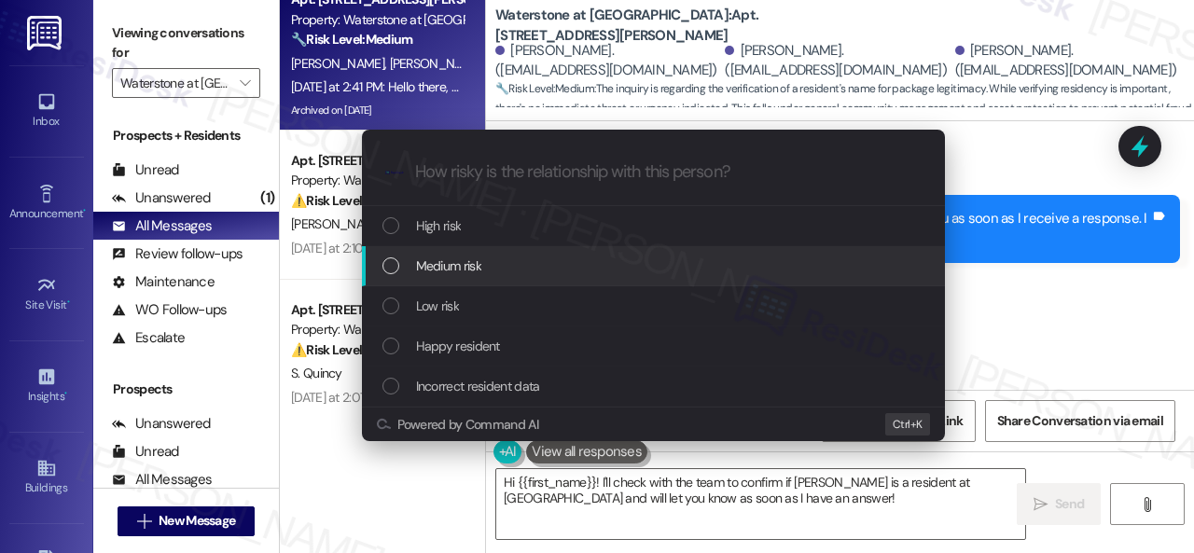
drag, startPoint x: 432, startPoint y: 301, endPoint x: 451, endPoint y: 273, distance: 33.6
click at [451, 273] on div "High risk Medium risk Low risk Happy resident Incorrect resident data" at bounding box center [653, 306] width 583 height 201
click at [454, 271] on span "Medium risk" at bounding box center [448, 266] width 65 height 21
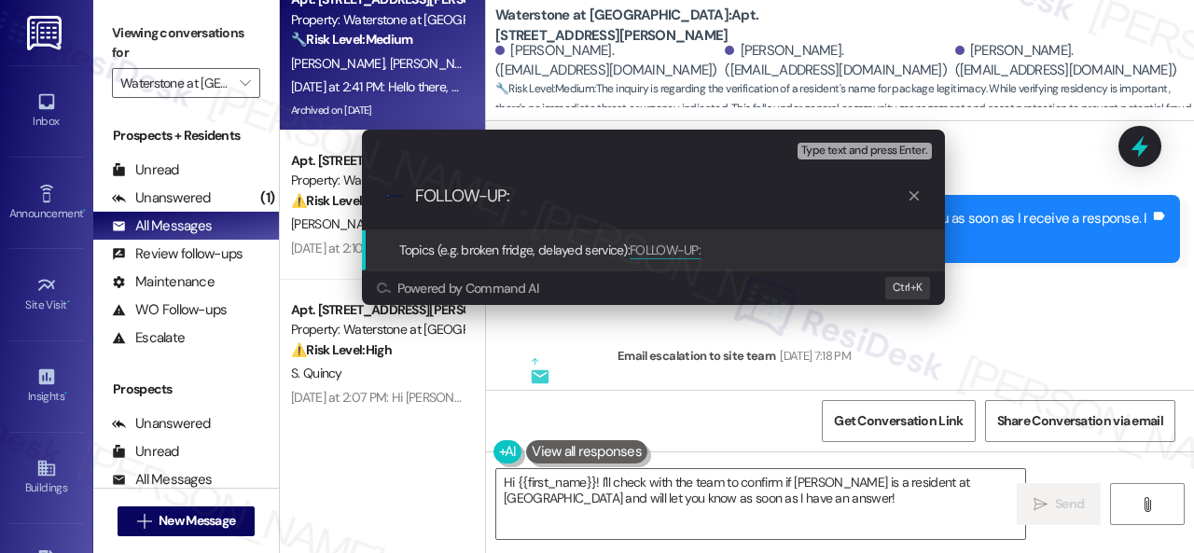
paste input "Inquiry about the residence of a person named Mahnoor Rehan."
type input "FOLLOW-UP: Inquiry about the residence of a person named Mahnoor Rehan."
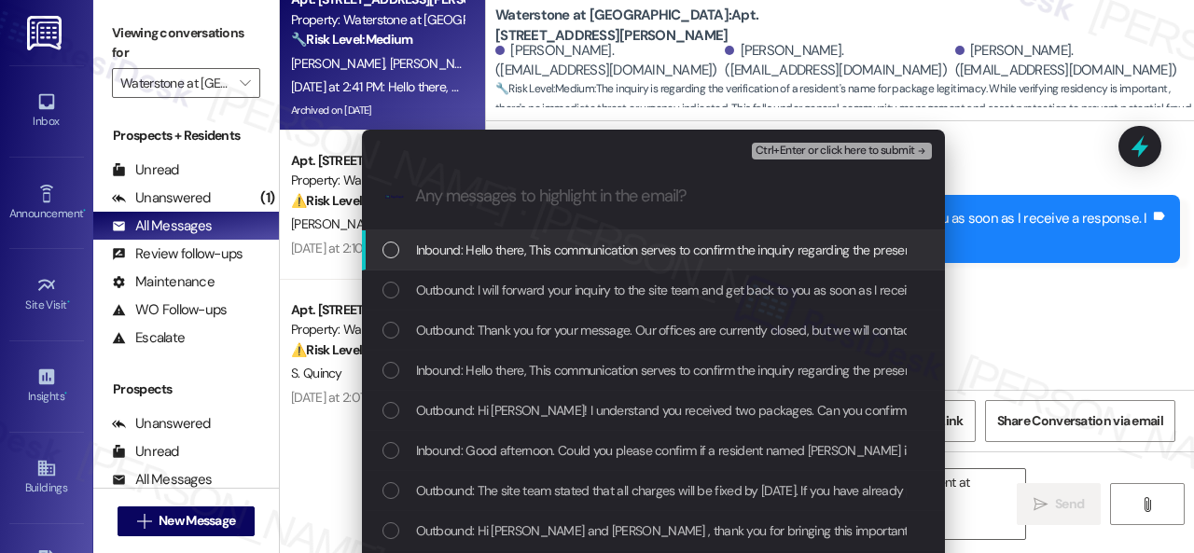
scroll to position [0, 0]
click at [584, 259] on span "Inbound: Hello there, This communication serves to confirm the inquiry regardin…" at bounding box center [947, 250] width 1063 height 21
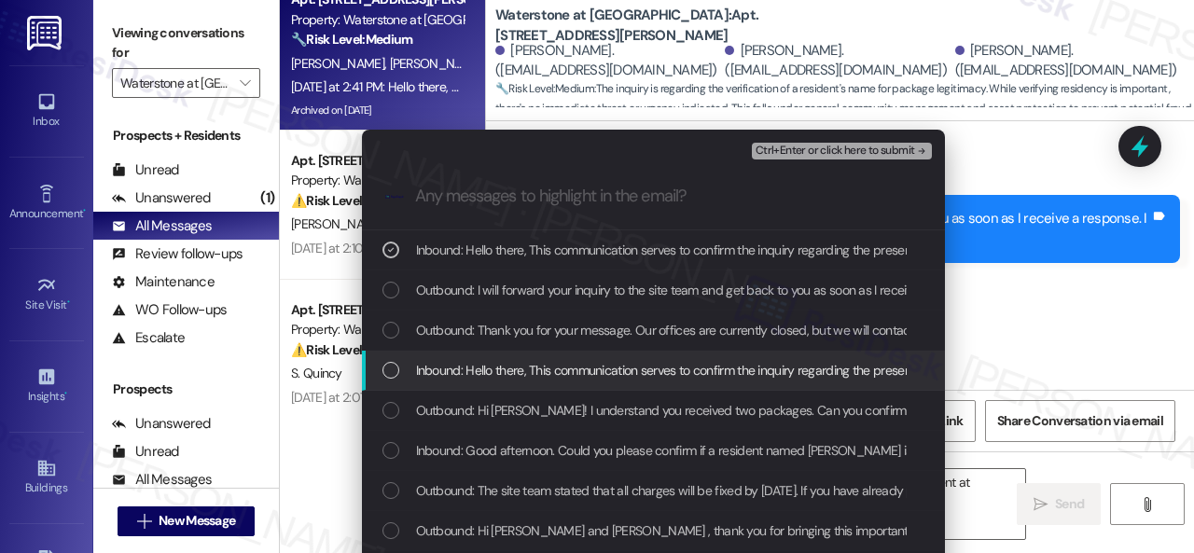
click at [570, 374] on span "Inbound: Hello there, This communication serves to confirm the inquiry regardin…" at bounding box center [947, 370] width 1063 height 21
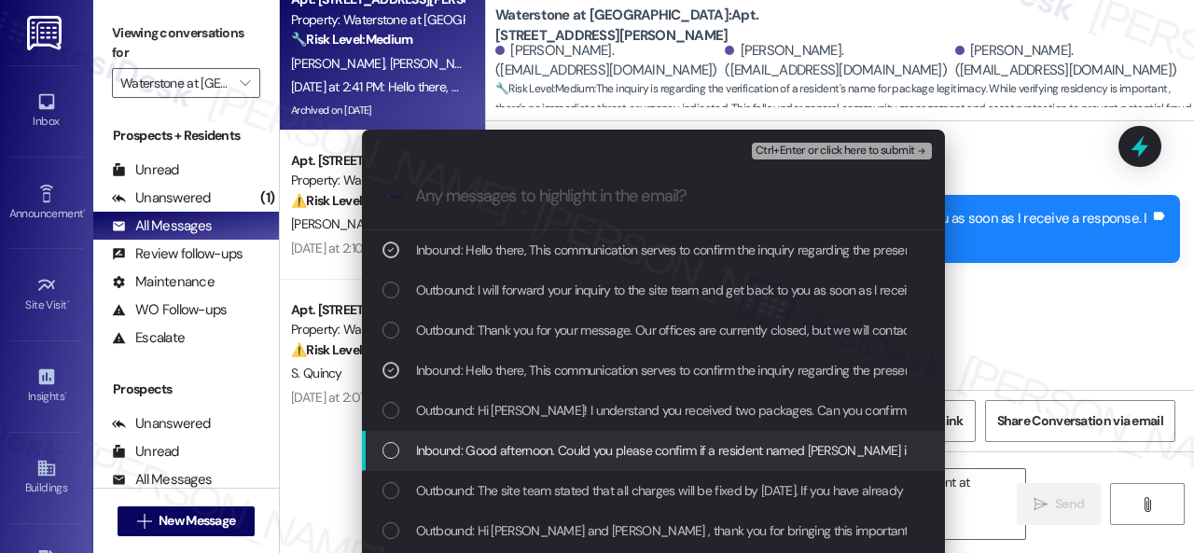
click at [561, 452] on span "Inbound: Good afternoon. Could you please confirm if a resident named Mahnoor R…" at bounding box center [990, 450] width 1149 height 21
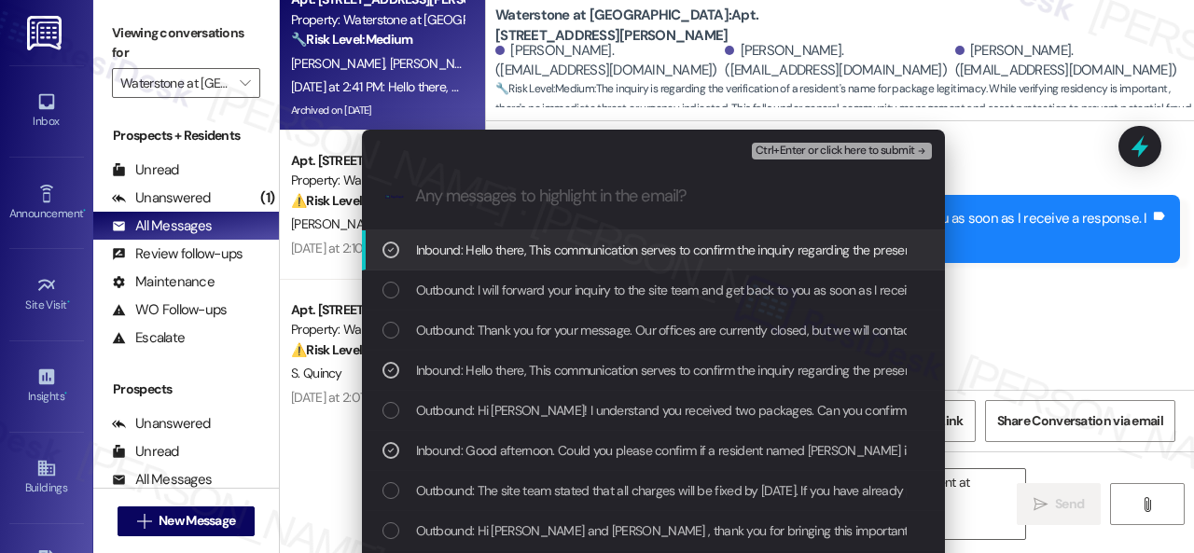
click at [789, 152] on span "Ctrl+Enter or click here to submit" at bounding box center [836, 151] width 160 height 13
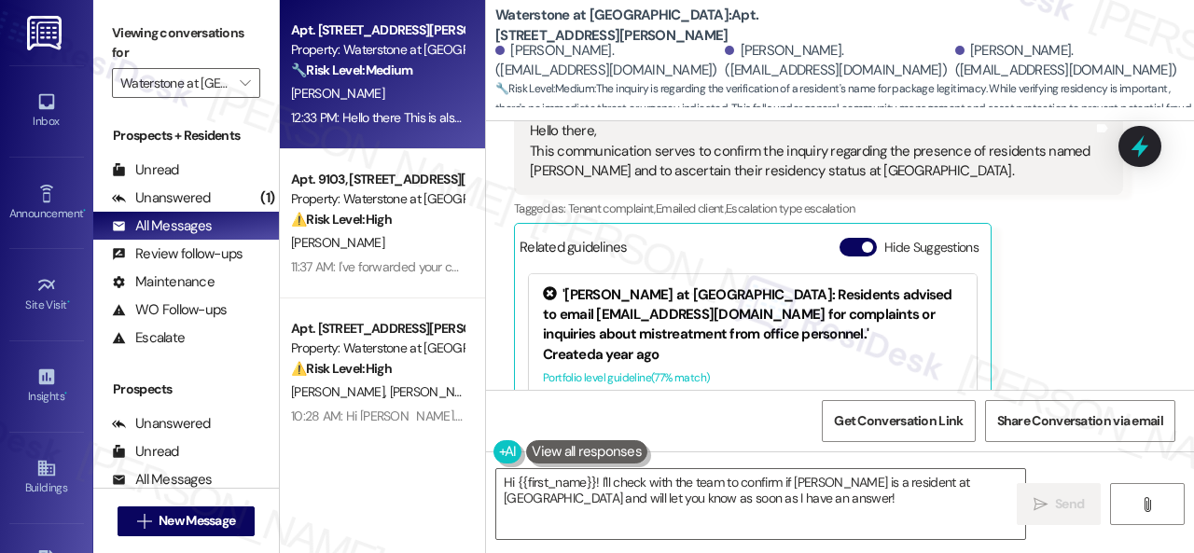
click at [386, 98] on div "[PERSON_NAME]" at bounding box center [377, 93] width 176 height 23
type textarea "Fetching suggested responses. Please feel free to read through the conversation…"
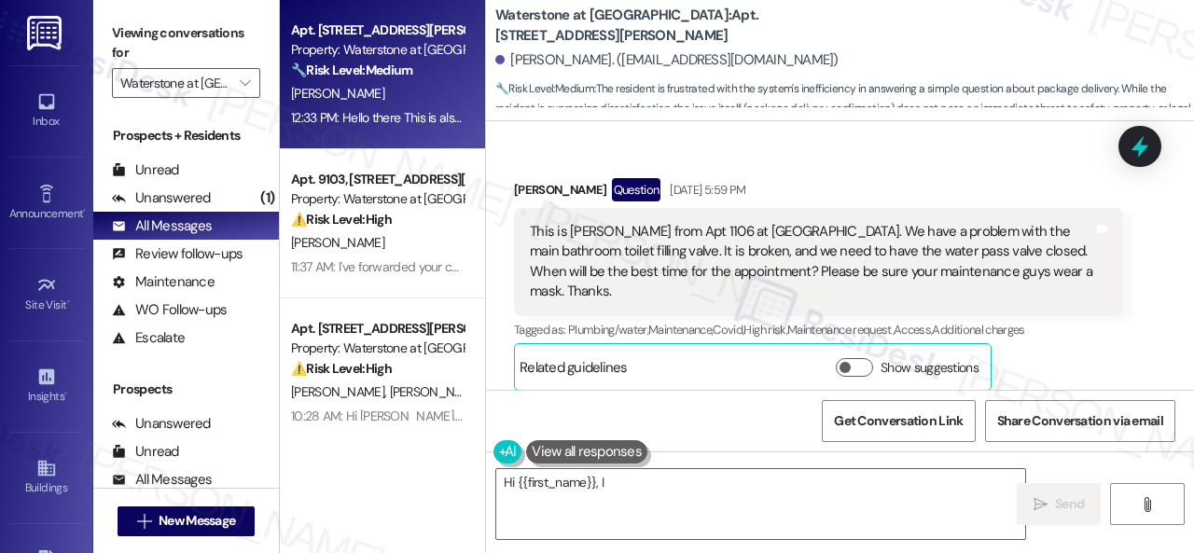
scroll to position [9858, 0]
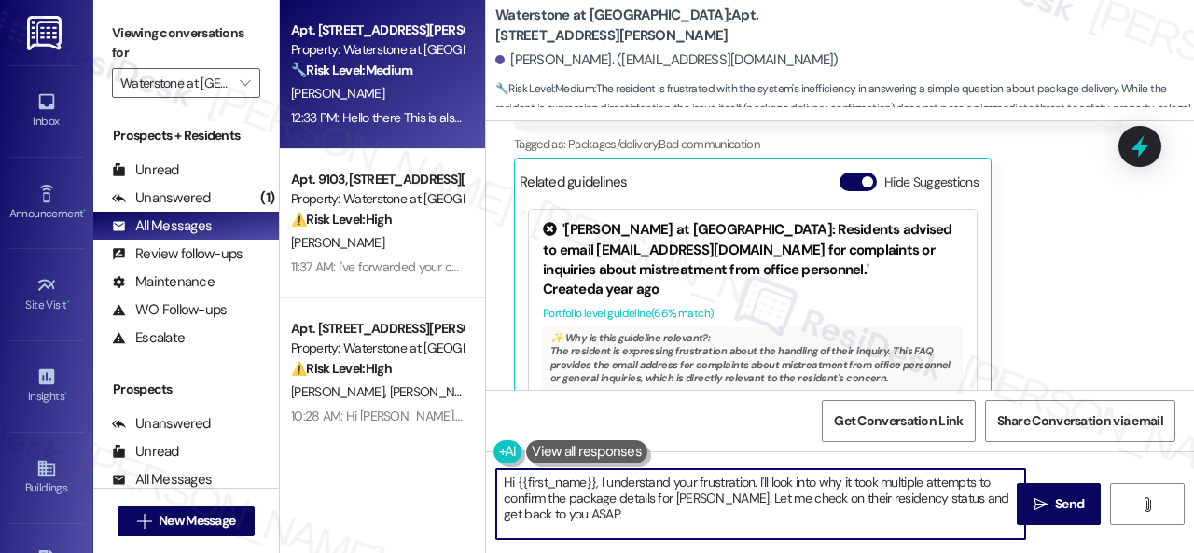
drag, startPoint x: 502, startPoint y: 482, endPoint x: 636, endPoint y: 514, distance: 138.0
click at [636, 514] on textarea "Hi {{first_name}}, I understand your frustration. I'll look into why it took mu…" at bounding box center [760, 504] width 529 height 70
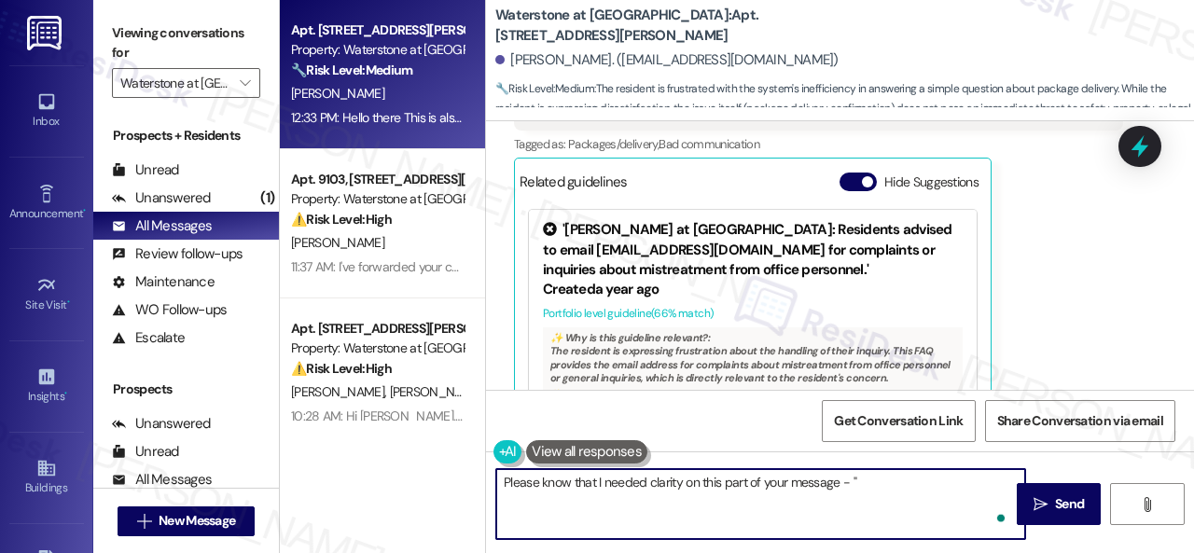
paste textarea "We have received two packages and are seeking verification to ensure their legi…"
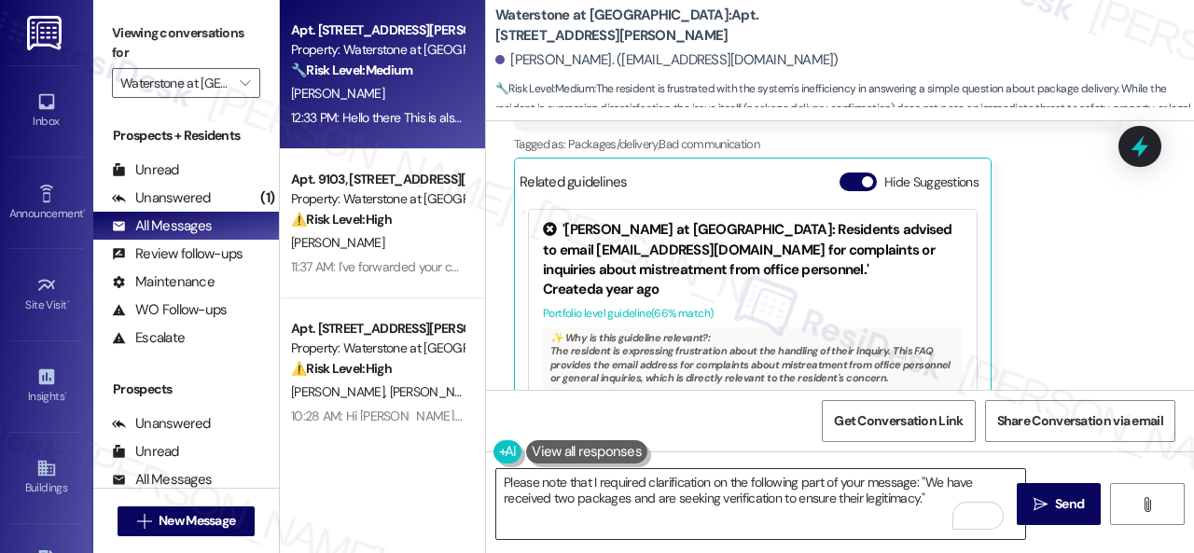
click at [935, 493] on textarea "Please note that I required clarification on the following part of your message…" at bounding box center [760, 504] width 529 height 70
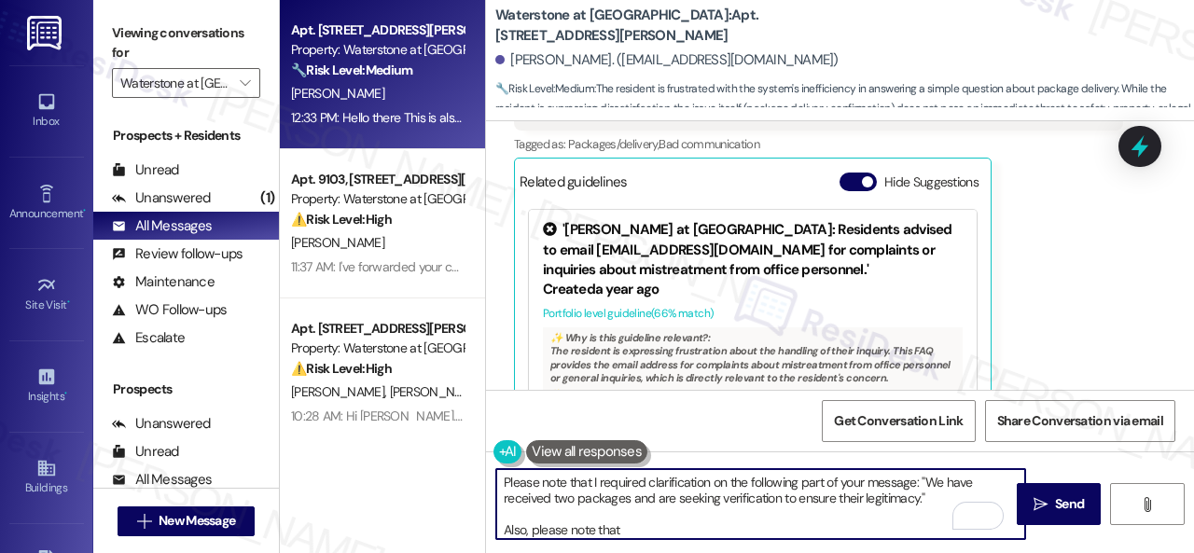
click at [1105, 318] on div "Carlos Crespo Neutral 12:33 PM Hello there This is also the third time that I c…" at bounding box center [818, 182] width 609 height 490
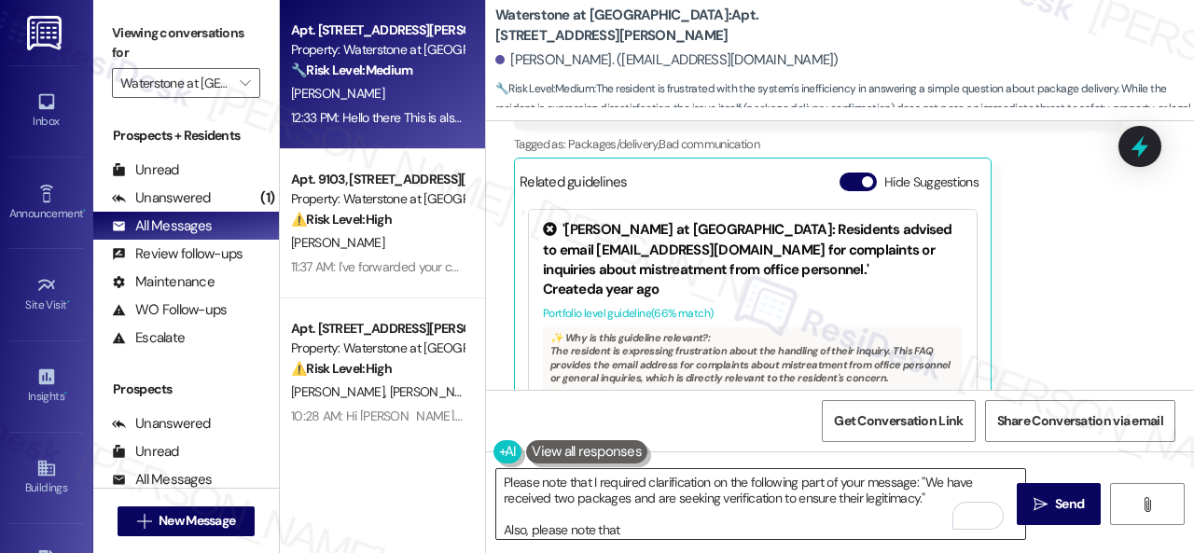
click at [647, 527] on textarea "Please note that I required clarification on the following part of your message…" at bounding box center [760, 504] width 529 height 70
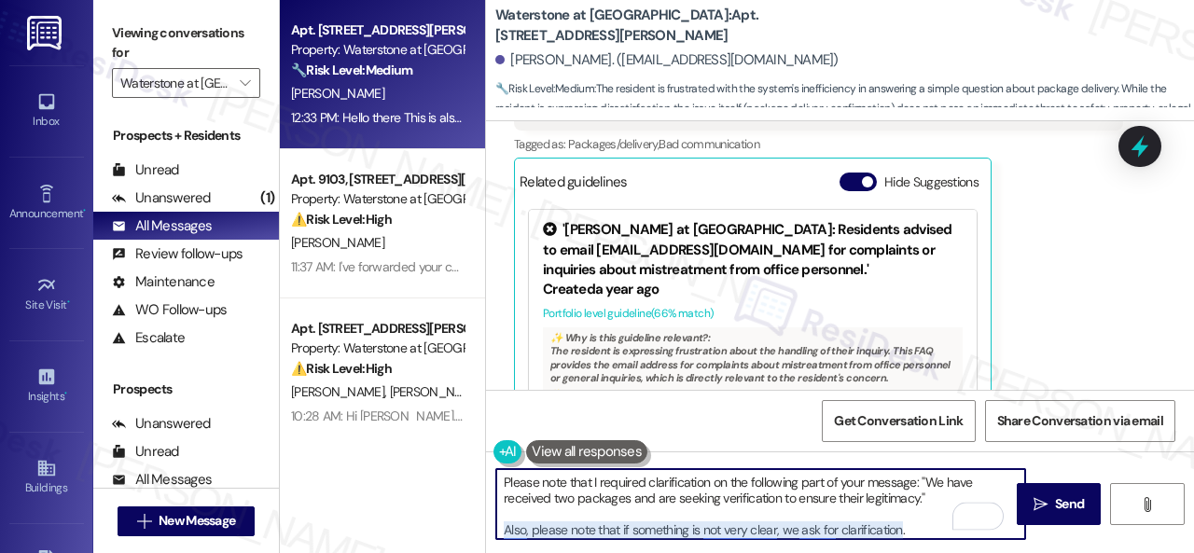
click at [508, 533] on textarea "Please note that I required clarification on the following part of your message…" at bounding box center [760, 504] width 529 height 70
paste textarea "dditionally, please note that if something is unclear, we request"
click at [922, 534] on textarea "Please note that I required clarification on the following part of your message…" at bounding box center [760, 504] width 529 height 70
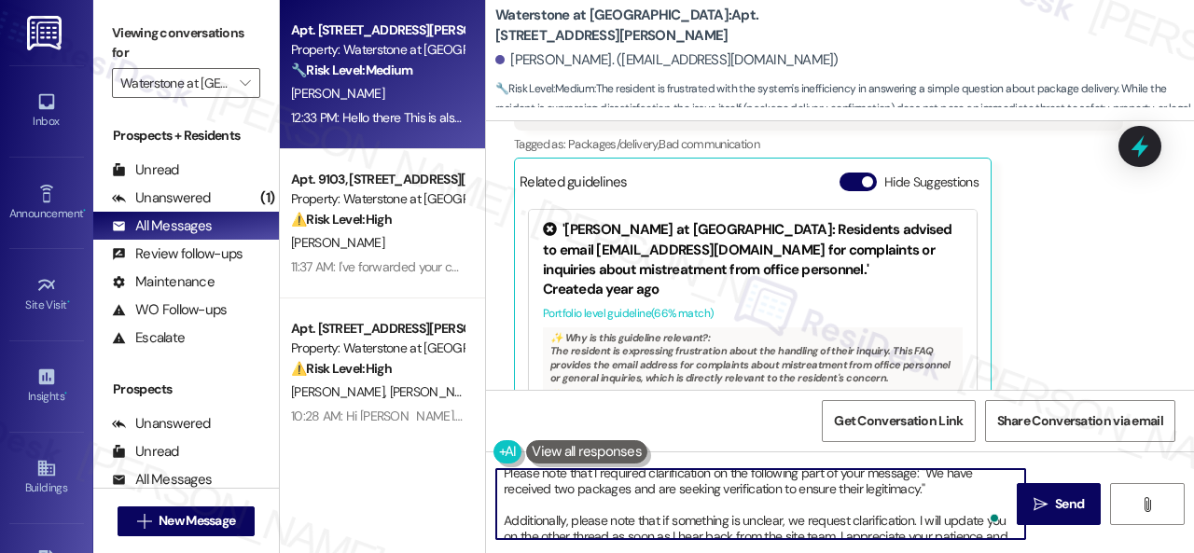
scroll to position [0, 0]
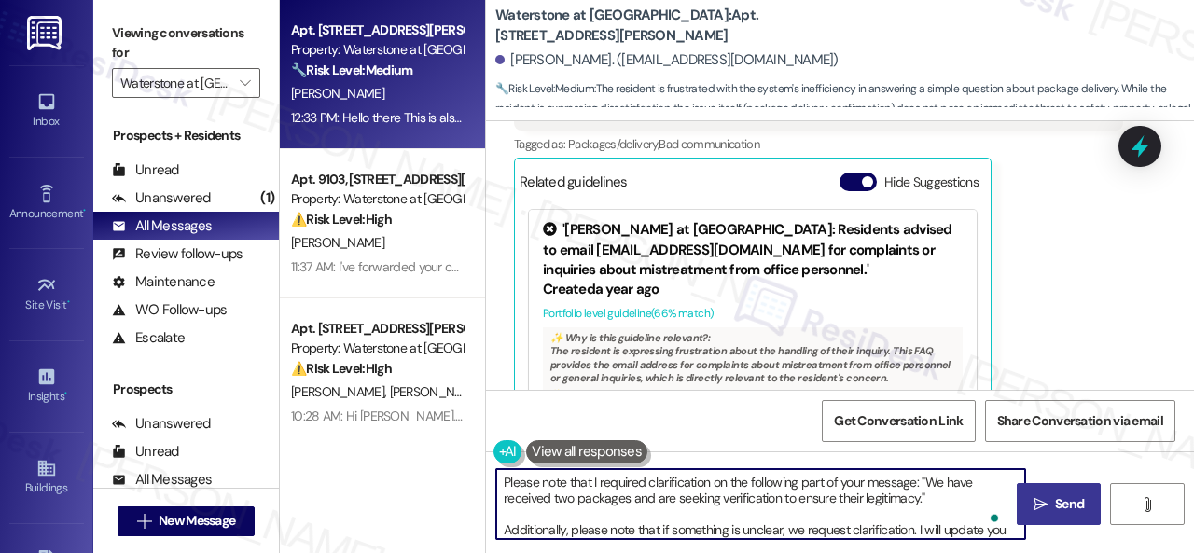
type textarea "Please note that I required clarification on the following part of your message…"
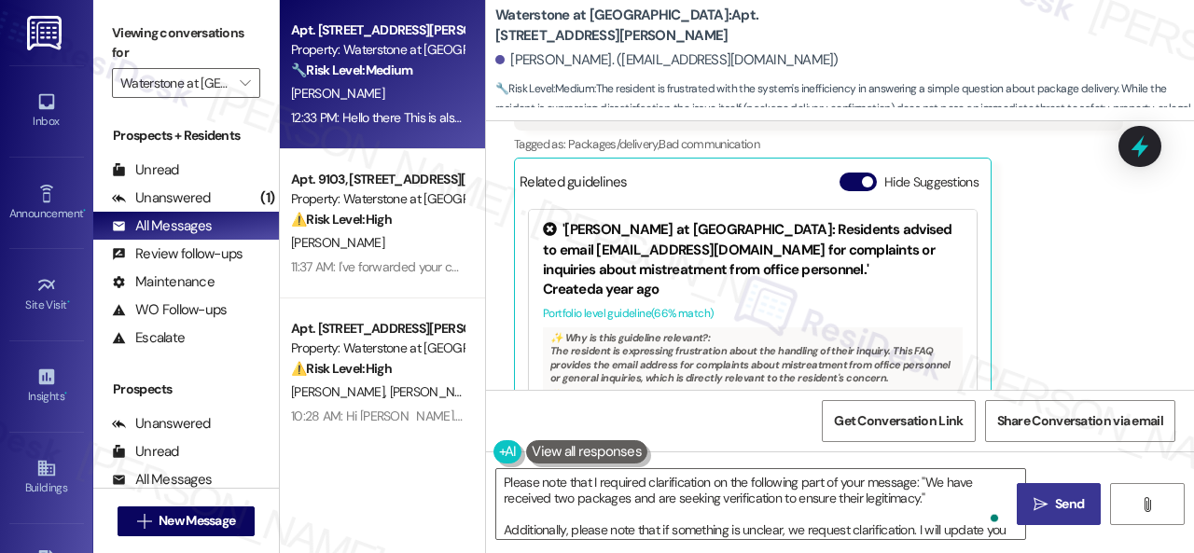
click at [1067, 498] on span "Send" at bounding box center [1069, 504] width 29 height 20
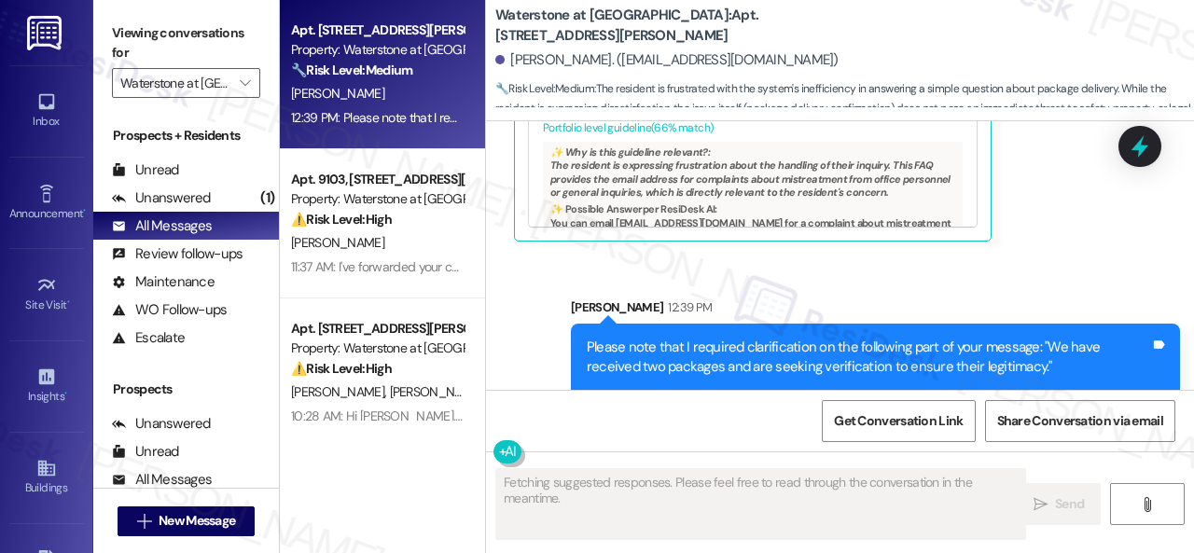
scroll to position [10088, 0]
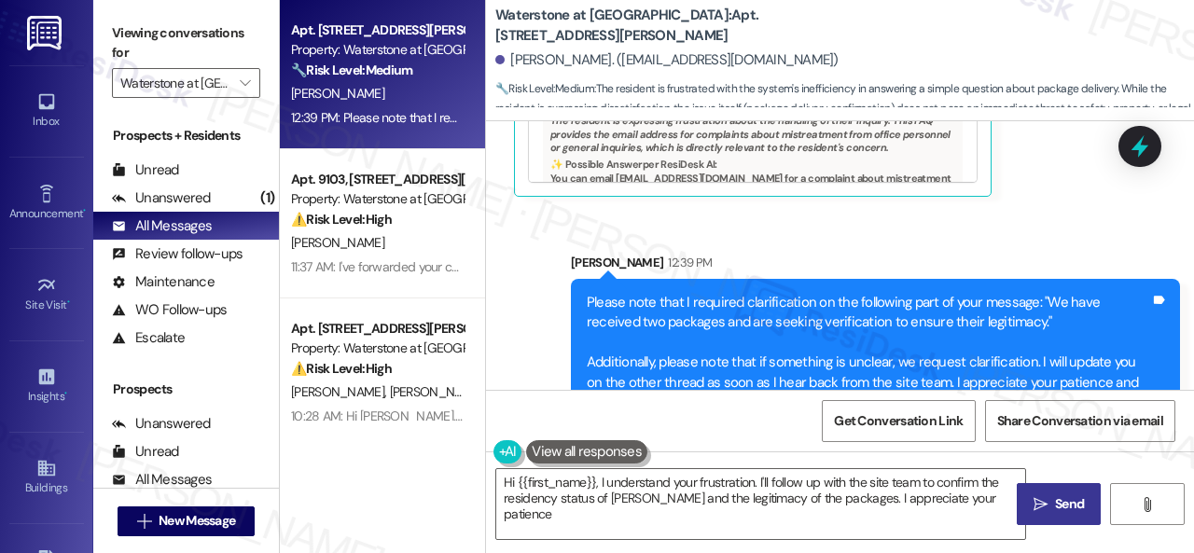
type textarea "Hi {{first_name}}, I understand your frustration. I'll follow up with the site …"
drag, startPoint x: 239, startPoint y: 85, endPoint x: 282, endPoint y: 87, distance: 43.0
click at [240, 83] on span "" at bounding box center [245, 83] width 18 height 30
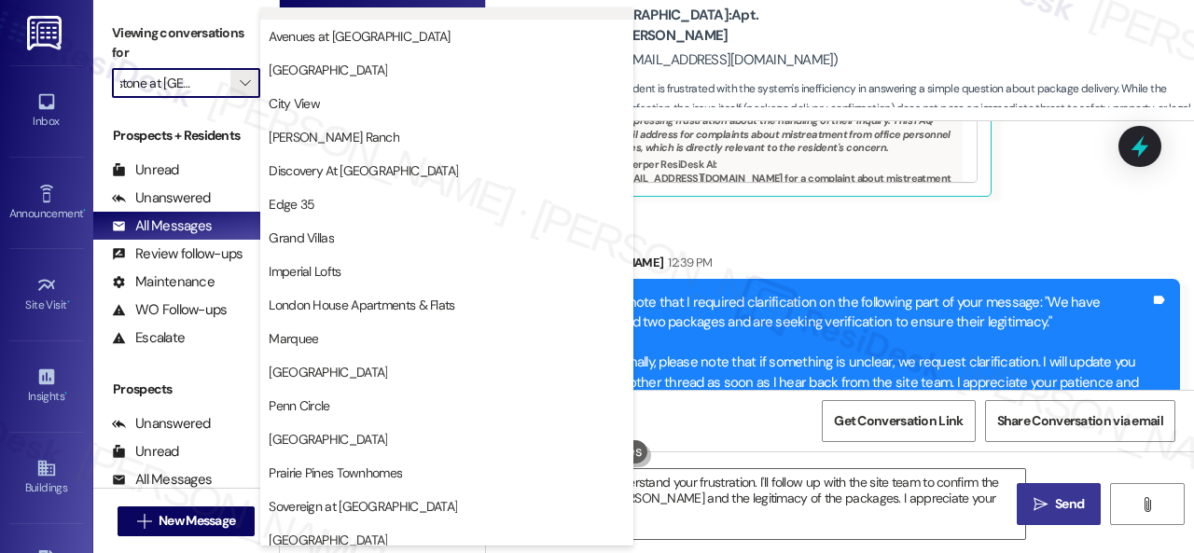
scroll to position [0, 0]
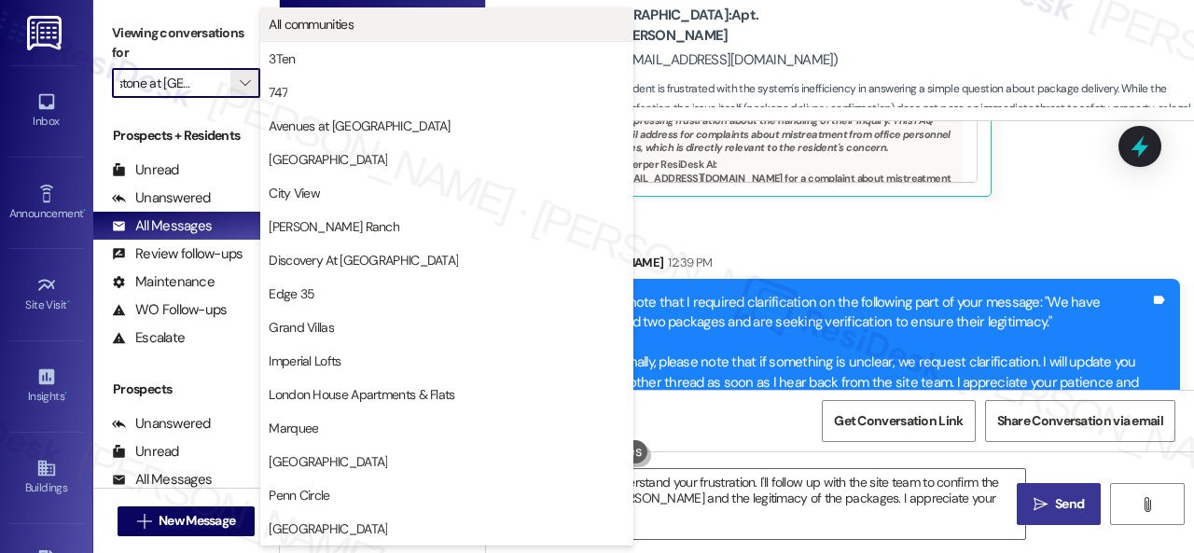
click at [310, 29] on span "All communities" at bounding box center [311, 24] width 85 height 19
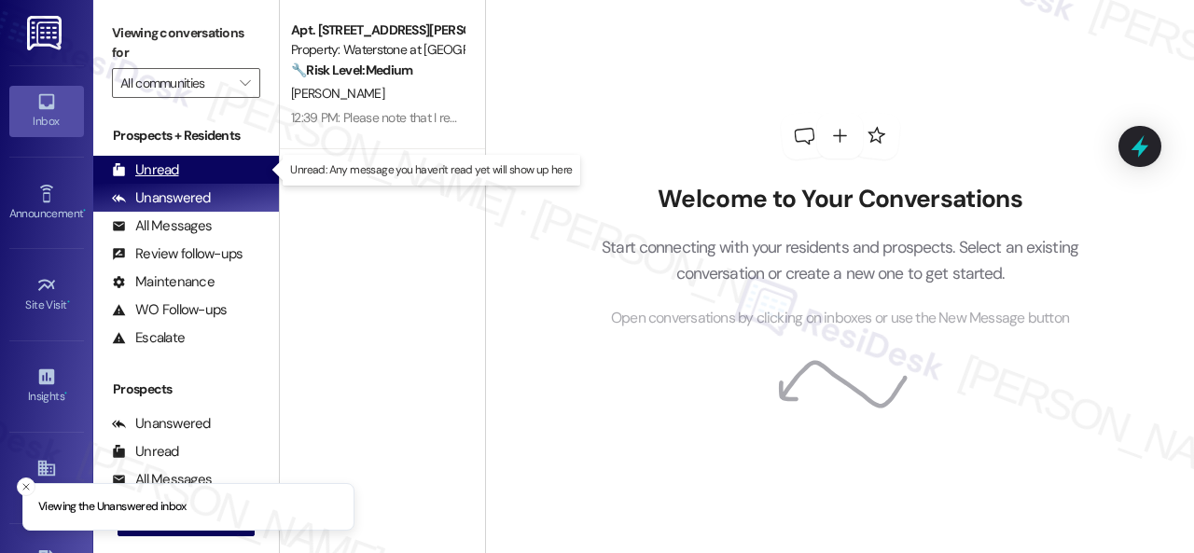
click at [153, 173] on div "Unread" at bounding box center [145, 170] width 67 height 20
